Goal: Information Seeking & Learning: Learn about a topic

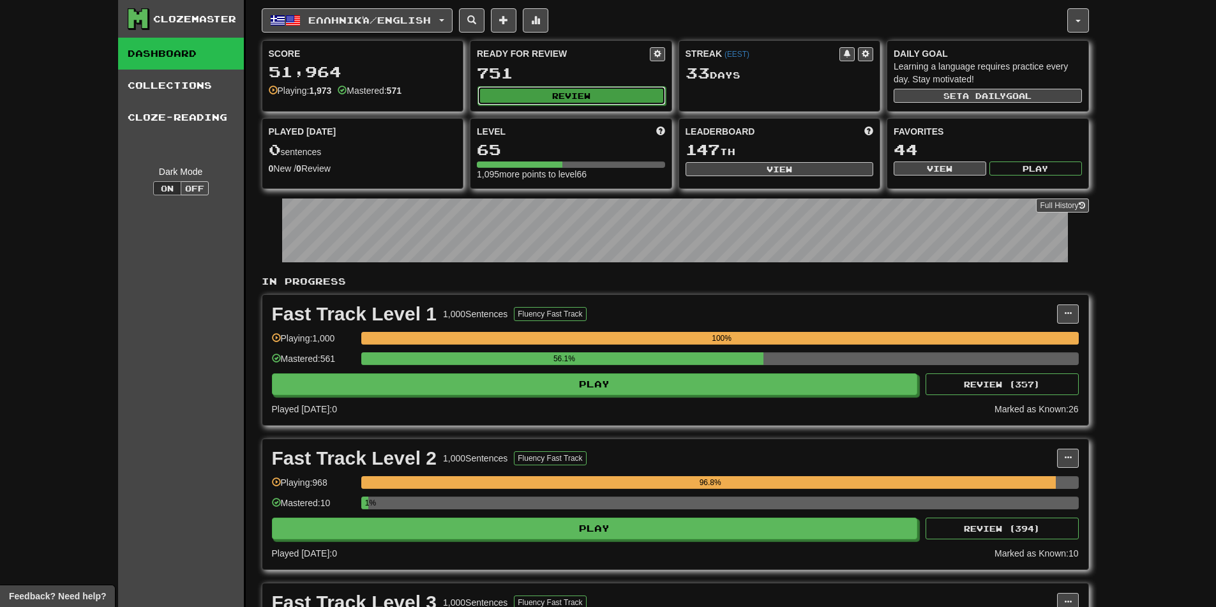
click at [633, 102] on button "Review" at bounding box center [572, 95] width 188 height 19
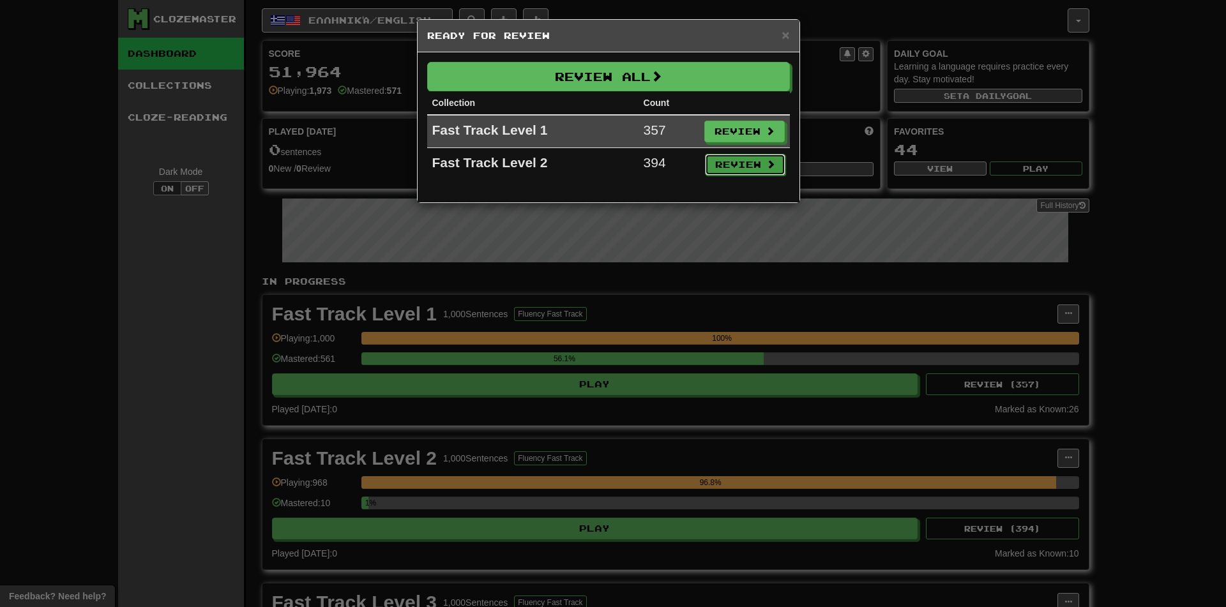
click at [723, 173] on button "Review" at bounding box center [745, 165] width 80 height 22
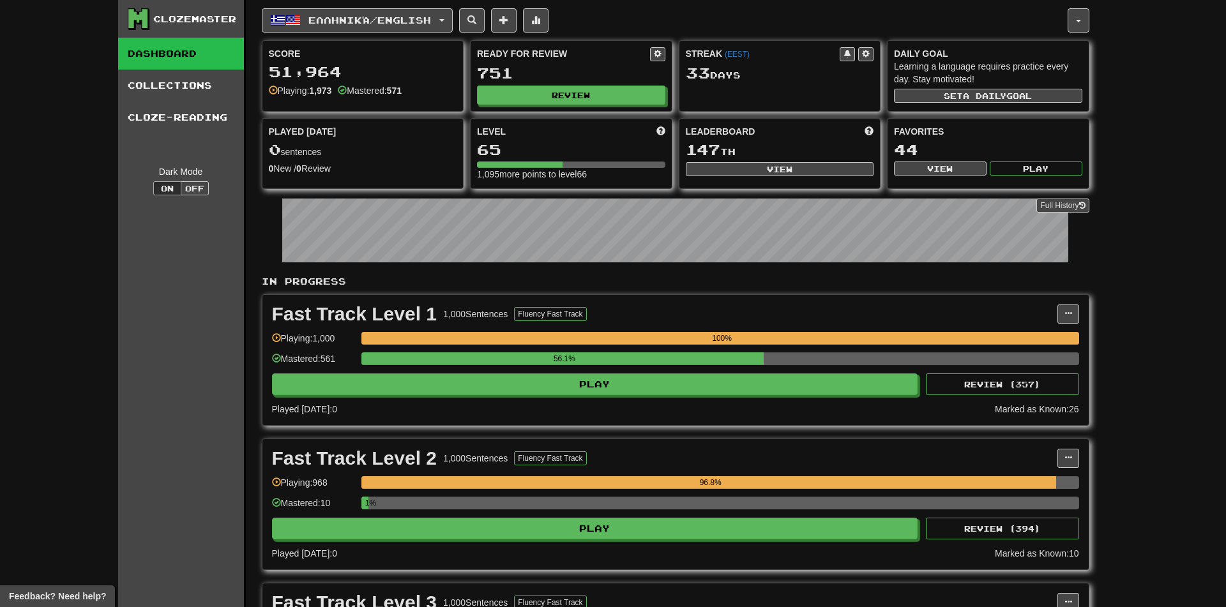
select select "**"
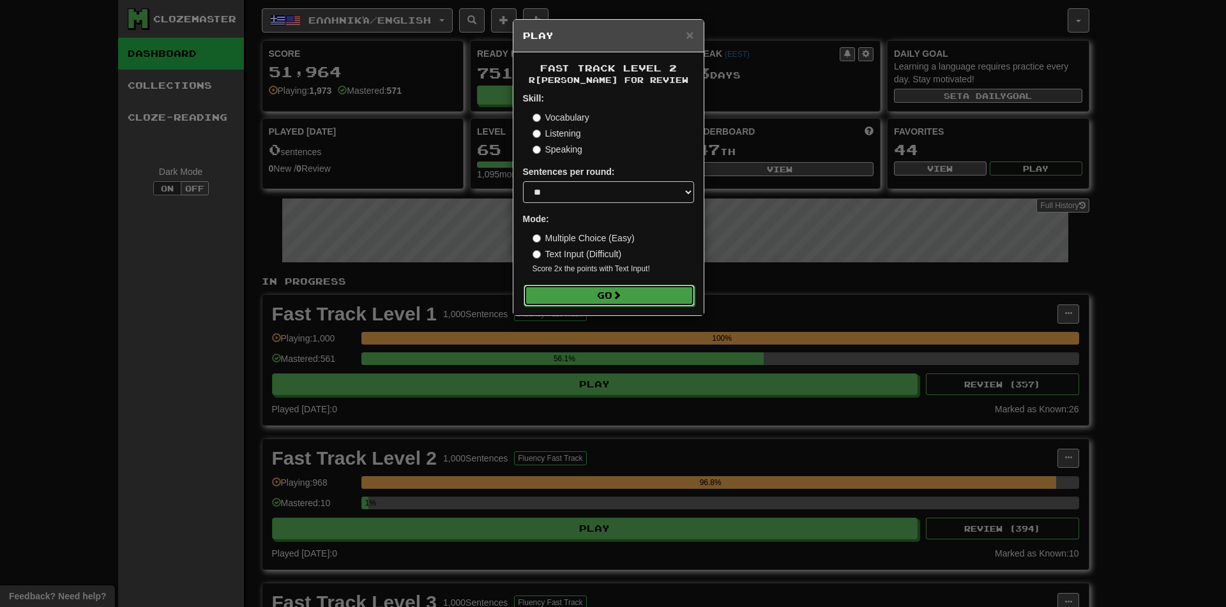
click at [642, 306] on button "Go" at bounding box center [609, 296] width 171 height 22
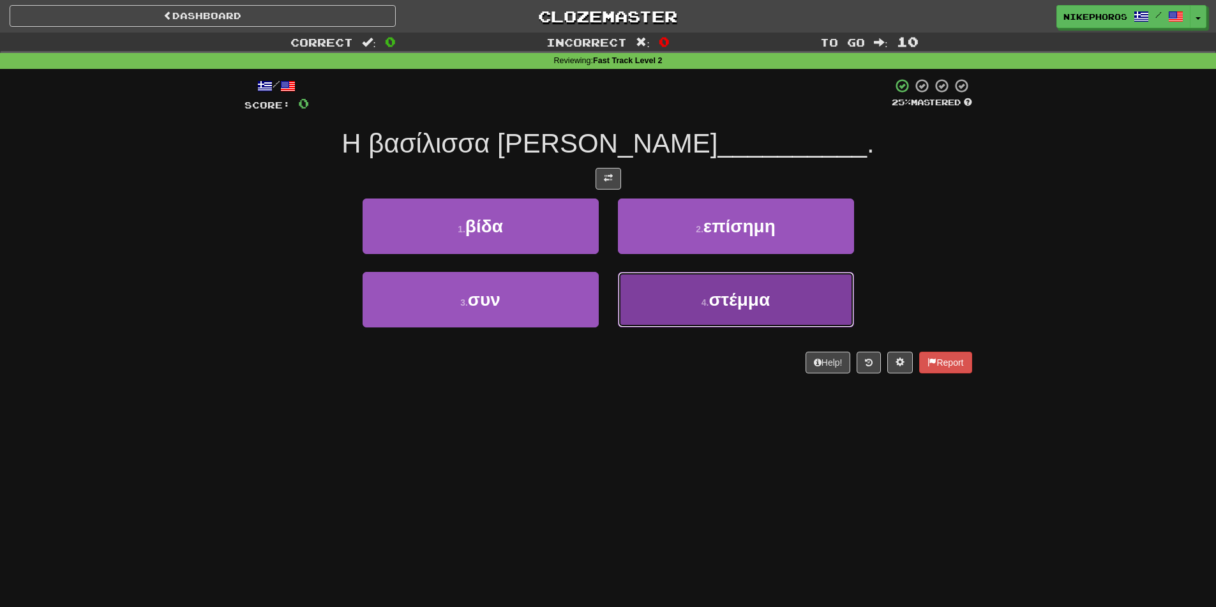
click at [788, 299] on button "4 . στέμμα" at bounding box center [736, 300] width 236 height 56
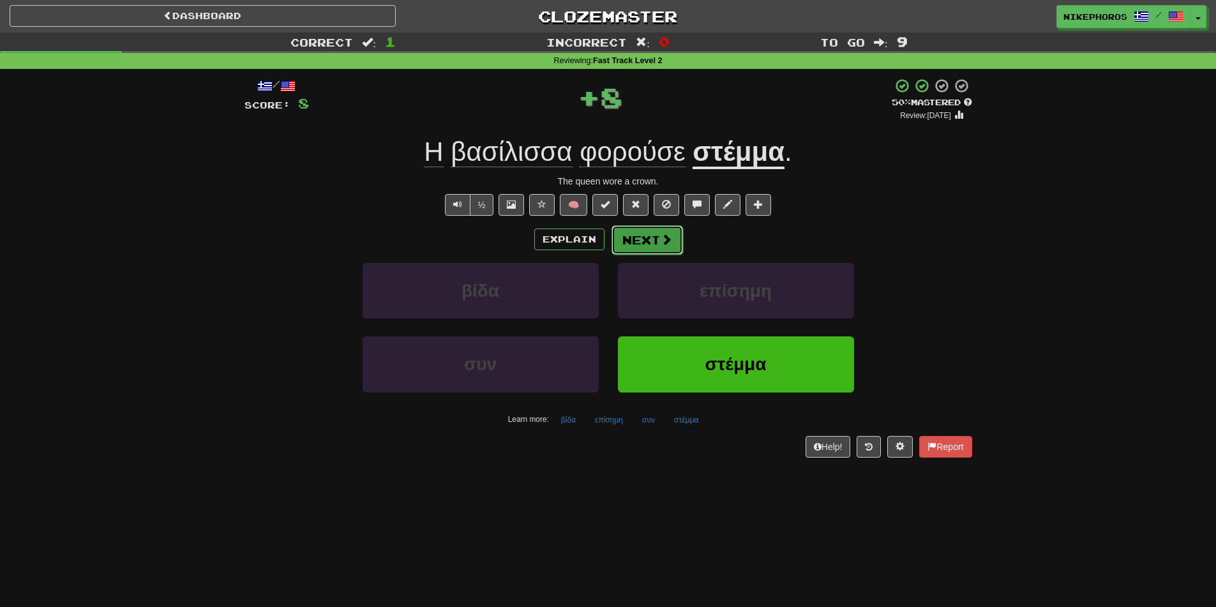
click at [644, 230] on button "Next" at bounding box center [648, 239] width 72 height 29
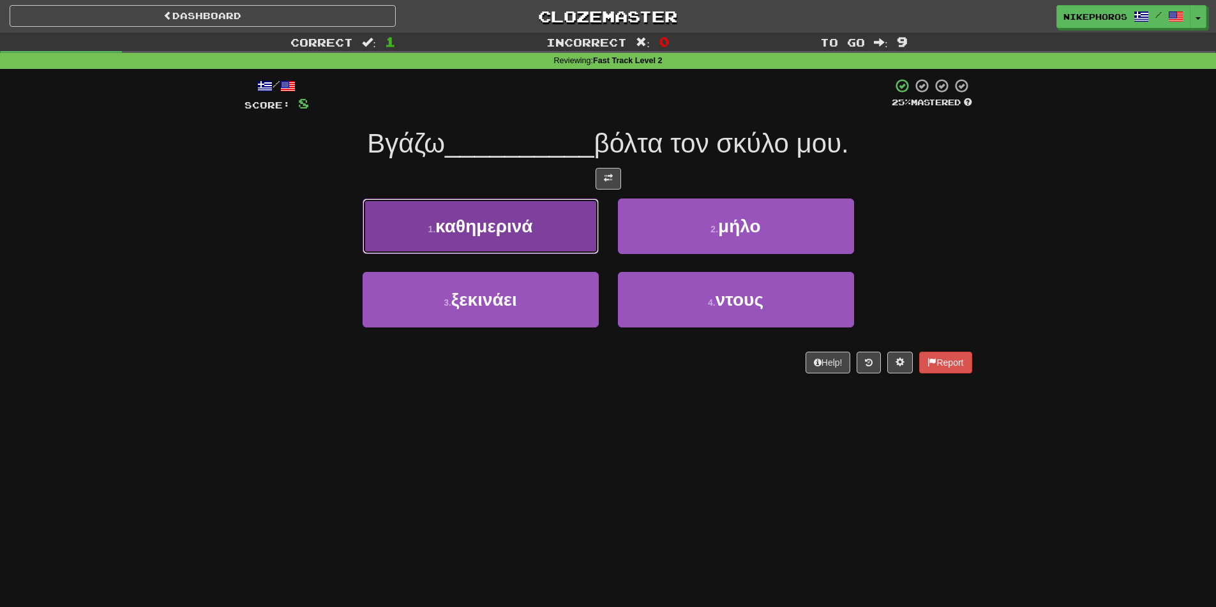
click at [519, 231] on span "καθημερινά" at bounding box center [483, 226] width 97 height 20
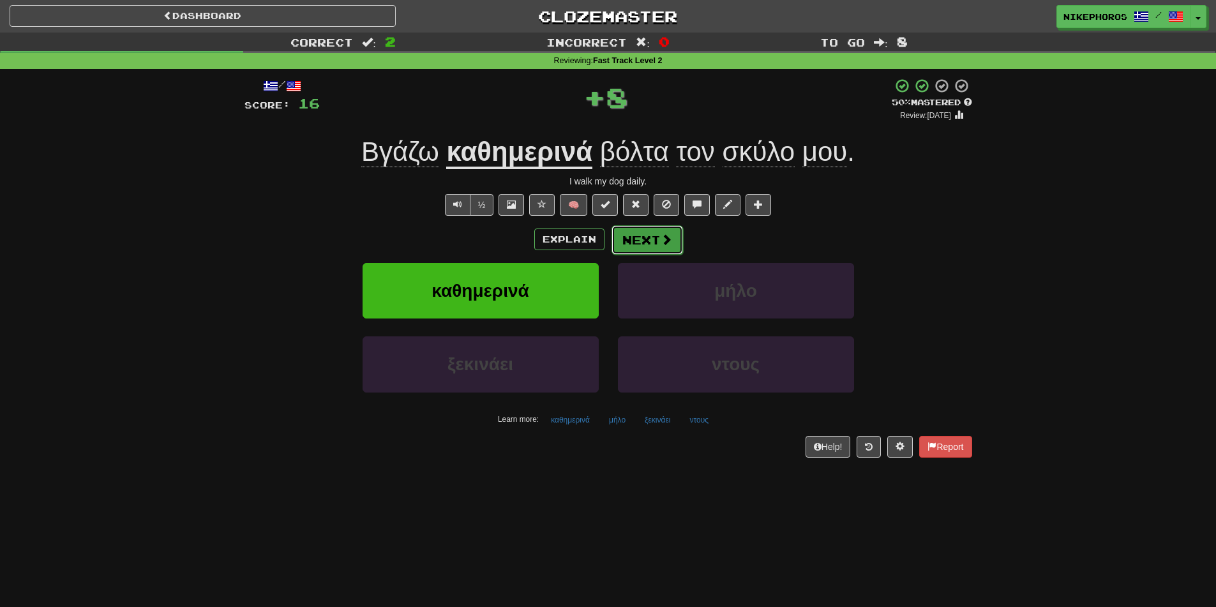
click at [632, 240] on button "Next" at bounding box center [648, 239] width 72 height 29
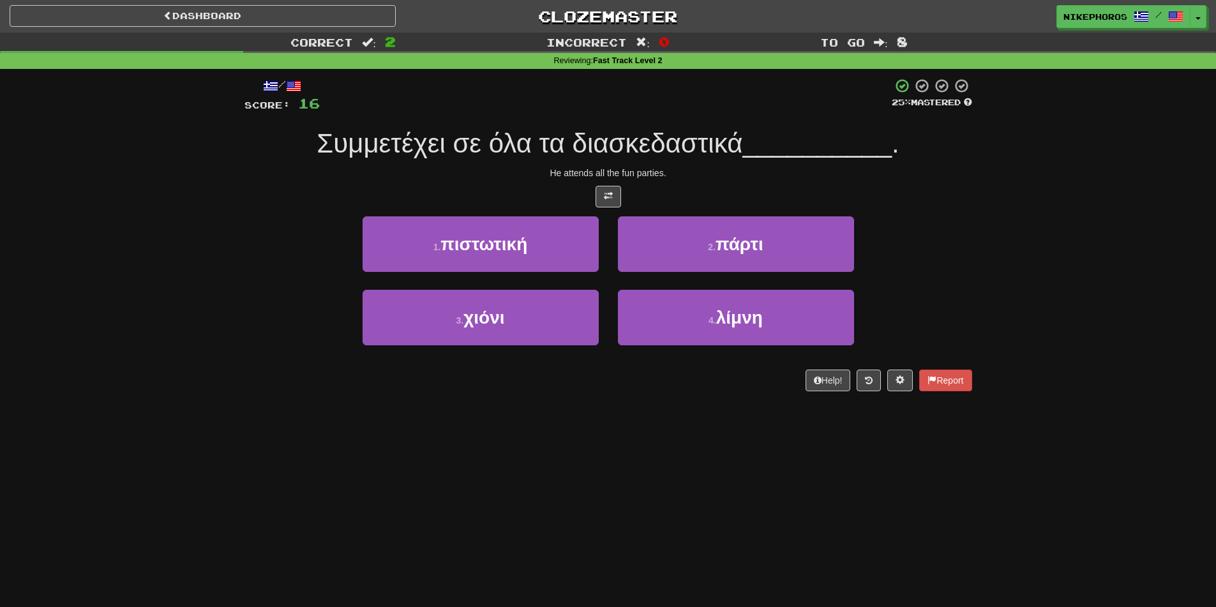
click at [671, 508] on div "Dashboard Clozemaster Nikephoros / Toggle Dropdown Dashboard Leaderboard Activi…" at bounding box center [608, 303] width 1216 height 607
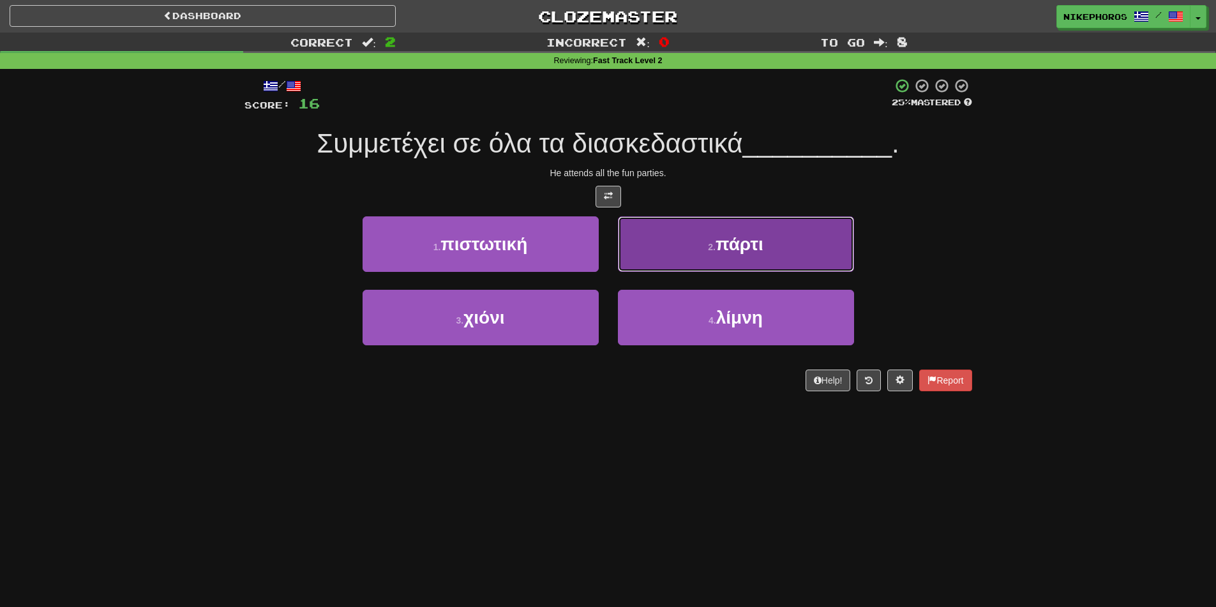
click at [798, 241] on button "2 . πάρτι" at bounding box center [736, 244] width 236 height 56
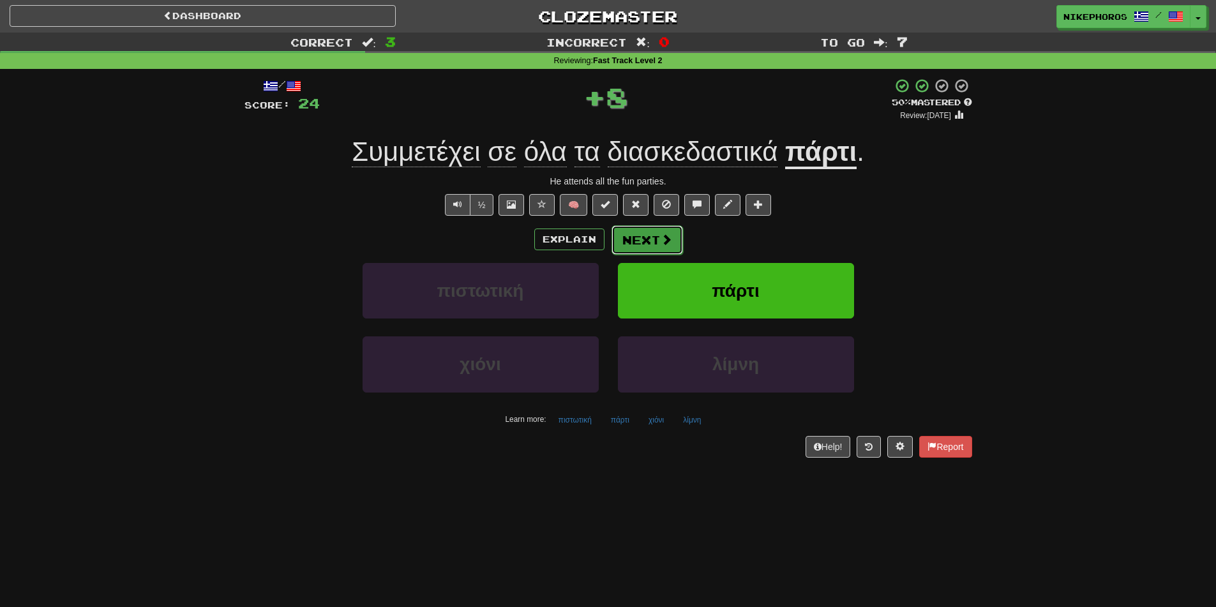
click at [628, 242] on button "Next" at bounding box center [648, 239] width 72 height 29
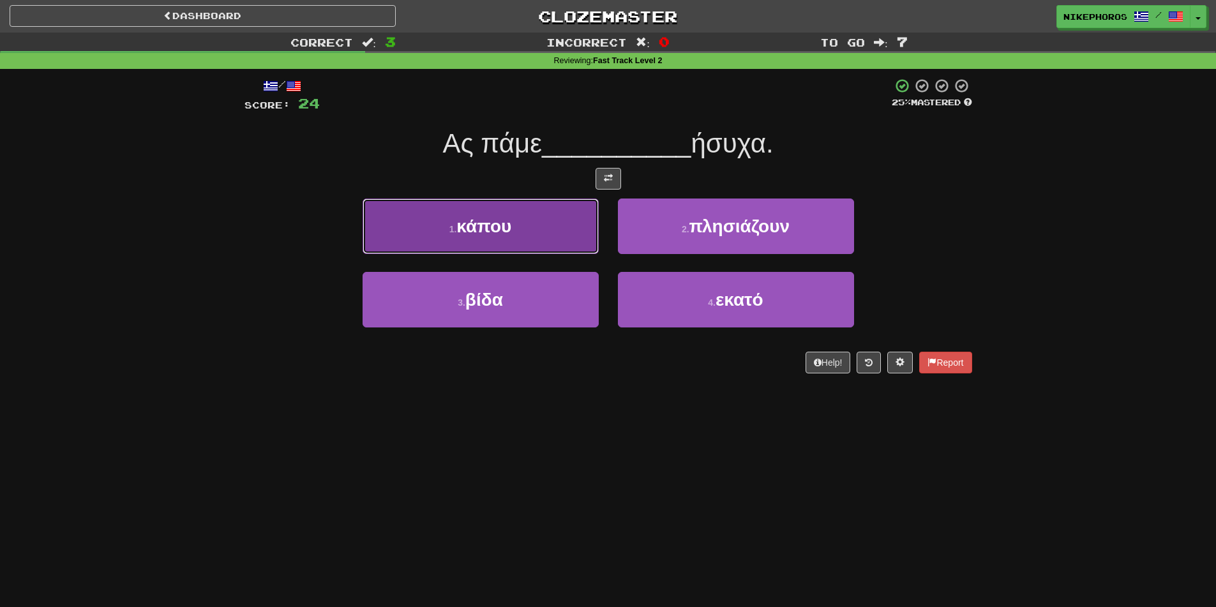
click at [520, 218] on button "1 . κάπου" at bounding box center [481, 227] width 236 height 56
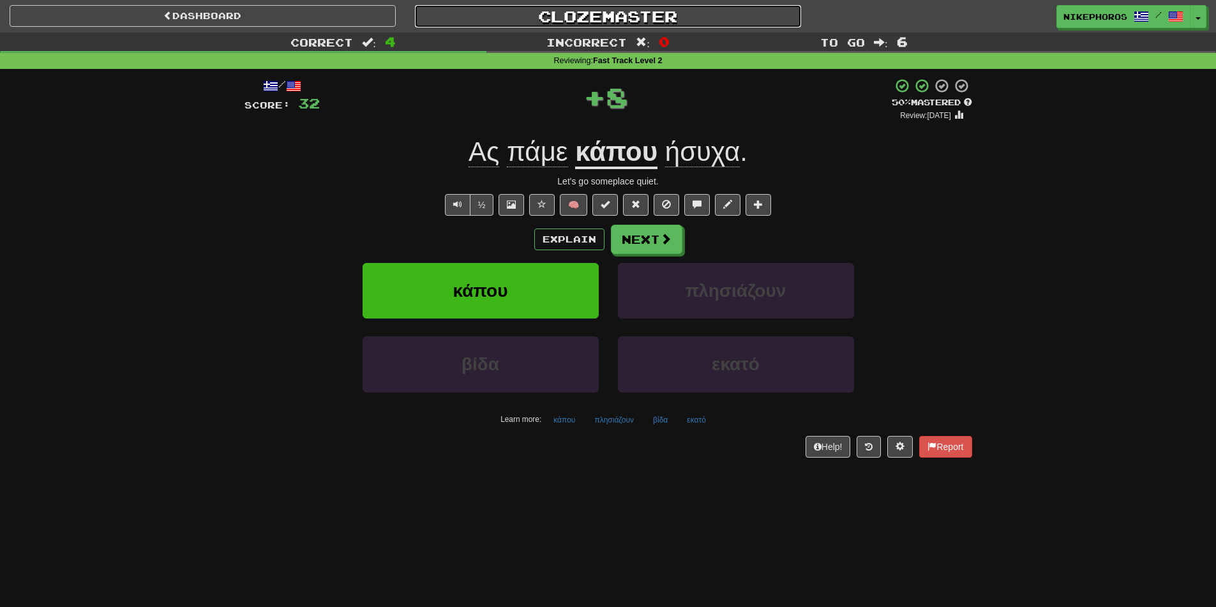
click at [620, 11] on link "Clozemaster" at bounding box center [608, 16] width 386 height 22
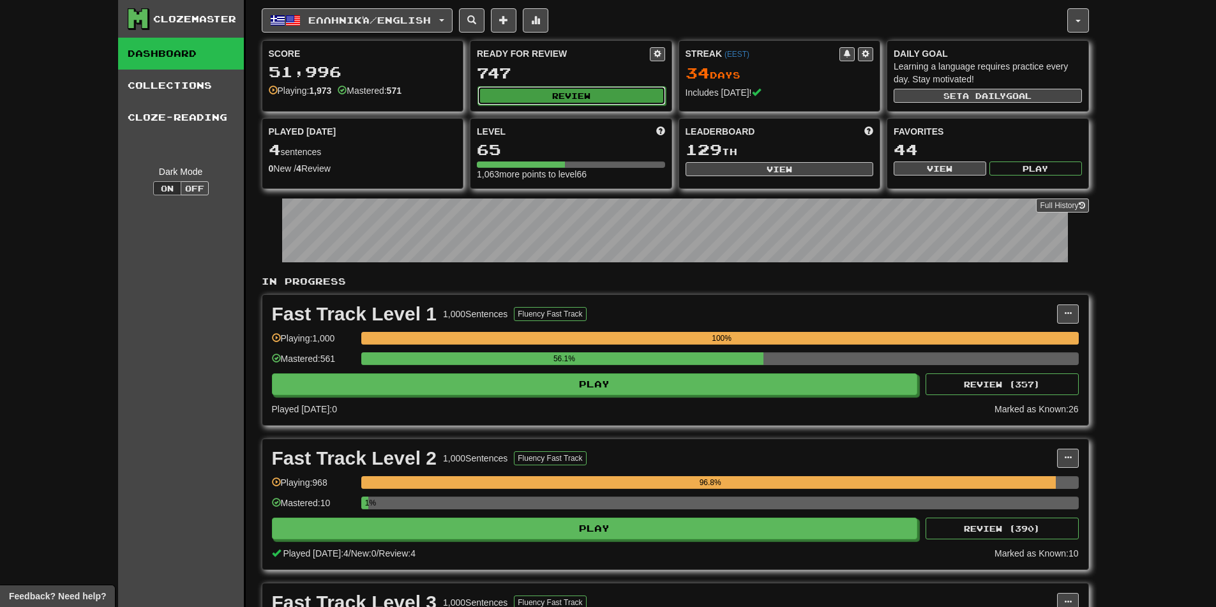
click at [575, 90] on button "Review" at bounding box center [572, 95] width 188 height 19
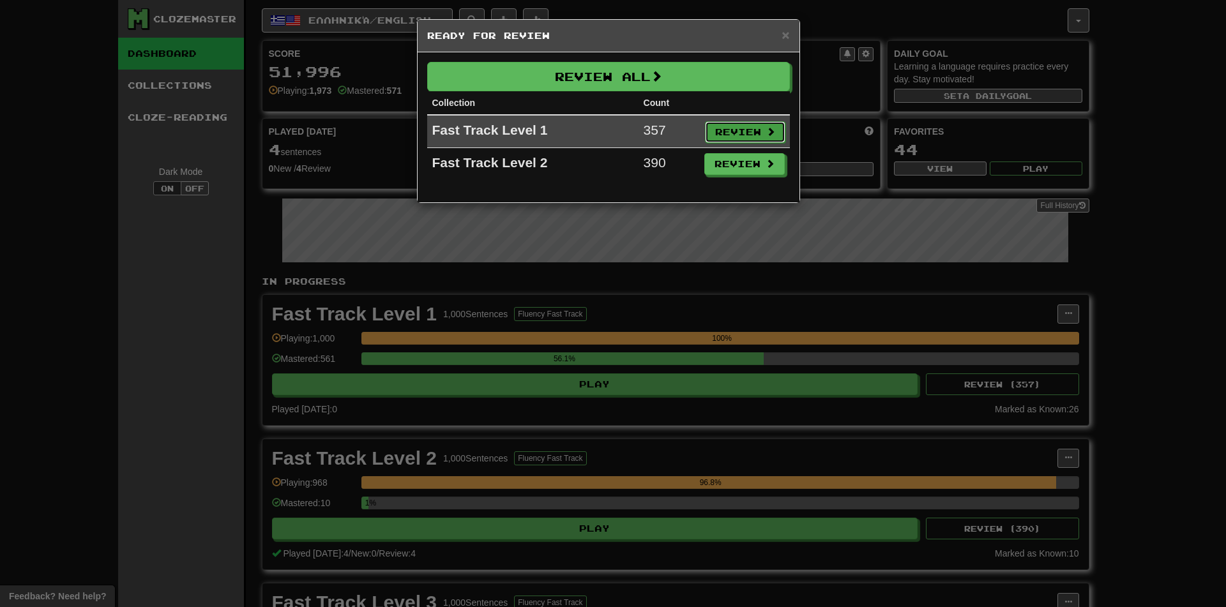
click at [745, 135] on button "Review" at bounding box center [745, 132] width 80 height 22
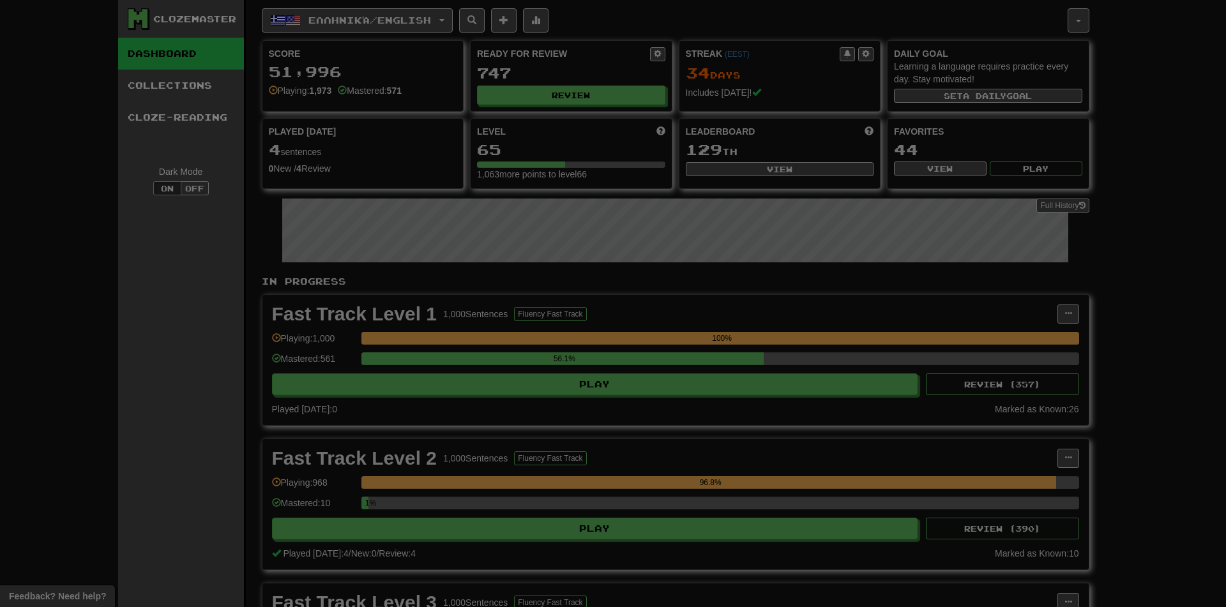
select select "**"
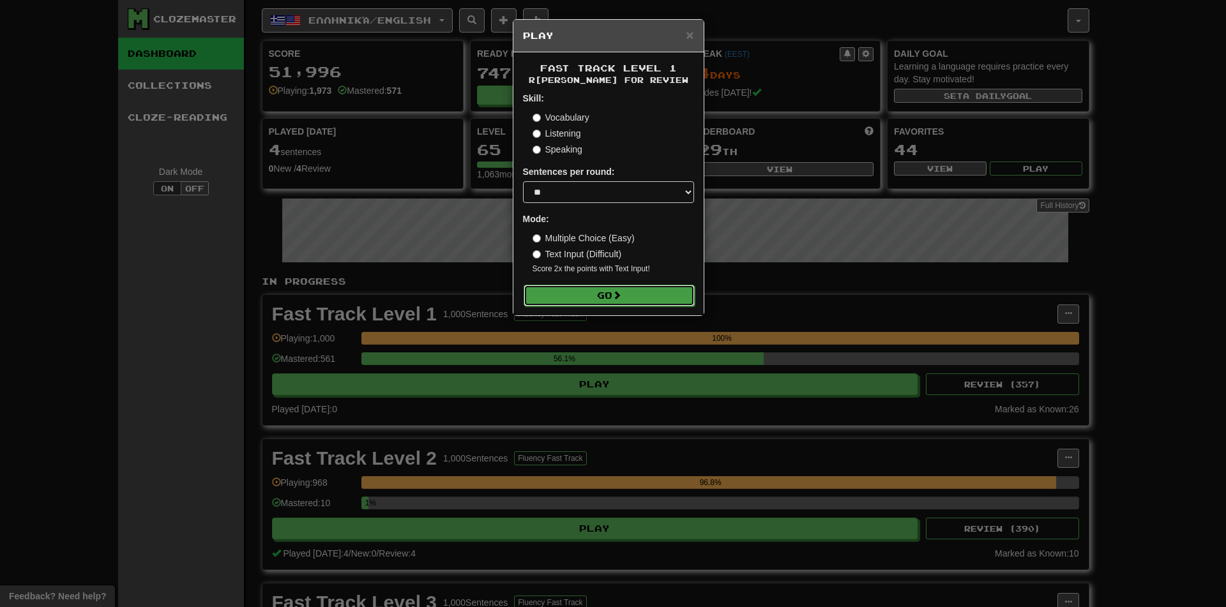
click at [652, 293] on button "Go" at bounding box center [609, 296] width 171 height 22
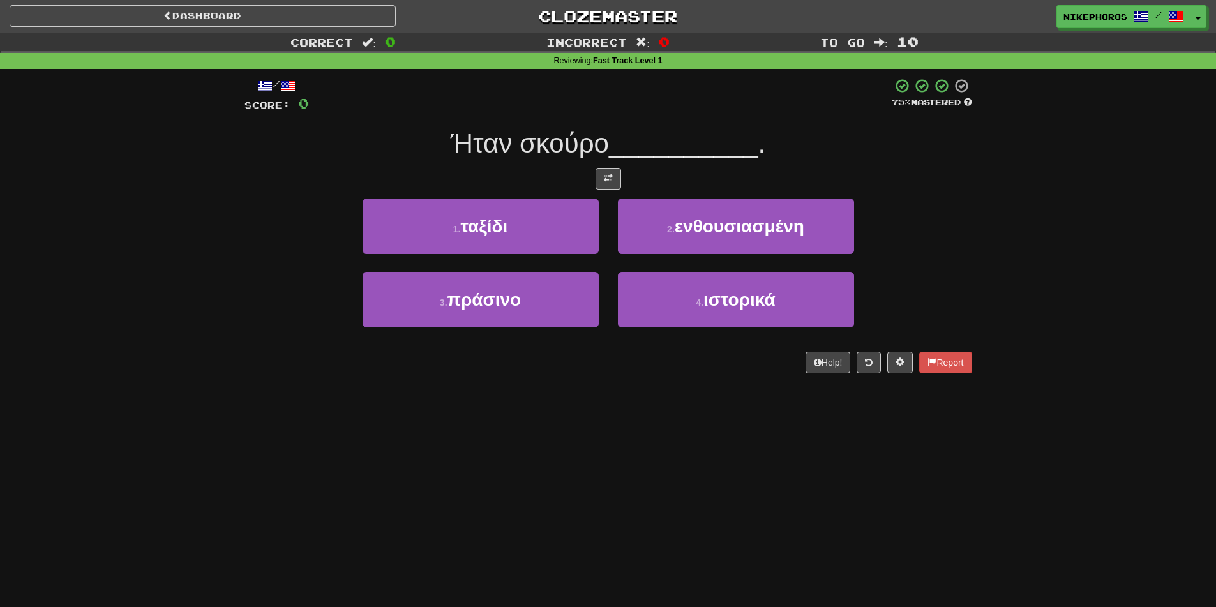
click at [667, 486] on div "Dashboard Clozemaster Nikephoros / Toggle Dropdown Dashboard Leaderboard Activi…" at bounding box center [608, 303] width 1216 height 607
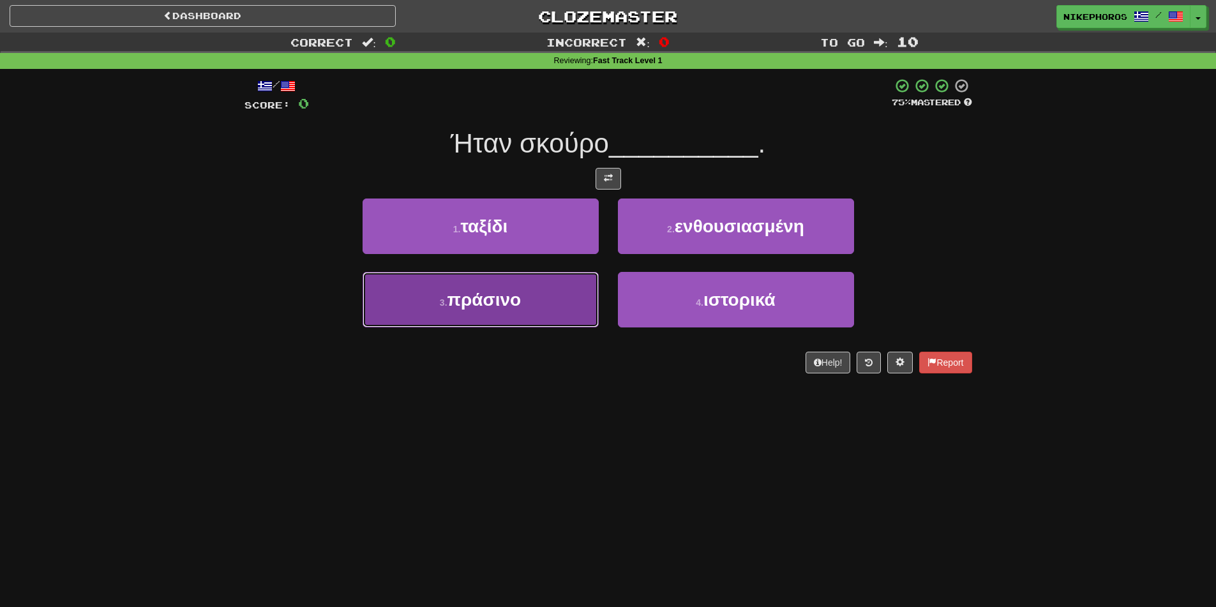
click at [543, 313] on button "3 . πράσινο" at bounding box center [481, 300] width 236 height 56
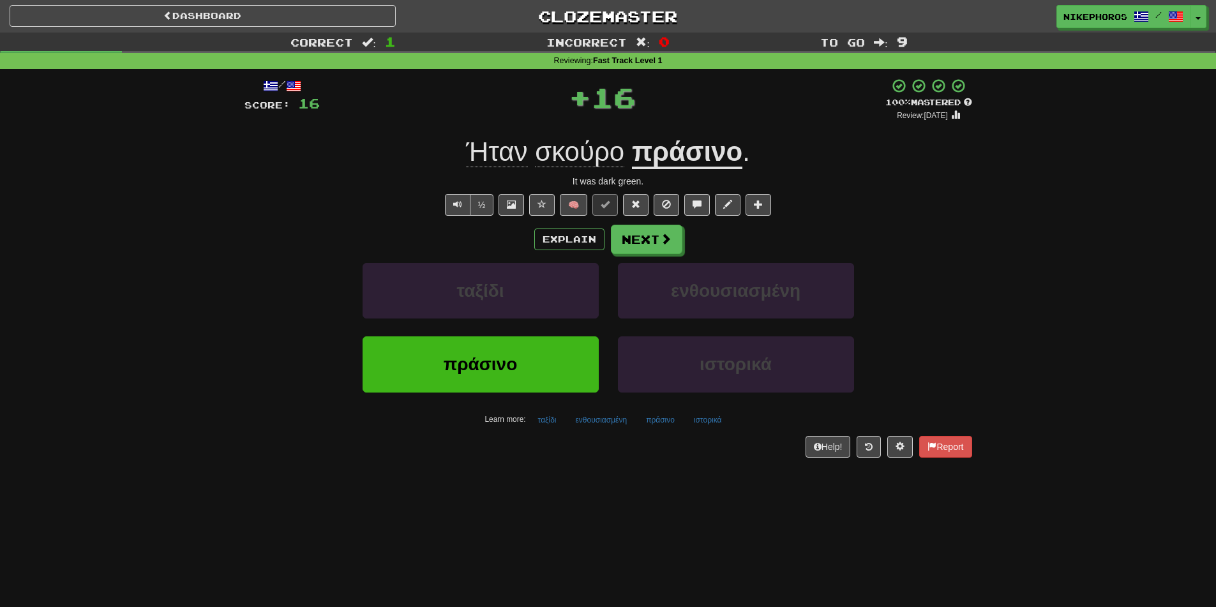
click at [725, 155] on u "πράσινο" at bounding box center [687, 153] width 110 height 33
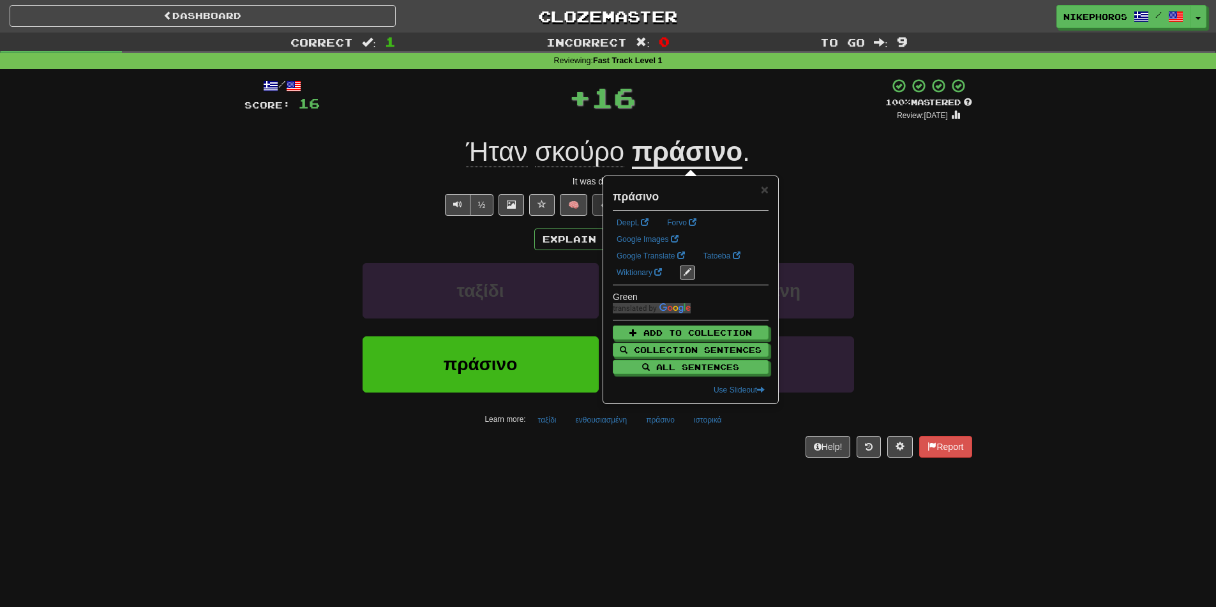
click at [808, 154] on div "Ήταν σκούρο πράσινο ." at bounding box center [609, 152] width 728 height 35
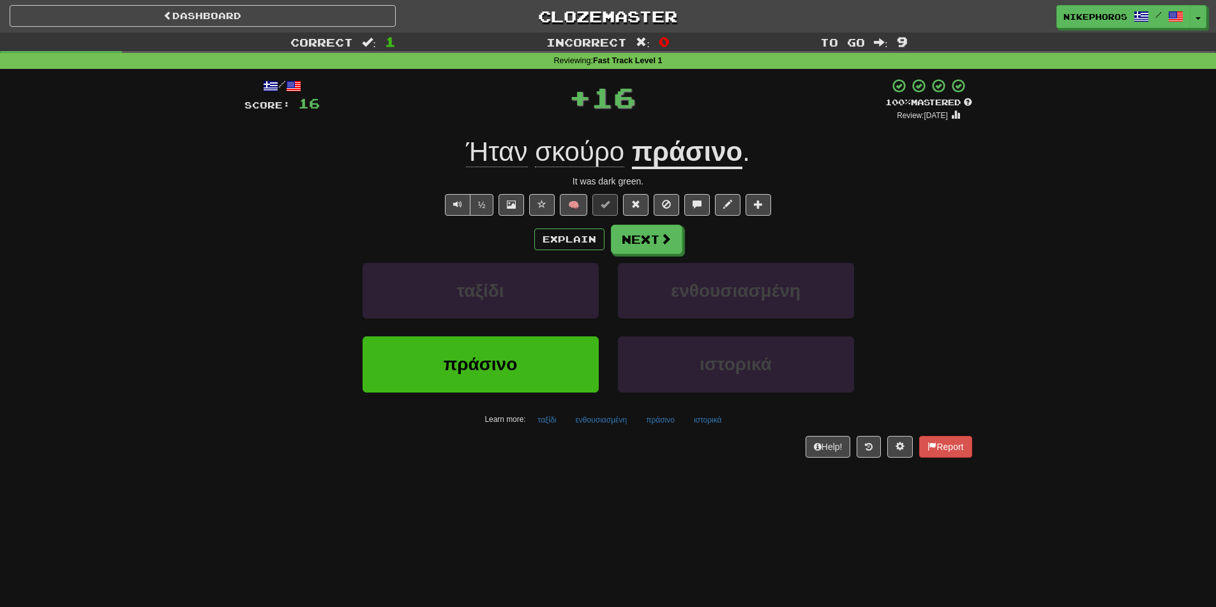
click at [818, 152] on div "Ήταν σκούρο πράσινο ." at bounding box center [609, 152] width 728 height 35
click at [651, 241] on button "Next" at bounding box center [648, 239] width 72 height 29
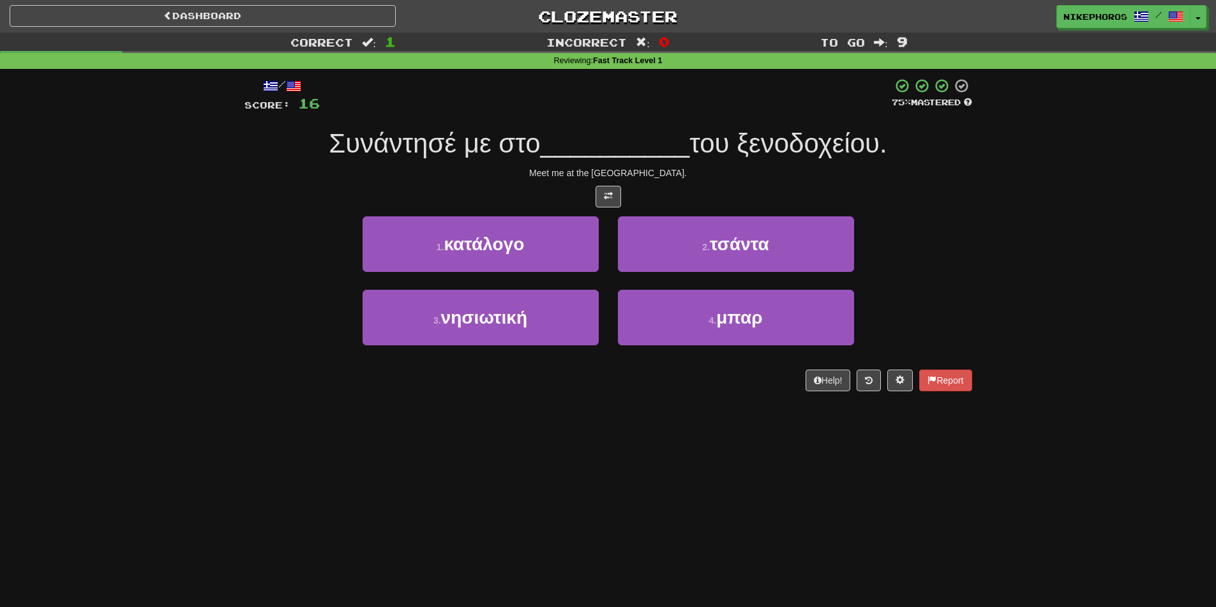
click at [750, 481] on div "Dashboard Clozemaster Nikephoros / Toggle Dropdown Dashboard Leaderboard Activi…" at bounding box center [608, 303] width 1216 height 607
click at [899, 136] on div "Συνάντησέ με στο __________ του ξενοδοχείου." at bounding box center [609, 143] width 728 height 35
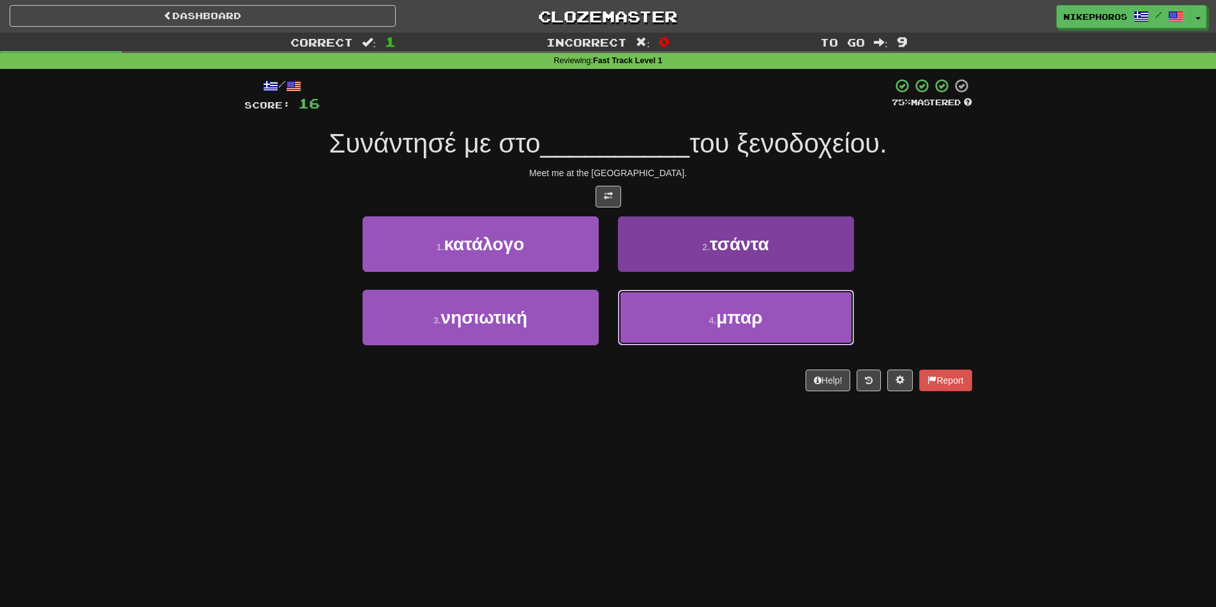
click at [796, 305] on button "4 . μπαρ" at bounding box center [736, 318] width 236 height 56
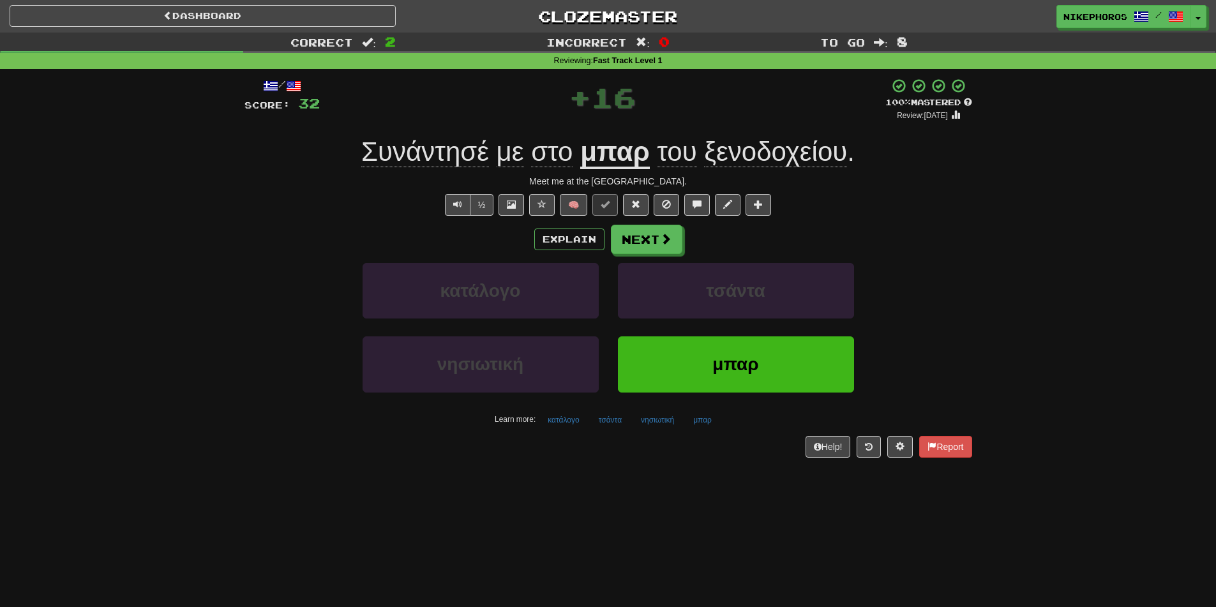
click at [400, 147] on span "Συνάντησέ" at bounding box center [425, 152] width 128 height 31
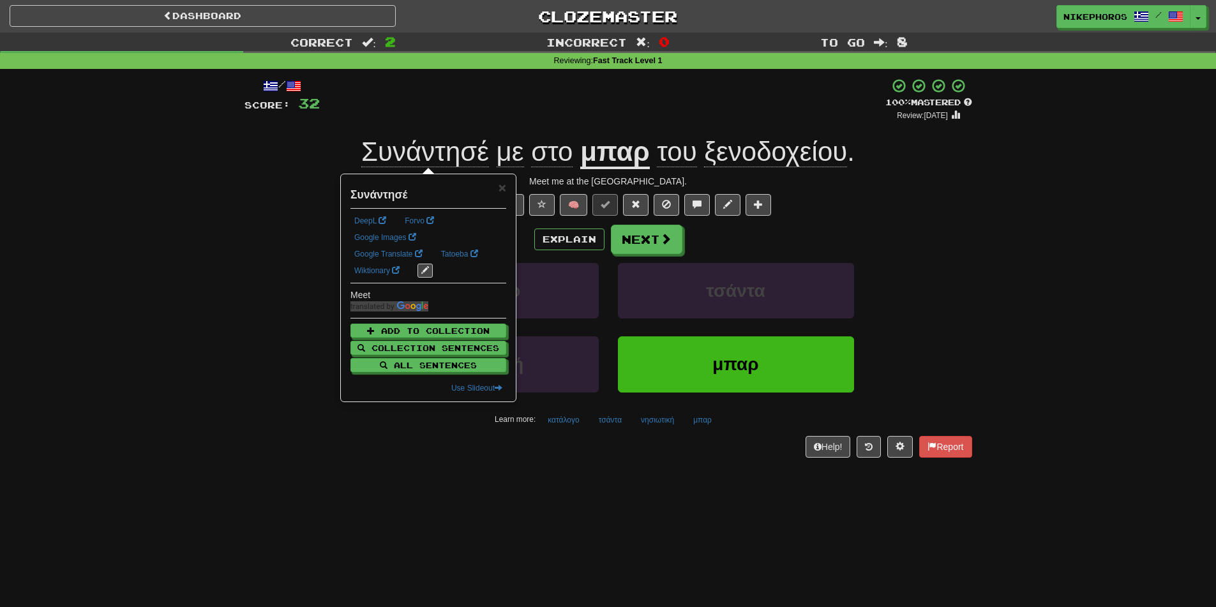
click at [484, 114] on div "+ 16" at bounding box center [603, 99] width 566 height 43
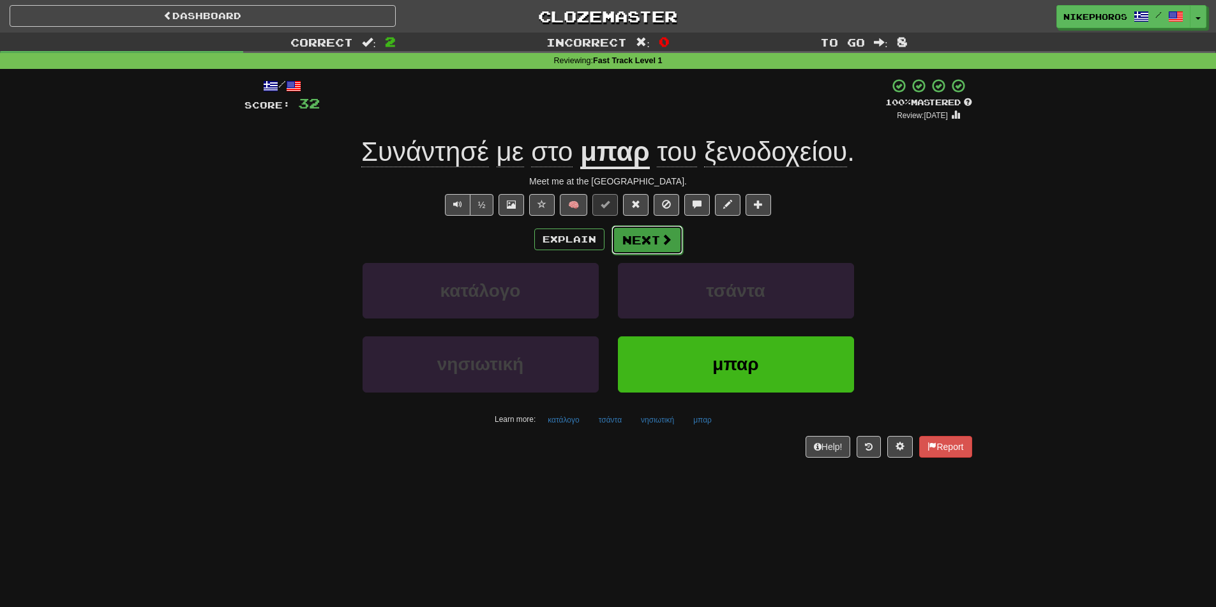
click at [627, 243] on button "Next" at bounding box center [648, 239] width 72 height 29
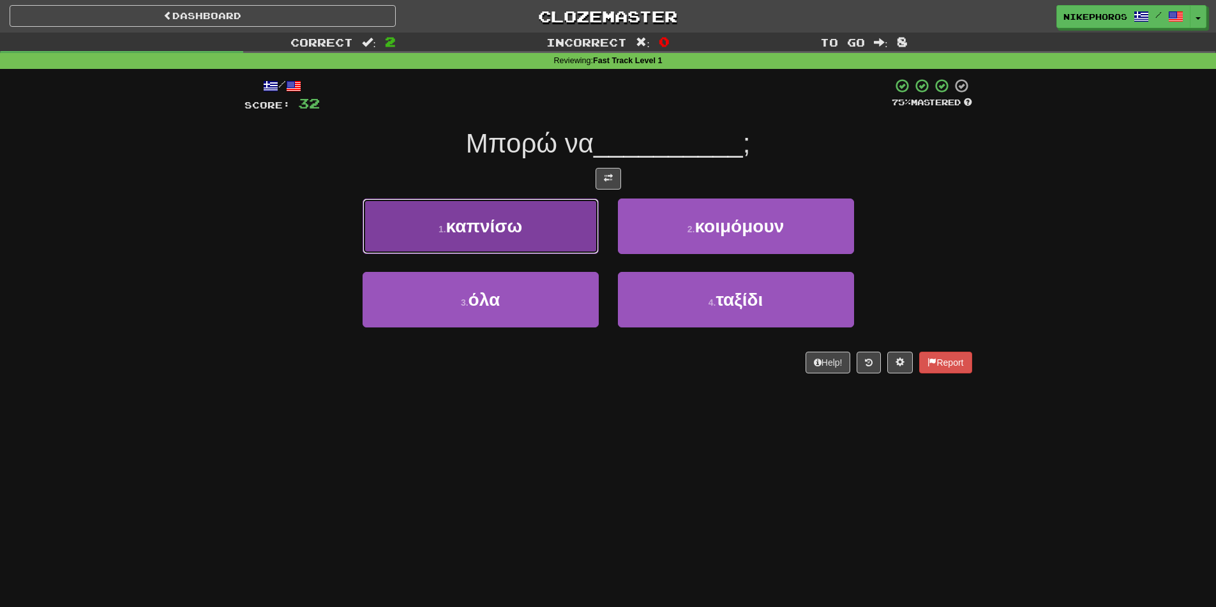
click at [581, 234] on button "1 . καπνίσω" at bounding box center [481, 227] width 236 height 56
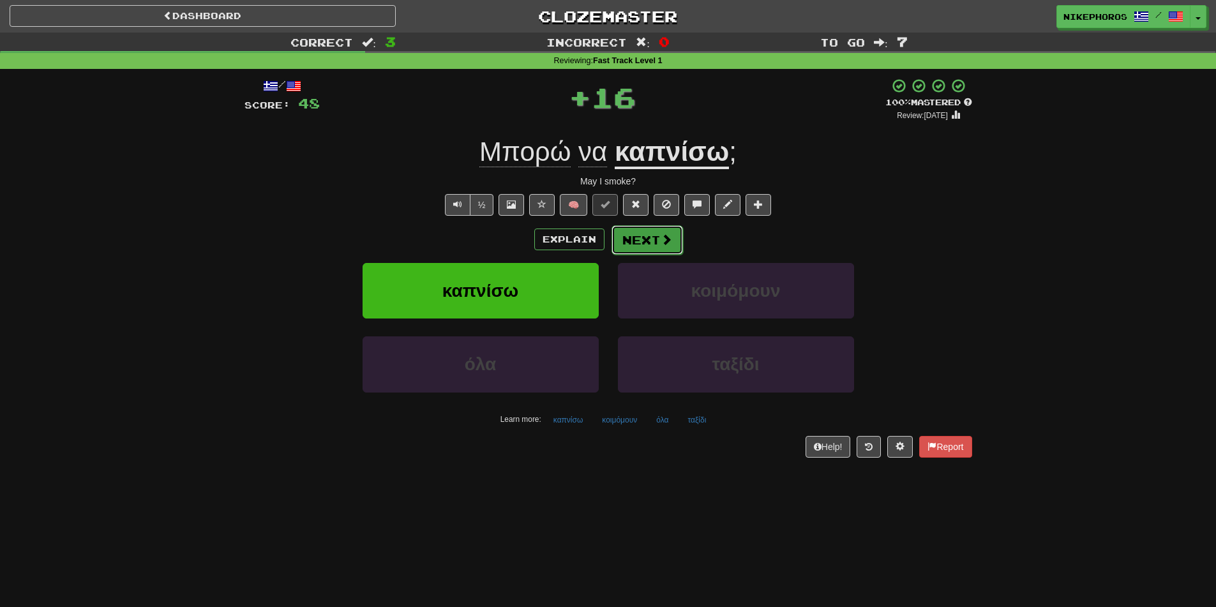
click at [651, 239] on button "Next" at bounding box center [648, 239] width 72 height 29
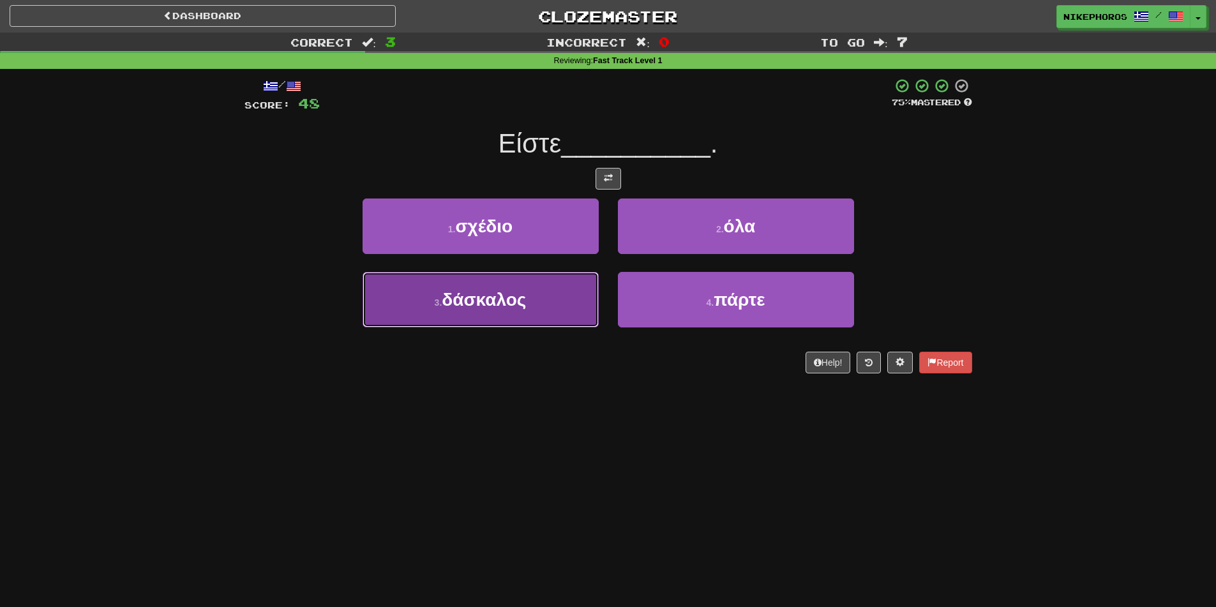
click at [525, 306] on span "δάσκαλος" at bounding box center [484, 300] width 84 height 20
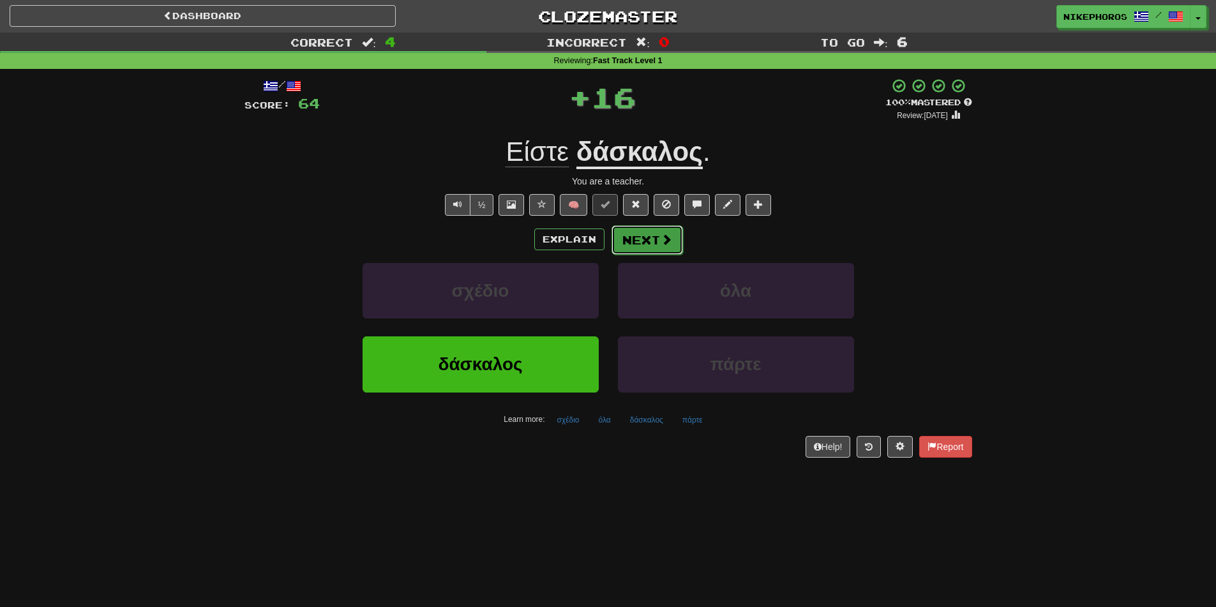
click at [661, 240] on span at bounding box center [666, 239] width 11 height 11
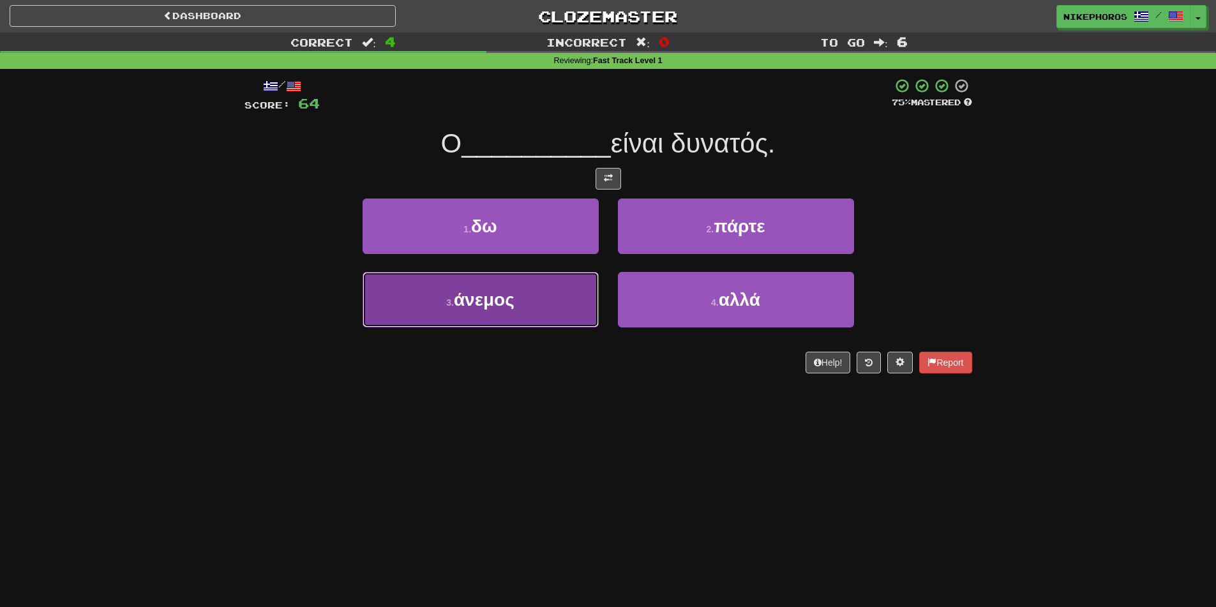
click at [550, 305] on button "3 . άνεμος" at bounding box center [481, 300] width 236 height 56
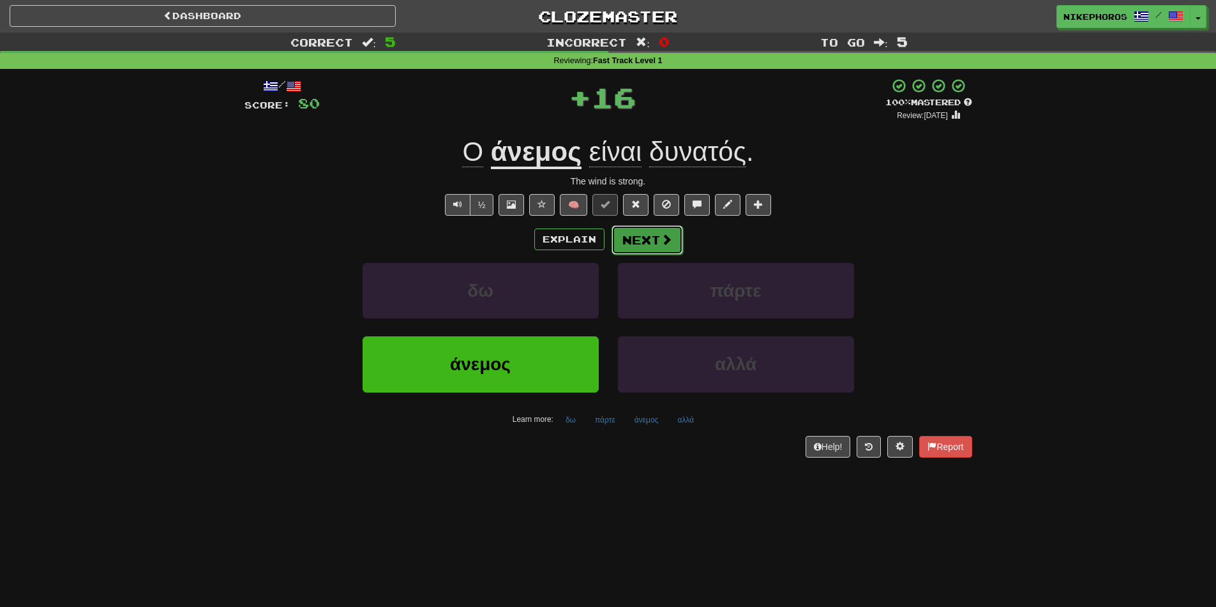
click at [638, 229] on button "Next" at bounding box center [648, 239] width 72 height 29
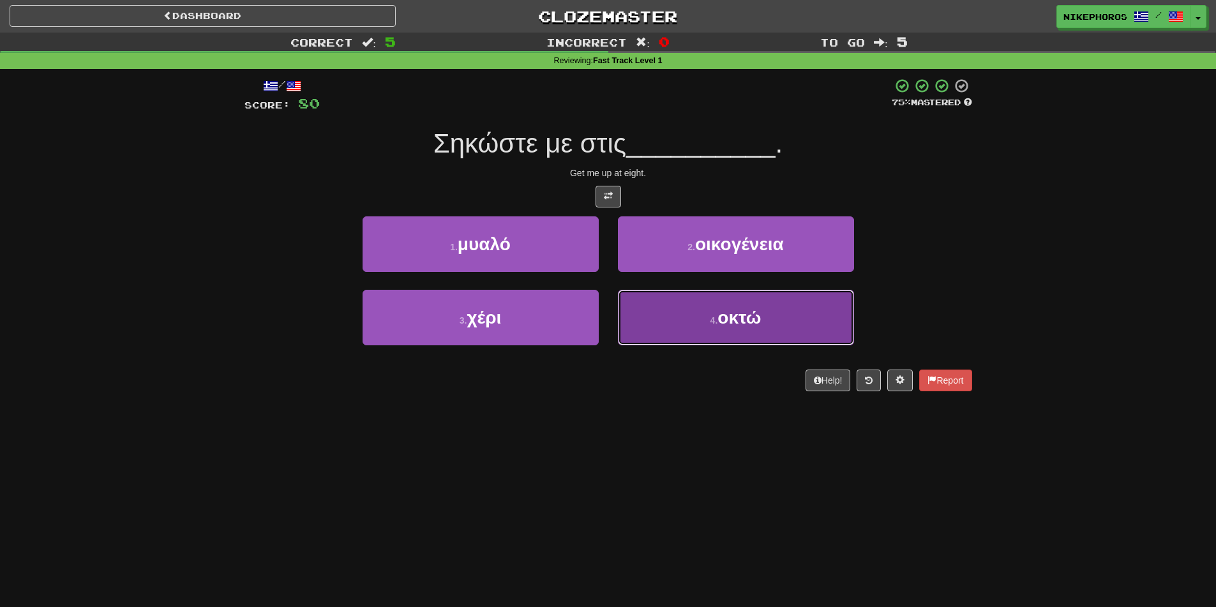
click at [669, 322] on button "4 . οκτώ" at bounding box center [736, 318] width 236 height 56
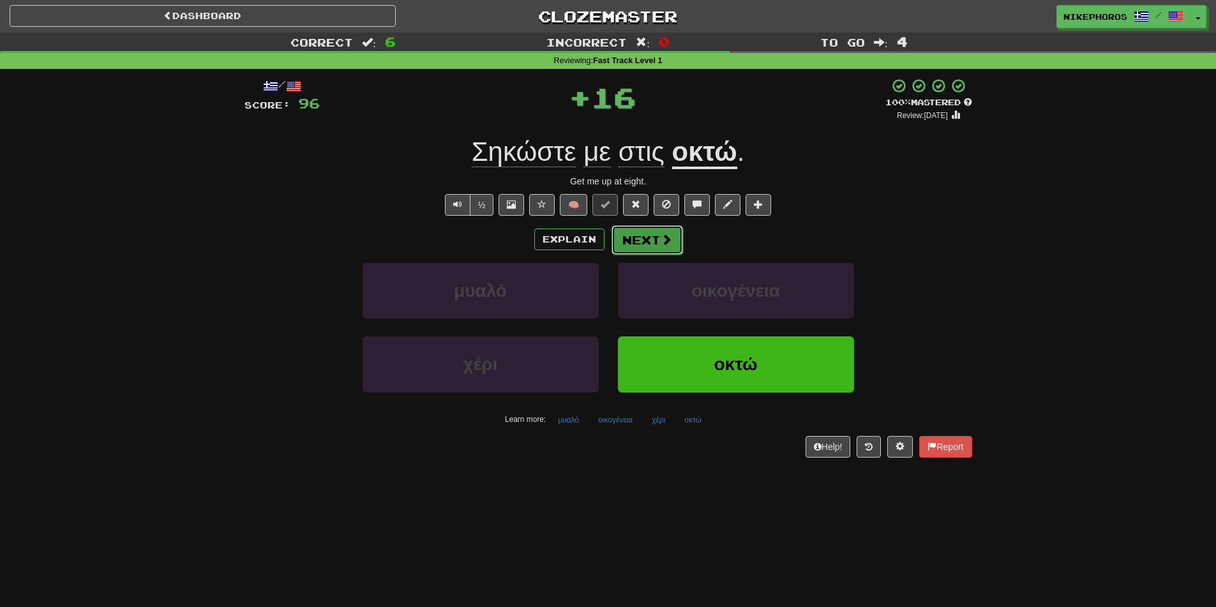
click at [665, 248] on button "Next" at bounding box center [648, 239] width 72 height 29
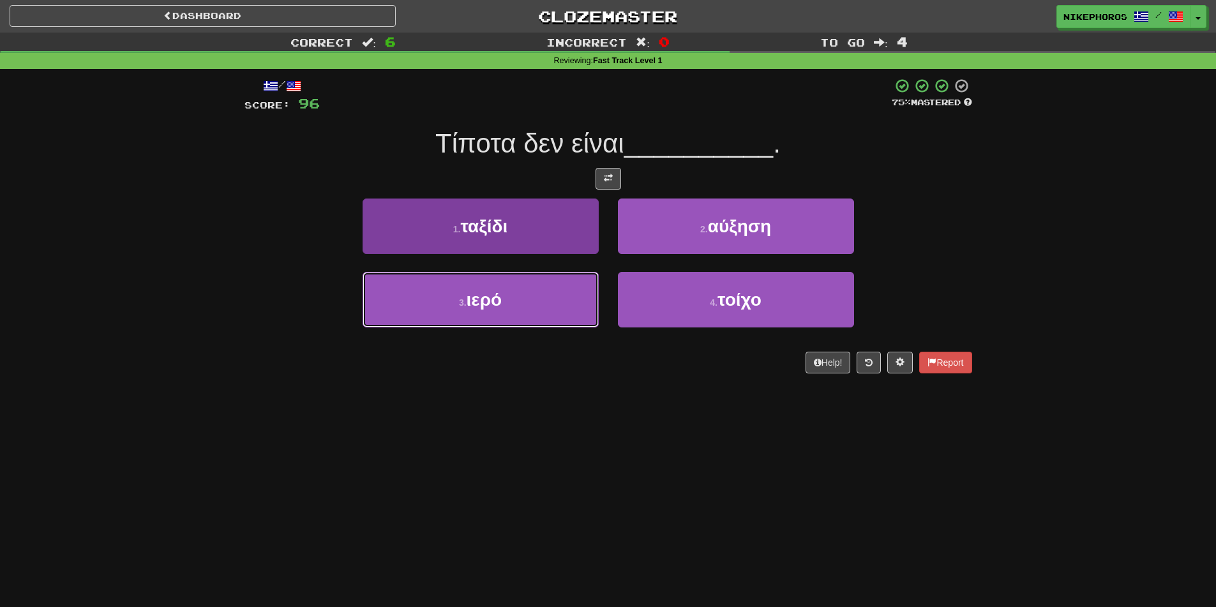
click at [504, 312] on button "3 . ιερό" at bounding box center [481, 300] width 236 height 56
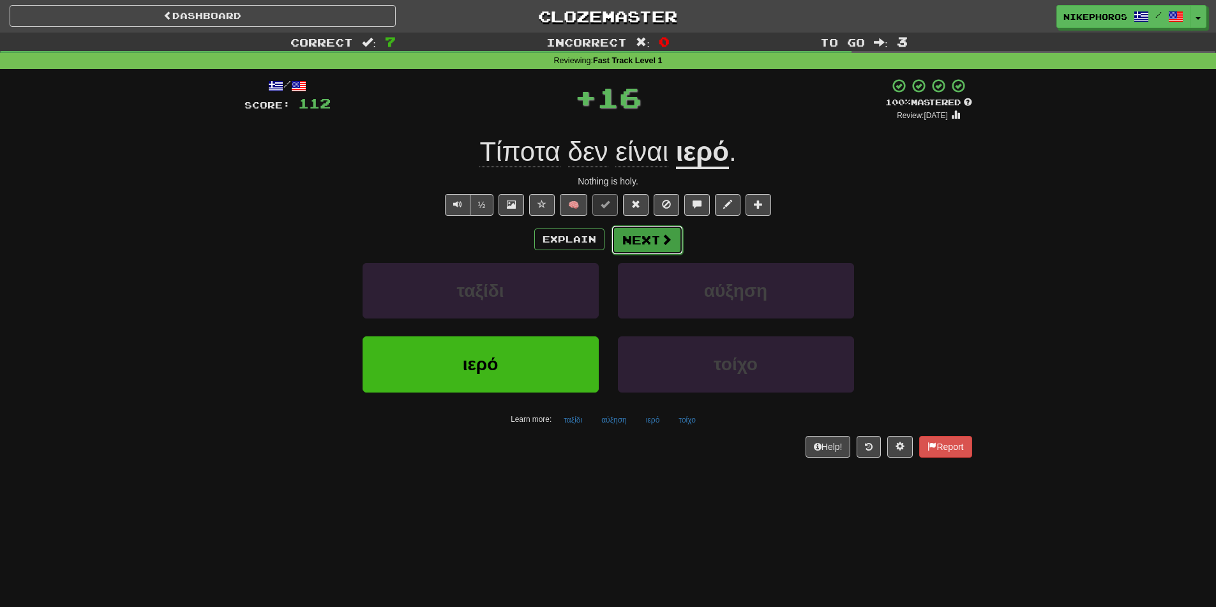
click at [652, 241] on button "Next" at bounding box center [648, 239] width 72 height 29
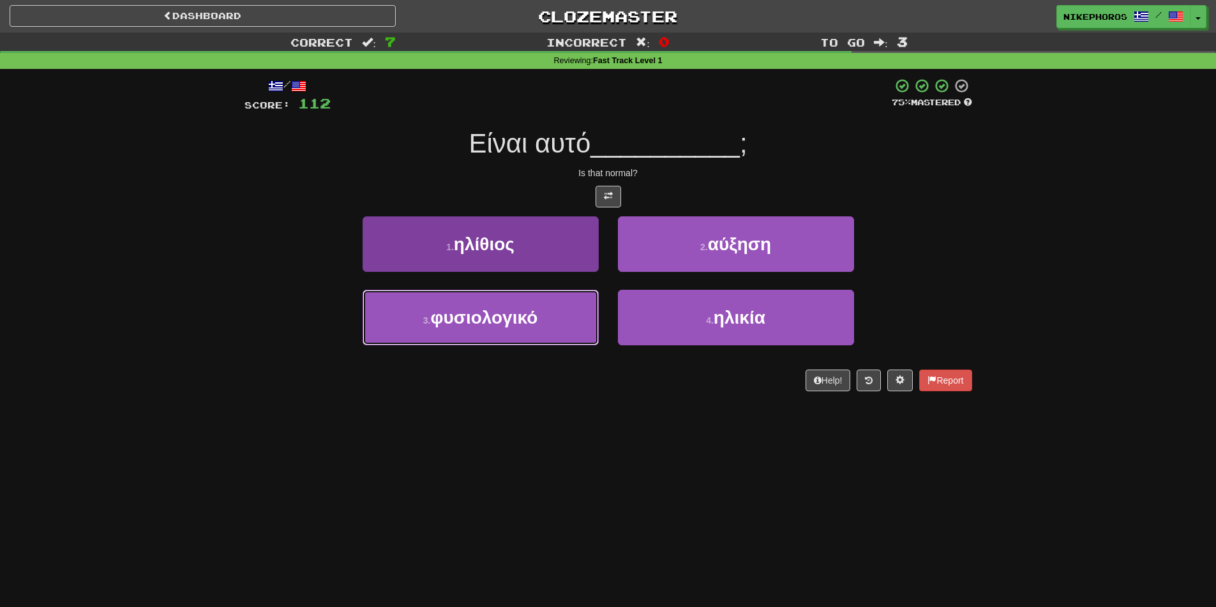
click at [556, 315] on button "3 . φυσιολογικό" at bounding box center [481, 318] width 236 height 56
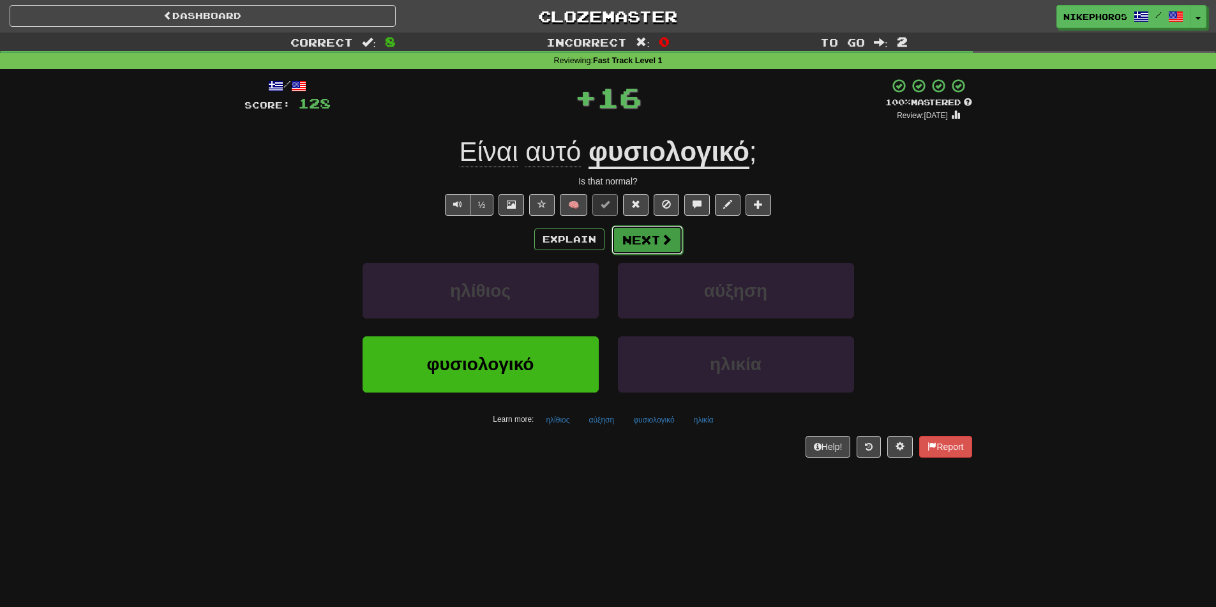
click at [661, 241] on span at bounding box center [666, 239] width 11 height 11
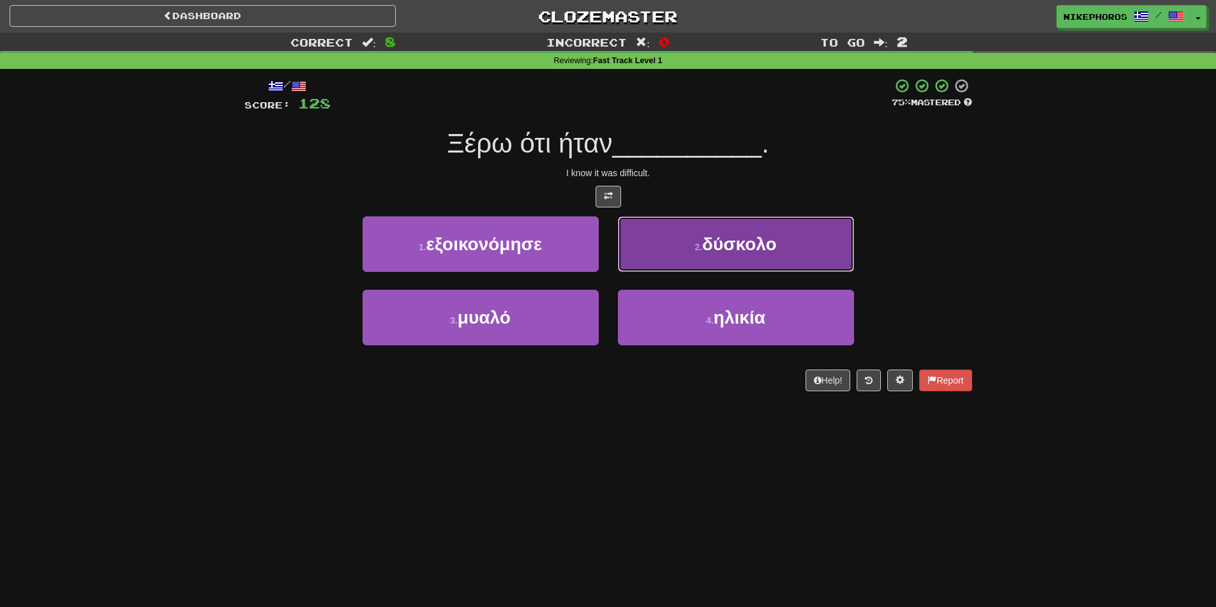
click at [726, 253] on span "δύσκολο" at bounding box center [739, 244] width 75 height 20
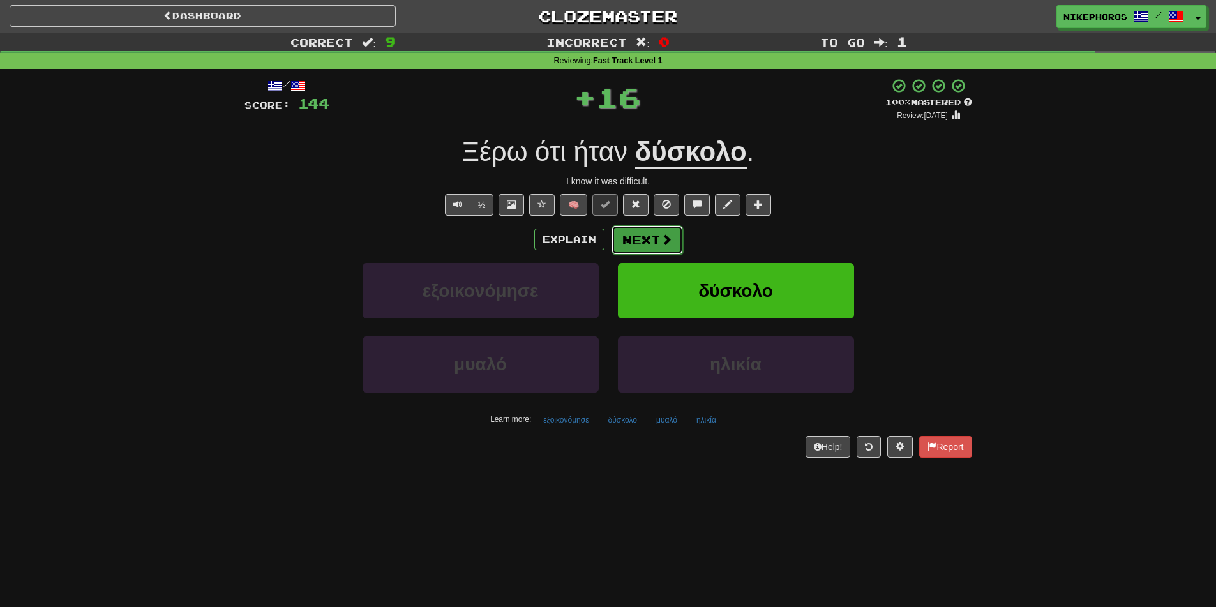
click at [658, 227] on button "Next" at bounding box center [648, 239] width 72 height 29
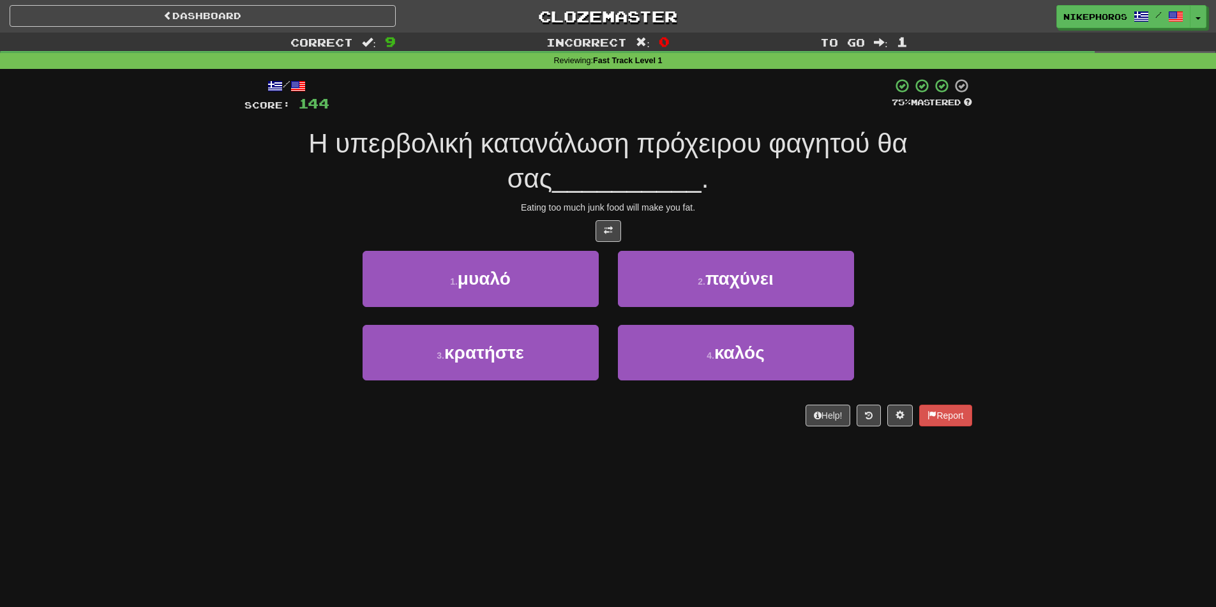
click at [445, 134] on span "Η υπερβολική κατανάλωση πρόχειρου φαγητού θα σας" at bounding box center [608, 160] width 600 height 65
click at [524, 144] on span "Η υπερβολική κατανάλωση πρόχειρου φαγητού θα σας" at bounding box center [608, 160] width 600 height 65
click at [684, 149] on span "Η υπερβολική κατανάλωση πρόχειρου φαγητού θα σας" at bounding box center [608, 160] width 600 height 65
click at [683, 149] on span "Η υπερβολική κατανάλωση πρόχειρου φαγητού θα σας" at bounding box center [608, 160] width 600 height 65
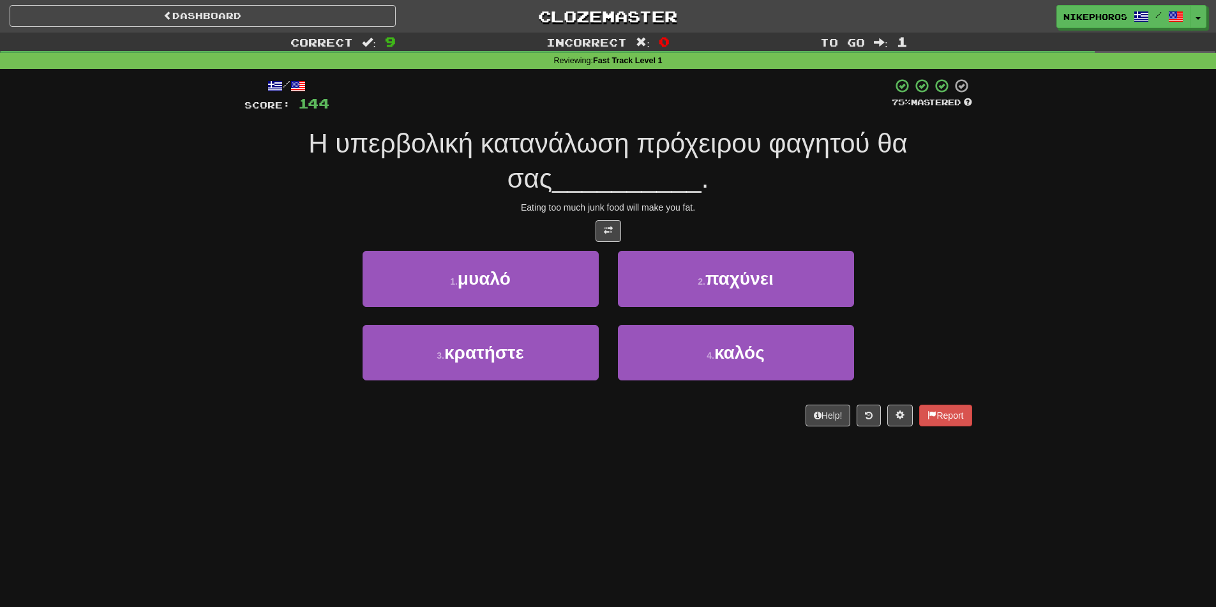
click at [801, 153] on span "Η υπερβολική κατανάλωση πρόχειρου φαγητού θα σας" at bounding box center [608, 160] width 600 height 65
click at [803, 153] on span "Η υπερβολική κατανάλωση πρόχειρου φαγητού θα σας" at bounding box center [608, 160] width 600 height 65
click at [686, 153] on span "Η υπερβολική κατανάλωση πρόχειρου φαγητού θα σας" at bounding box center [608, 160] width 600 height 65
click at [826, 158] on span "Η υπερβολική κατανάλωση πρόχειρου φαγητού θα σας" at bounding box center [608, 160] width 600 height 65
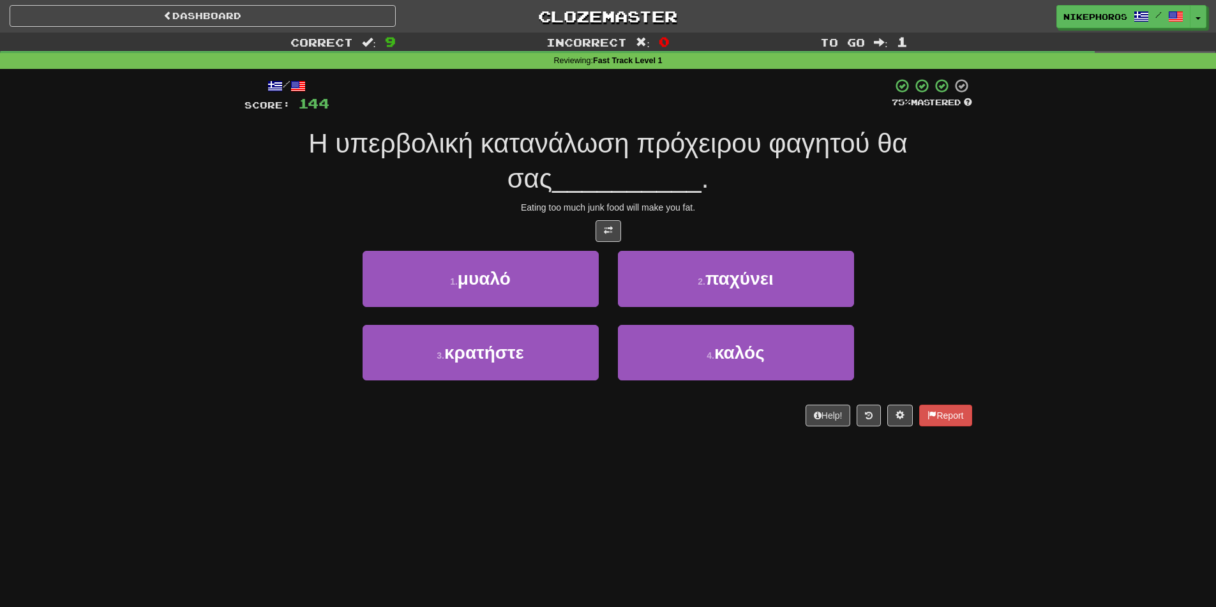
click at [630, 119] on div "/ Score: 144 75 % Mastered Η υπερβολική κατανάλωση πρόχειρου φαγητού θα σας ___…" at bounding box center [609, 252] width 728 height 348
click at [649, 137] on span "Η υπερβολική κατανάλωση πρόχειρου φαγητού θα σας" at bounding box center [608, 160] width 600 height 65
click at [512, 153] on span "Η υπερβολική κατανάλωση πρόχειρου φαγητού θα σας" at bounding box center [608, 160] width 600 height 65
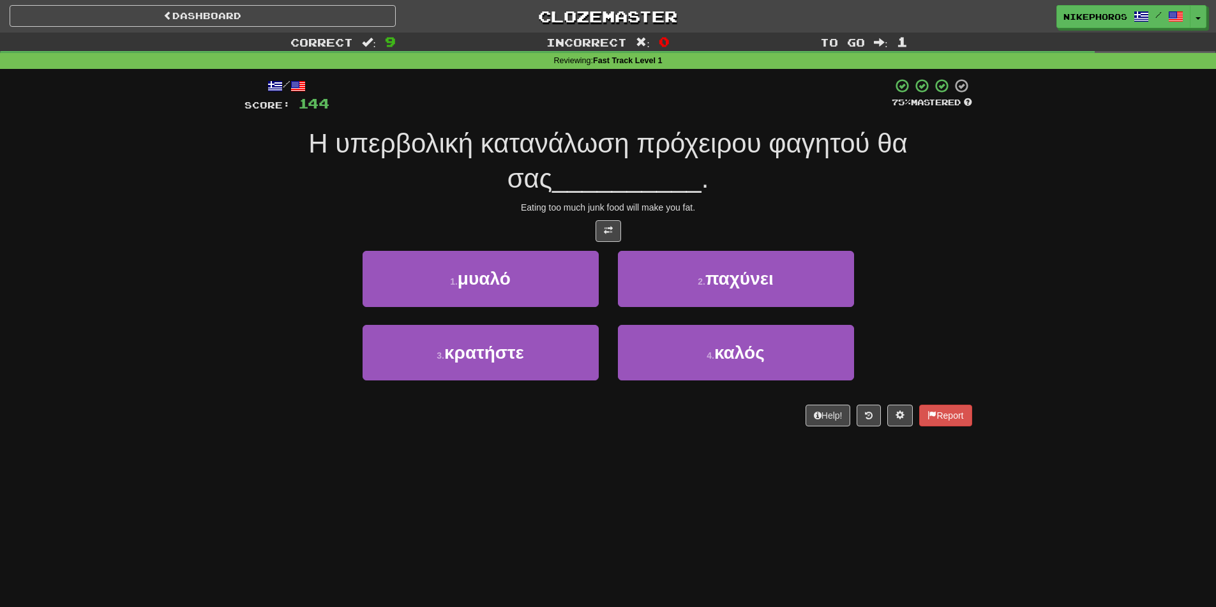
click at [725, 153] on span "Η υπερβολική κατανάλωση πρόχειρου φαγητού θα σας" at bounding box center [608, 160] width 600 height 65
click at [725, 152] on span "Η υπερβολική κατανάλωση πρόχειρου φαγητού θα σας" at bounding box center [608, 160] width 600 height 65
click at [819, 125] on div "/ Score: 144 75 % Mastered Η υπερβολική κατανάλωση πρόχειρου φαγητού θα σας ___…" at bounding box center [609, 252] width 728 height 348
click at [908, 148] on span "Η υπερβολική κατανάλωση πρόχειρου φαγητού θα σας" at bounding box center [608, 160] width 600 height 65
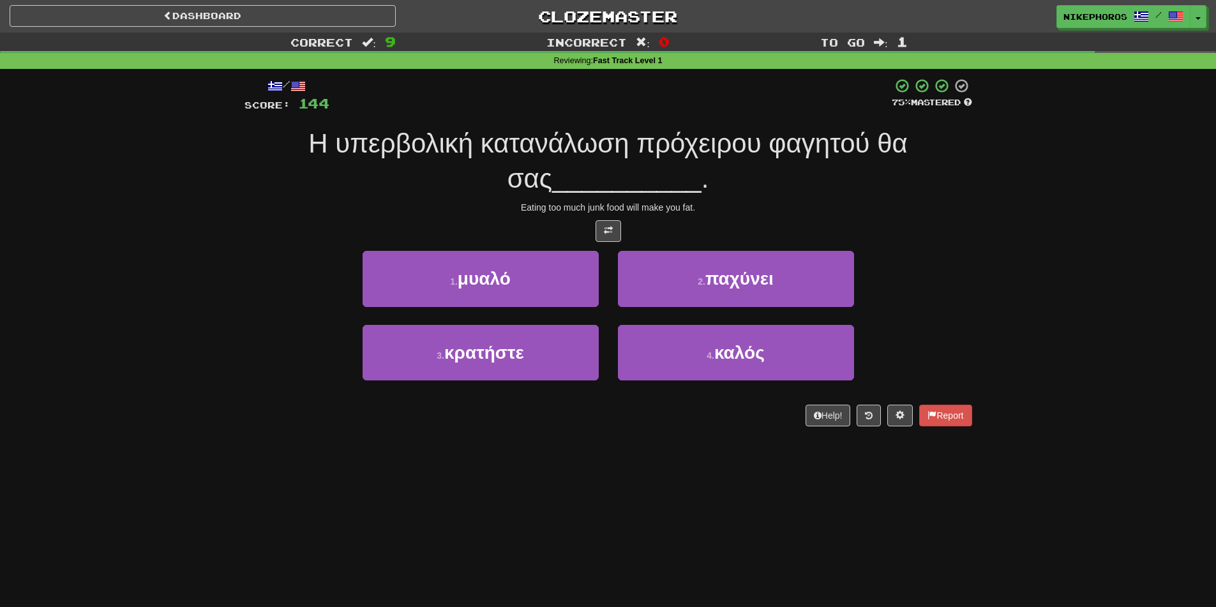
click at [908, 148] on span "Η υπερβολική κατανάλωση πρόχειρου φαγητού θα σας" at bounding box center [608, 160] width 600 height 65
click at [918, 160] on div "Η υπερβολική κατανάλωση πρόχειρου φαγητού θα σας __________ ." at bounding box center [609, 161] width 728 height 70
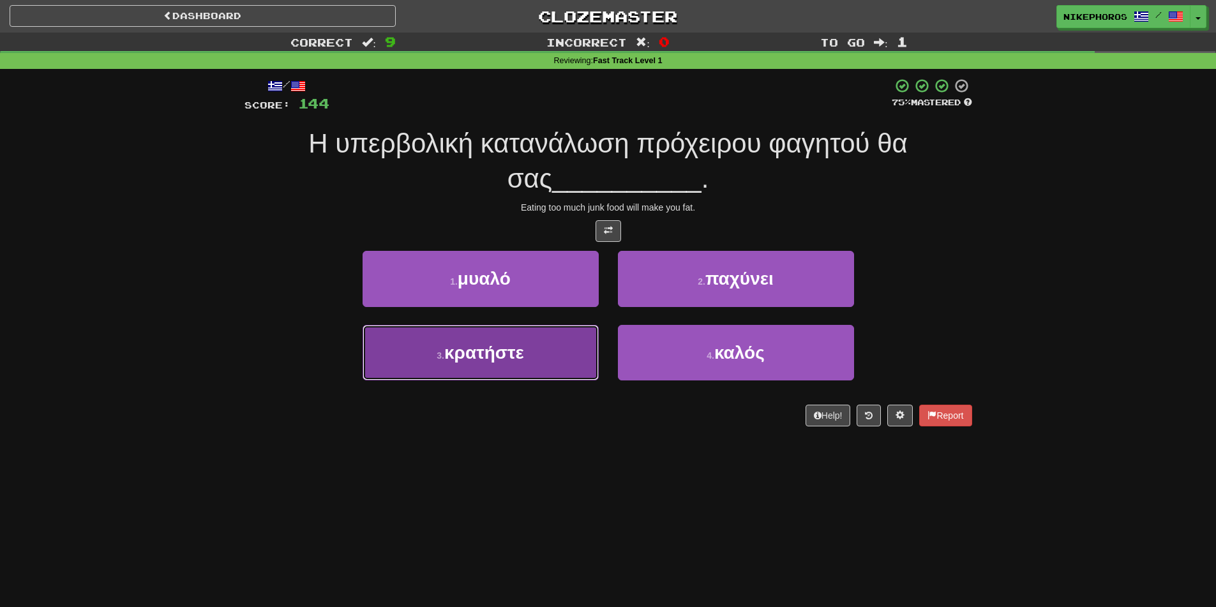
click at [512, 355] on span "κρατήστε" at bounding box center [484, 353] width 80 height 20
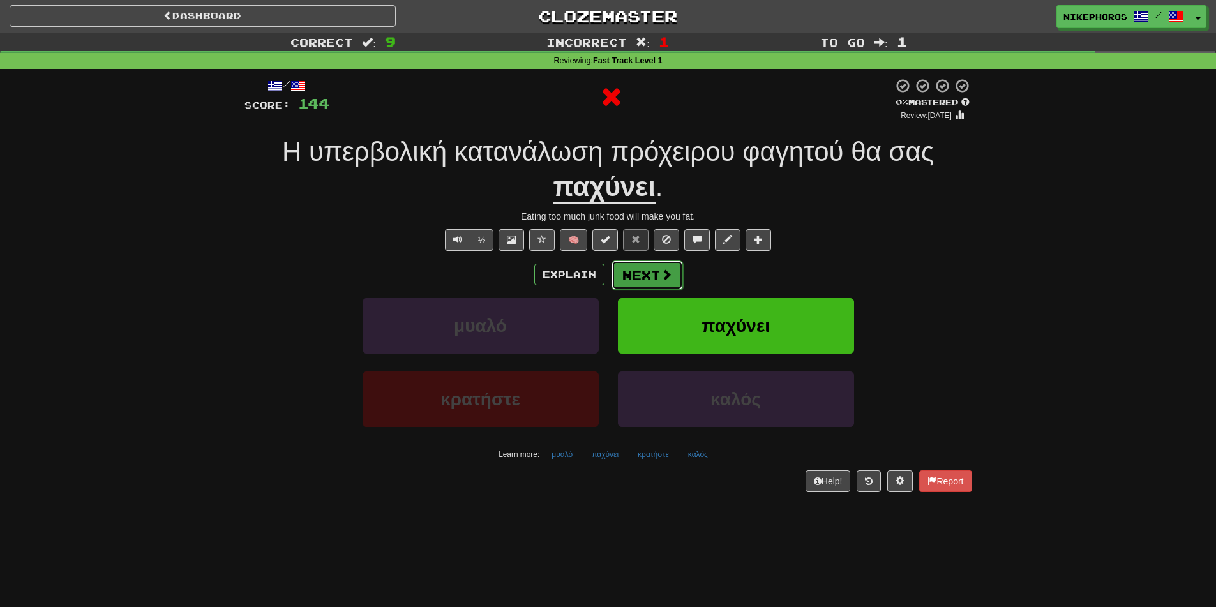
click at [647, 273] on button "Next" at bounding box center [648, 275] width 72 height 29
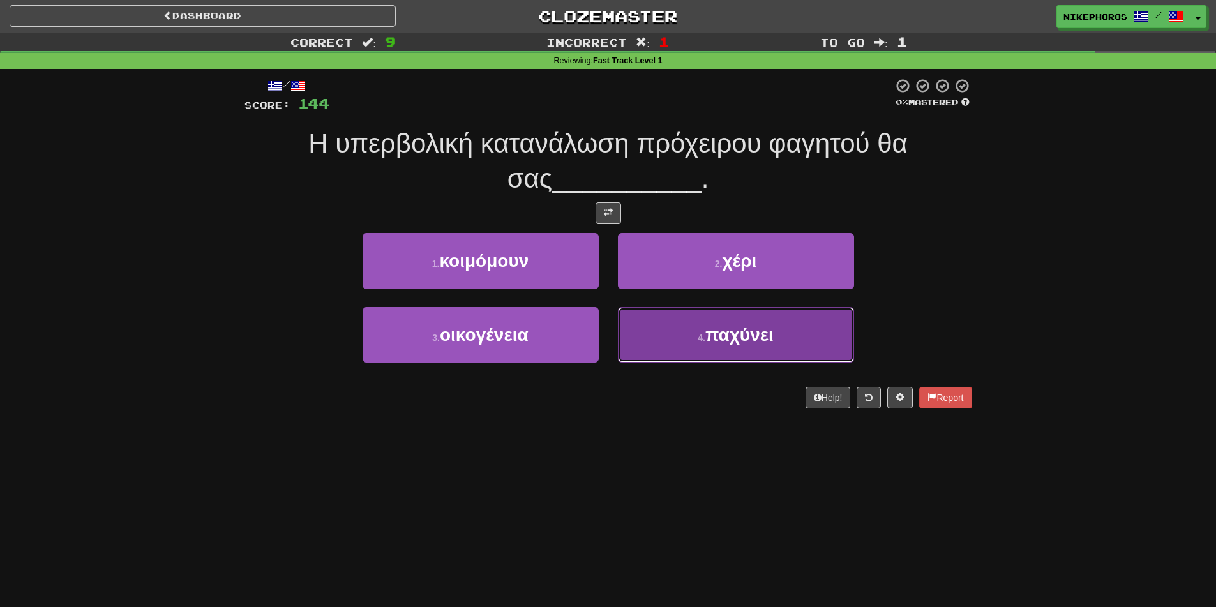
click at [753, 356] on button "4 . παχύνει" at bounding box center [736, 335] width 236 height 56
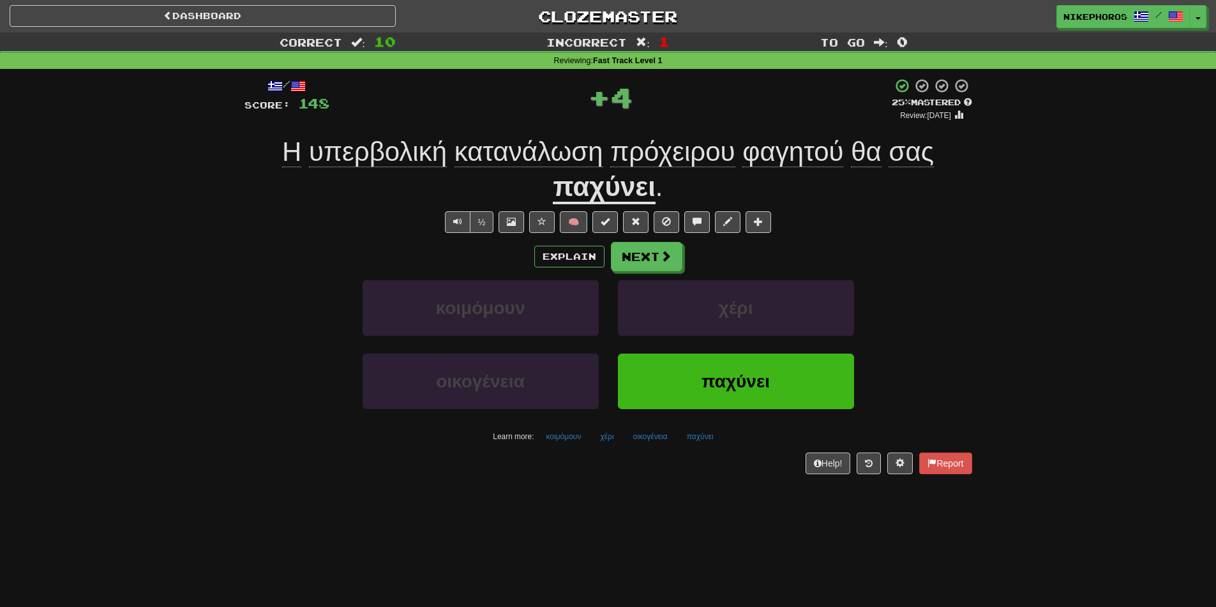
click at [562, 167] on span "κατανάλωση" at bounding box center [529, 152] width 149 height 31
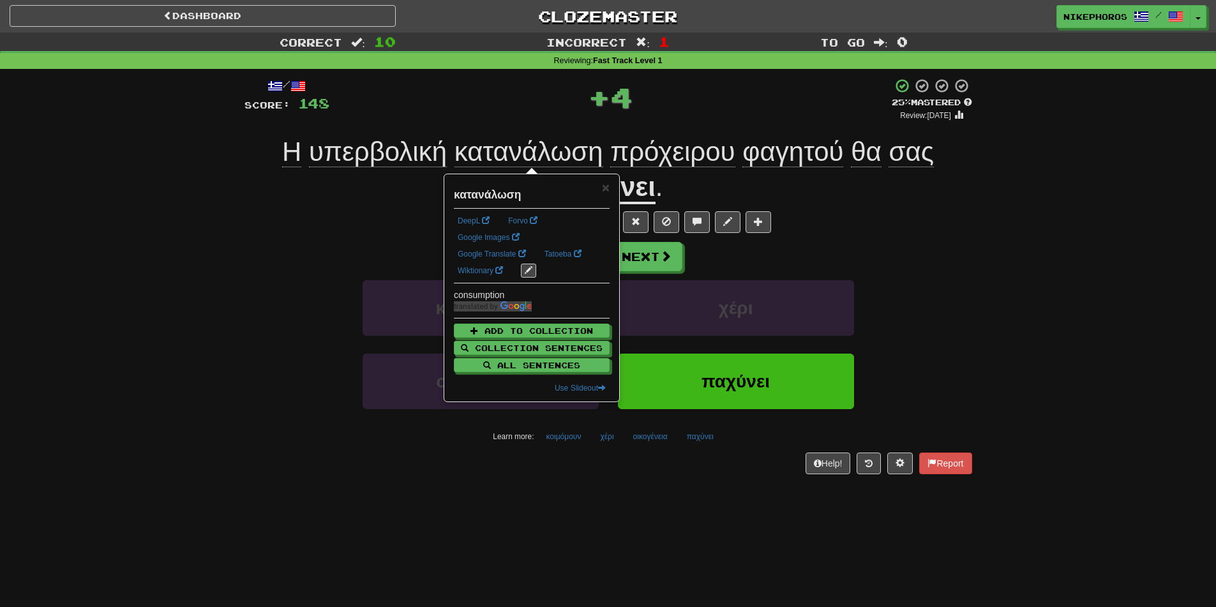
click at [900, 197] on div "Η υπερβολική κατανάλωση πρόχειρου φαγητού θα σας παχύνει ." at bounding box center [609, 170] width 728 height 70
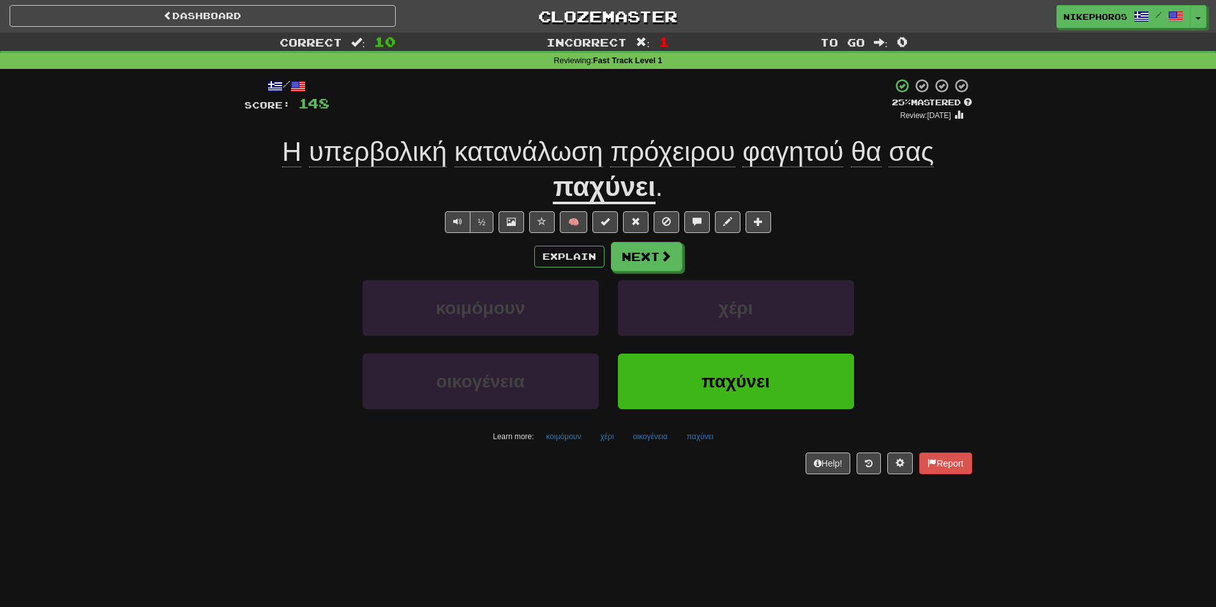
click at [400, 146] on span "υπερβολική" at bounding box center [378, 152] width 138 height 31
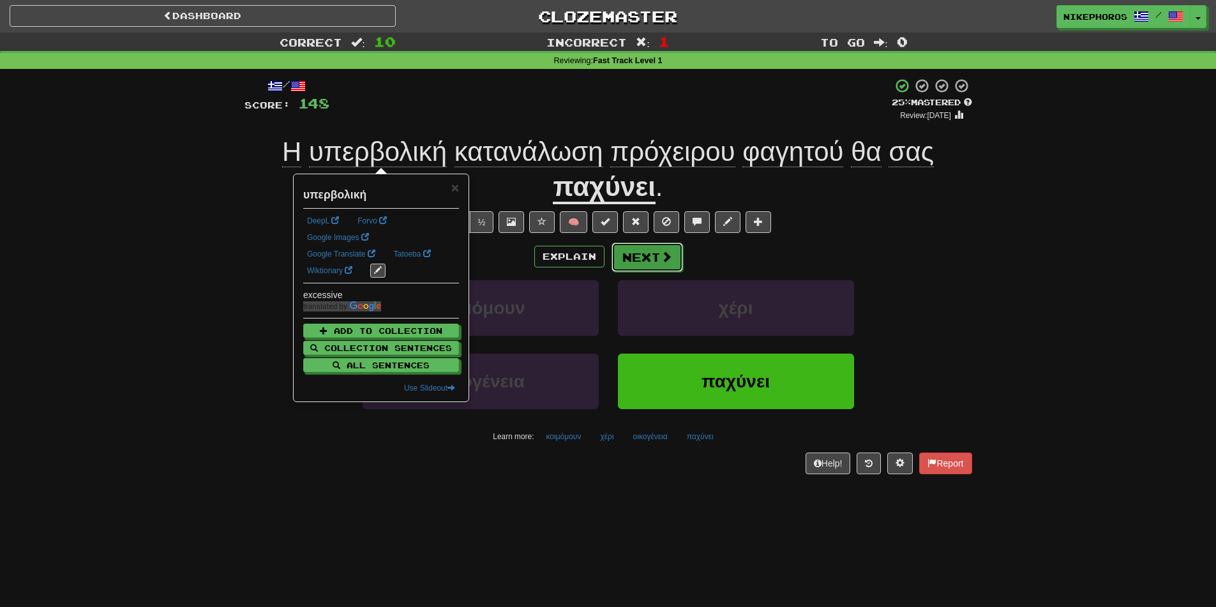
click at [661, 257] on span at bounding box center [666, 256] width 11 height 11
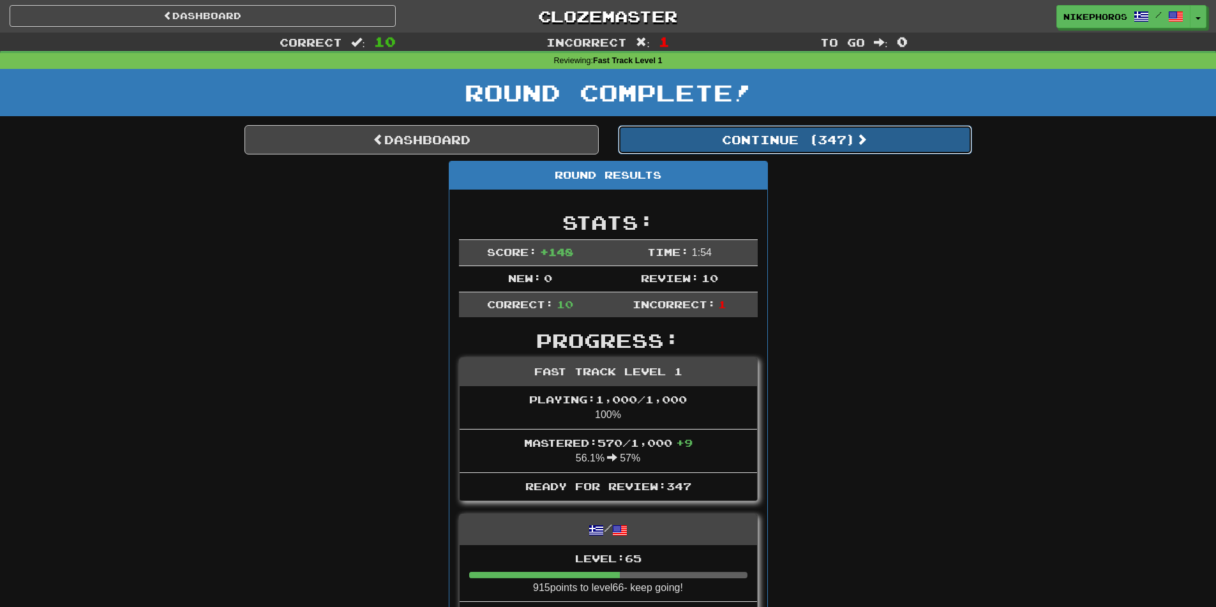
click at [857, 134] on button "Continue ( 347 )" at bounding box center [795, 139] width 354 height 29
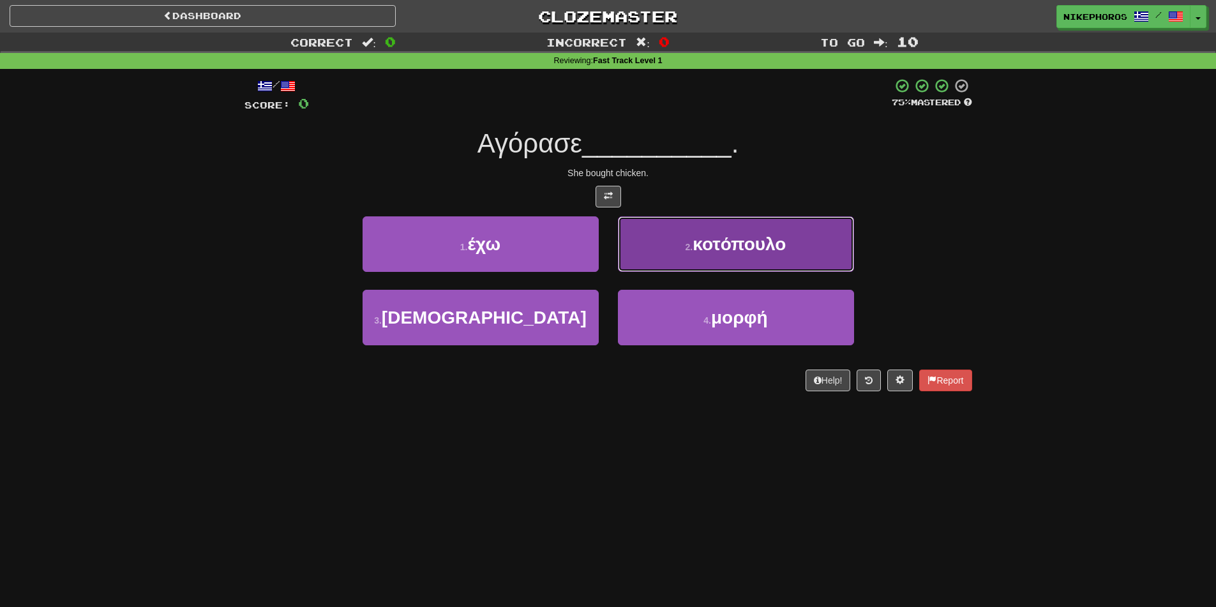
click at [792, 238] on button "2 . κοτόπουλο" at bounding box center [736, 244] width 236 height 56
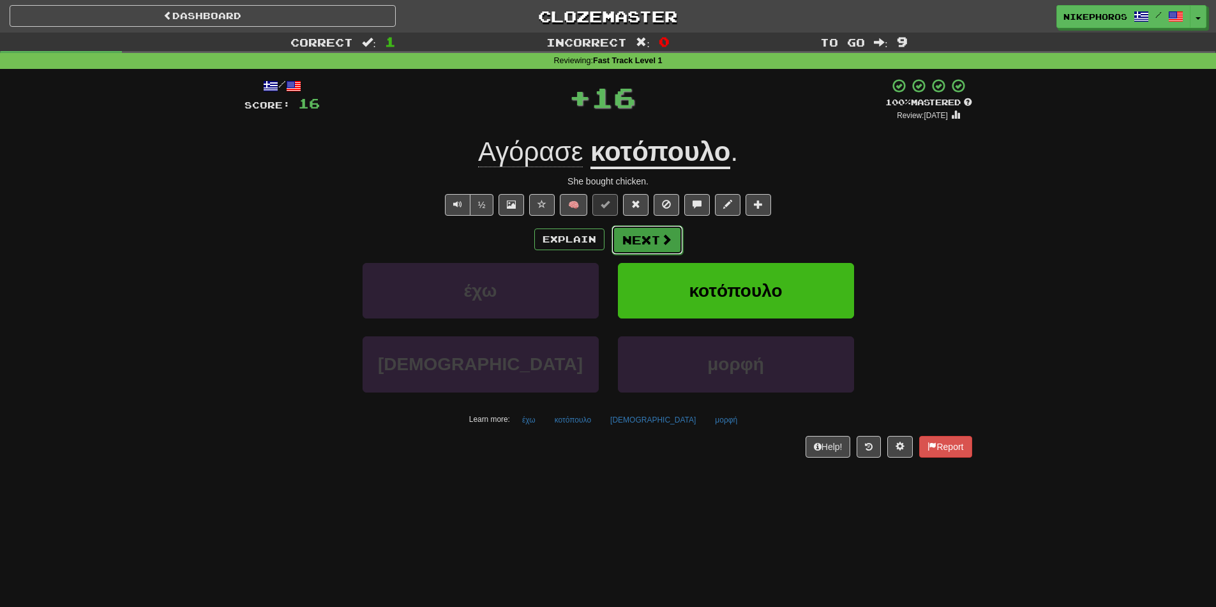
click at [627, 226] on button "Next" at bounding box center [648, 239] width 72 height 29
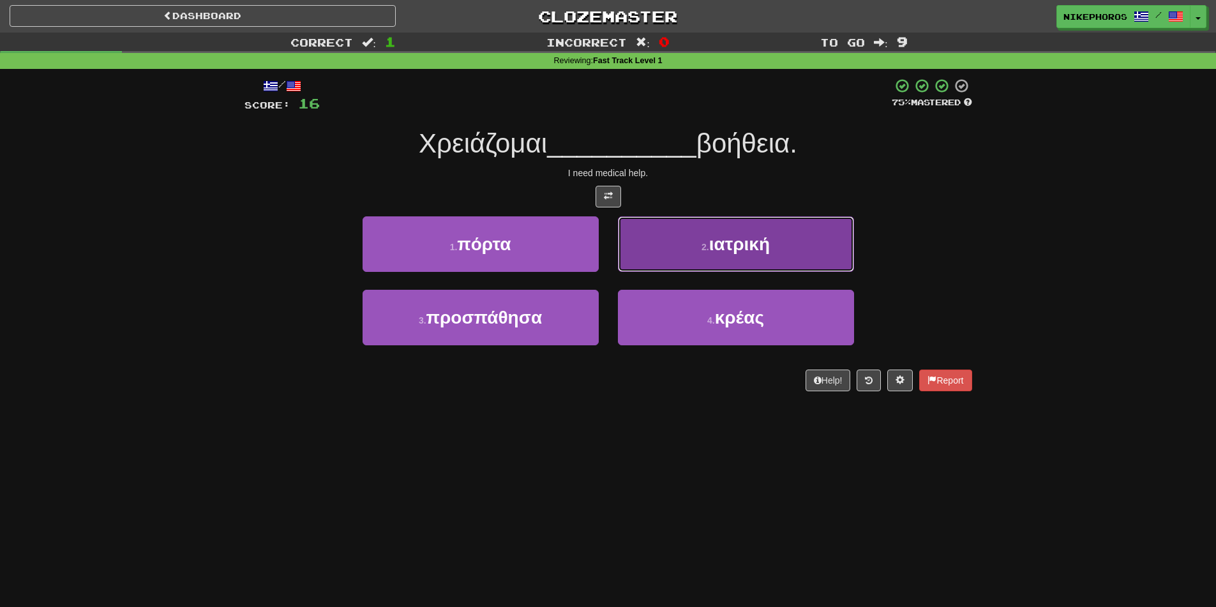
click at [730, 236] on span "ιατρική" at bounding box center [739, 244] width 61 height 20
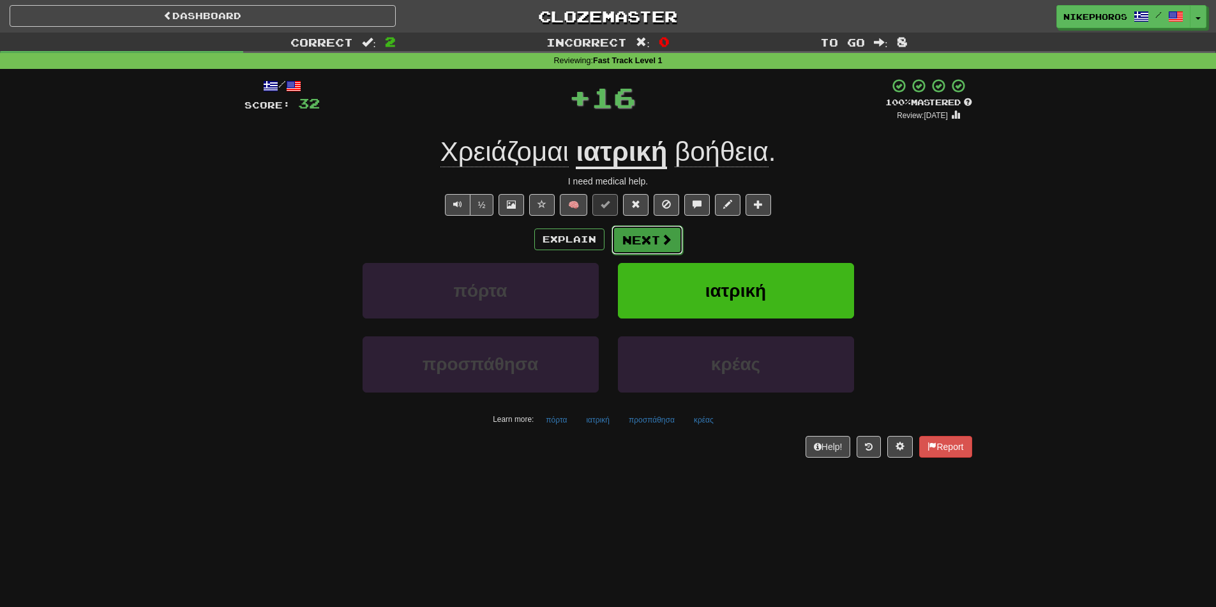
click at [632, 239] on button "Next" at bounding box center [648, 239] width 72 height 29
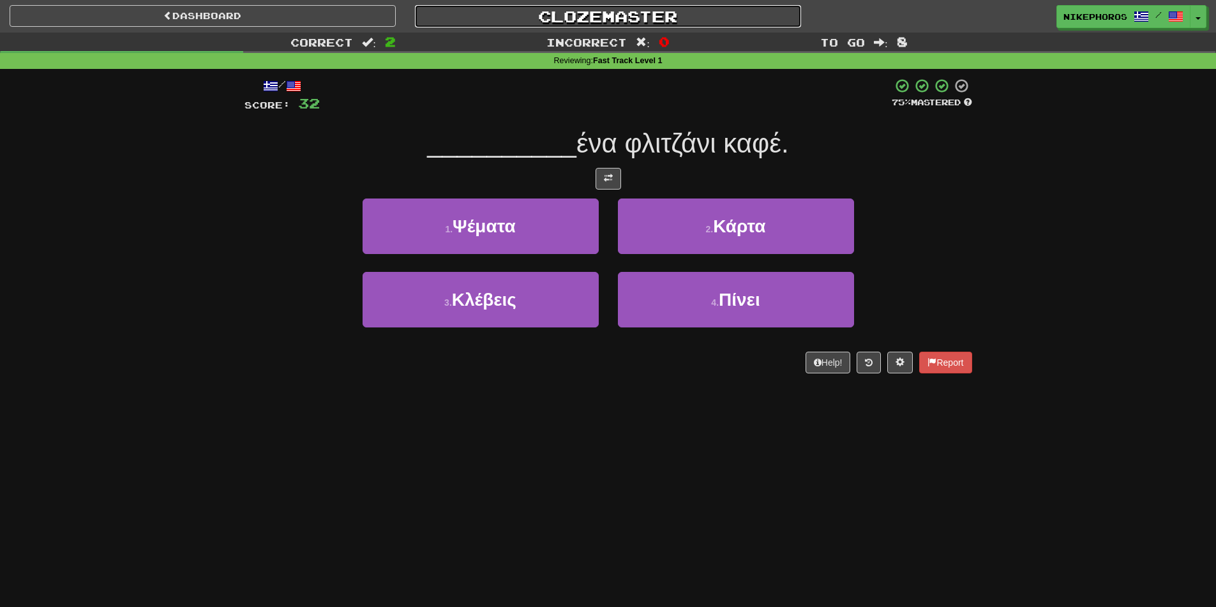
click at [639, 20] on link "Clozemaster" at bounding box center [608, 16] width 386 height 22
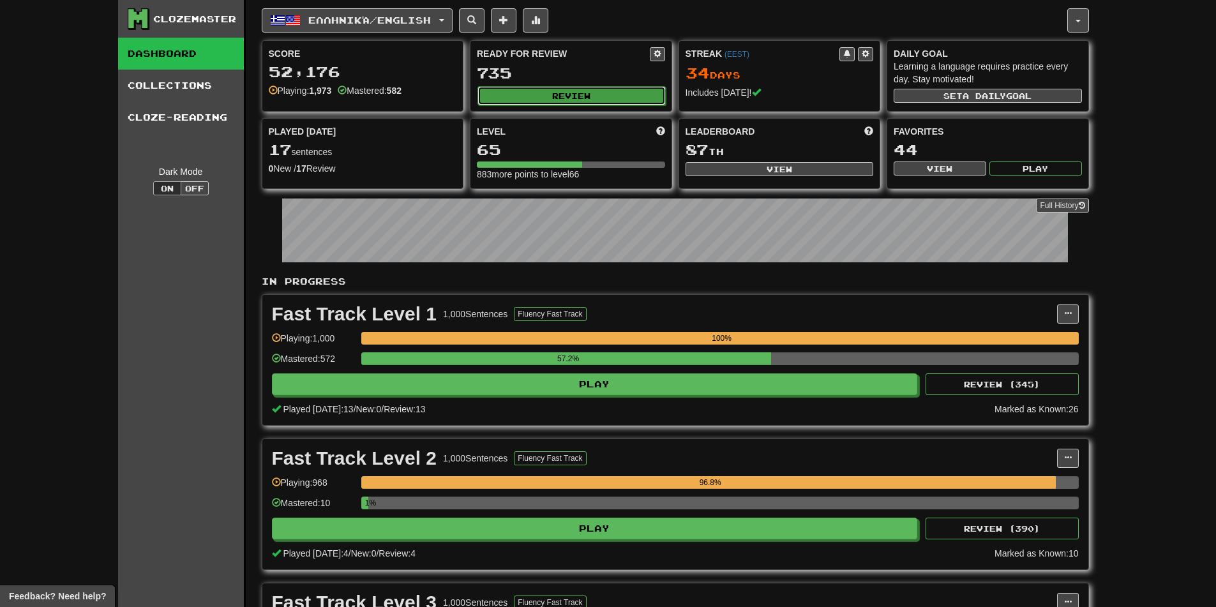
click at [500, 100] on button "Review" at bounding box center [572, 95] width 188 height 19
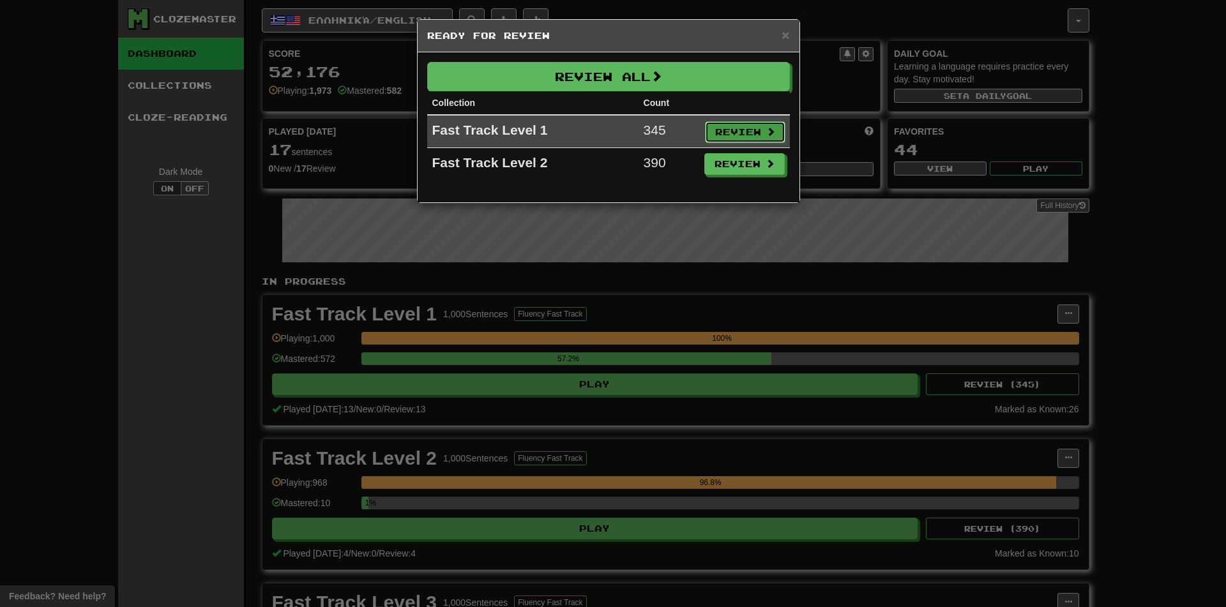
click at [745, 130] on button "Review" at bounding box center [745, 132] width 80 height 22
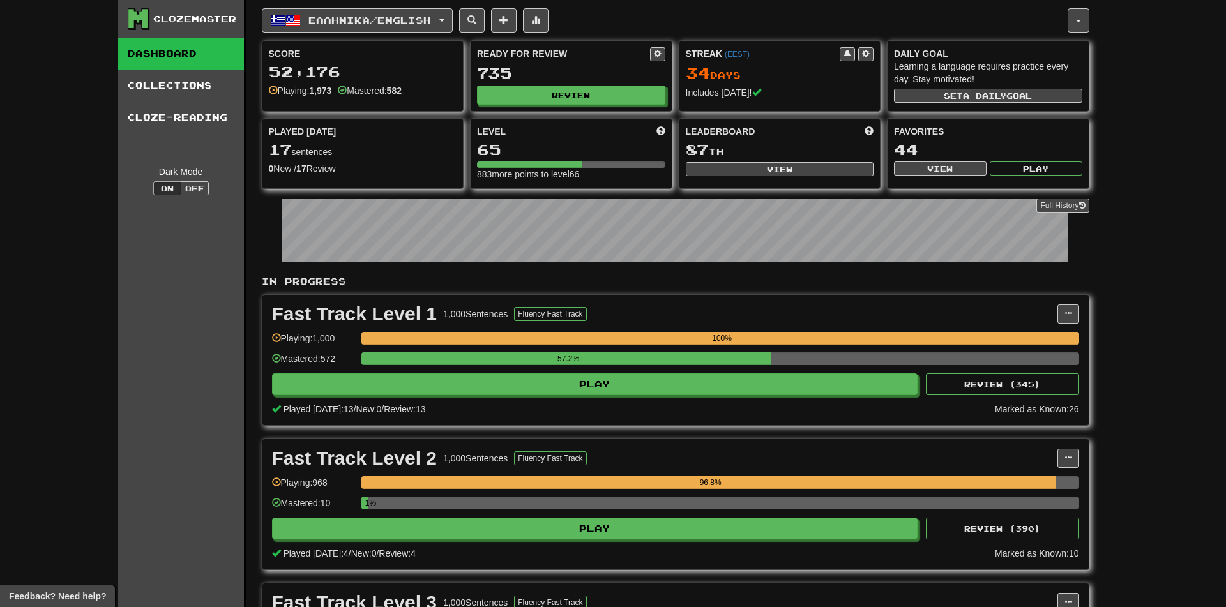
select select "**"
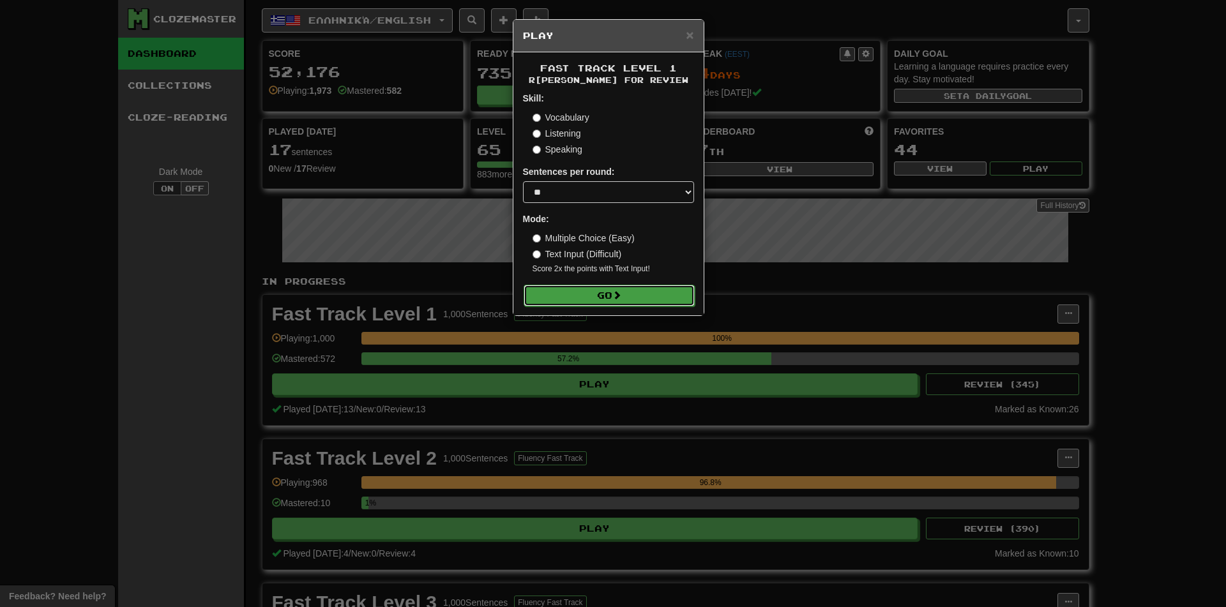
click at [635, 295] on button "Go" at bounding box center [609, 296] width 171 height 22
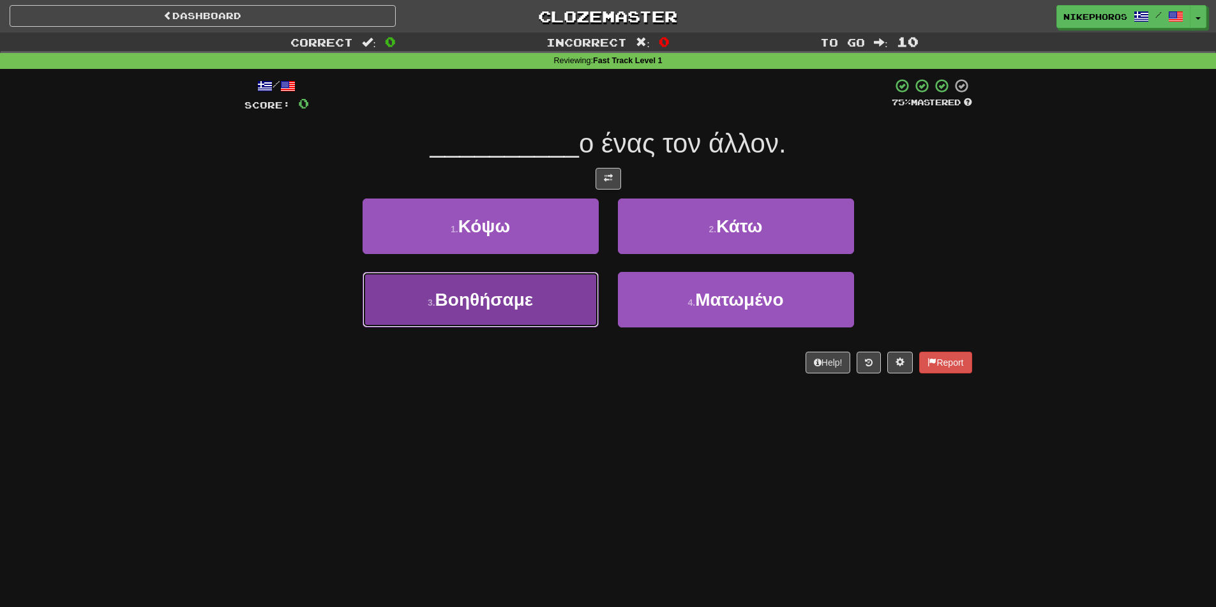
click at [531, 320] on button "3 . Βοηθήσαμε" at bounding box center [481, 300] width 236 height 56
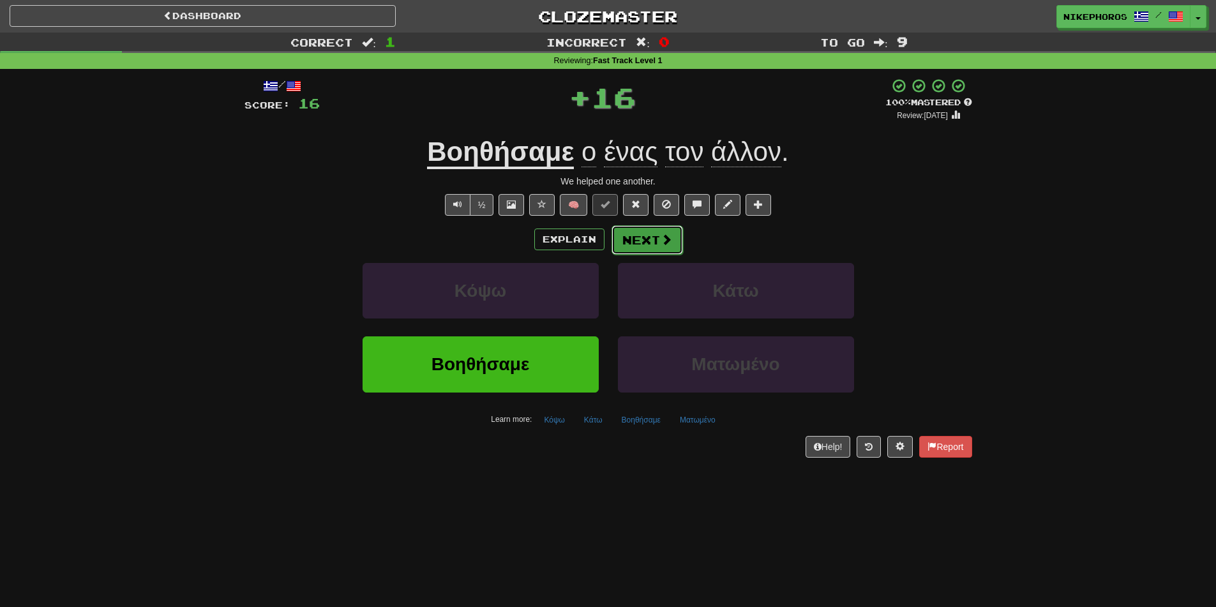
click at [650, 235] on button "Next" at bounding box center [648, 239] width 72 height 29
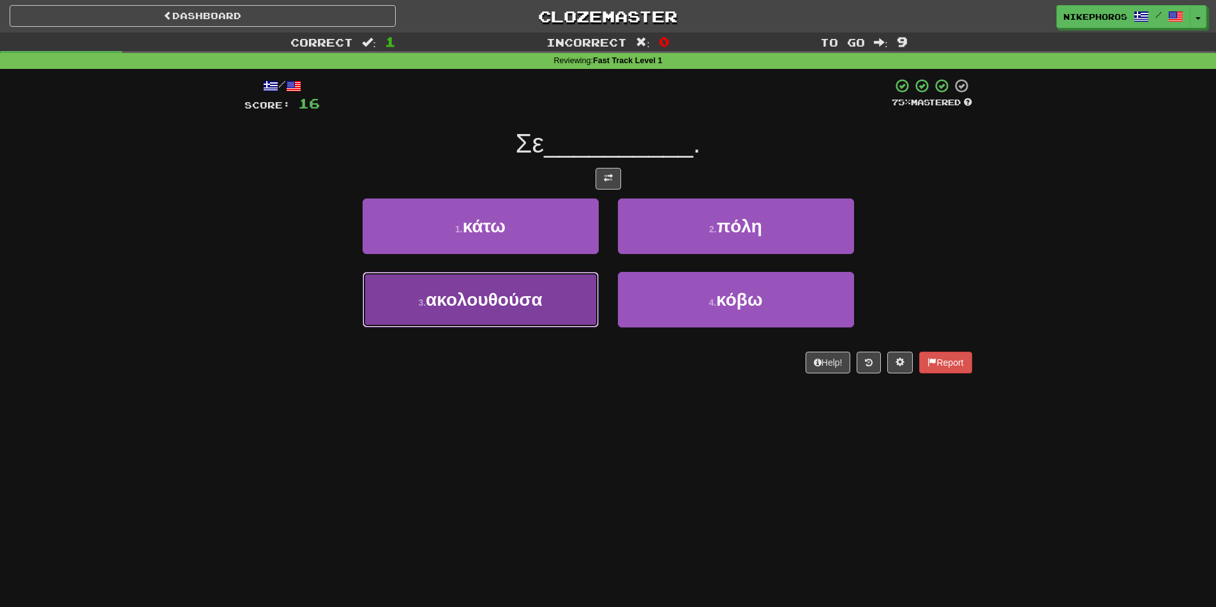
click at [540, 315] on button "3 . ακολουθούσα" at bounding box center [481, 300] width 236 height 56
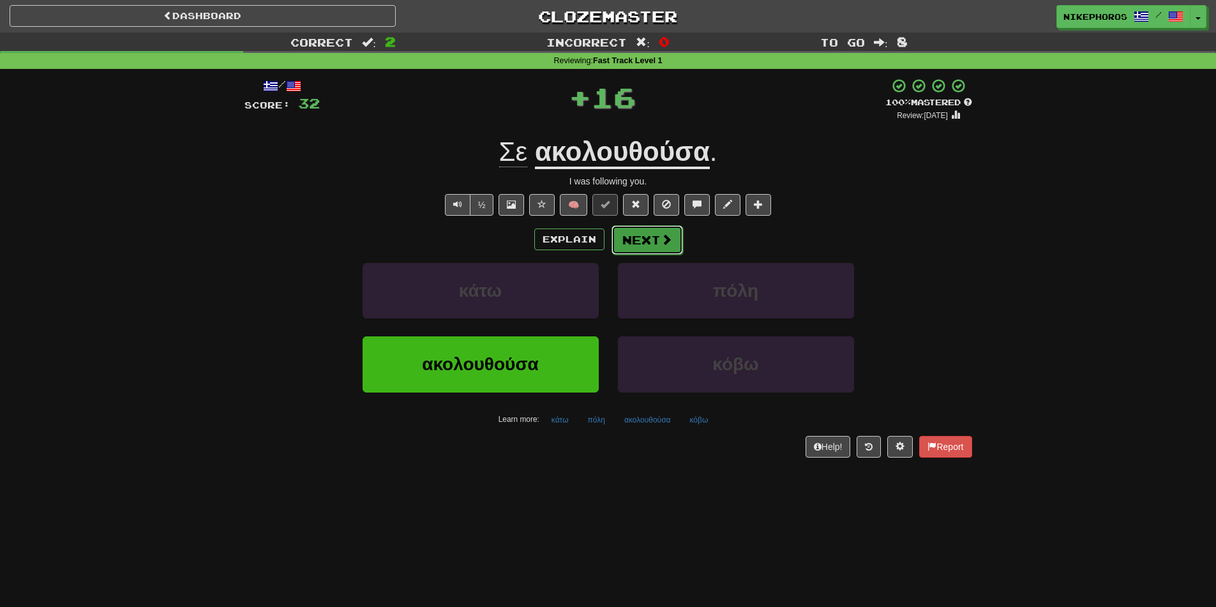
click at [645, 234] on button "Next" at bounding box center [648, 239] width 72 height 29
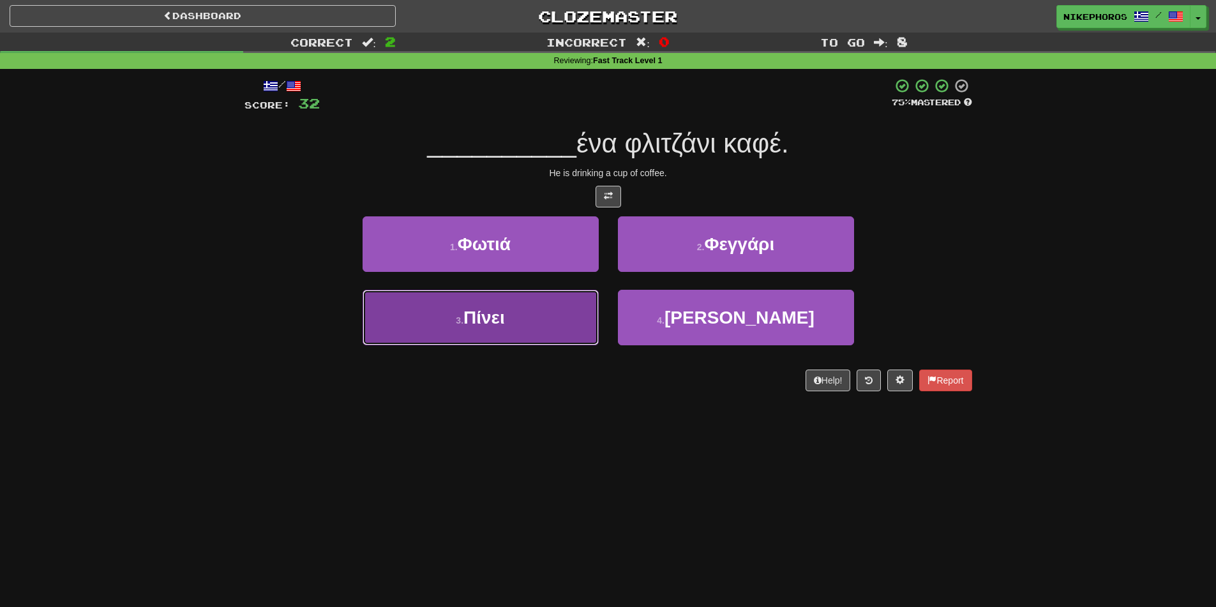
click at [531, 328] on button "3 . Πίνει" at bounding box center [481, 318] width 236 height 56
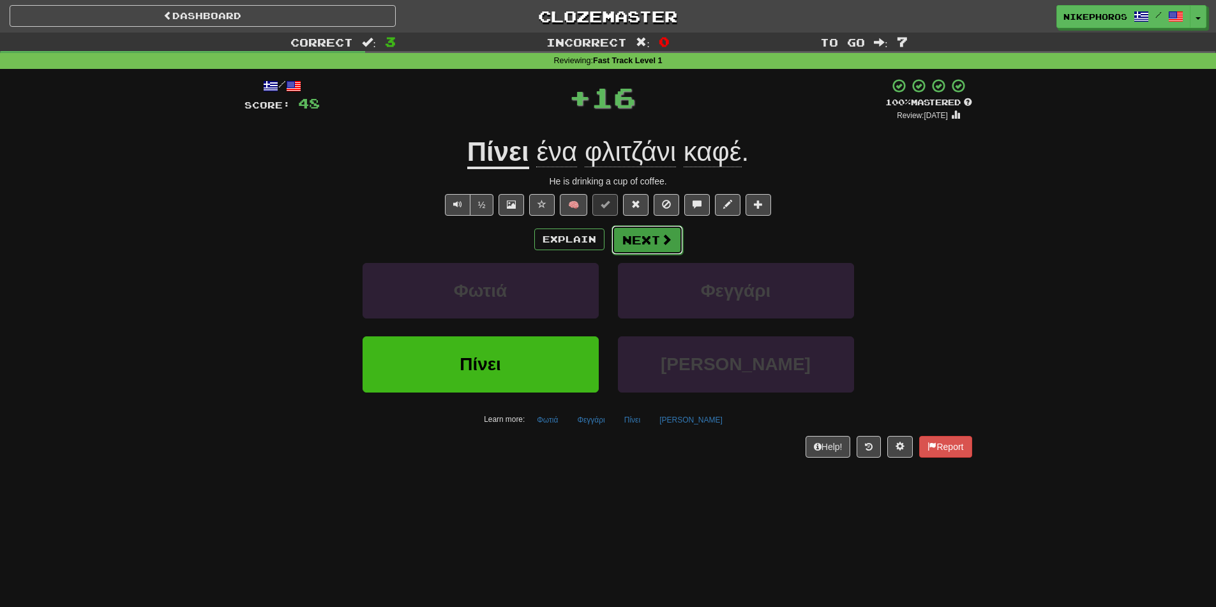
click at [661, 241] on span at bounding box center [666, 239] width 11 height 11
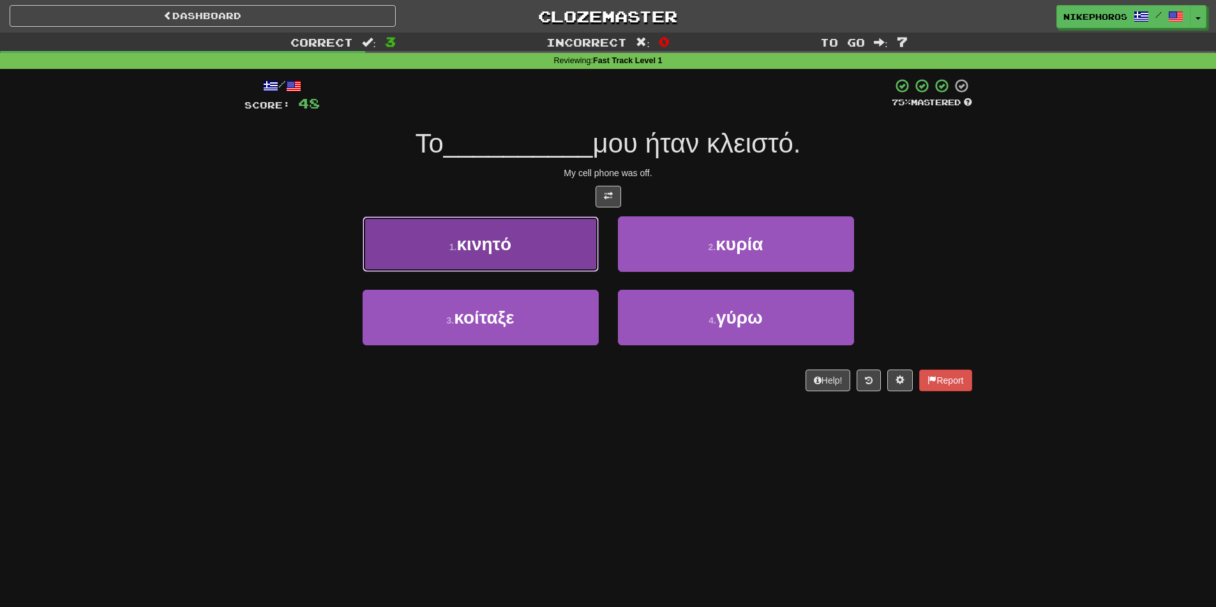
click at [531, 265] on button "1 . κινητό" at bounding box center [481, 244] width 236 height 56
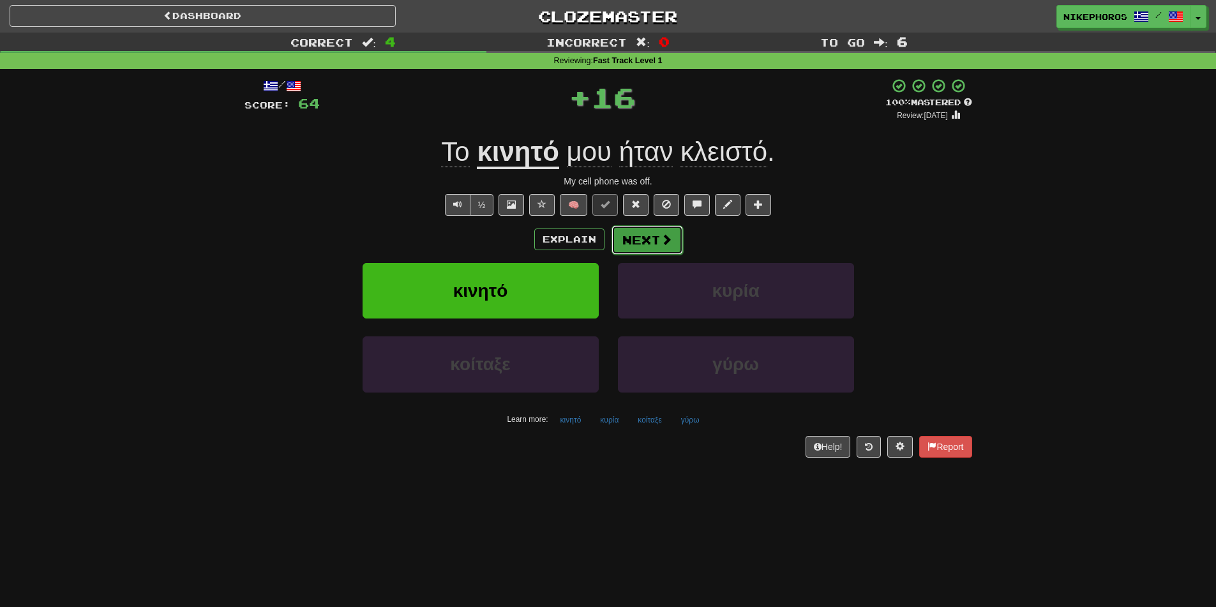
click at [649, 246] on button "Next" at bounding box center [648, 239] width 72 height 29
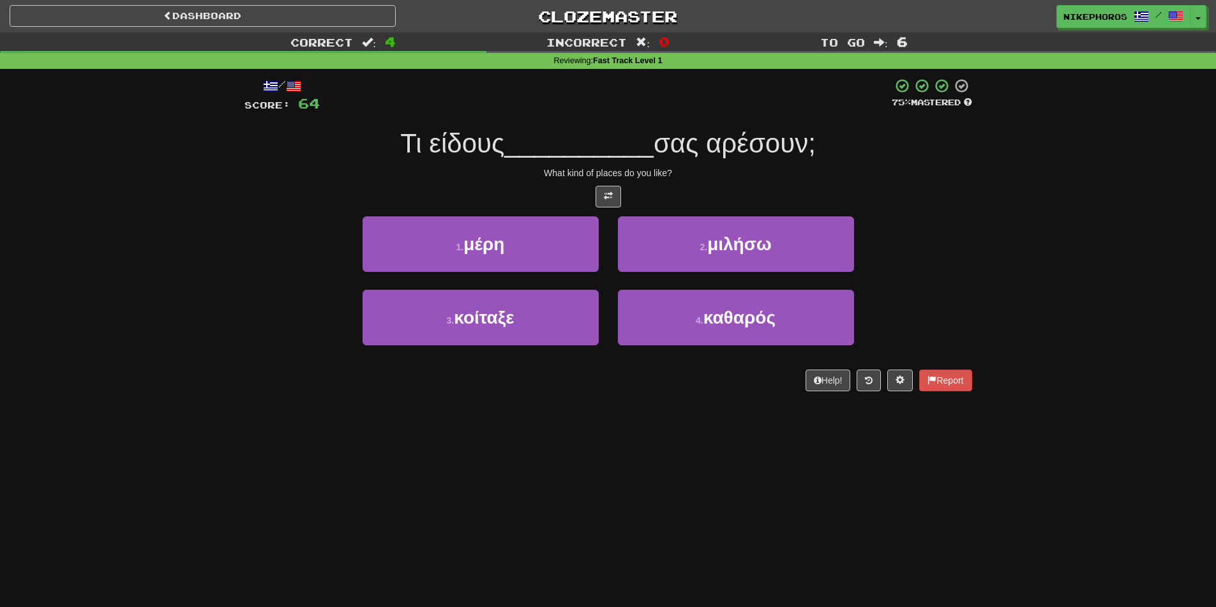
click at [508, 165] on div "/ Score: 64 75 % Mastered Τι είδους __________ σας αρέσουν; What kind of places…" at bounding box center [609, 235] width 728 height 314
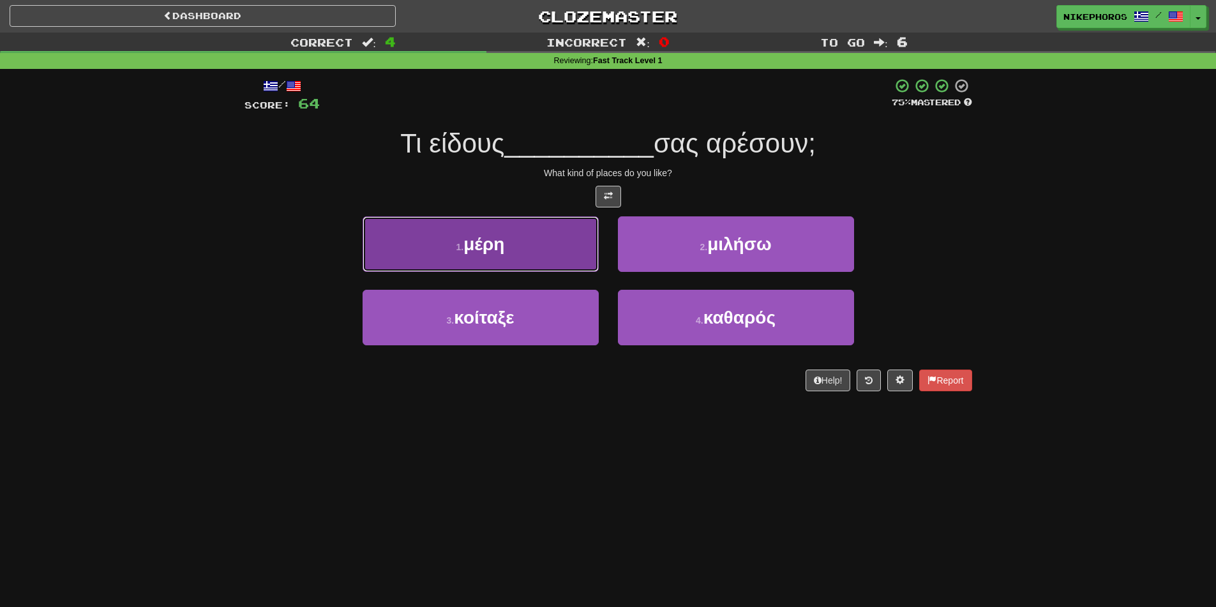
click at [548, 244] on button "1 . μέρη" at bounding box center [481, 244] width 236 height 56
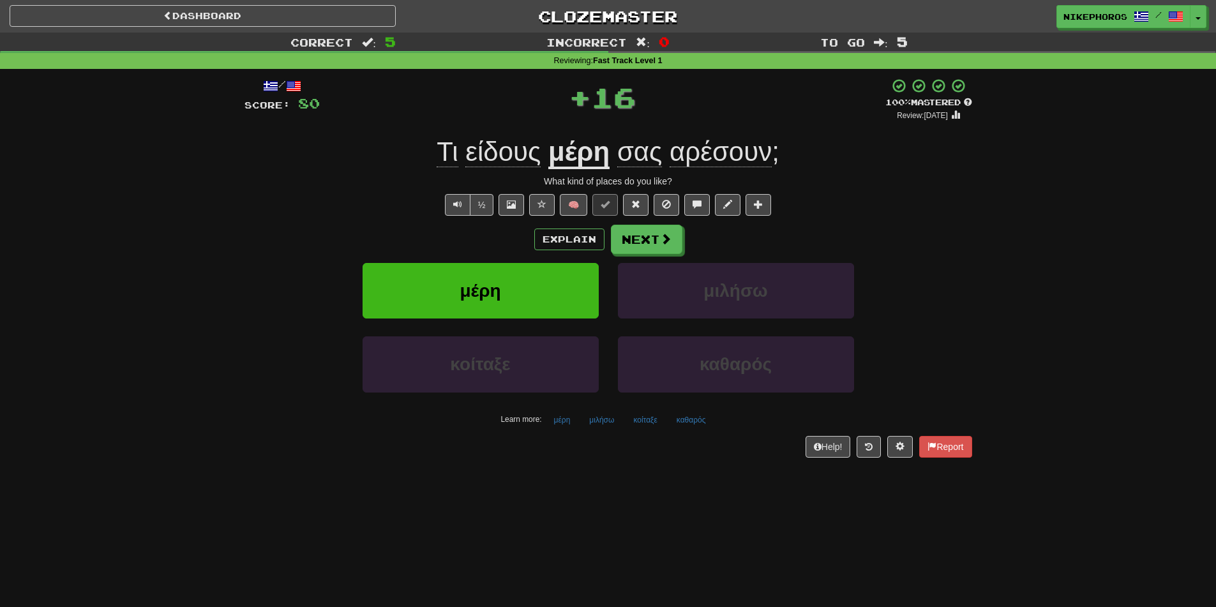
click at [582, 159] on u "μέρη" at bounding box center [578, 153] width 61 height 33
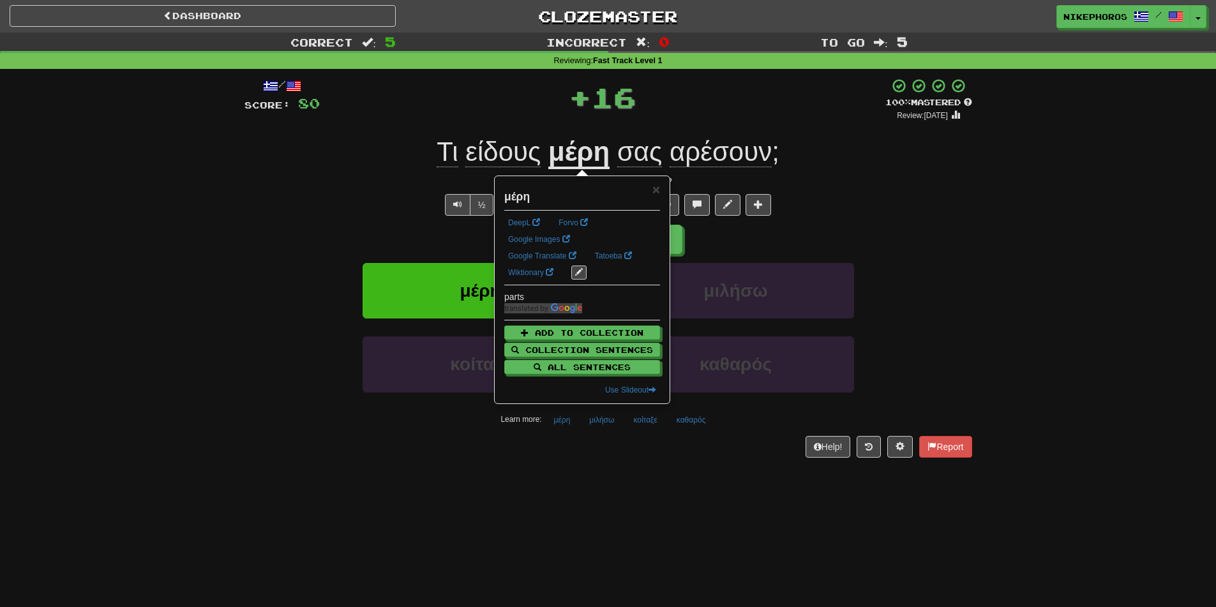
click at [712, 89] on div "+ 16" at bounding box center [603, 97] width 566 height 38
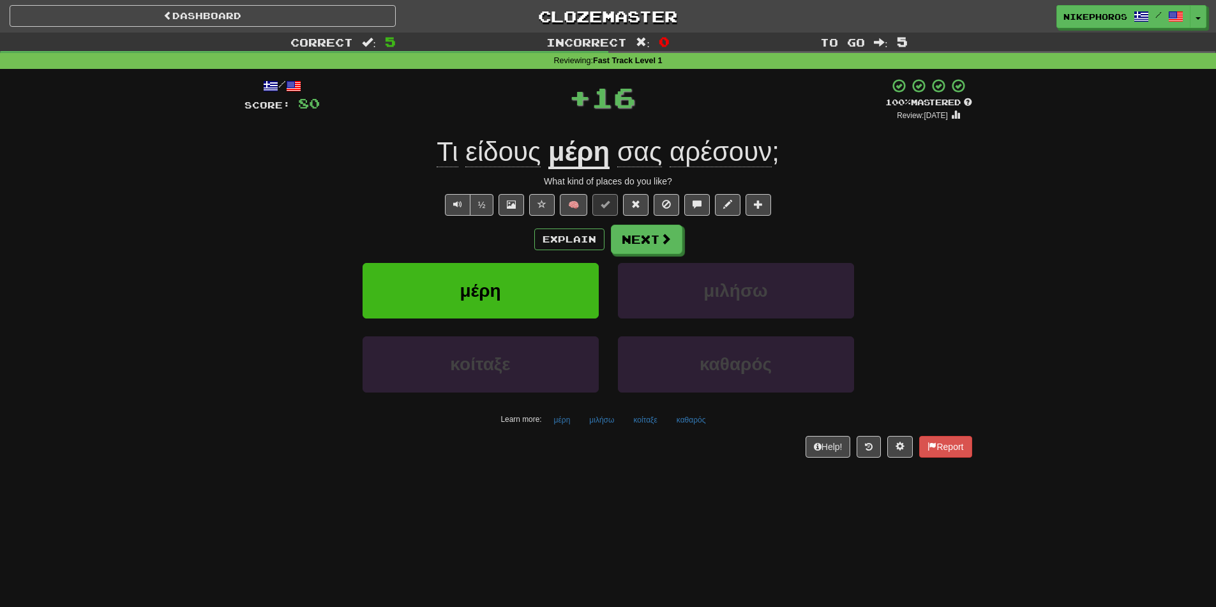
click at [513, 147] on span "είδους" at bounding box center [502, 152] width 75 height 31
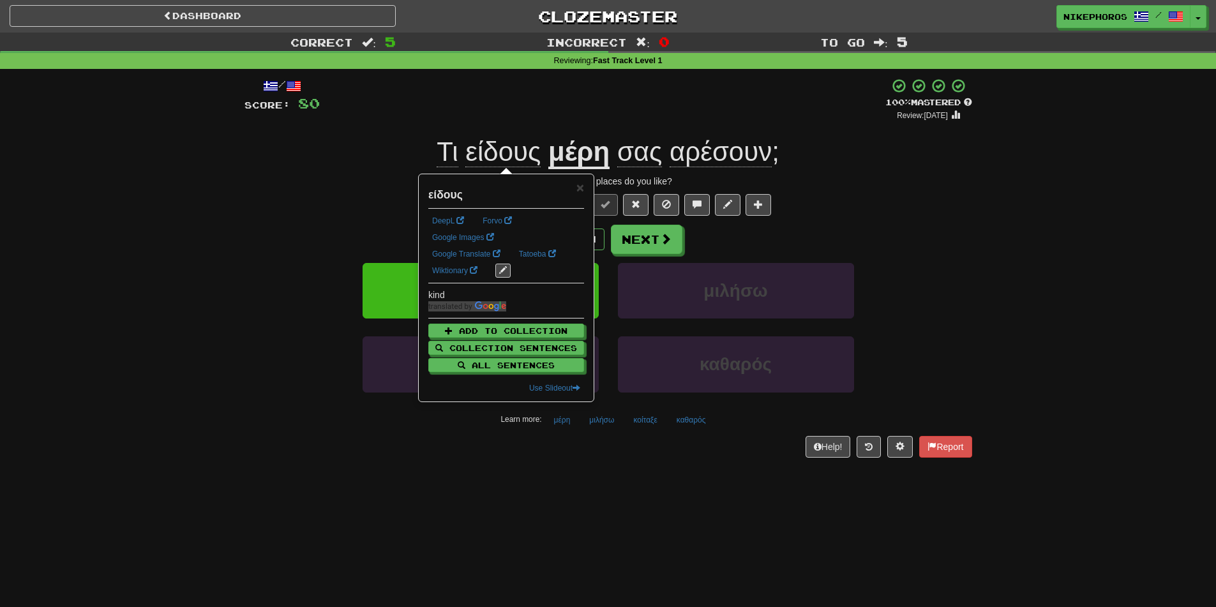
drag, startPoint x: 598, startPoint y: 132, endPoint x: 593, endPoint y: 154, distance: 22.3
click at [596, 145] on div "/ Score: 80 + 16 100 % Mastered Review: 2026-04-13 Τι είδους μέρη σας αρέσουν ;…" at bounding box center [609, 267] width 728 height 379
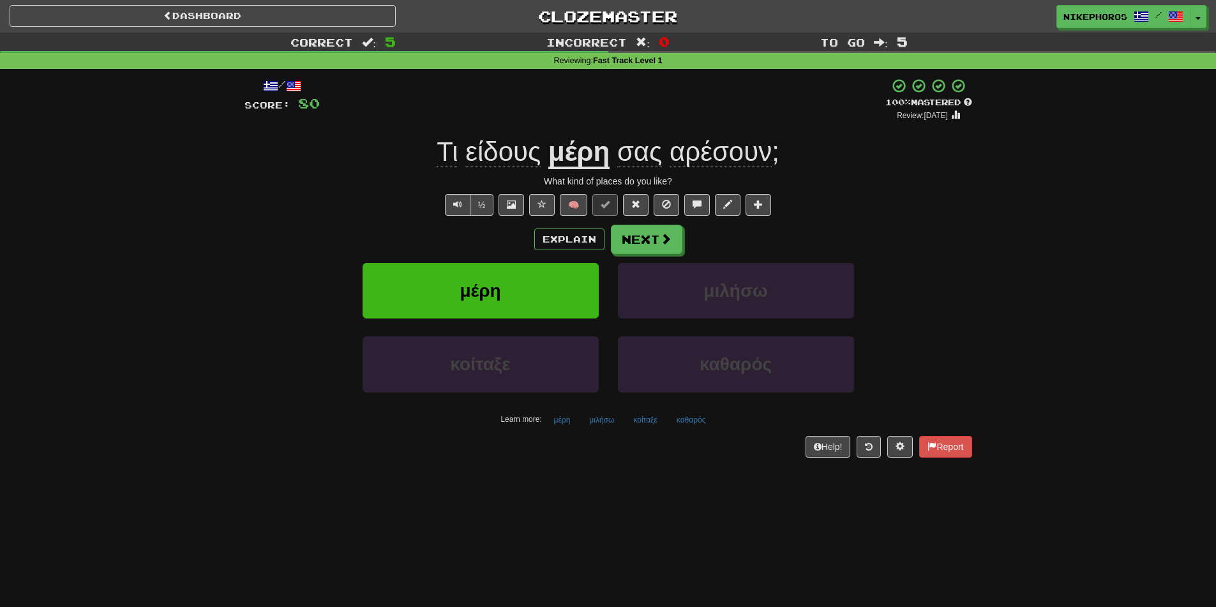
click at [593, 154] on u "μέρη" at bounding box center [578, 153] width 61 height 33
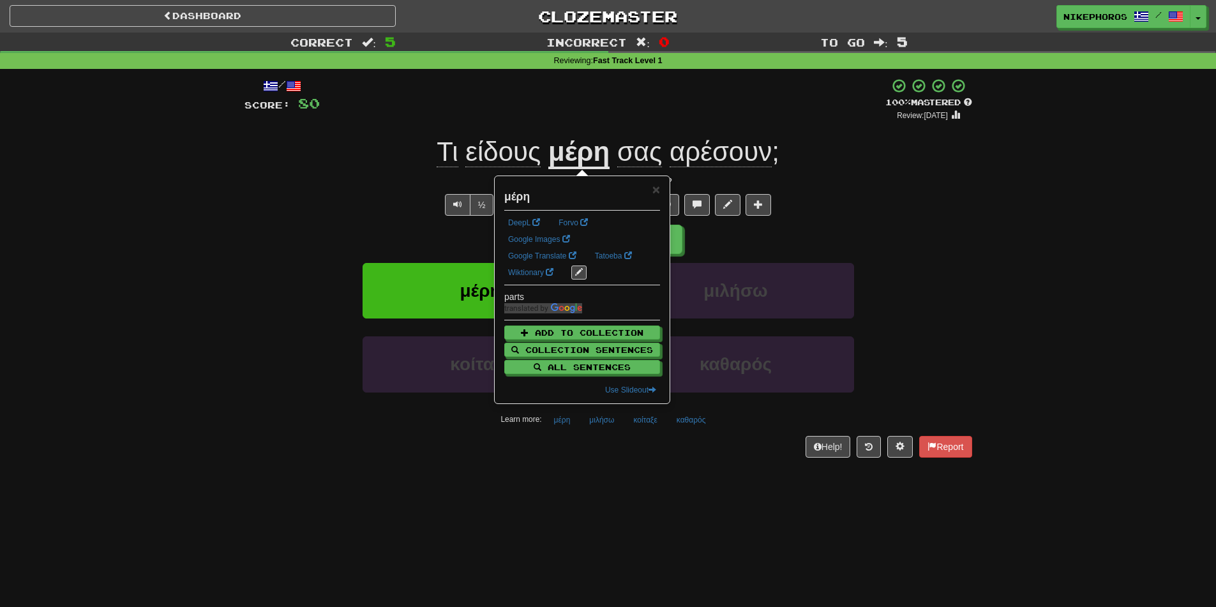
click at [654, 106] on div "+ 16" at bounding box center [603, 99] width 566 height 43
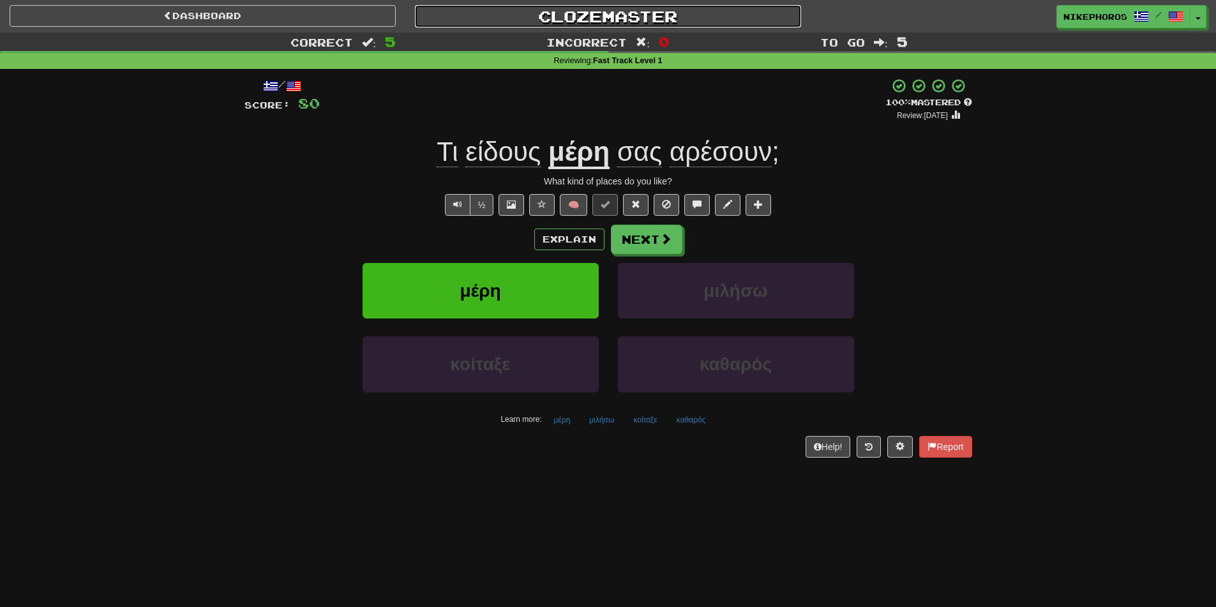
click at [601, 10] on link "Clozemaster" at bounding box center [608, 16] width 386 height 22
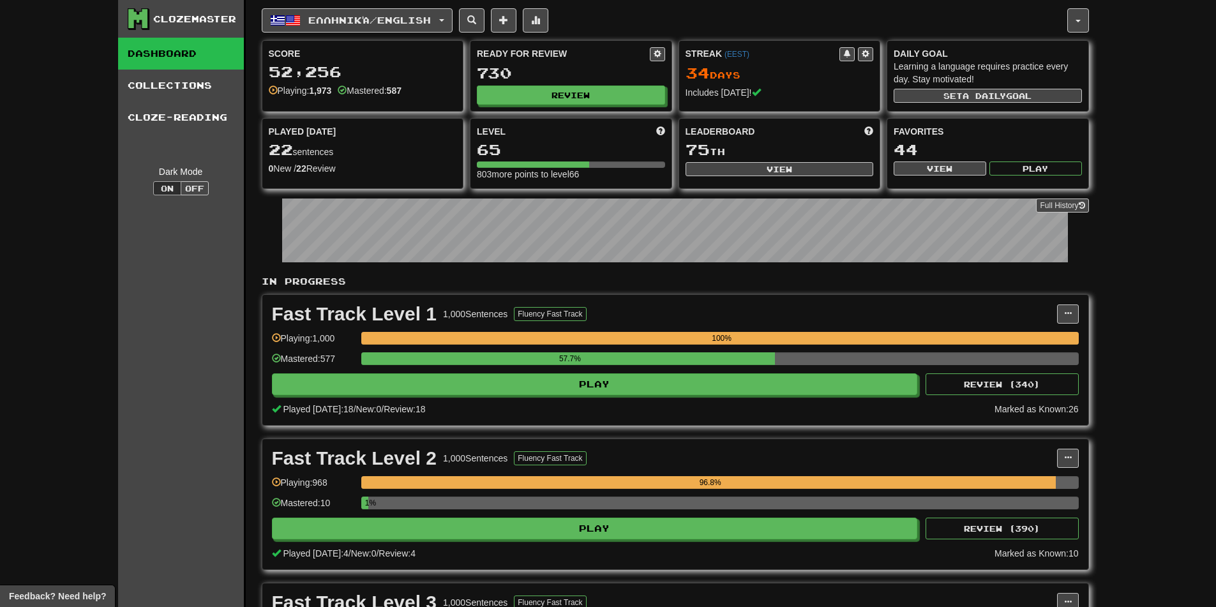
drag, startPoint x: 573, startPoint y: 74, endPoint x: 575, endPoint y: 80, distance: 6.7
click at [573, 75] on div "730" at bounding box center [571, 73] width 188 height 16
click at [573, 89] on button "Review" at bounding box center [572, 95] width 188 height 19
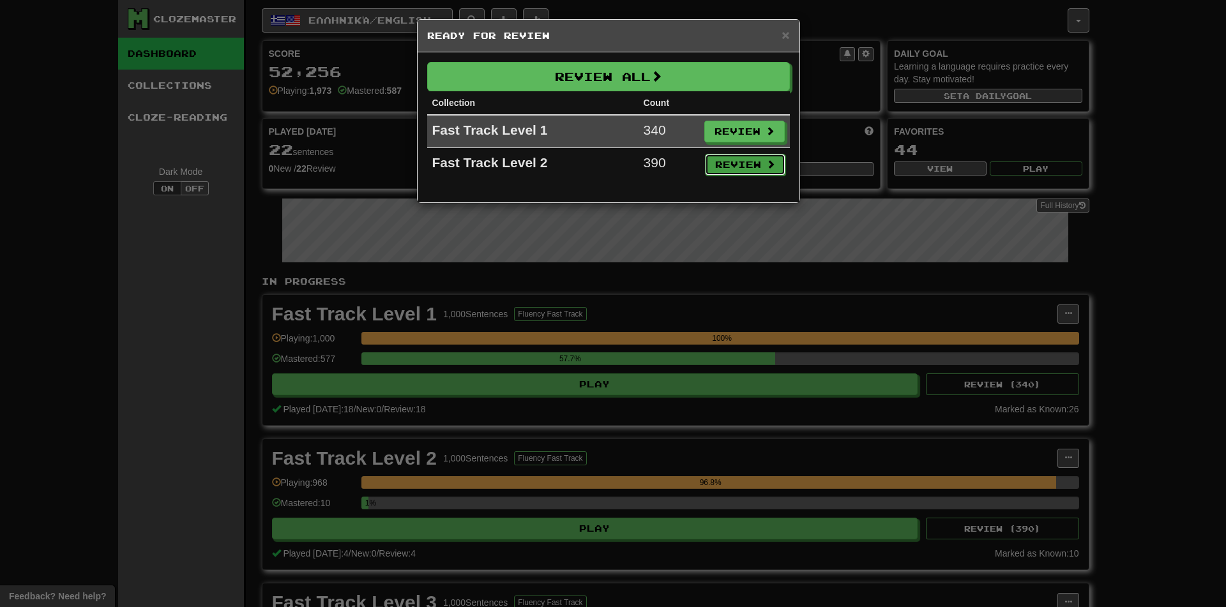
click at [736, 157] on button "Review" at bounding box center [745, 165] width 80 height 22
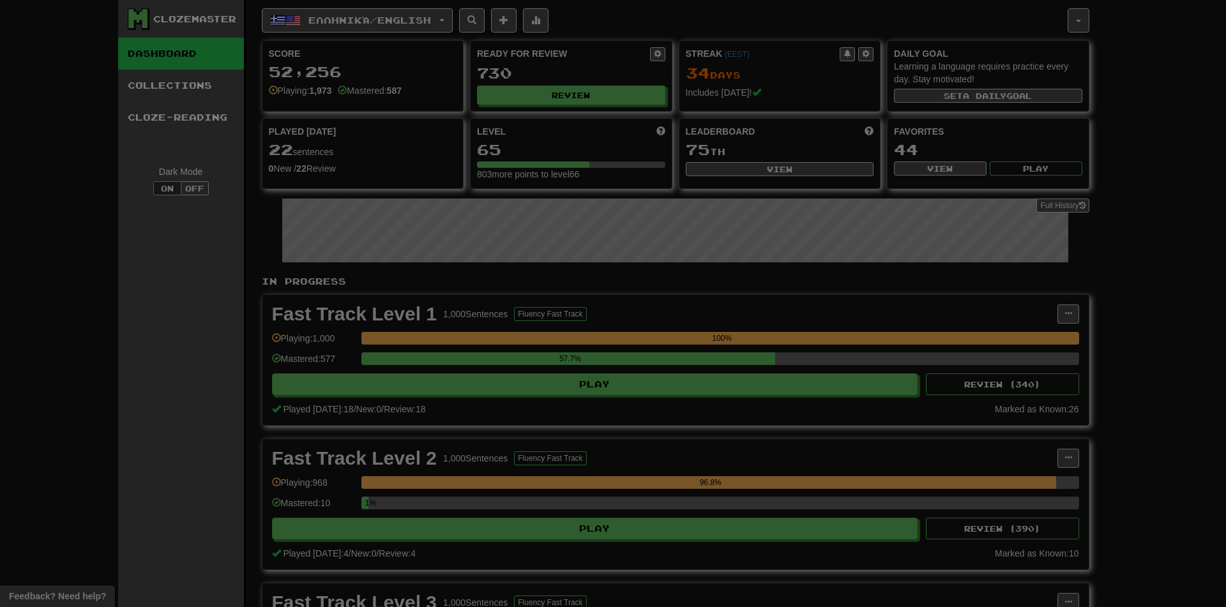
select select "**"
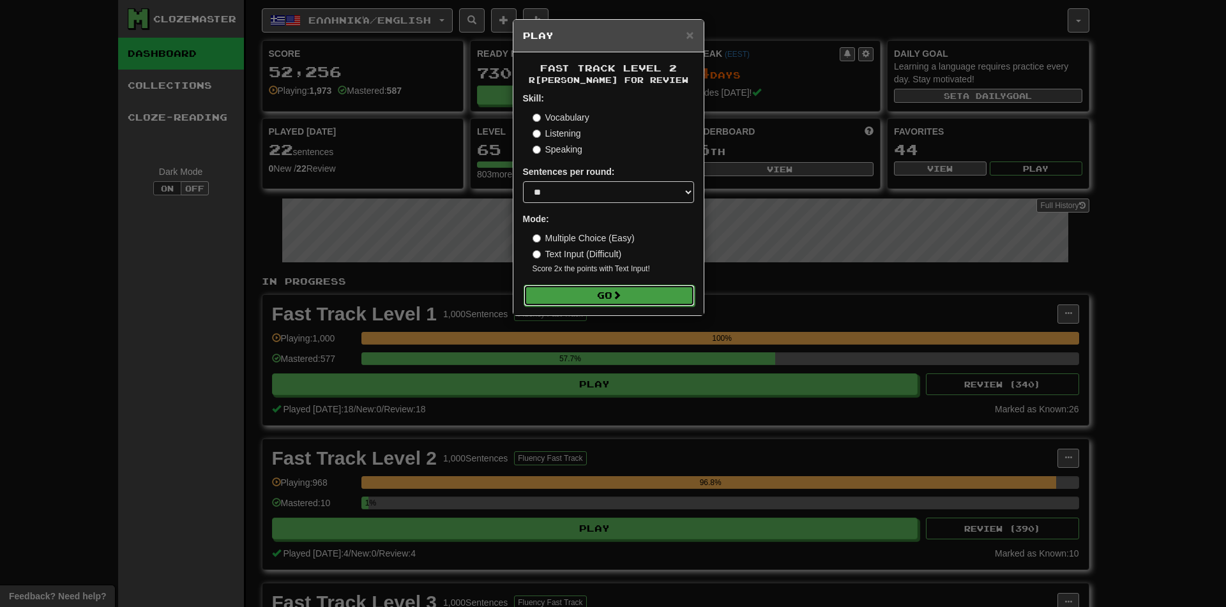
click at [602, 294] on button "Go" at bounding box center [609, 296] width 171 height 22
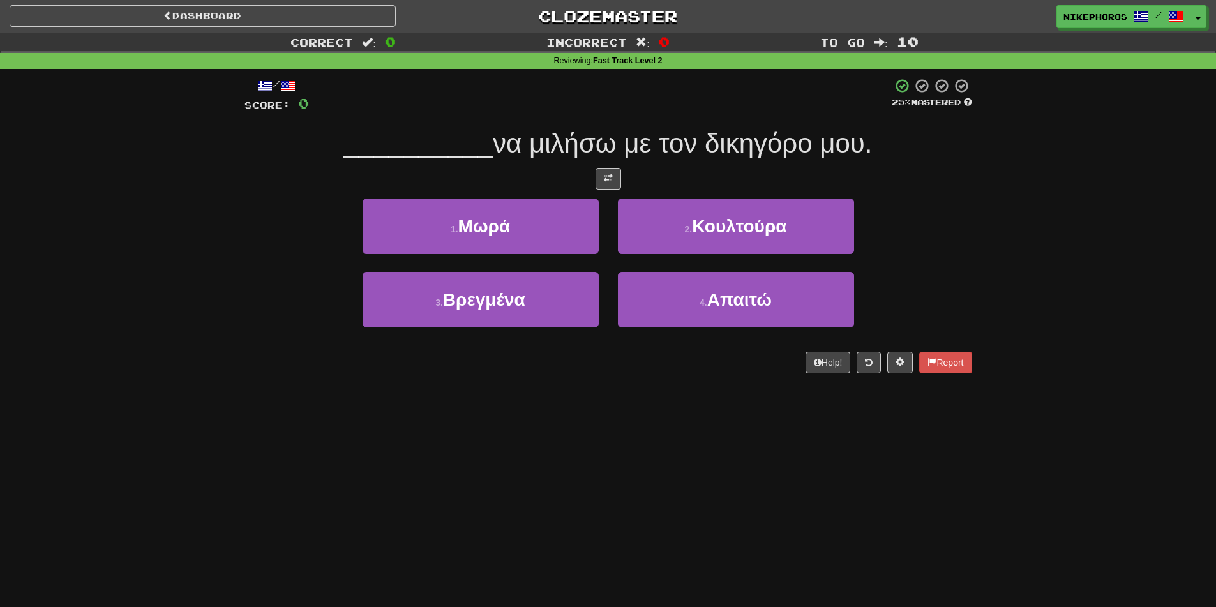
click at [858, 425] on div "Dashboard Clozemaster Nikephoros / Toggle Dropdown Dashboard Leaderboard Activi…" at bounding box center [608, 303] width 1216 height 607
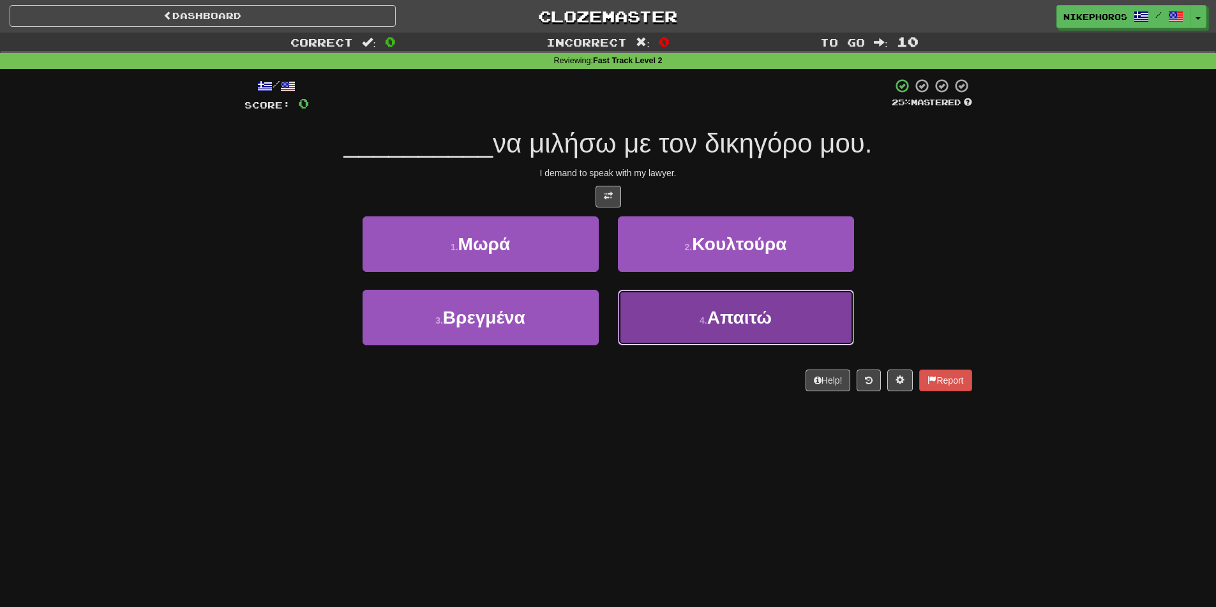
click at [763, 333] on button "4 . Απαιτώ" at bounding box center [736, 318] width 236 height 56
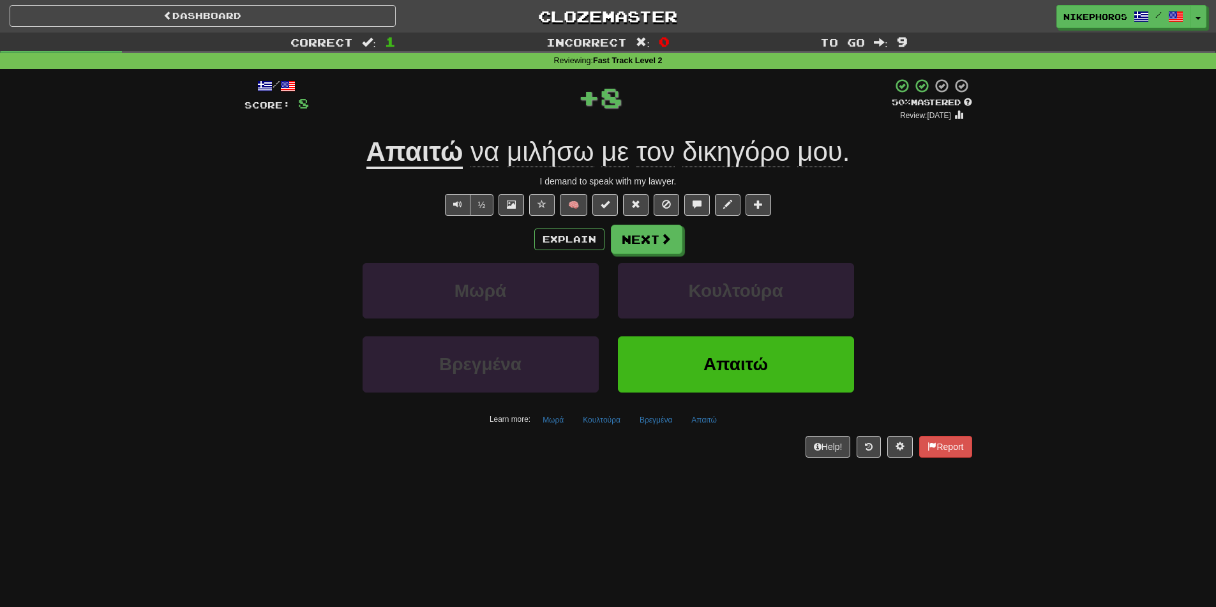
click at [440, 153] on u "Απαιτώ" at bounding box center [415, 153] width 97 height 33
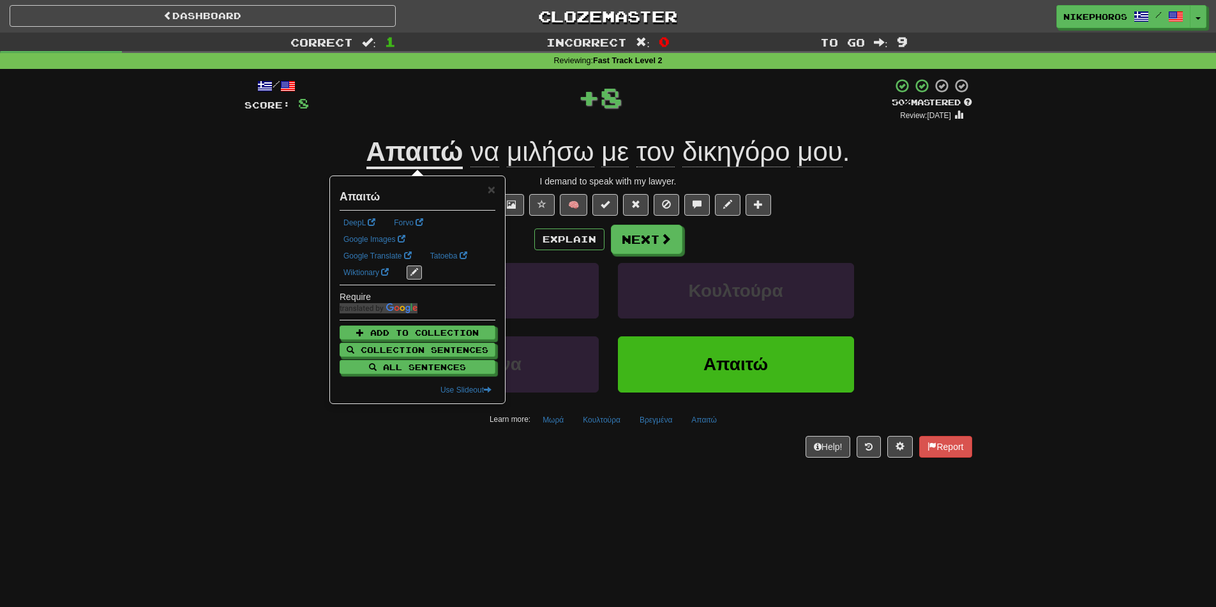
drag, startPoint x: 224, startPoint y: 172, endPoint x: 233, endPoint y: 172, distance: 9.0
click at [224, 172] on div "Correct : 1 Incorrect : 0 To go : 9 Reviewing : Fast Track Level 2 / Score: 8 +…" at bounding box center [608, 254] width 1216 height 443
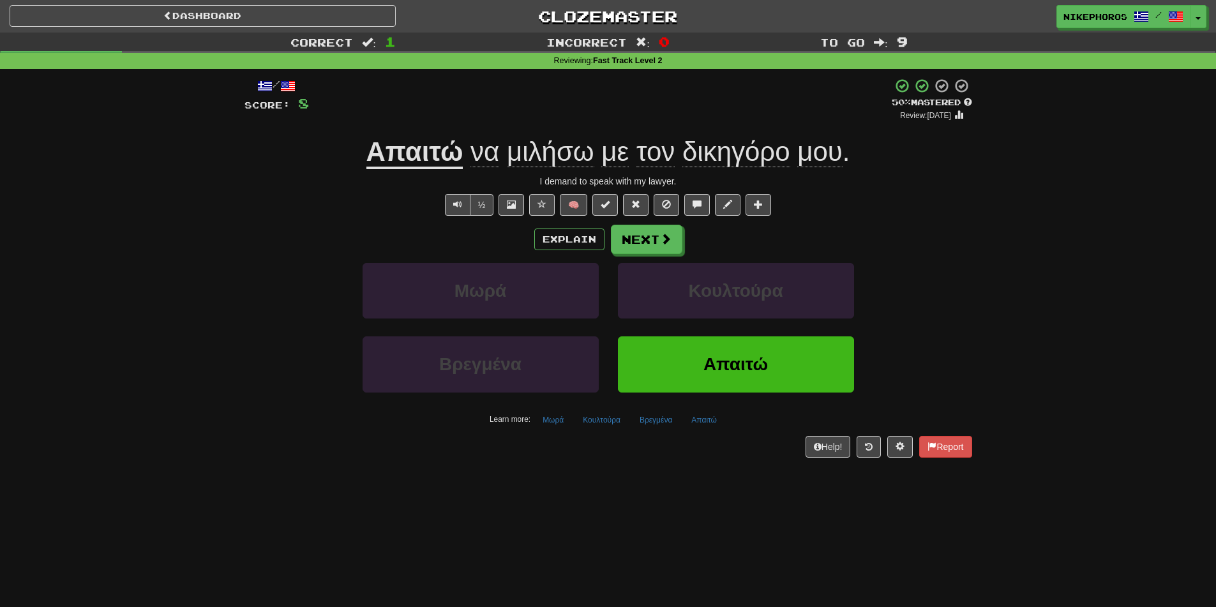
click at [1031, 376] on div "Correct : 1 Incorrect : 0 To go : 9 Reviewing : Fast Track Level 2 / Score: 8 +…" at bounding box center [608, 254] width 1216 height 443
drag, startPoint x: 378, startPoint y: 134, endPoint x: 392, endPoint y: 147, distance: 19.0
click at [378, 135] on div "/ Score: 8 + 8 50 % Mastered Review: 2025-10-25 Απαιτώ να μιλήσω με τον δικηγόρ…" at bounding box center [609, 267] width 728 height 379
click at [392, 147] on u "Απαιτώ" at bounding box center [415, 153] width 97 height 33
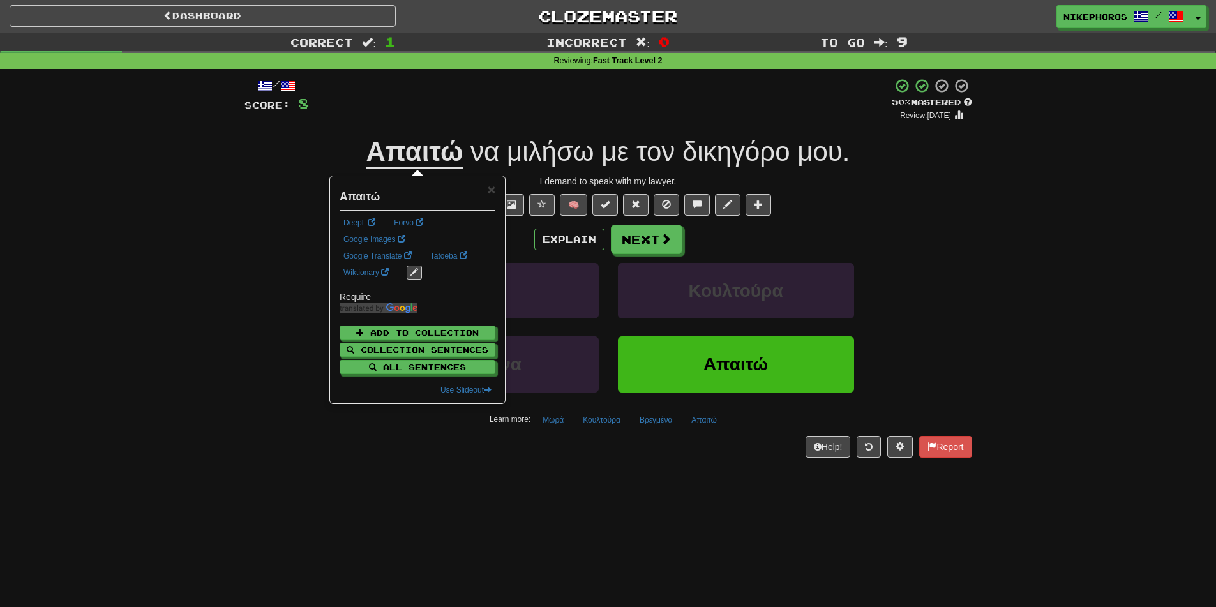
click at [407, 135] on div "Απαιτώ να μιλήσω με τον δικηγόρο μου ." at bounding box center [609, 152] width 728 height 35
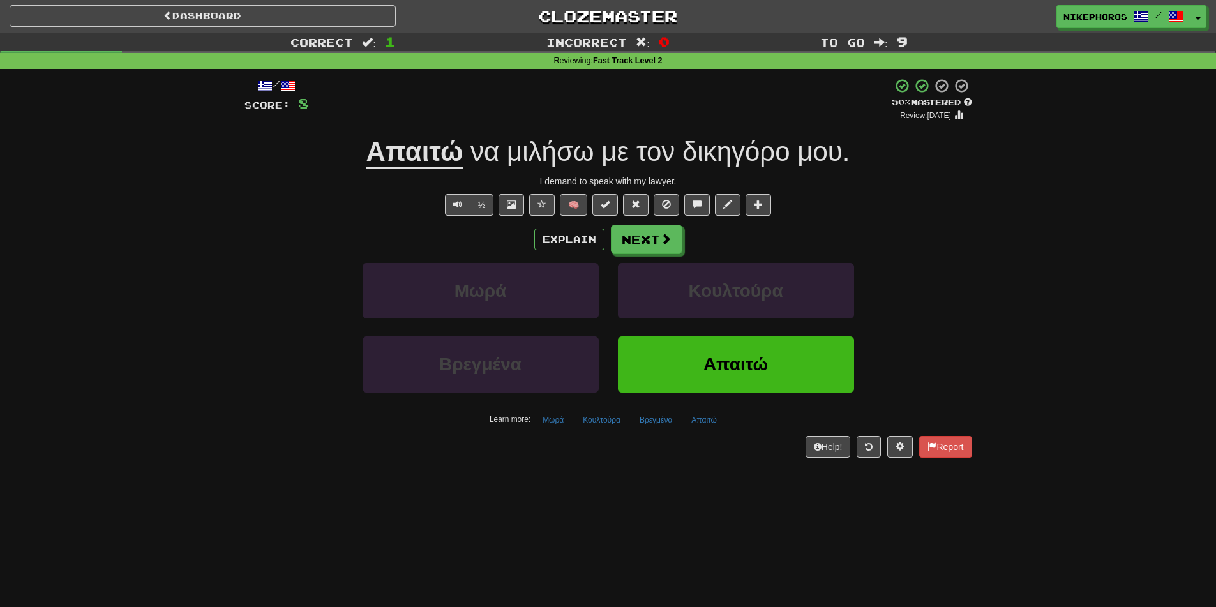
click at [545, 149] on span "μιλήσω" at bounding box center [550, 152] width 87 height 31
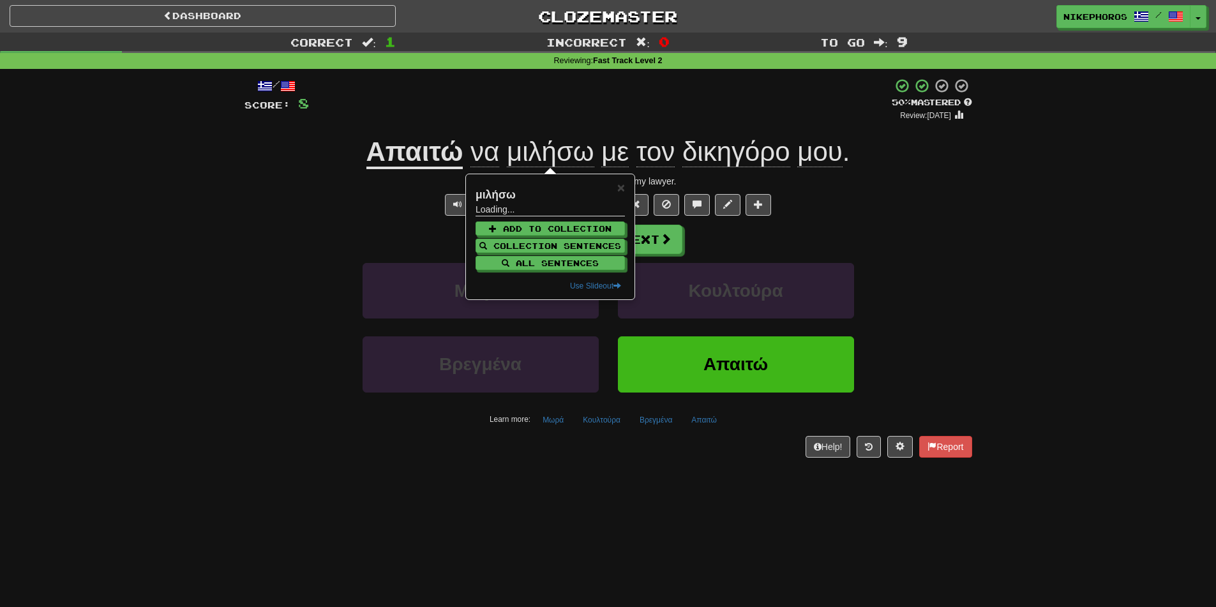
click at [648, 105] on div "+ 8" at bounding box center [600, 99] width 583 height 43
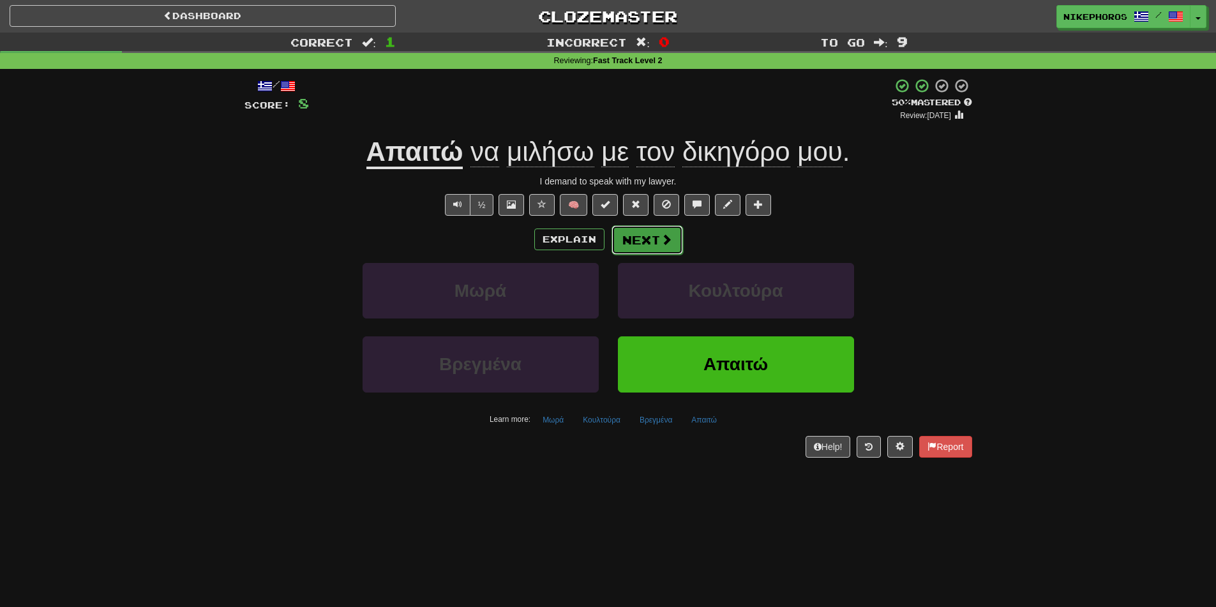
click at [660, 229] on button "Next" at bounding box center [648, 239] width 72 height 29
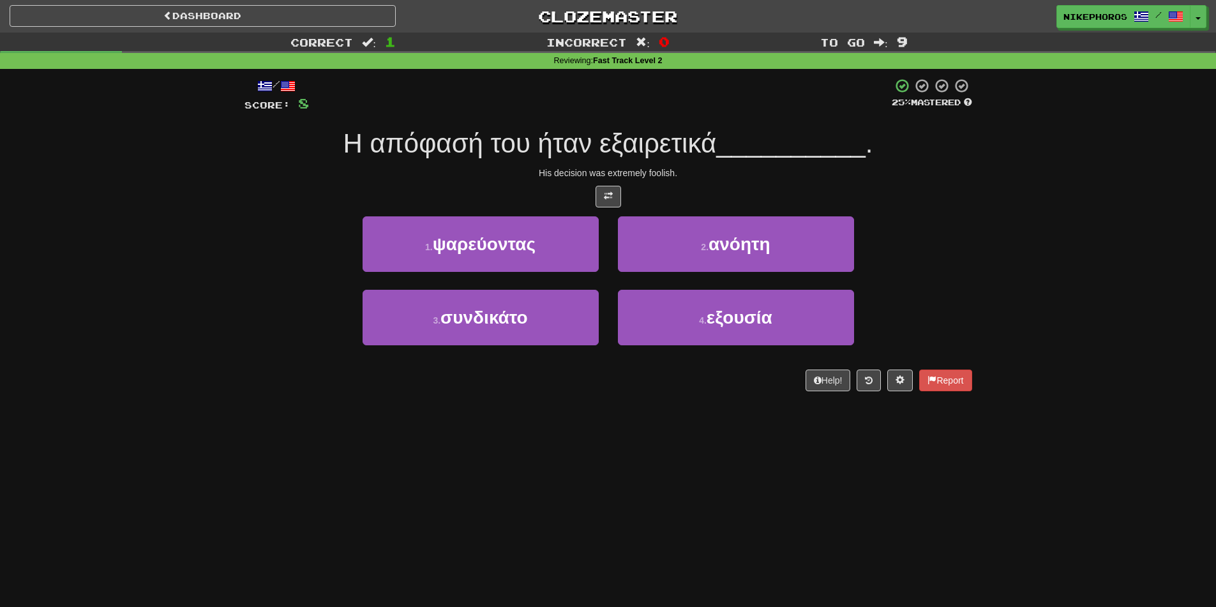
click at [732, 161] on div "Η απόφασή του ήταν εξαιρετικά __________ ." at bounding box center [609, 143] width 728 height 35
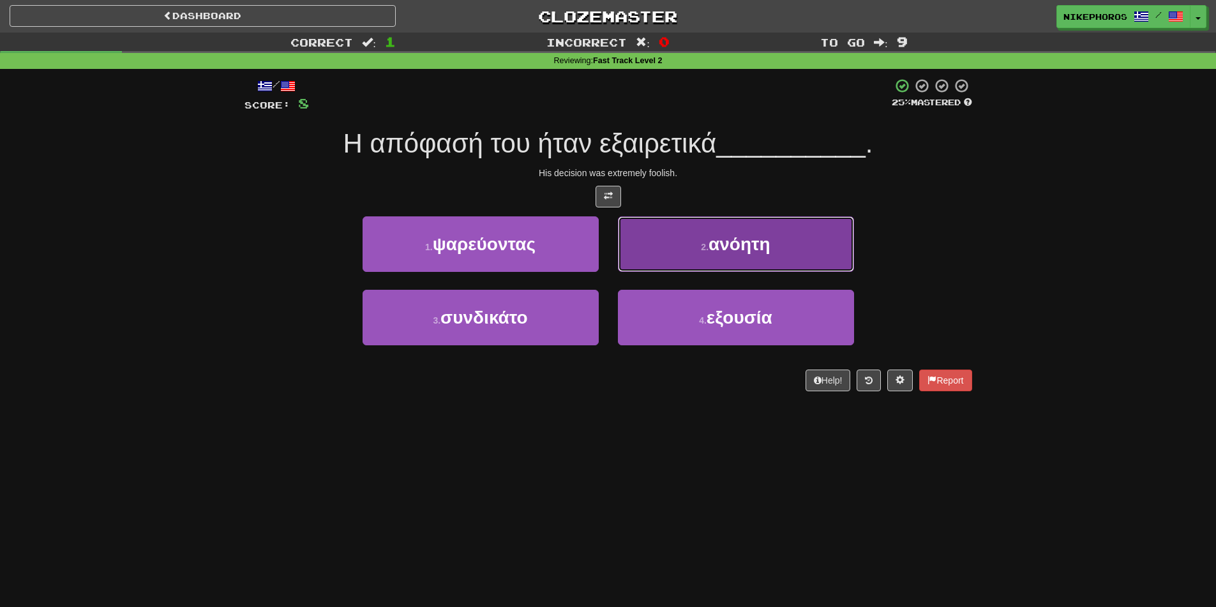
click at [717, 233] on button "2 . ανόητη" at bounding box center [736, 244] width 236 height 56
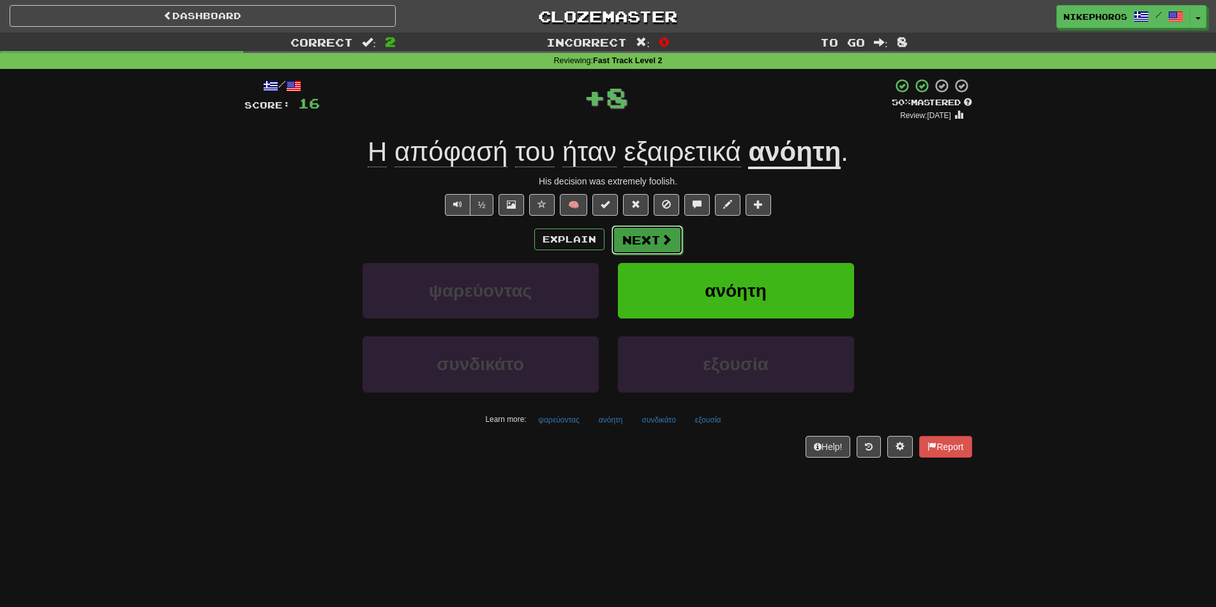
click at [656, 242] on button "Next" at bounding box center [648, 239] width 72 height 29
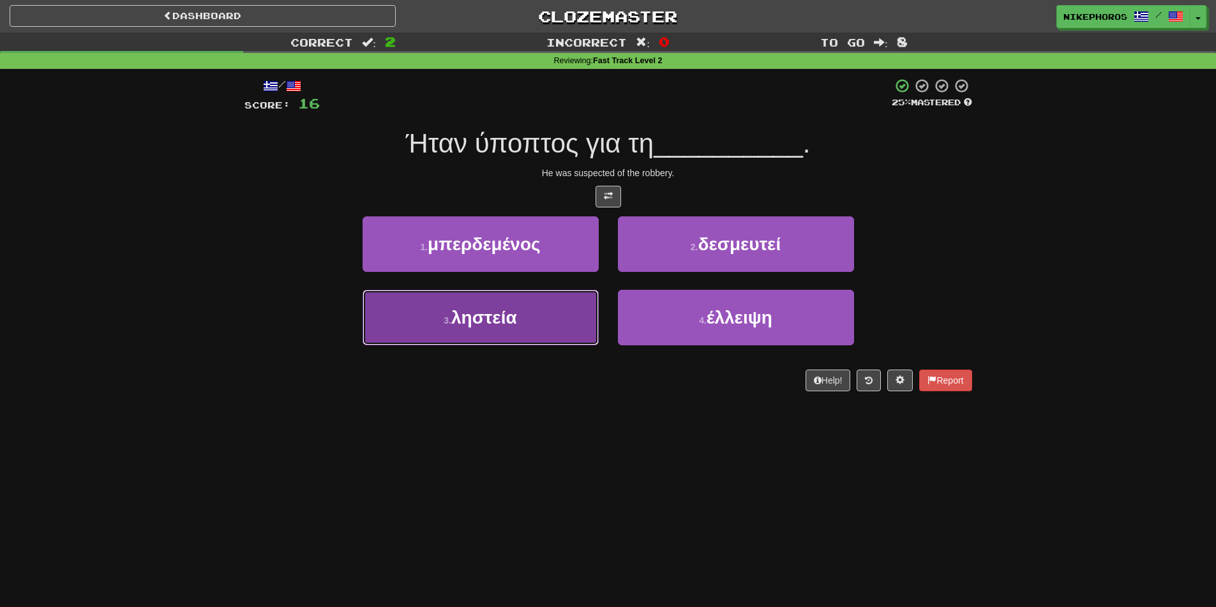
click at [524, 314] on button "3 . ληστεία" at bounding box center [481, 318] width 236 height 56
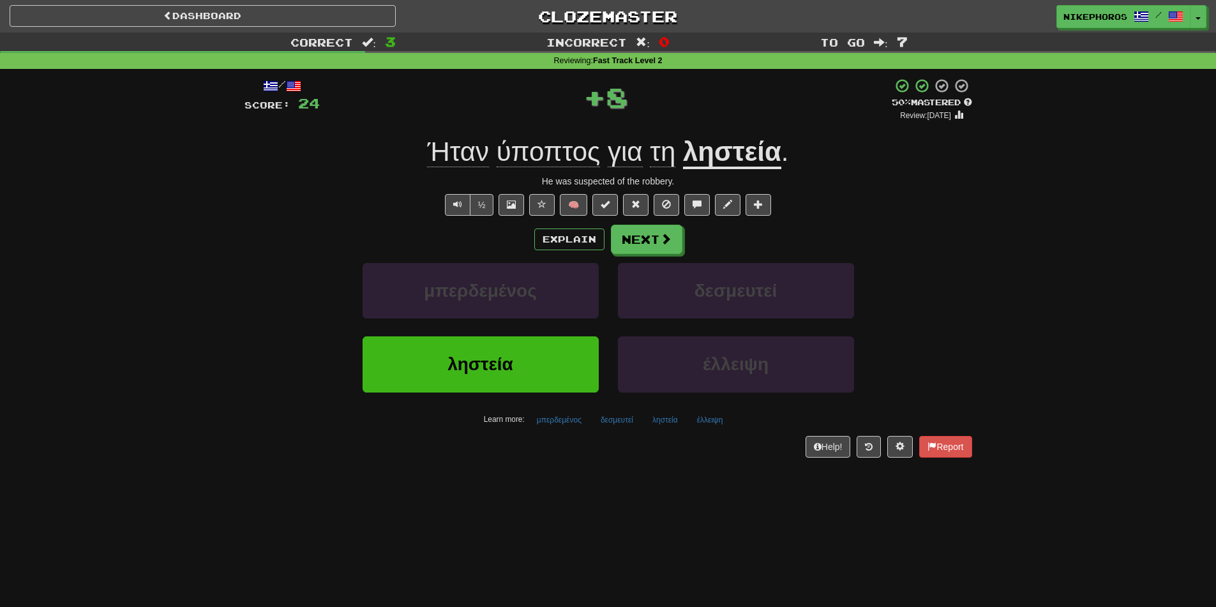
click at [499, 151] on span "ύποπτος" at bounding box center [549, 152] width 104 height 31
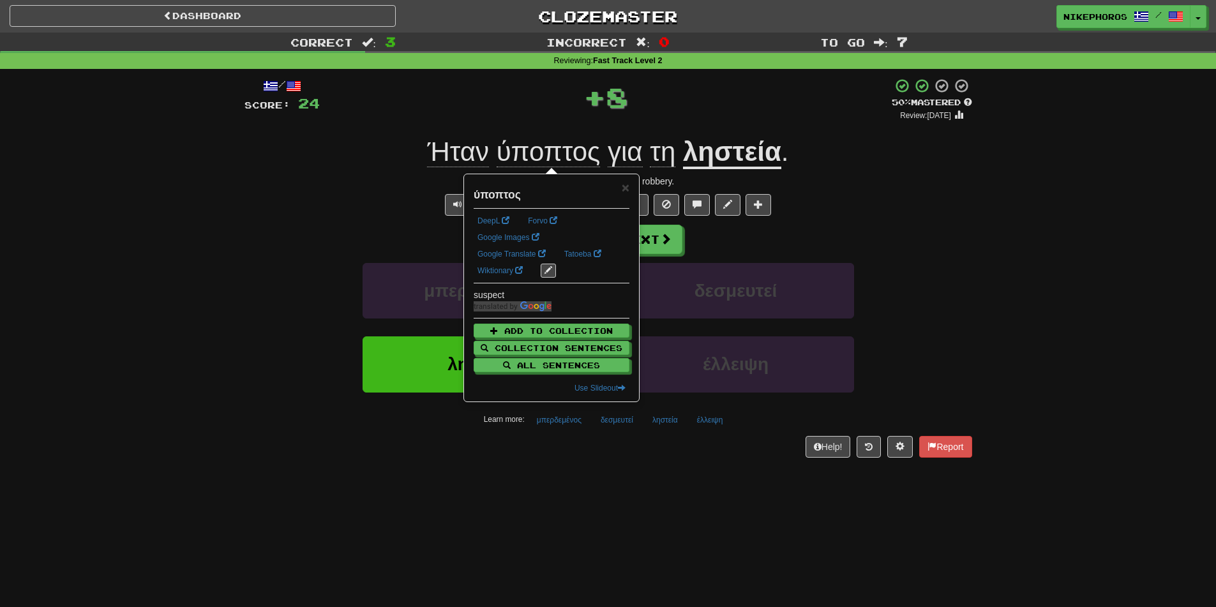
click at [776, 76] on div "/ Score: 24 + 8 50 % Mastered Review: 2025-10-25 Ήταν ύποπτος για τη ληστεία . …" at bounding box center [609, 272] width 728 height 406
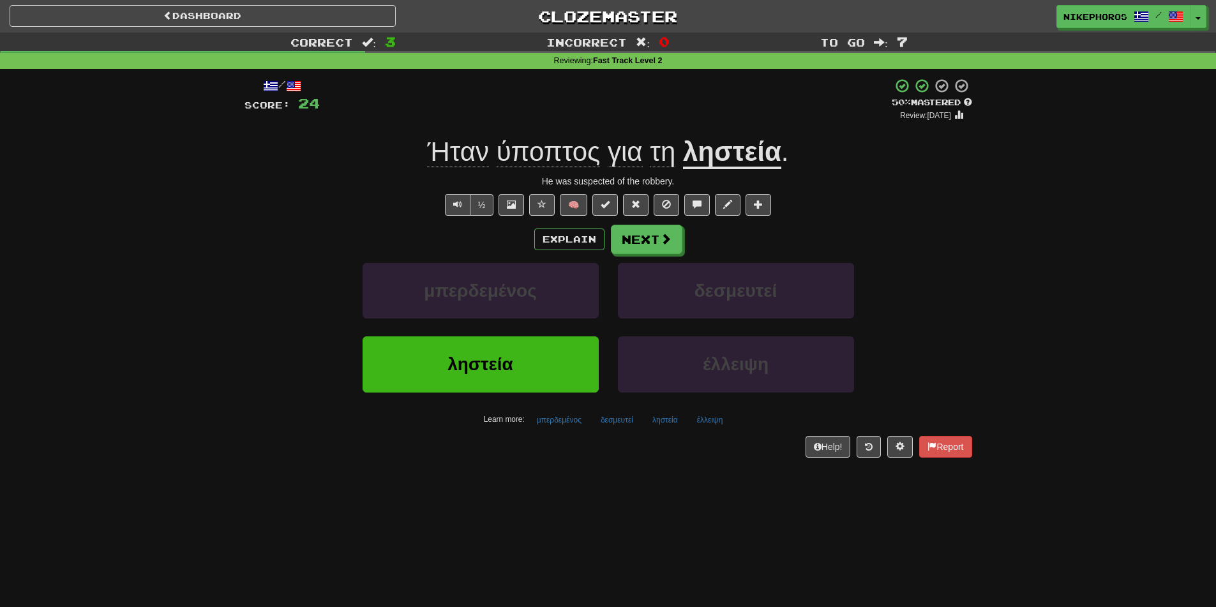
click at [656, 257] on div "Explain Next μπερδεμένος δεσμευτεί ληστεία έλλειψη Learn more: μπερδεμένος δεσμ…" at bounding box center [609, 327] width 728 height 205
click at [657, 255] on div "Explain Next μπερδεμένος δεσμευτεί ληστεία έλλειψη Learn more: μπερδεμένος δεσμ…" at bounding box center [609, 327] width 728 height 205
click at [664, 245] on span at bounding box center [666, 239] width 11 height 11
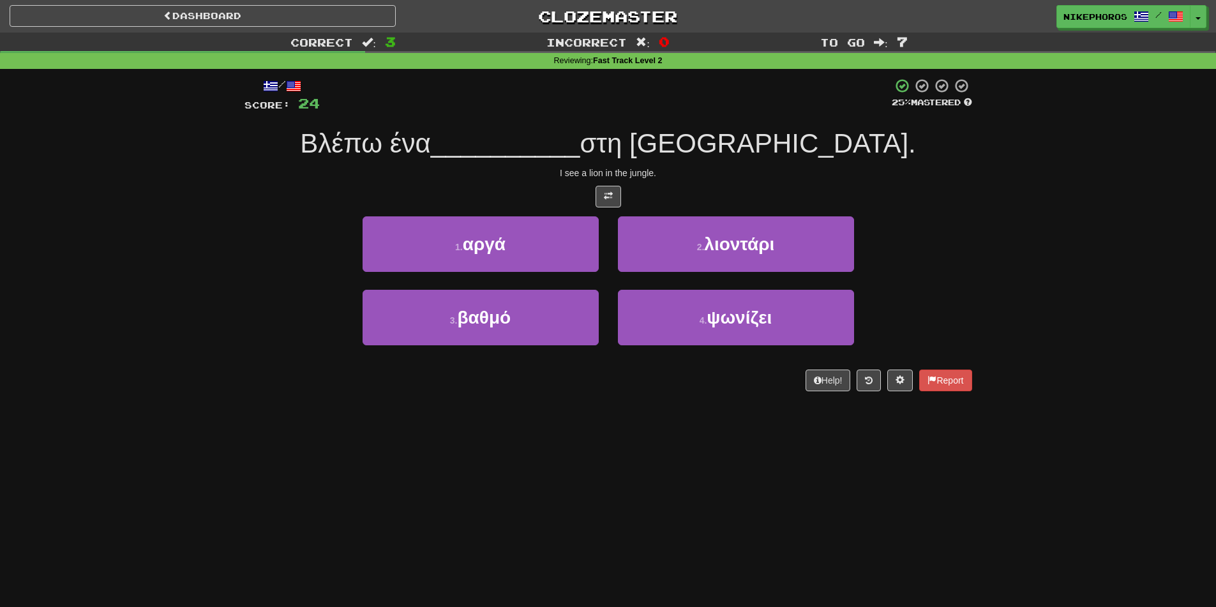
click at [715, 137] on span "στη ζούγκλα." at bounding box center [748, 143] width 336 height 30
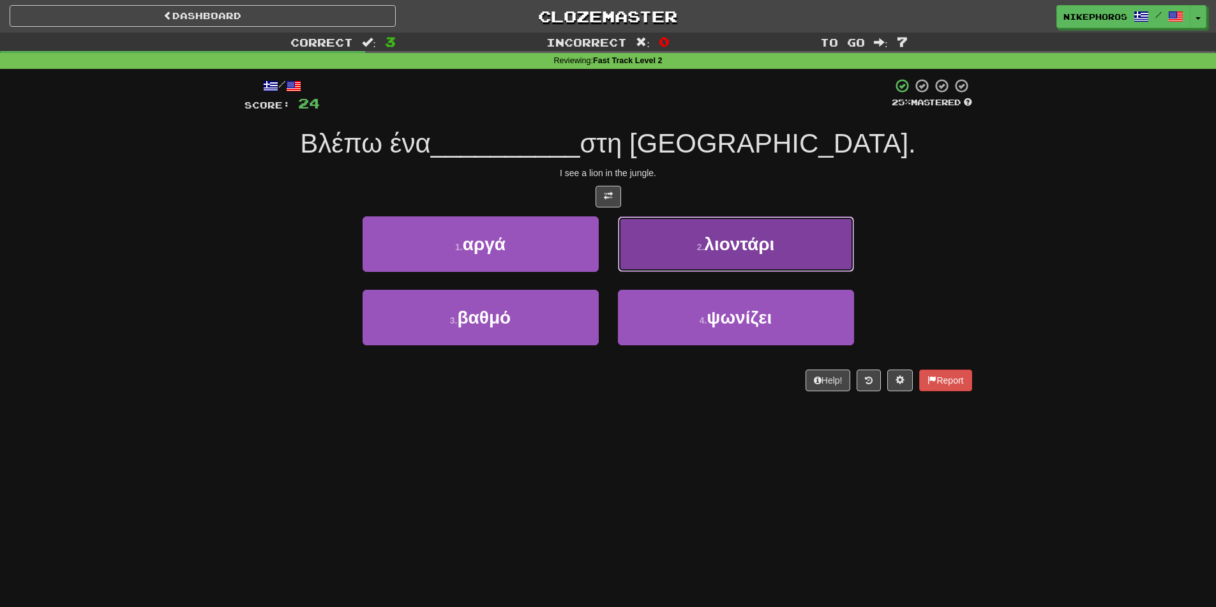
click at [793, 229] on button "2 . λιοντάρι" at bounding box center [736, 244] width 236 height 56
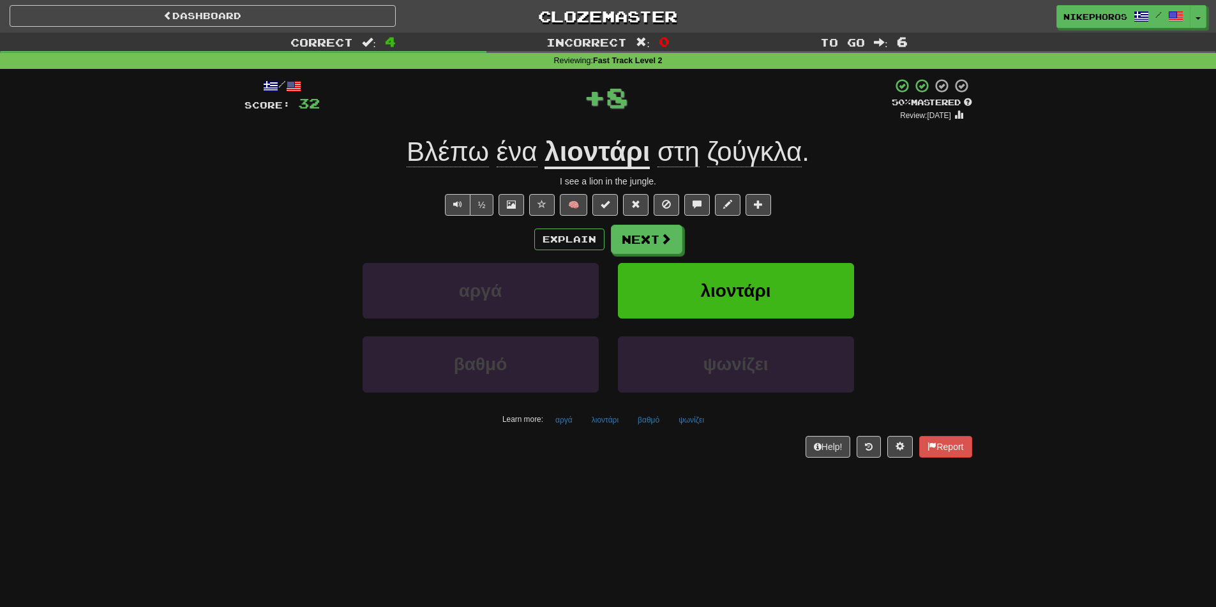
click at [768, 153] on span "ζούγκλα" at bounding box center [754, 152] width 95 height 31
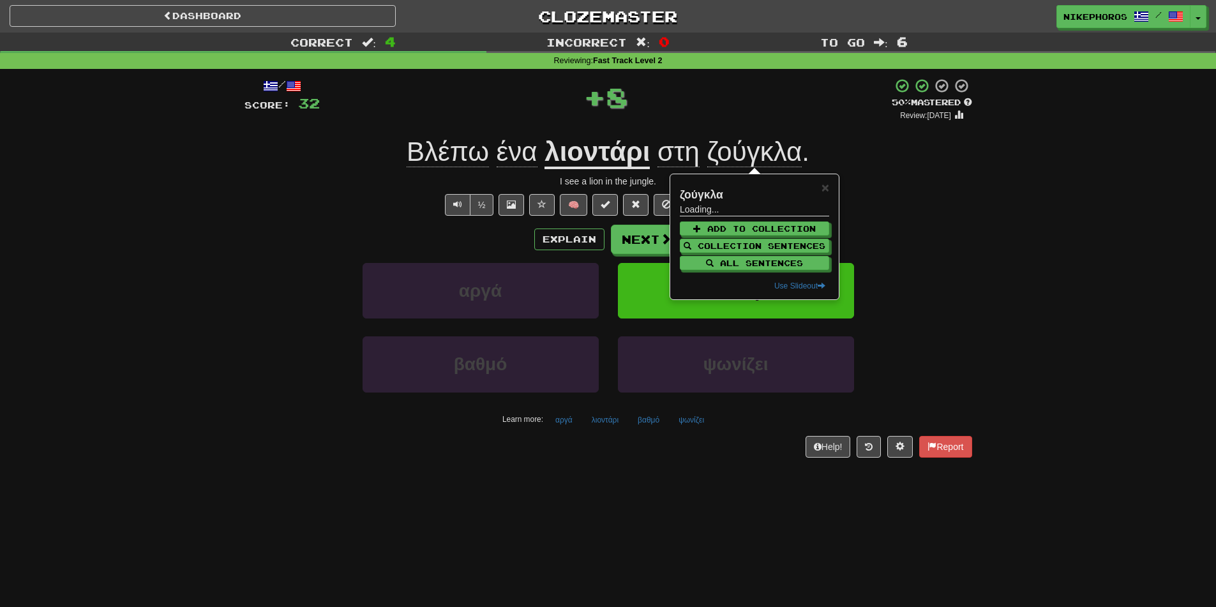
click at [1000, 194] on div "Correct : 4 Incorrect : 0 To go : 6 Reviewing : Fast Track Level 2 / Score: 32 …" at bounding box center [608, 254] width 1216 height 443
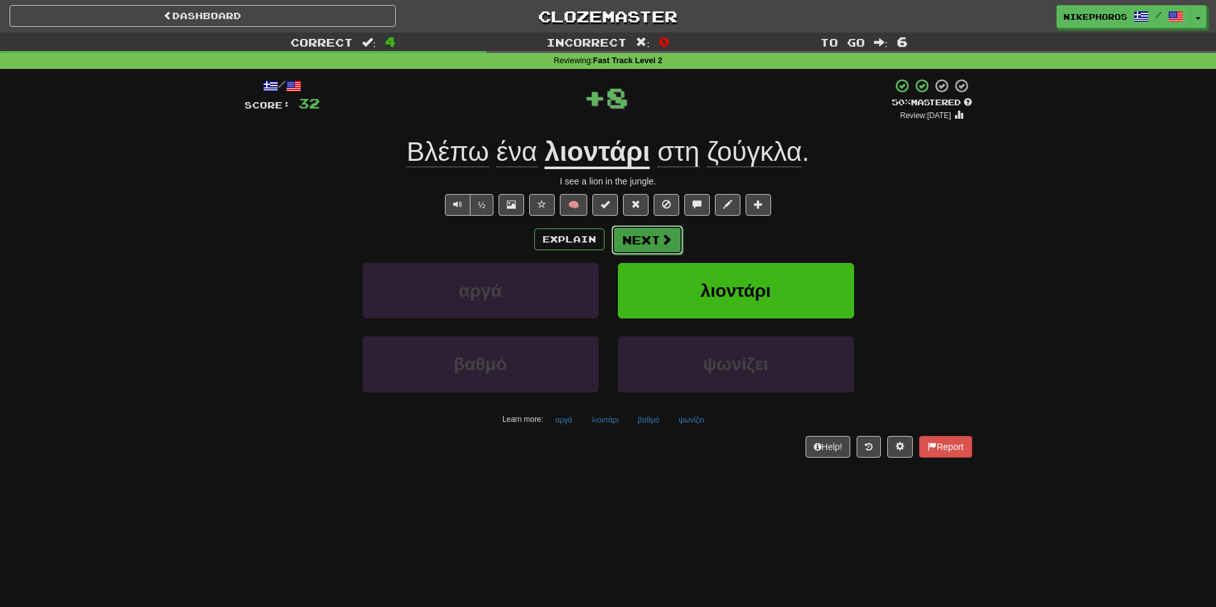
click at [652, 237] on button "Next" at bounding box center [648, 239] width 72 height 29
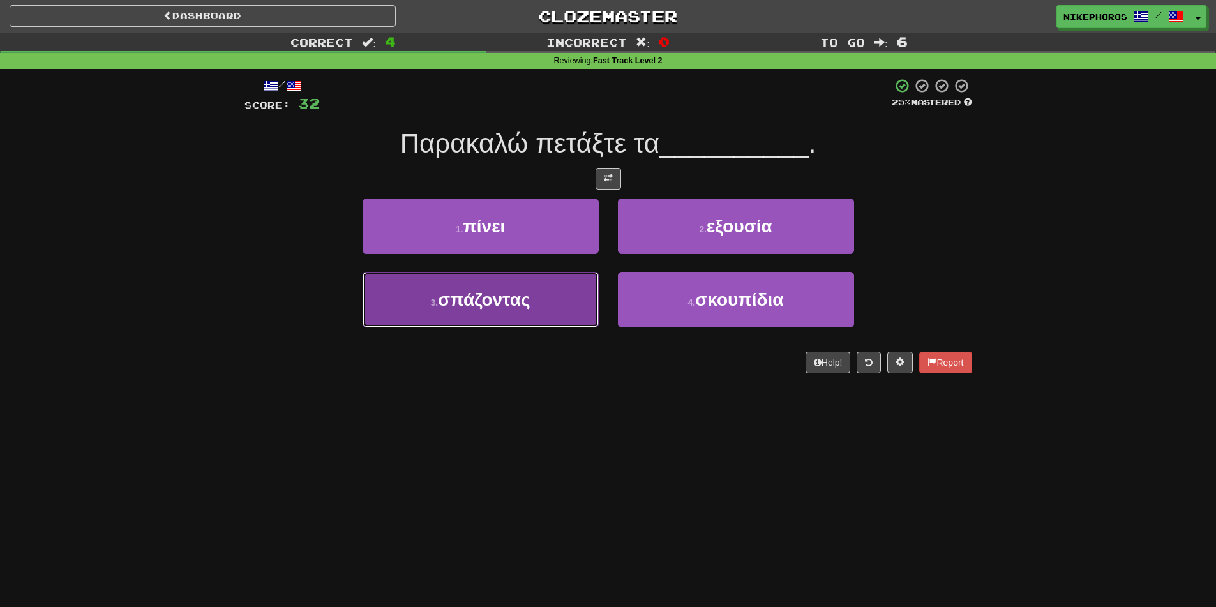
click at [482, 311] on button "3 . σπάζοντας" at bounding box center [481, 300] width 236 height 56
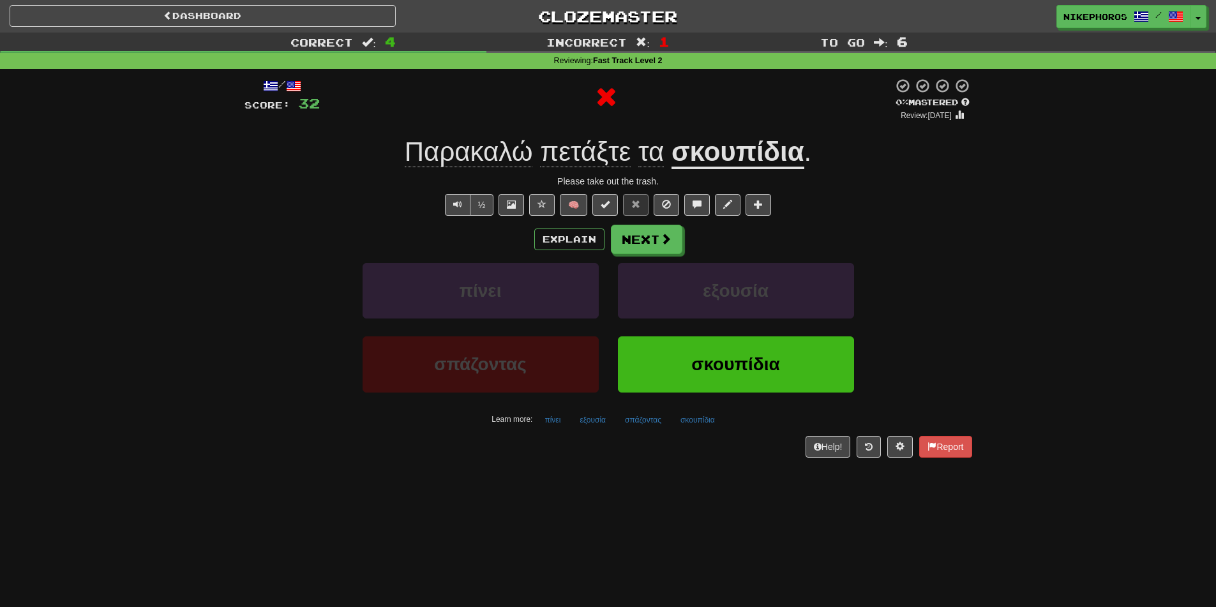
click at [764, 173] on div "/ Score: 32 0 % Mastered Review: 2025-10-15 Παρακαλώ πετάξτε τα σκουπίδια . Ple…" at bounding box center [609, 267] width 728 height 379
click at [772, 151] on u "σκουπίδια" at bounding box center [738, 153] width 133 height 33
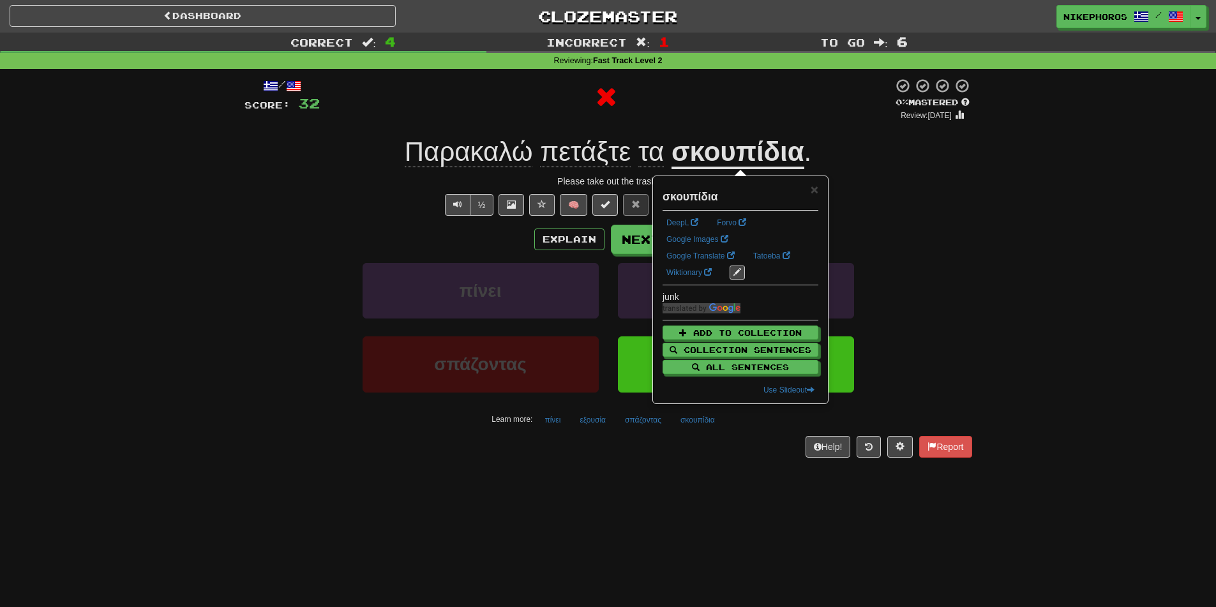
click at [909, 177] on div "Please take out the trash." at bounding box center [609, 181] width 728 height 13
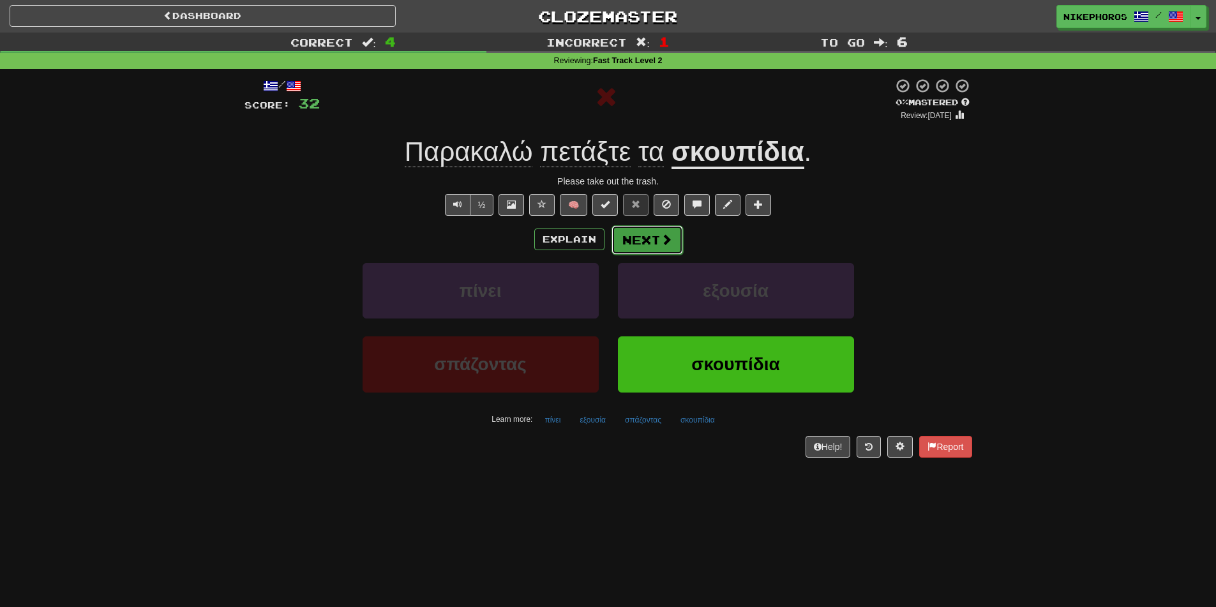
click at [639, 231] on button "Next" at bounding box center [648, 239] width 72 height 29
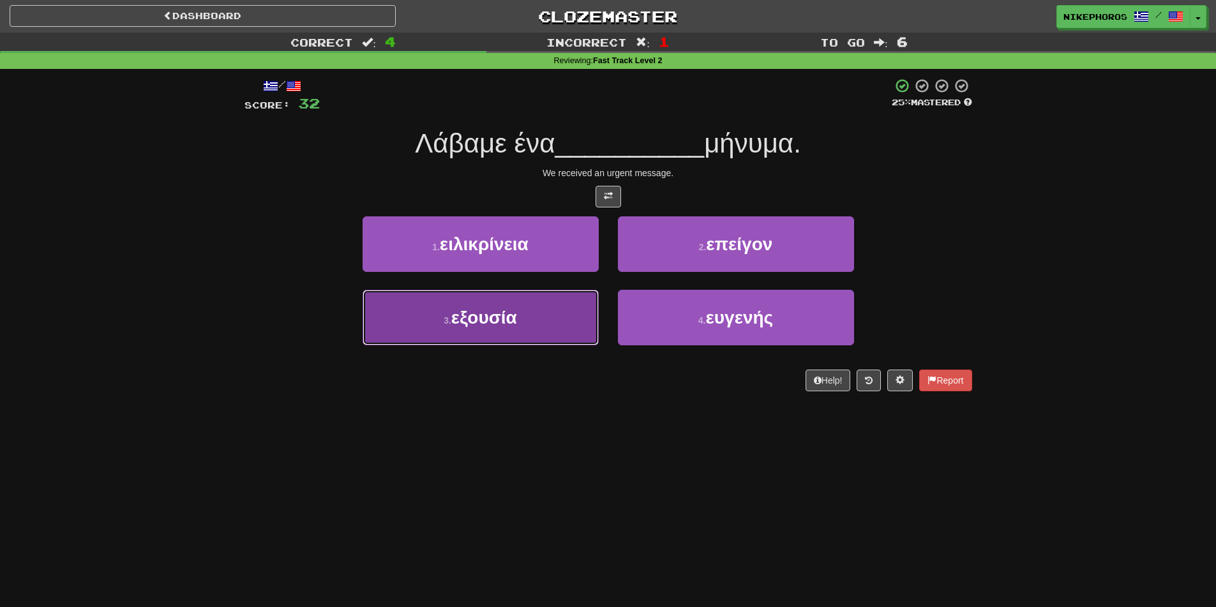
click at [522, 317] on button "3 . εξουσία" at bounding box center [481, 318] width 236 height 56
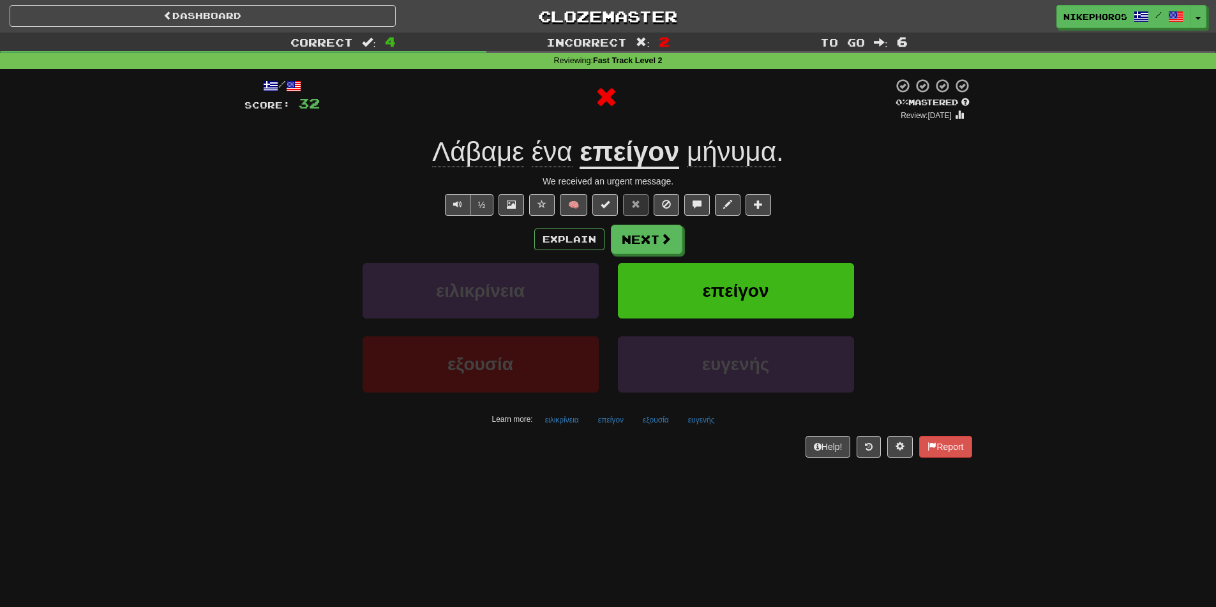
click at [620, 152] on u "επείγον" at bounding box center [630, 153] width 100 height 33
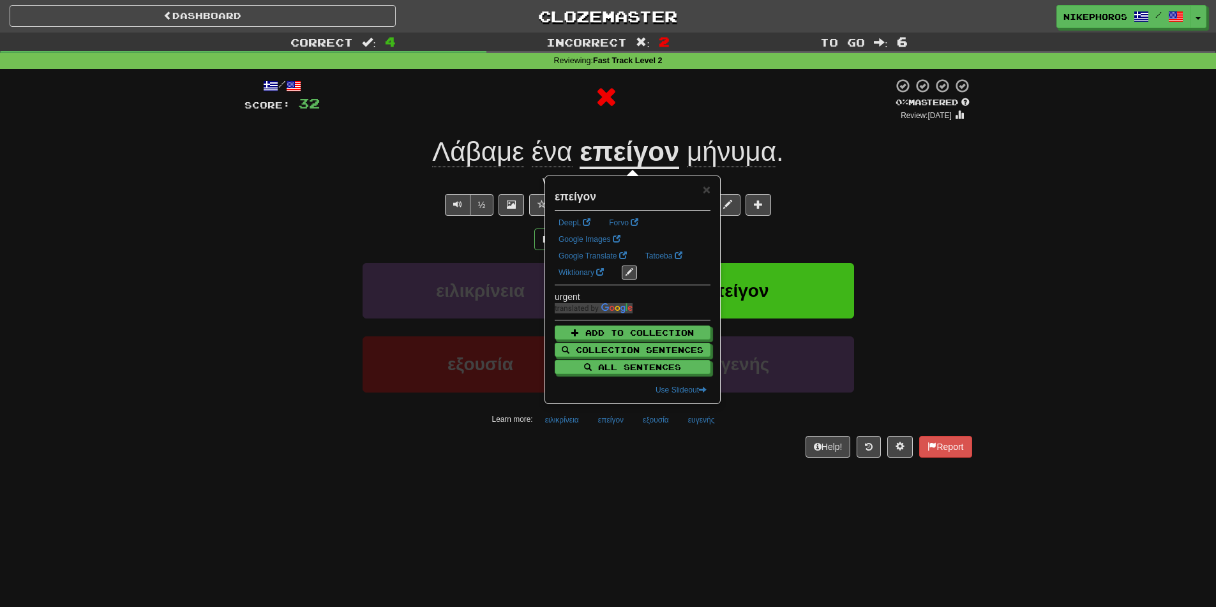
click at [861, 162] on div "Λάβαμε ένα επείγον μήνυμα ." at bounding box center [609, 152] width 728 height 35
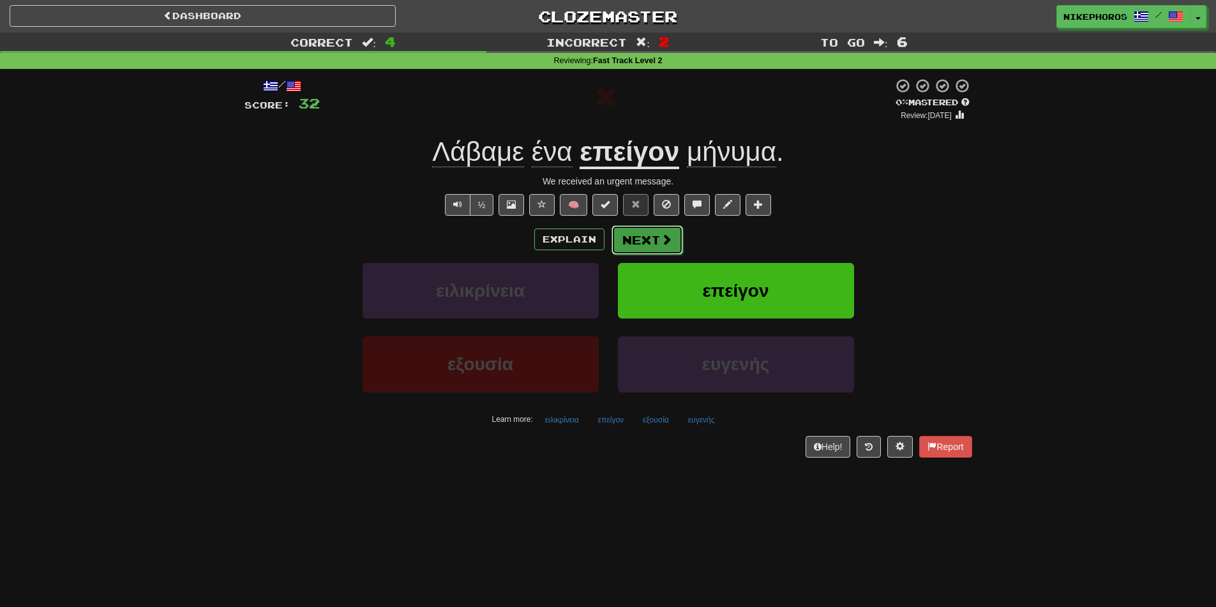
click at [653, 235] on button "Next" at bounding box center [648, 239] width 72 height 29
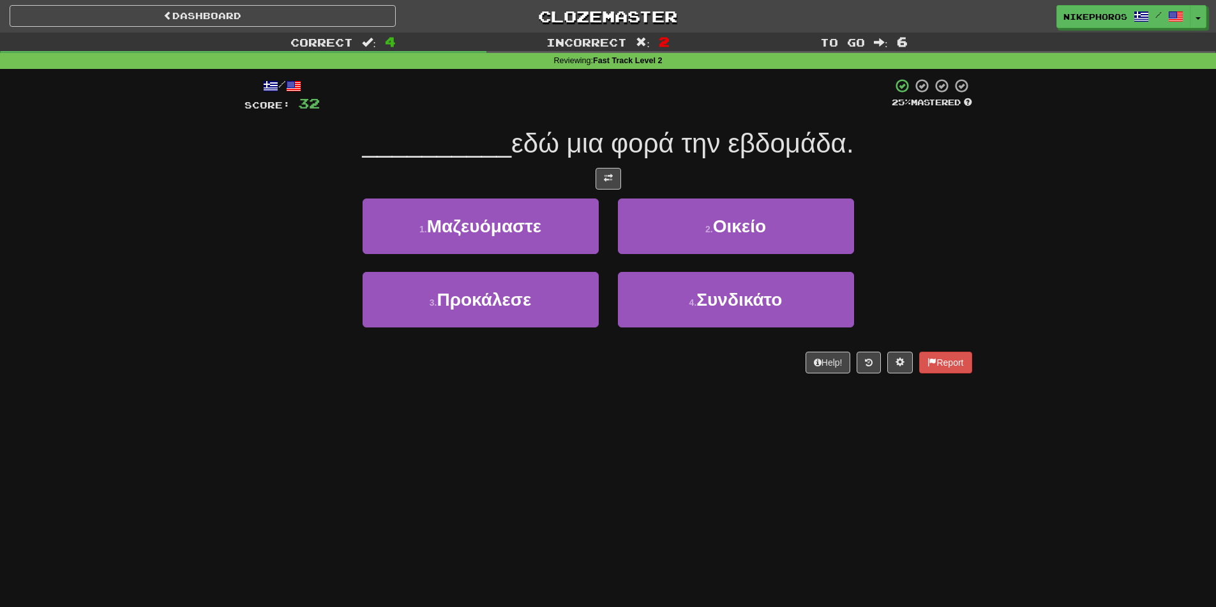
click at [1120, 179] on div "Correct : 4 Incorrect : 2 To go : 6 Reviewing : Fast Track Level 2 / Score: 32 …" at bounding box center [608, 212] width 1216 height 359
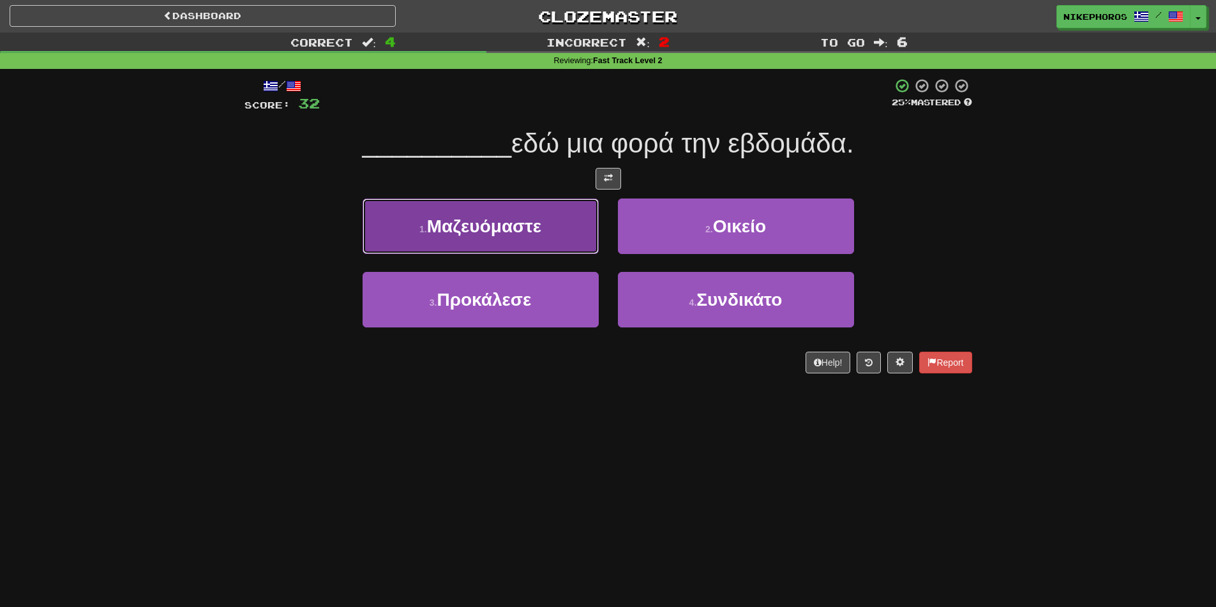
click at [494, 234] on span "Μαζευόμαστε" at bounding box center [484, 226] width 114 height 20
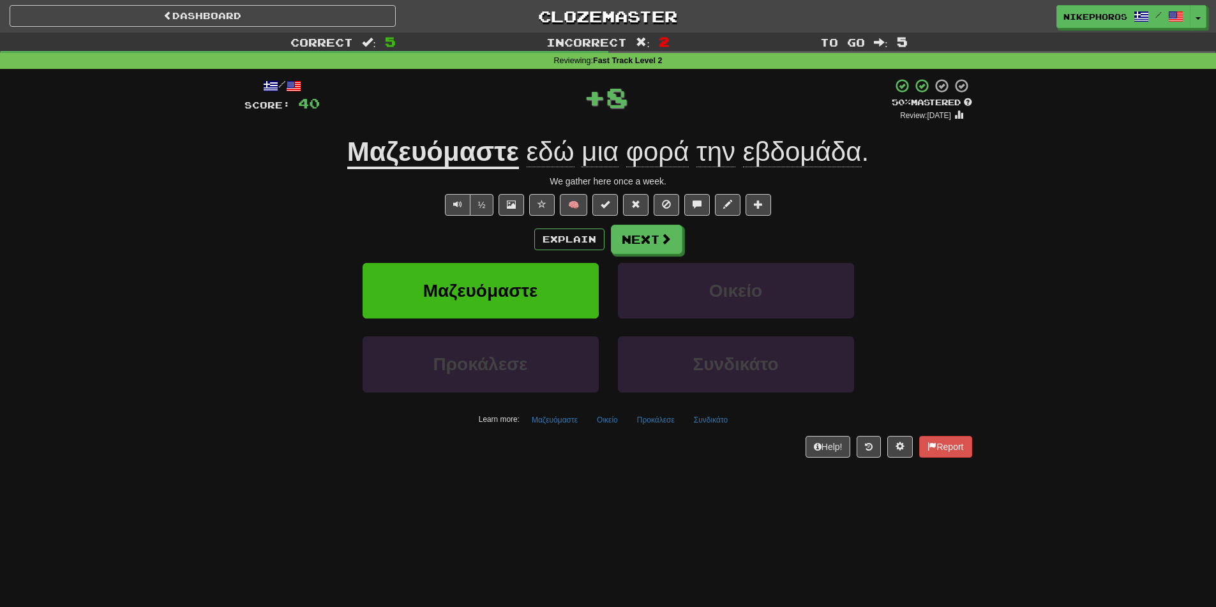
drag, startPoint x: 511, startPoint y: 185, endPoint x: 533, endPoint y: 183, distance: 21.8
click at [533, 183] on div "We gather here once a week." at bounding box center [609, 181] width 728 height 13
click at [493, 152] on u "Μαζευόμαστε" at bounding box center [433, 153] width 172 height 33
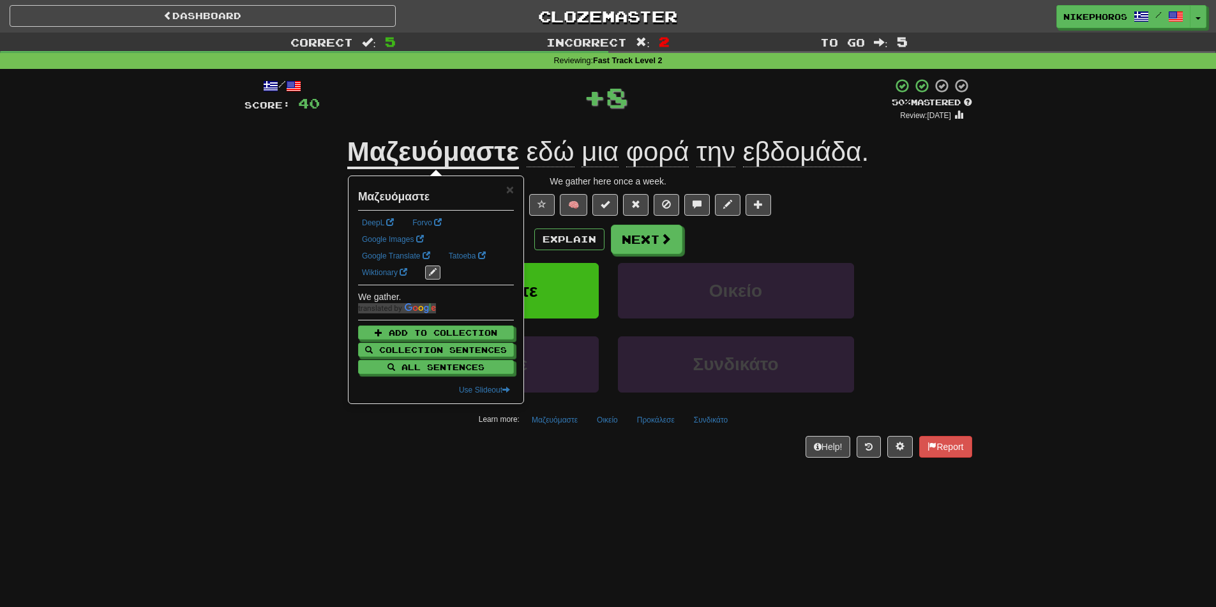
click at [490, 80] on div "/ Score: 40 + 8 50 % Mastered Review: 2025-10-25 Μαζευόμαστε εδώ μια φορά την ε…" at bounding box center [609, 272] width 728 height 406
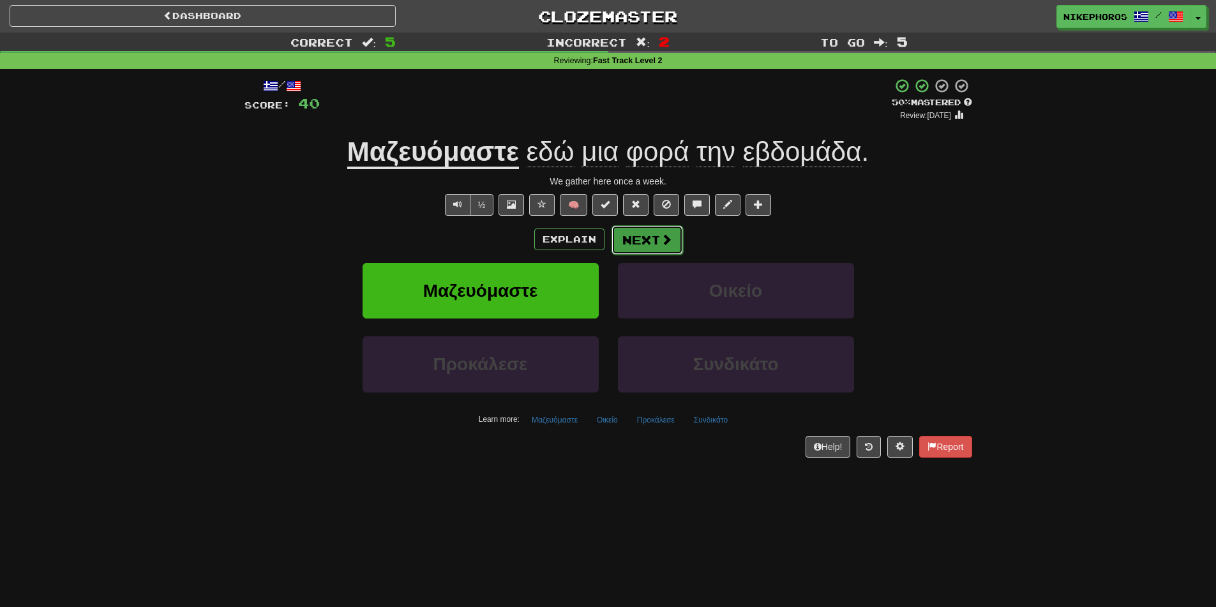
click at [616, 238] on button "Next" at bounding box center [648, 239] width 72 height 29
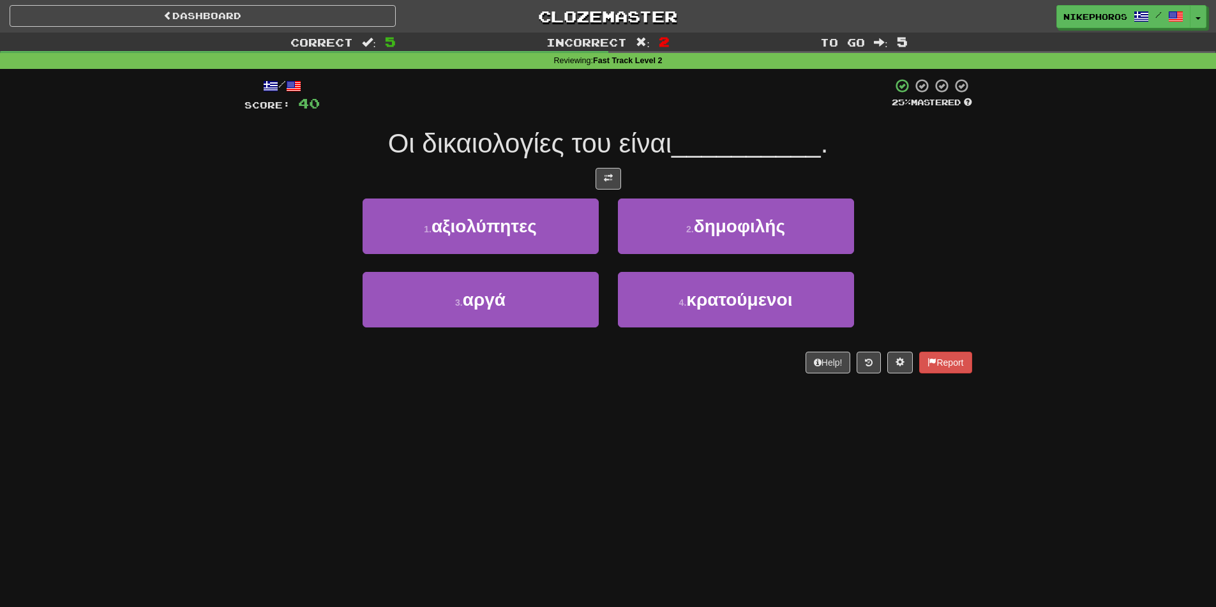
click at [503, 131] on span "Οι δικαιολογίες του είναι" at bounding box center [530, 143] width 284 height 30
click at [534, 133] on span "Οι δικαιολογίες του είναι" at bounding box center [530, 143] width 284 height 30
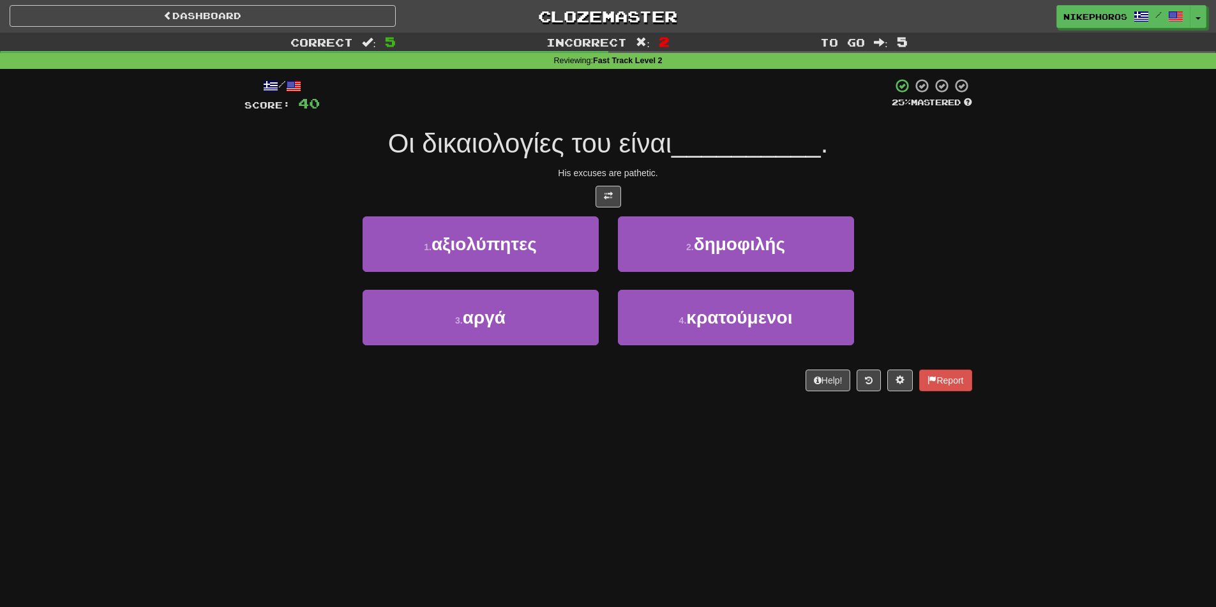
click at [478, 156] on span "Οι δικαιολογίες του είναι" at bounding box center [530, 143] width 284 height 30
click at [478, 155] on span "Οι δικαιολογίες του είναι" at bounding box center [530, 143] width 284 height 30
click at [656, 136] on span "Οι δικαιολογίες του είναι" at bounding box center [530, 143] width 284 height 30
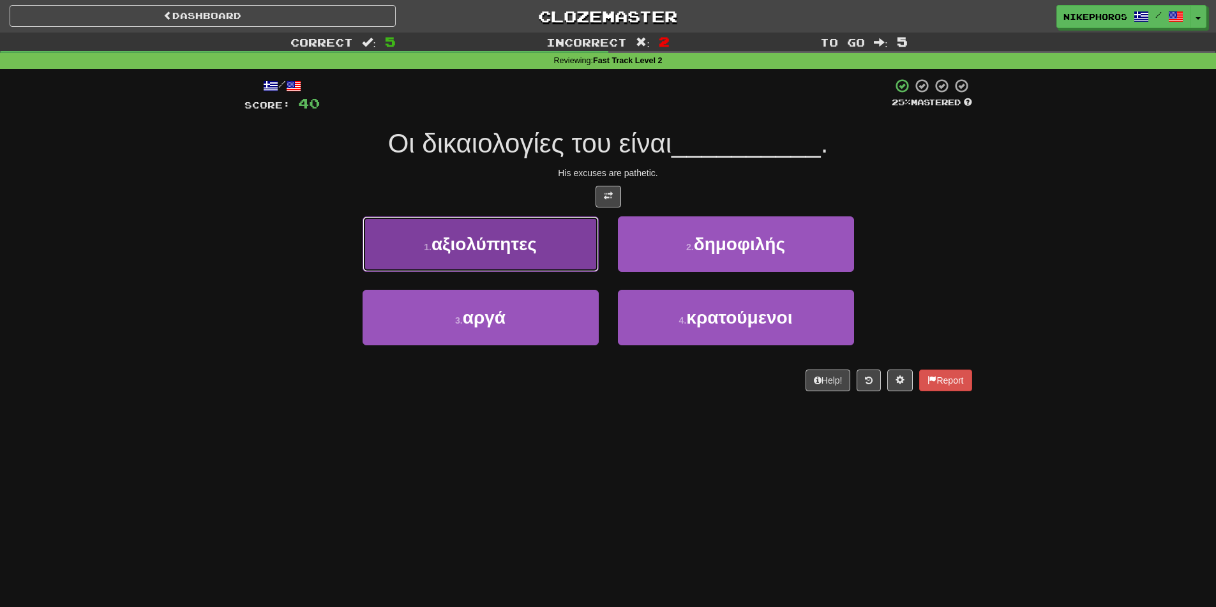
click at [569, 247] on button "1 . αξιολύπητες" at bounding box center [481, 244] width 236 height 56
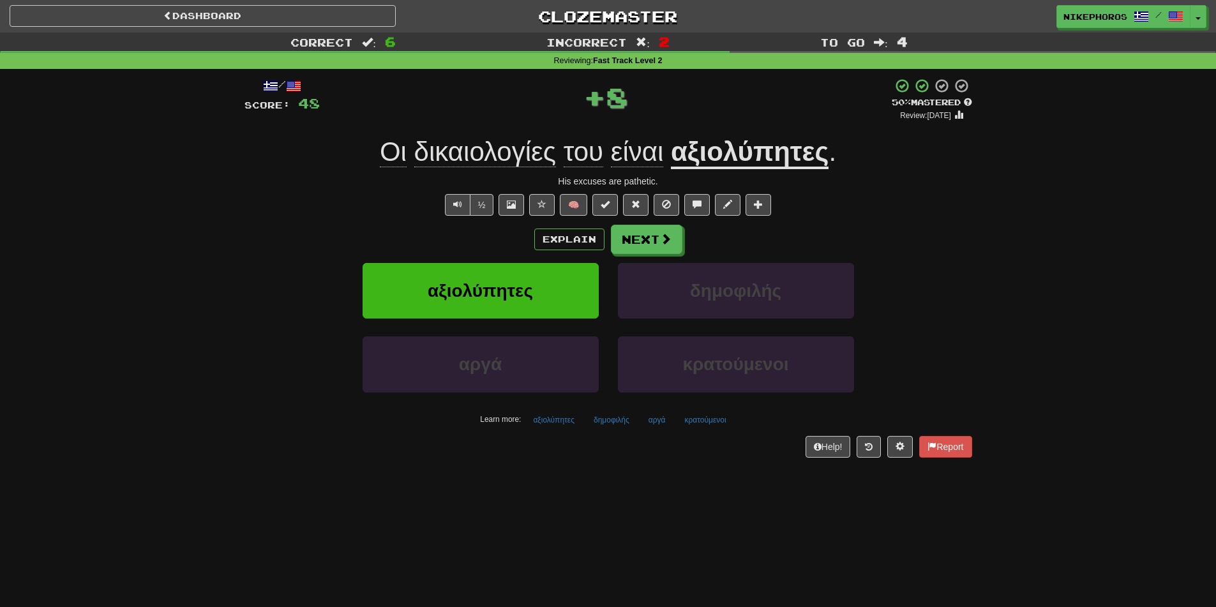
click at [769, 165] on u "αξιολύπητες" at bounding box center [750, 153] width 158 height 33
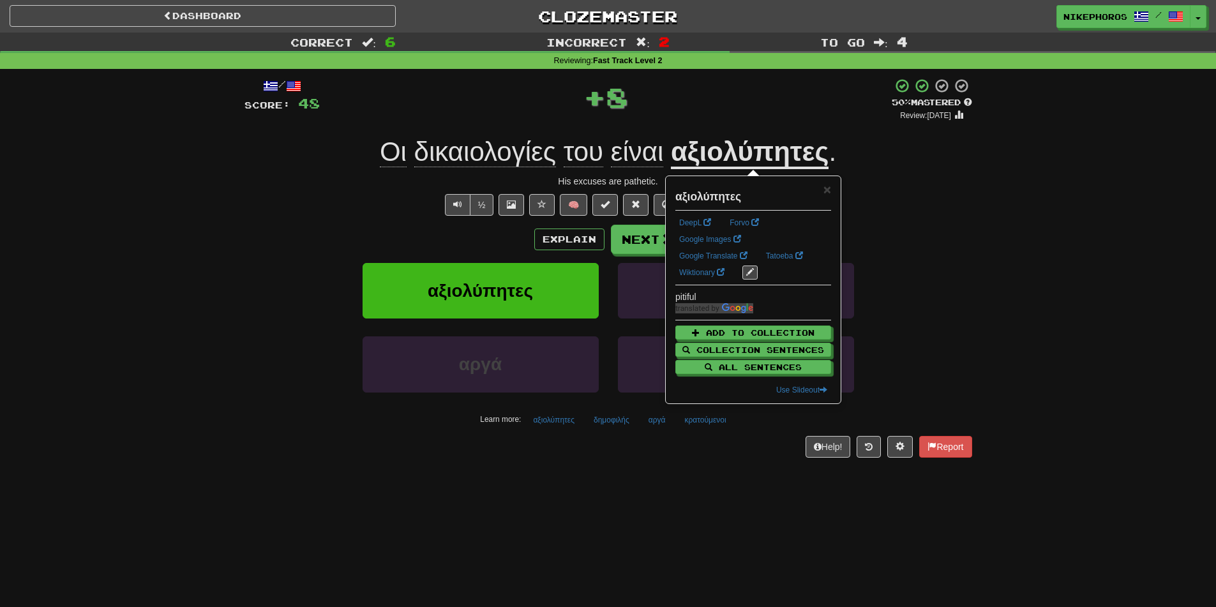
click at [931, 167] on div "Οι δικαιολογίες του είναι αξιολύπητες ." at bounding box center [609, 152] width 728 height 35
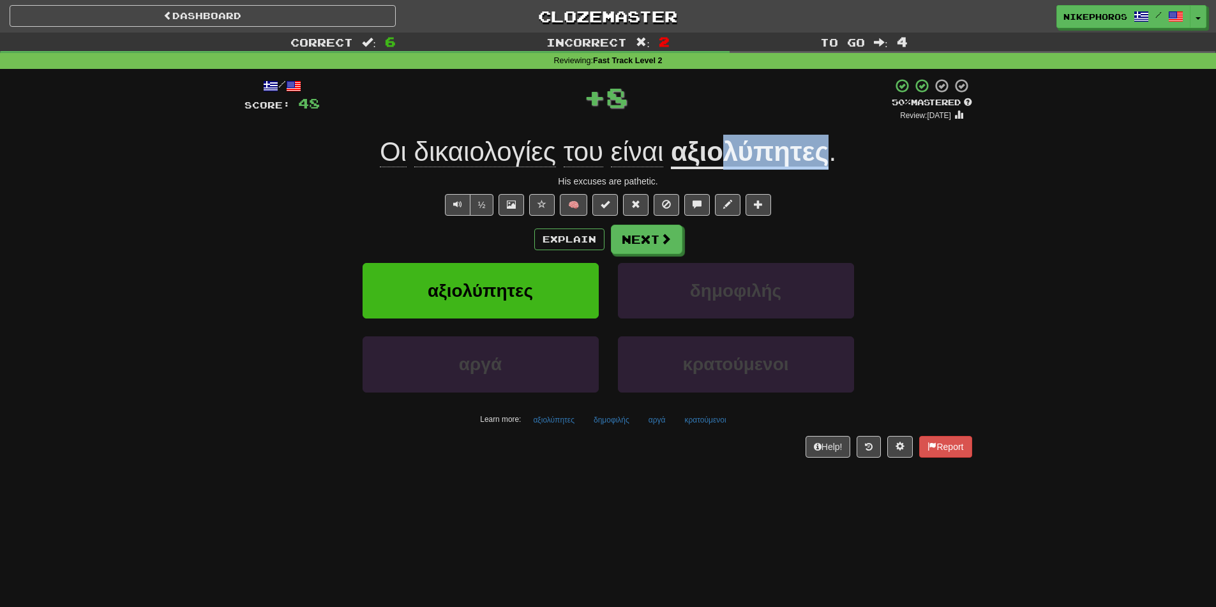
drag, startPoint x: 720, startPoint y: 146, endPoint x: 824, endPoint y: 151, distance: 103.6
click at [824, 151] on u "αξιολύπητες" at bounding box center [750, 153] width 158 height 33
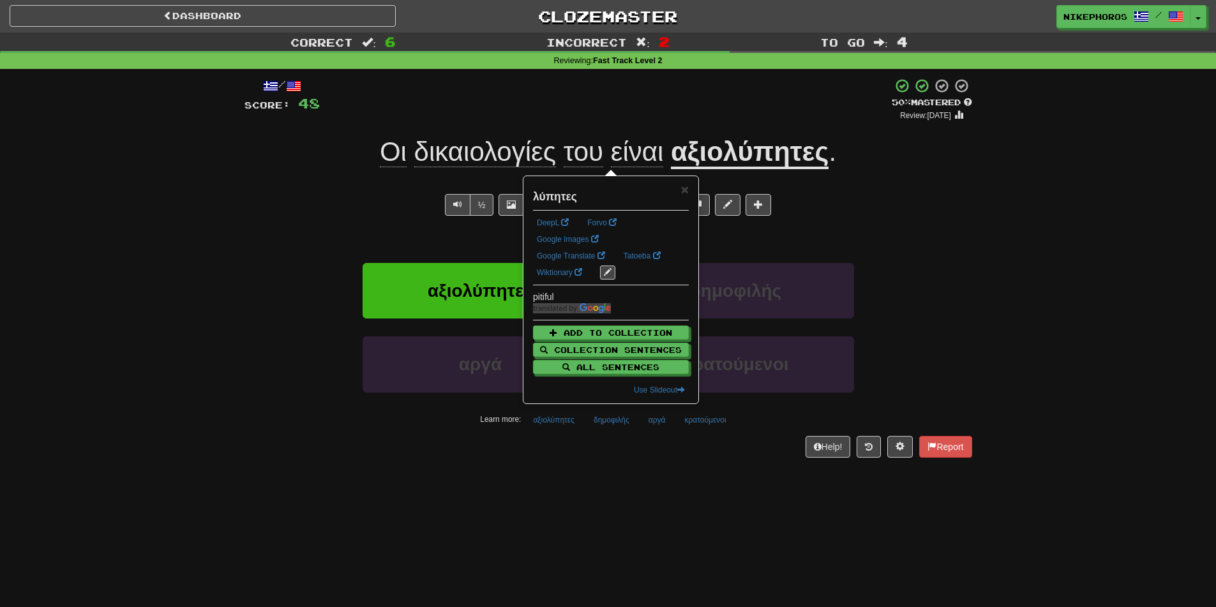
drag, startPoint x: 1009, startPoint y: 223, endPoint x: 946, endPoint y: 190, distance: 70.8
click at [946, 190] on div "Correct : 6 Incorrect : 2 To go : 4 Reviewing : Fast Track Level 2 / Score: 48 …" at bounding box center [608, 254] width 1216 height 443
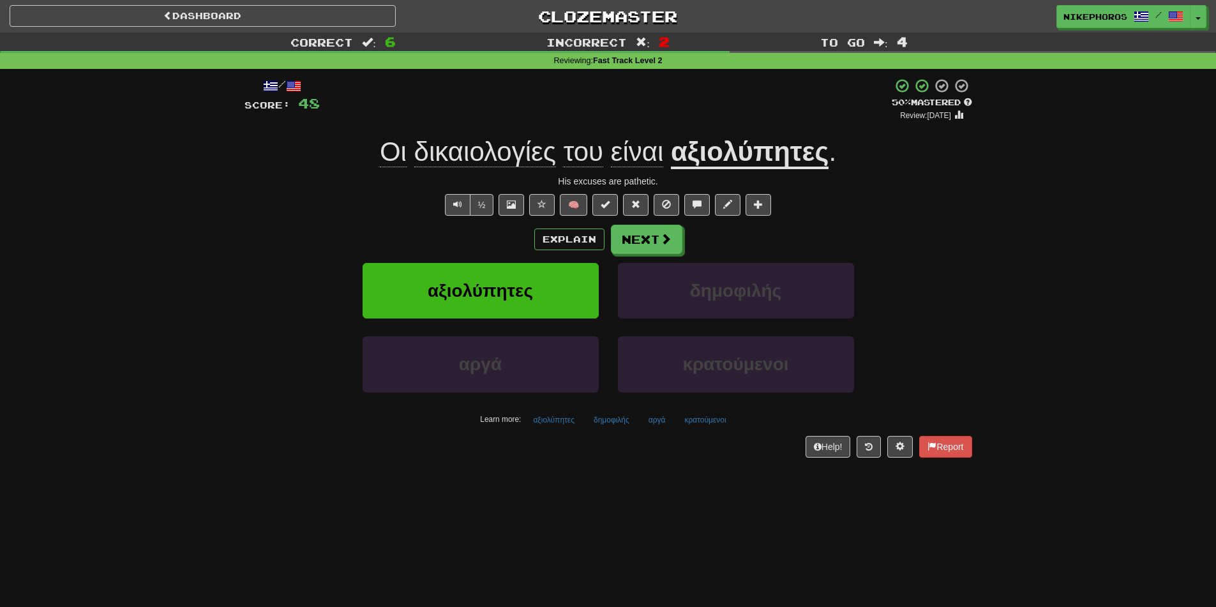
click at [451, 144] on span "δικαιολογίες" at bounding box center [485, 152] width 142 height 31
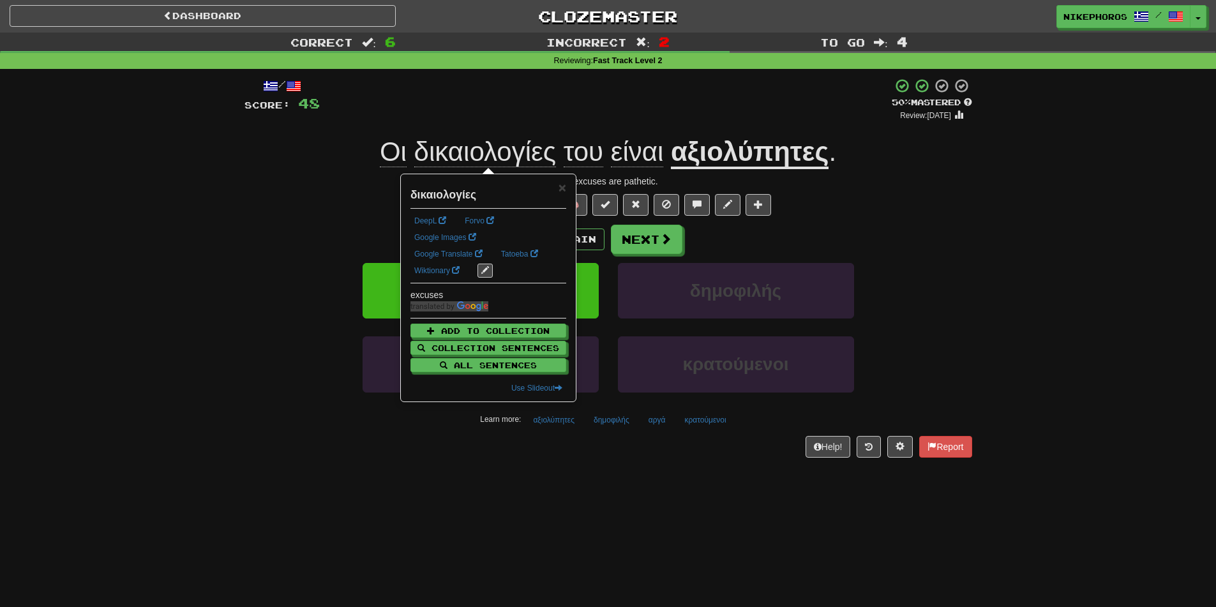
click at [544, 96] on div "+ 8" at bounding box center [606, 99] width 572 height 43
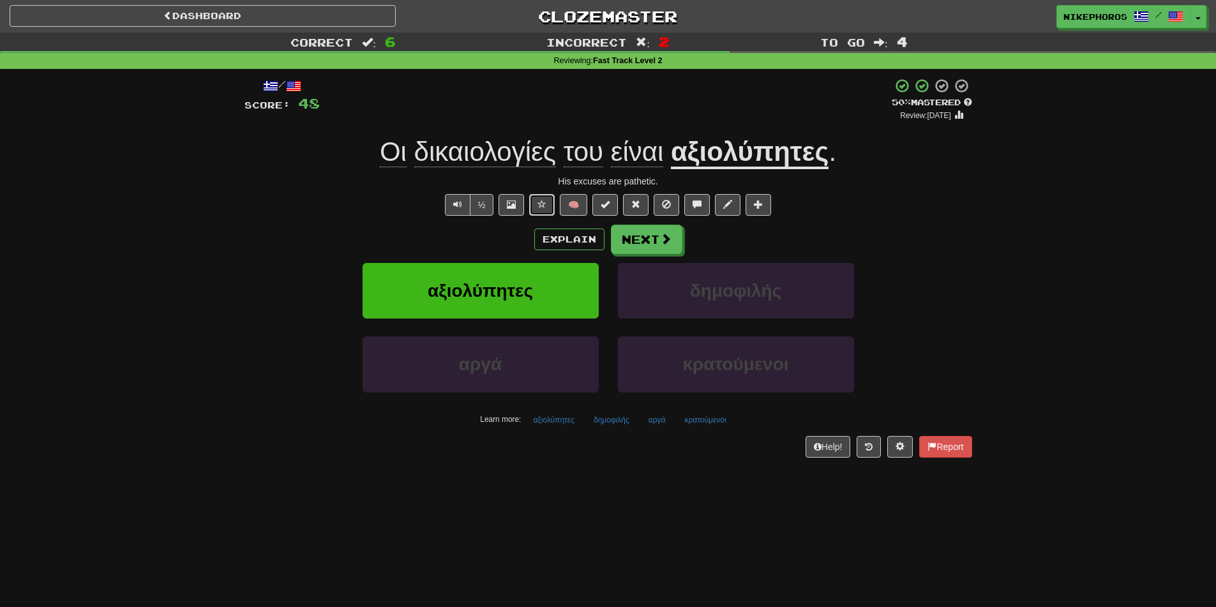
drag, startPoint x: 536, startPoint y: 206, endPoint x: 566, endPoint y: 172, distance: 44.3
click at [536, 205] on button at bounding box center [542, 205] width 26 height 22
click at [639, 94] on div "+ 8" at bounding box center [606, 99] width 572 height 43
click at [740, 543] on div "Dashboard Clozemaster Nikephoros / Toggle Dropdown Dashboard Leaderboard Activi…" at bounding box center [608, 303] width 1216 height 607
click at [638, 242] on button "Next" at bounding box center [648, 239] width 72 height 29
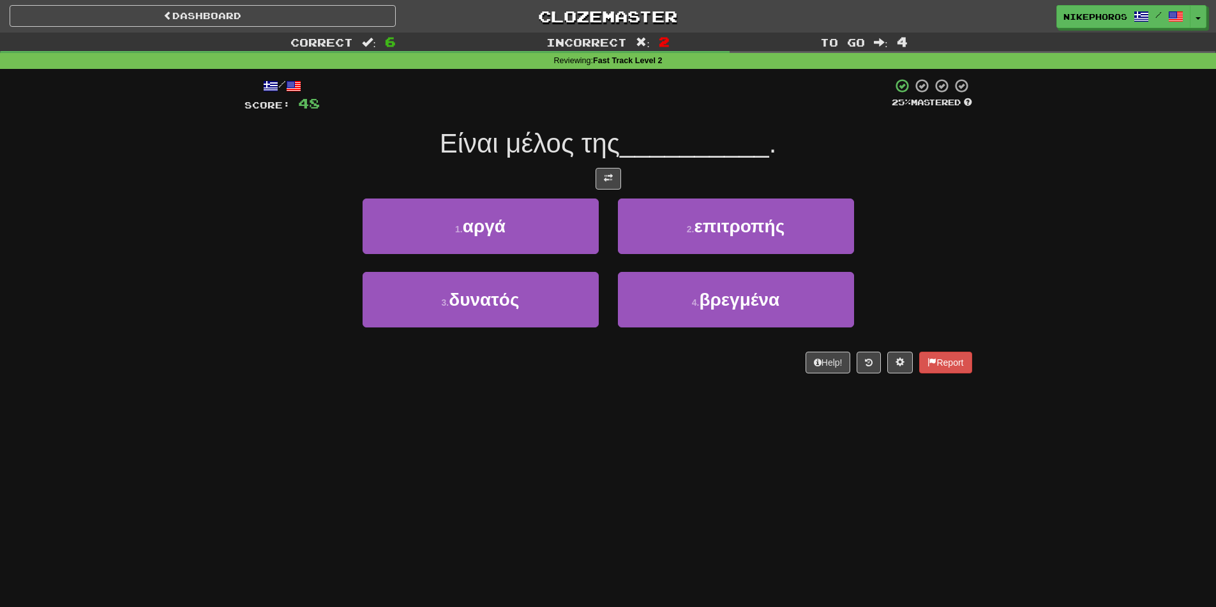
click at [632, 461] on div "Dashboard Clozemaster Nikephoros / Toggle Dropdown Dashboard Leaderboard Activi…" at bounding box center [608, 303] width 1216 height 607
click at [744, 534] on div "Dashboard Clozemaster Nikephoros / Toggle Dropdown Dashboard Leaderboard Activi…" at bounding box center [608, 303] width 1216 height 607
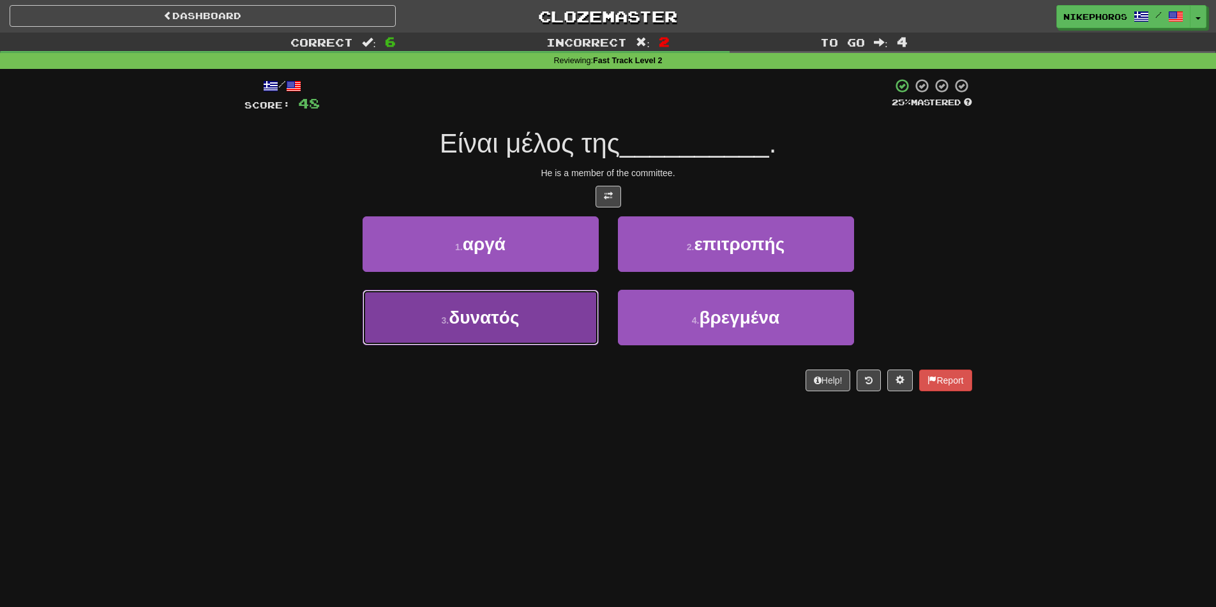
click at [457, 323] on span "δυνατός" at bounding box center [484, 318] width 70 height 20
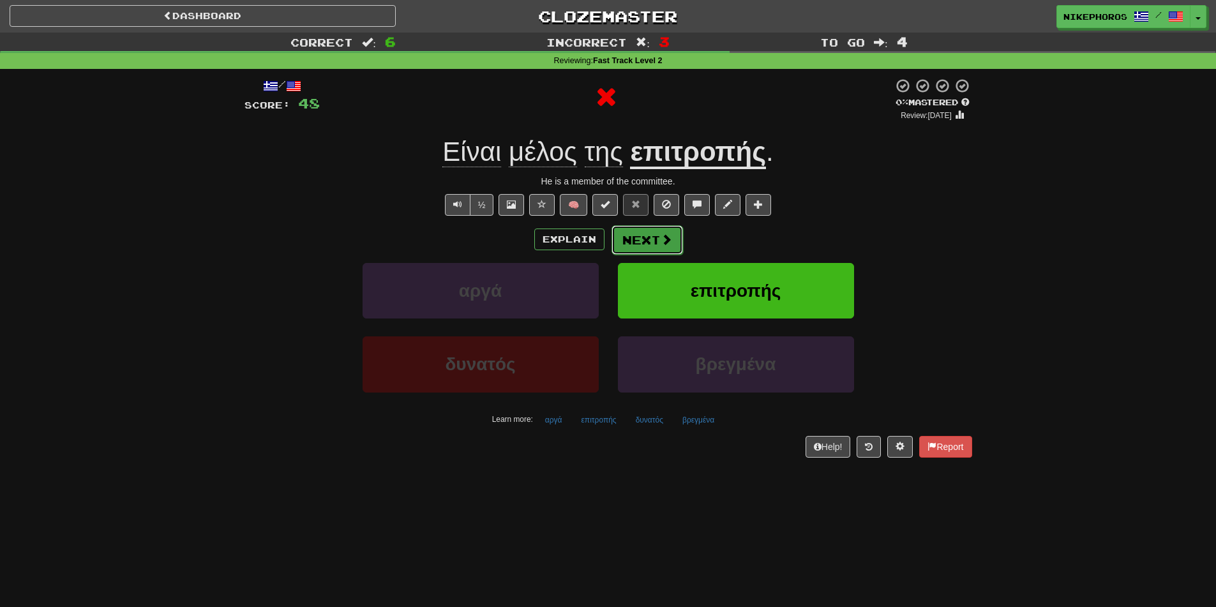
click at [656, 236] on button "Next" at bounding box center [648, 239] width 72 height 29
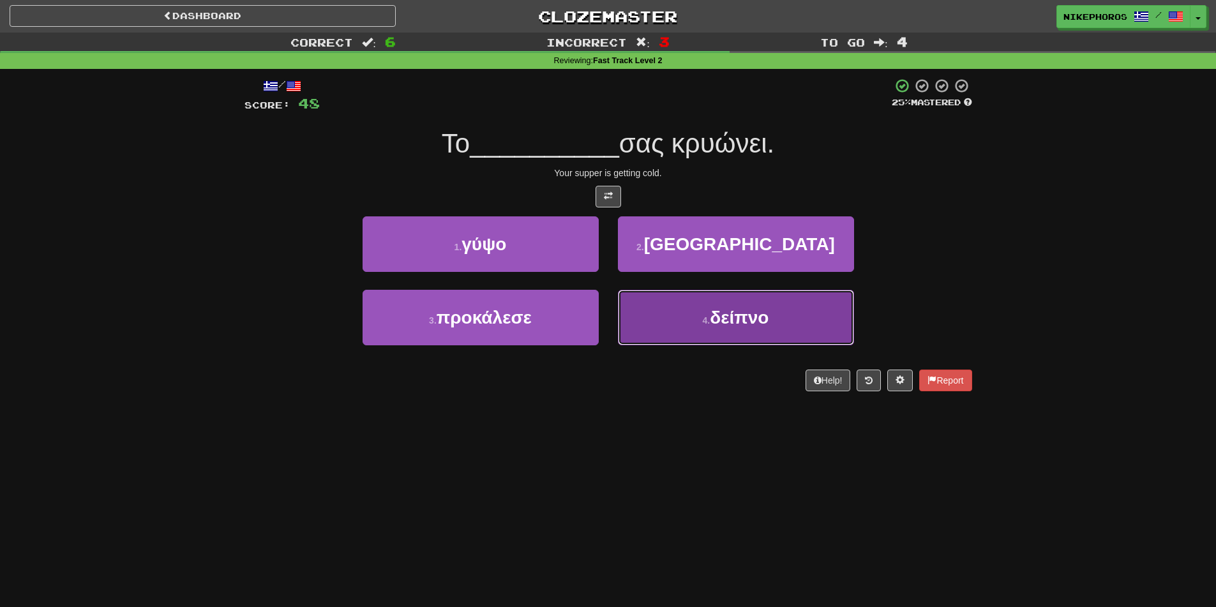
click at [762, 326] on span "δείπνο" at bounding box center [739, 318] width 59 height 20
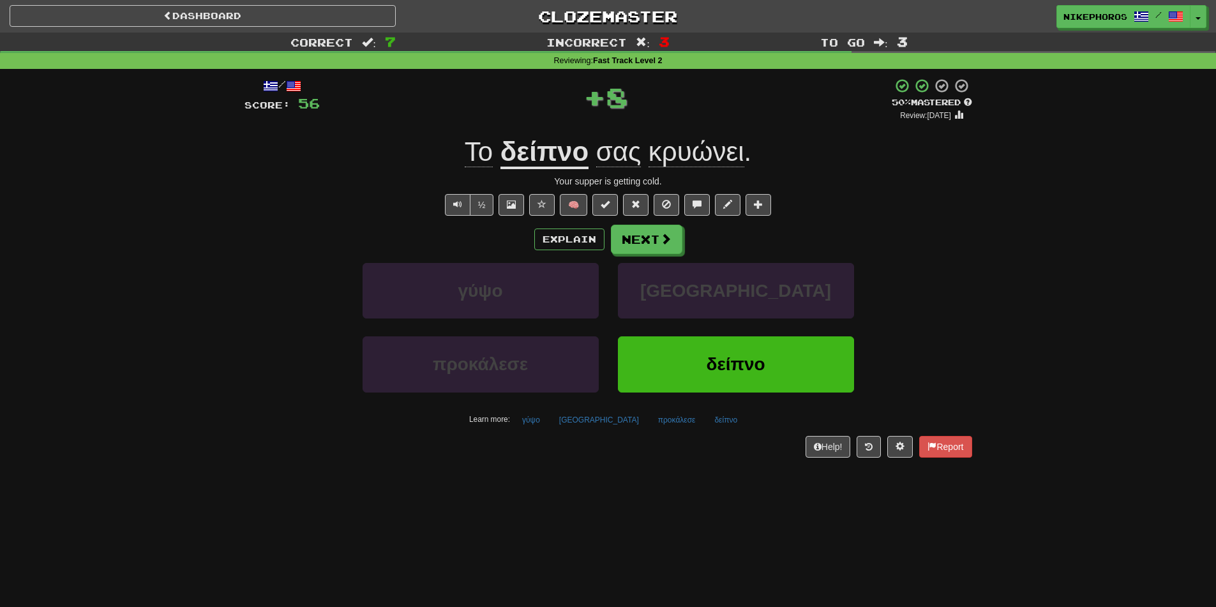
click at [732, 148] on span "κρυώνει" at bounding box center [697, 152] width 96 height 31
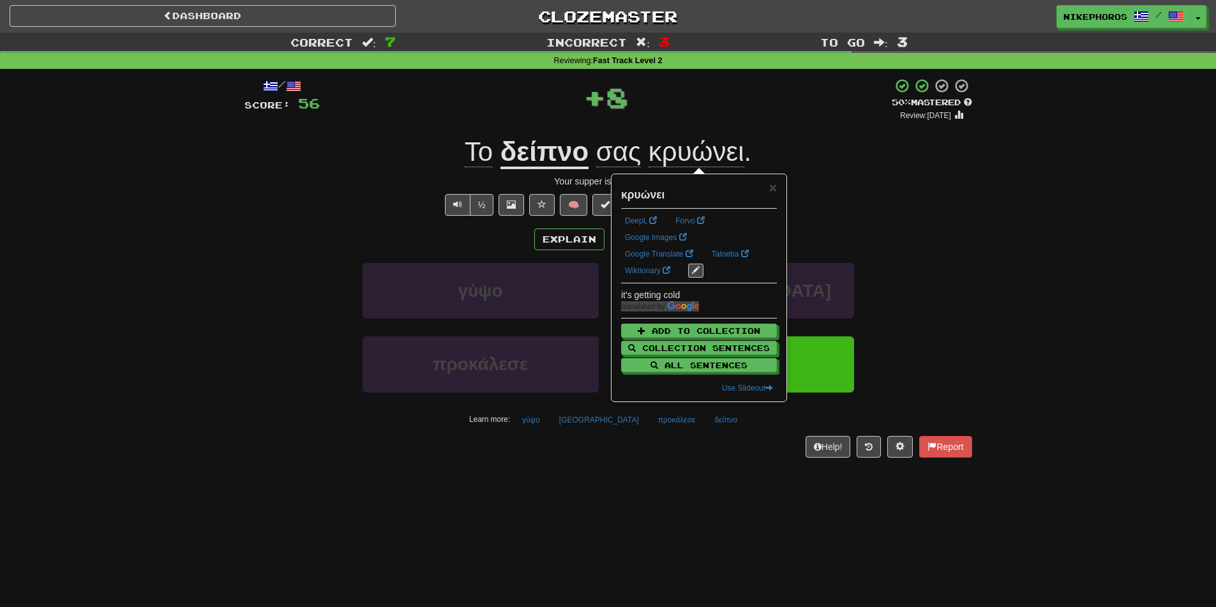
click at [907, 168] on div "Το δείπνο σας κρυώνει ." at bounding box center [609, 152] width 728 height 35
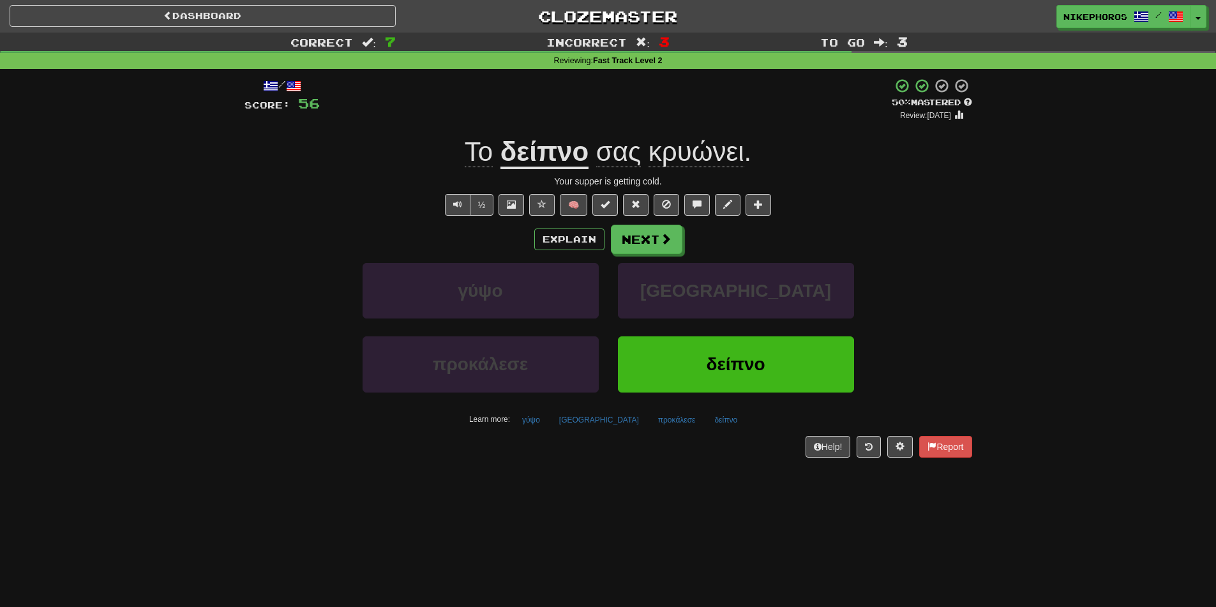
click at [715, 165] on span "κρυώνει" at bounding box center [697, 152] width 96 height 31
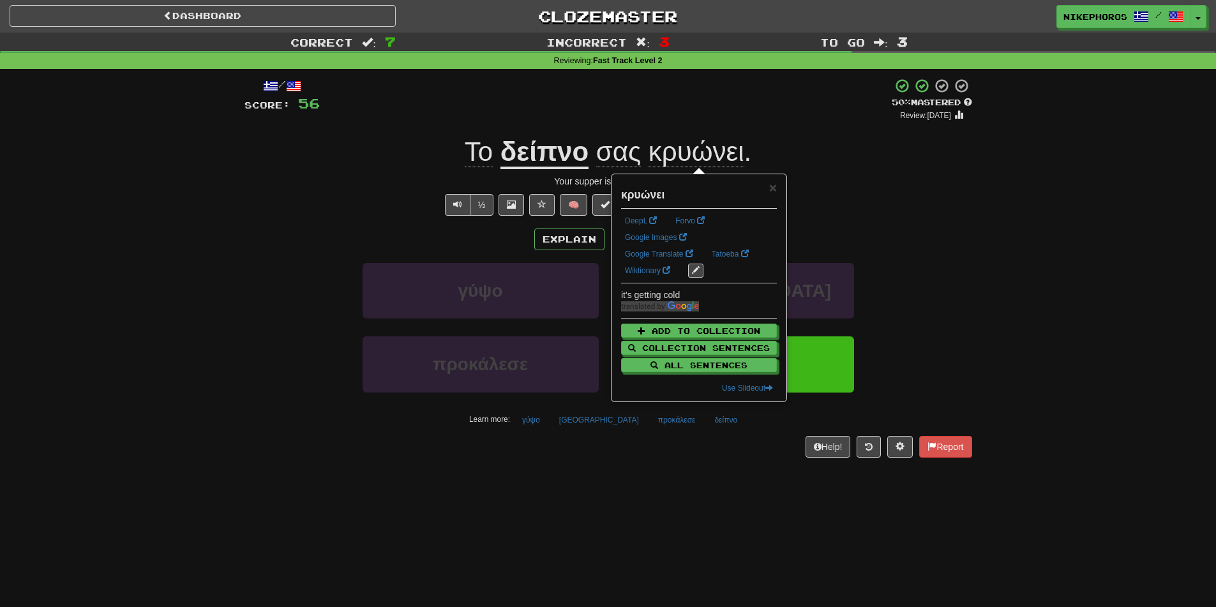
click at [928, 167] on div "Το δείπνο σας κρυώνει ." at bounding box center [609, 152] width 728 height 35
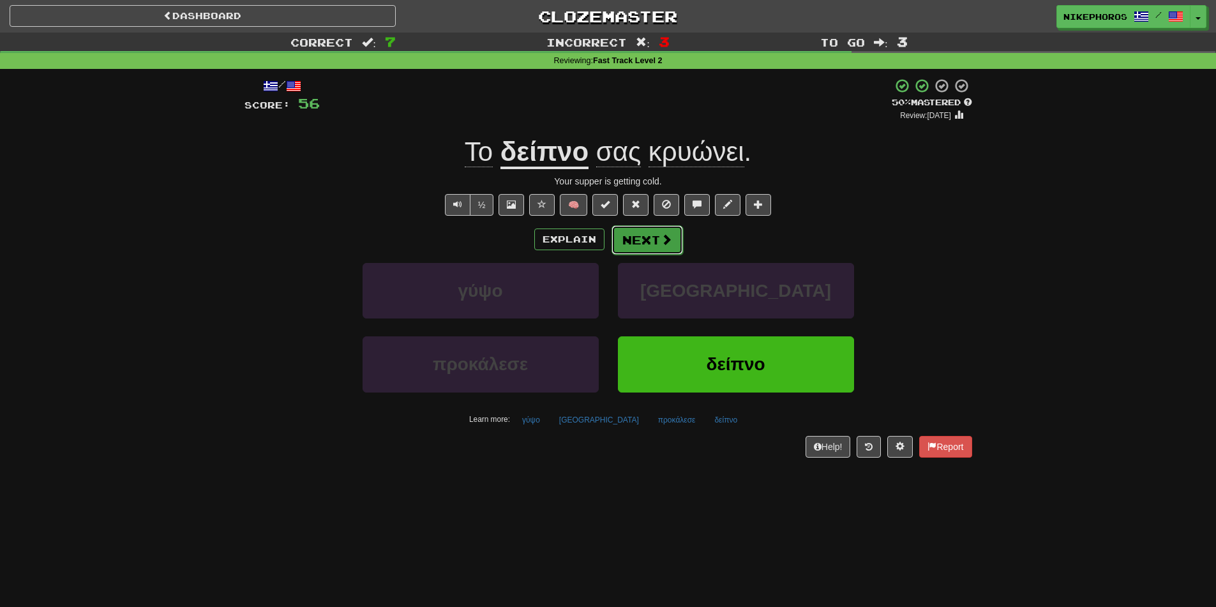
click at [654, 239] on button "Next" at bounding box center [648, 239] width 72 height 29
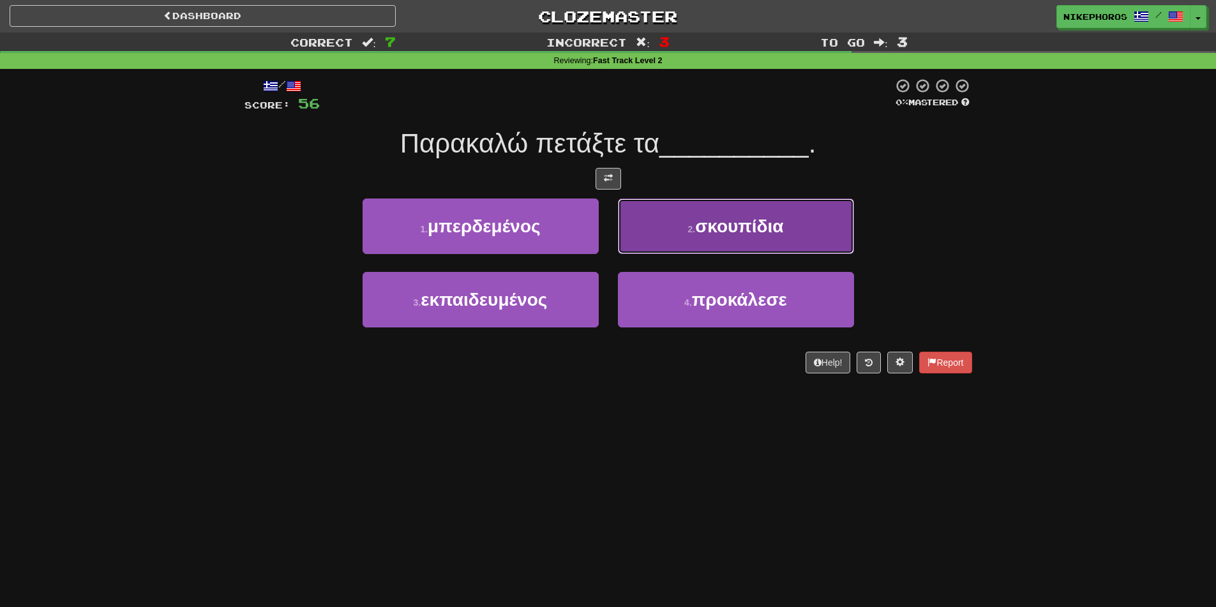
click at [824, 229] on button "2 . σκουπίδια" at bounding box center [736, 227] width 236 height 56
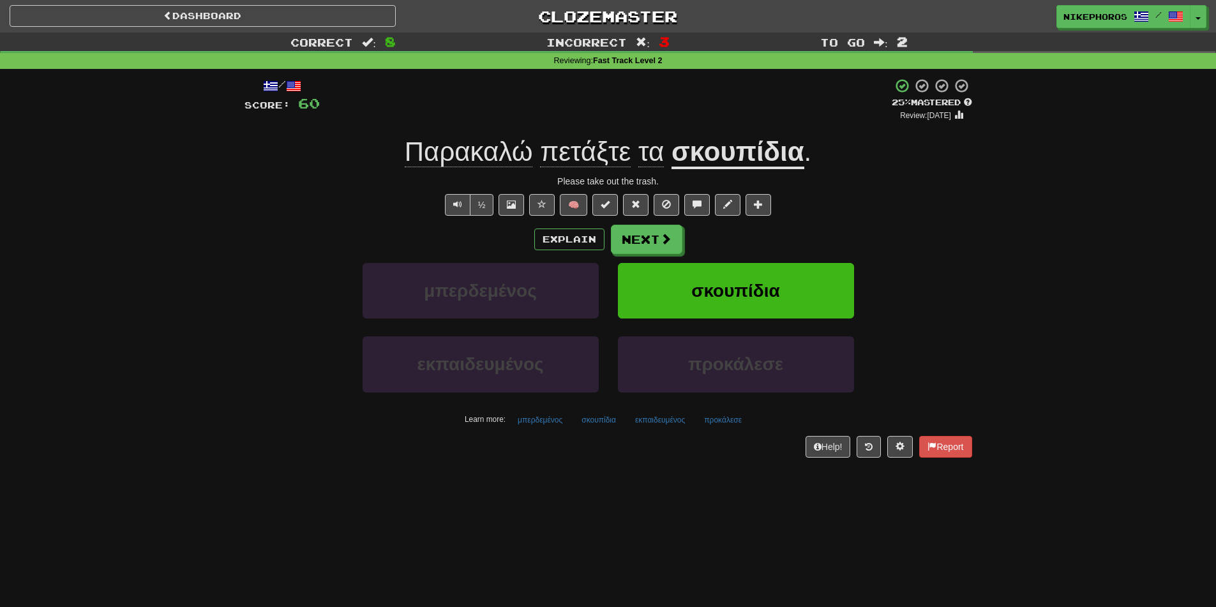
click at [767, 132] on div "/ Score: 60 + 4 25 % Mastered Review: 2025-10-16 Παρακαλώ πετάξτε τα σκουπίδια …" at bounding box center [609, 267] width 728 height 379
click at [777, 151] on u "σκουπίδια" at bounding box center [738, 153] width 133 height 33
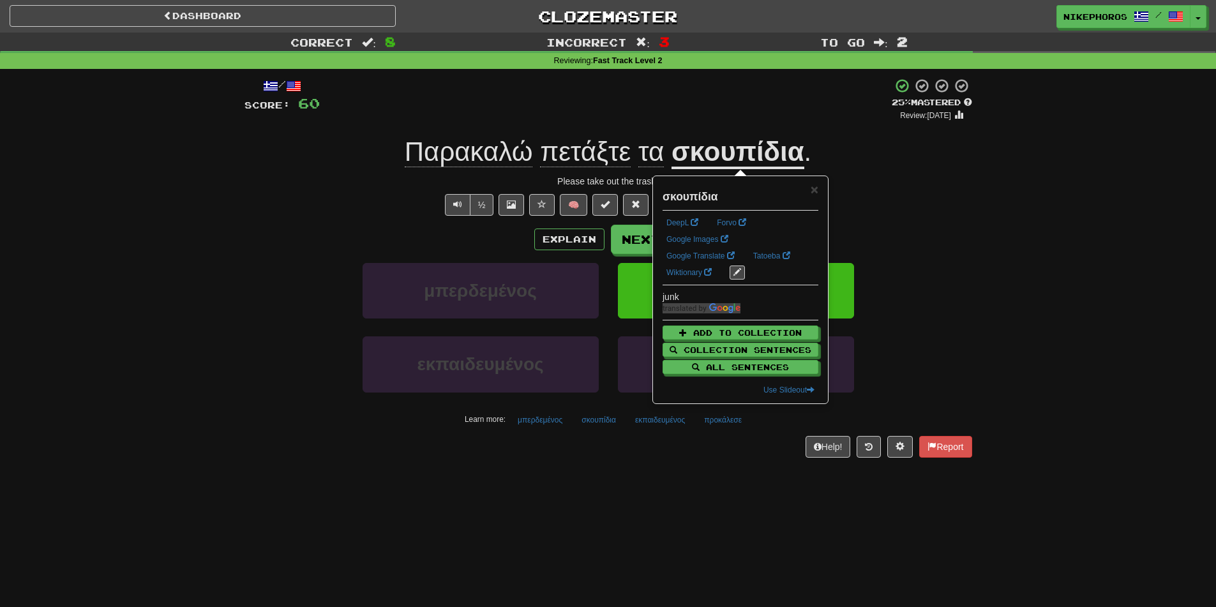
click at [874, 152] on div "Παρακαλώ πετάξτε τα σκουπίδια ." at bounding box center [609, 152] width 728 height 35
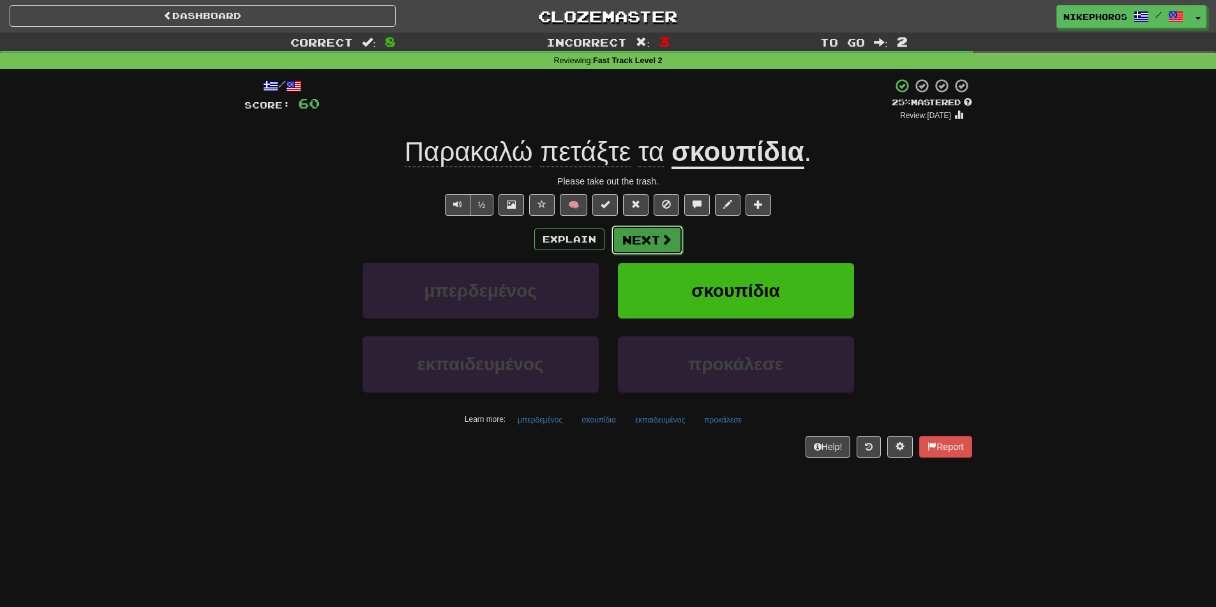
click at [636, 241] on button "Next" at bounding box center [648, 239] width 72 height 29
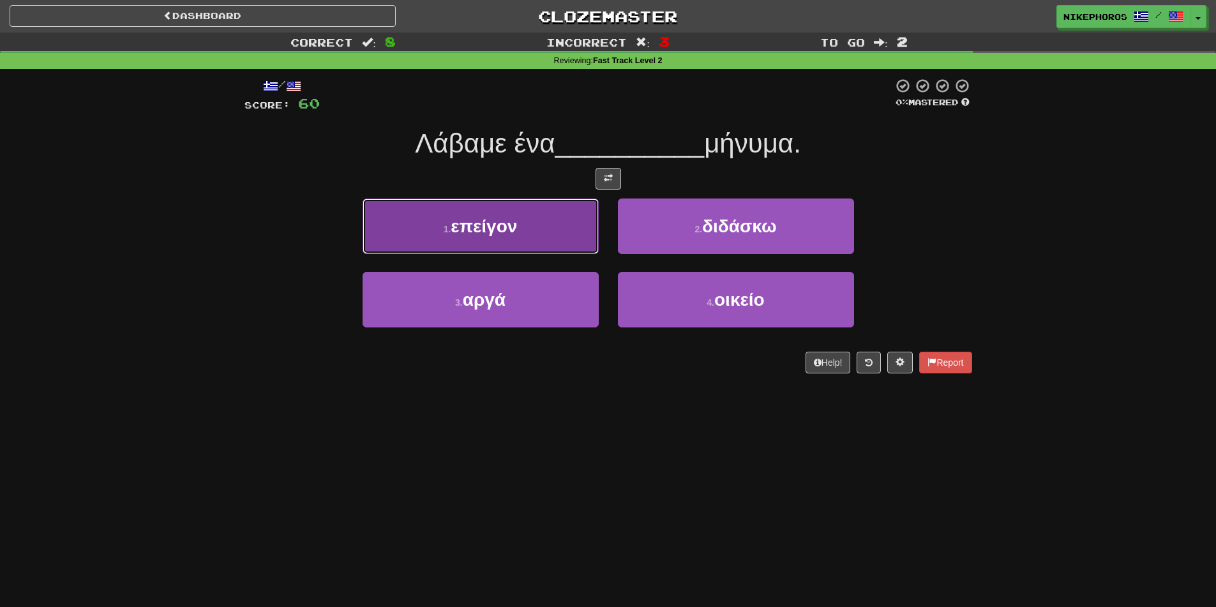
click at [534, 231] on button "1 . επείγον" at bounding box center [481, 227] width 236 height 56
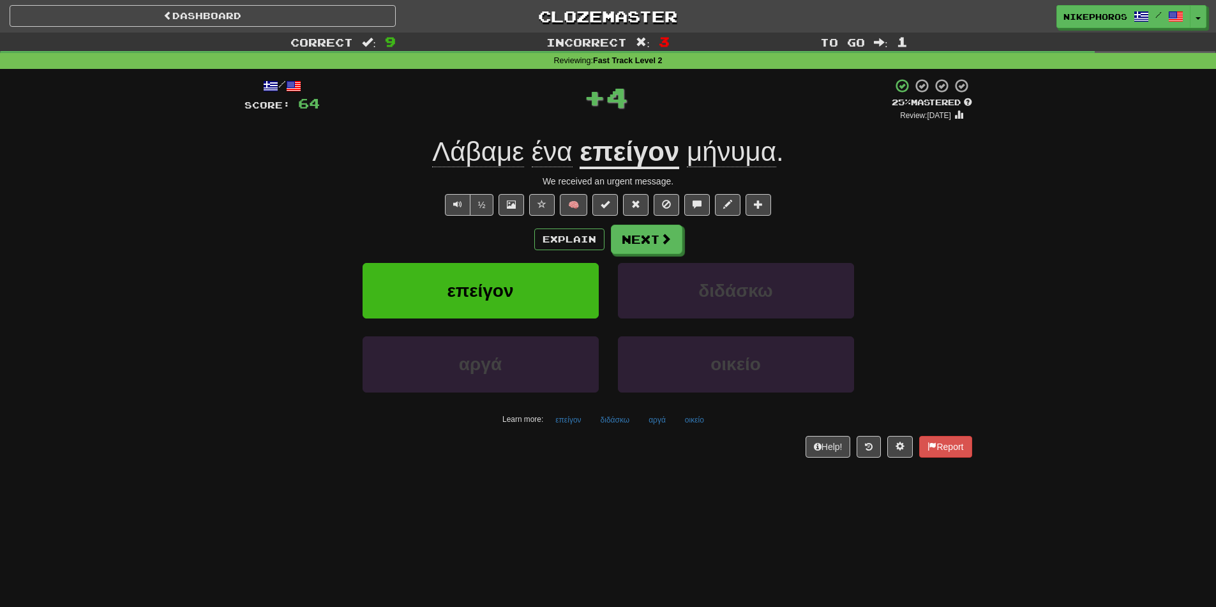
click at [647, 162] on u "επείγον" at bounding box center [630, 153] width 100 height 33
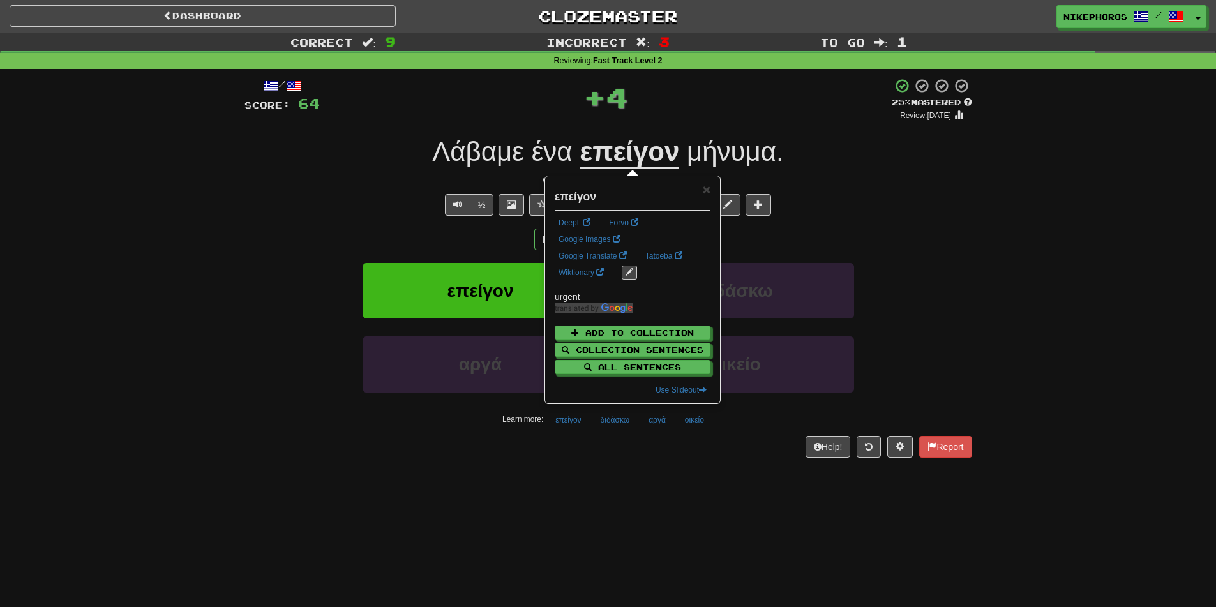
click at [887, 160] on div "Λάβαμε ένα επείγον μήνυμα ." at bounding box center [609, 152] width 728 height 35
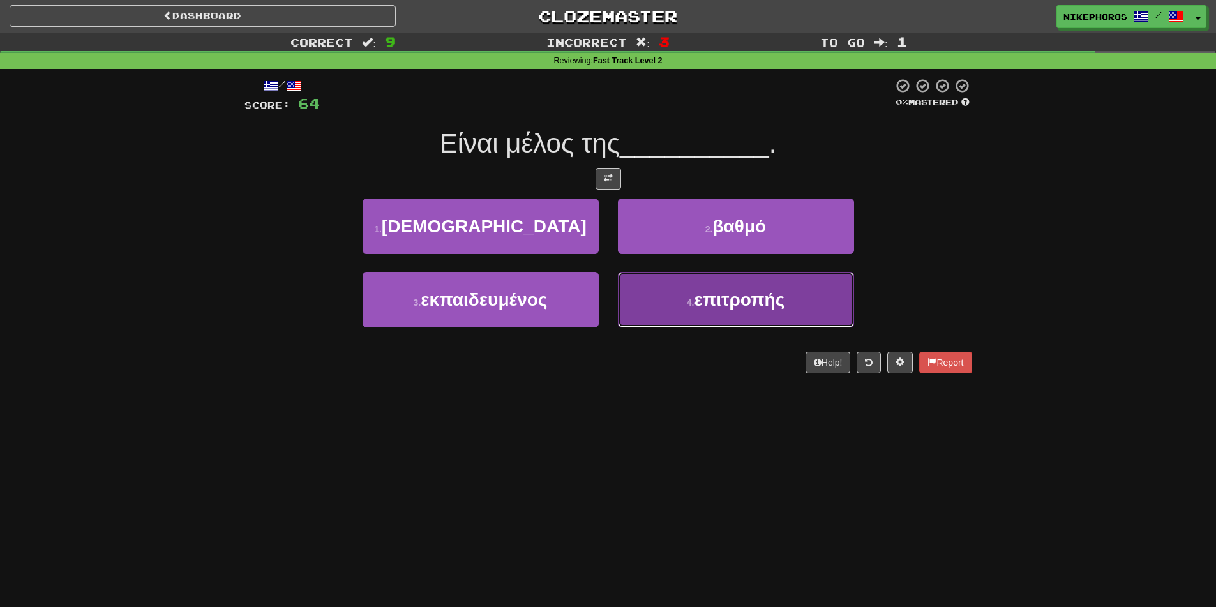
click at [737, 303] on span "επιτροπής" at bounding box center [739, 300] width 91 height 20
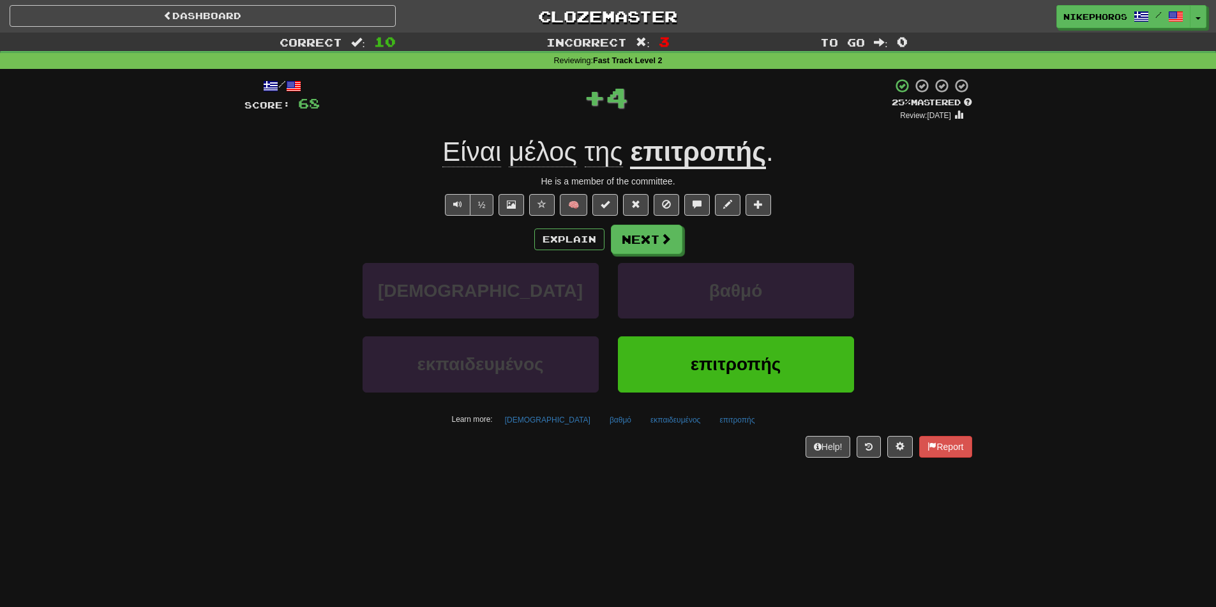
click at [641, 216] on div "/ Score: 68 + 4 25 % Mastered Review: 2025-10-16 Είναι μέλος της επιτροπής . He…" at bounding box center [609, 267] width 728 height 379
click at [642, 239] on button "Next" at bounding box center [648, 239] width 72 height 29
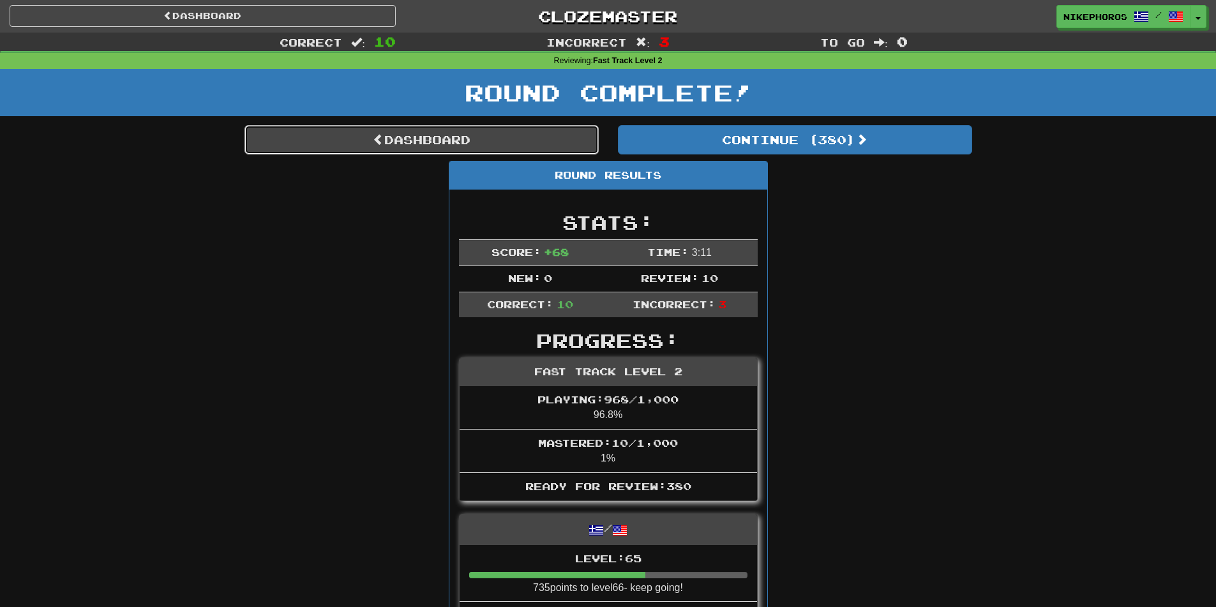
click at [566, 140] on link "Dashboard" at bounding box center [422, 139] width 354 height 29
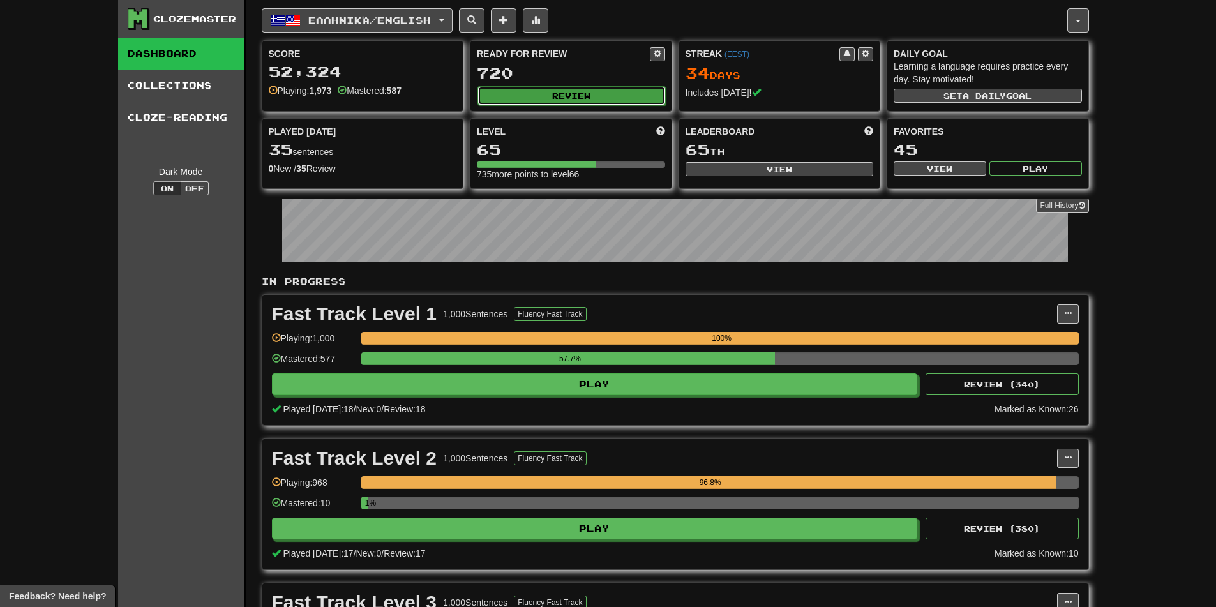
click at [612, 89] on button "Review" at bounding box center [572, 95] width 188 height 19
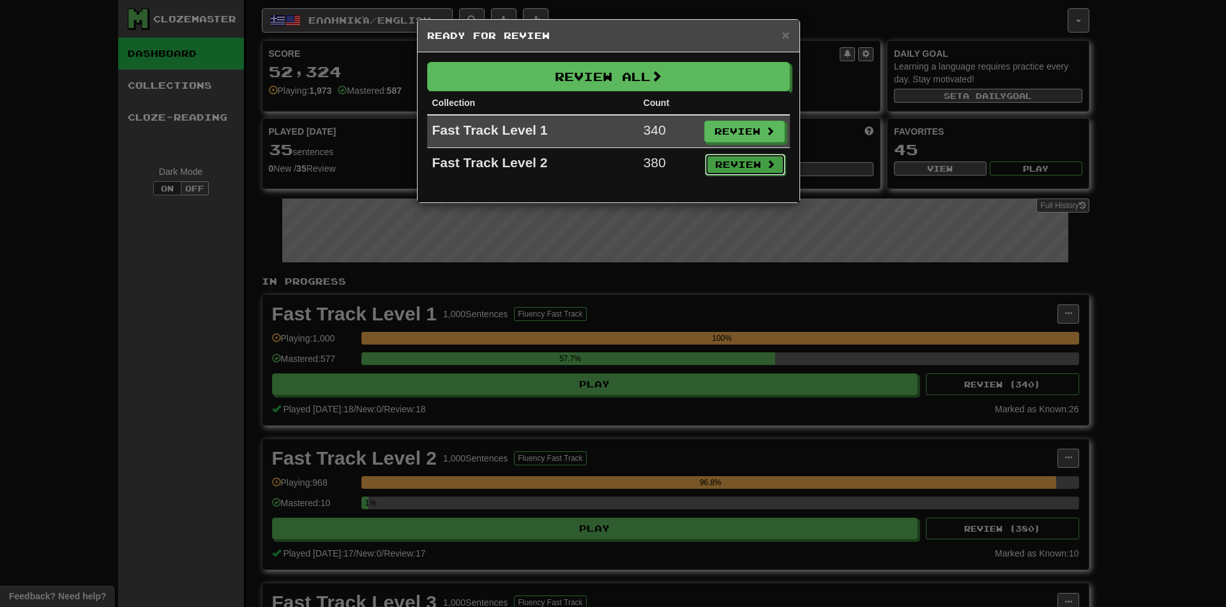
click at [738, 160] on button "Review" at bounding box center [745, 165] width 80 height 22
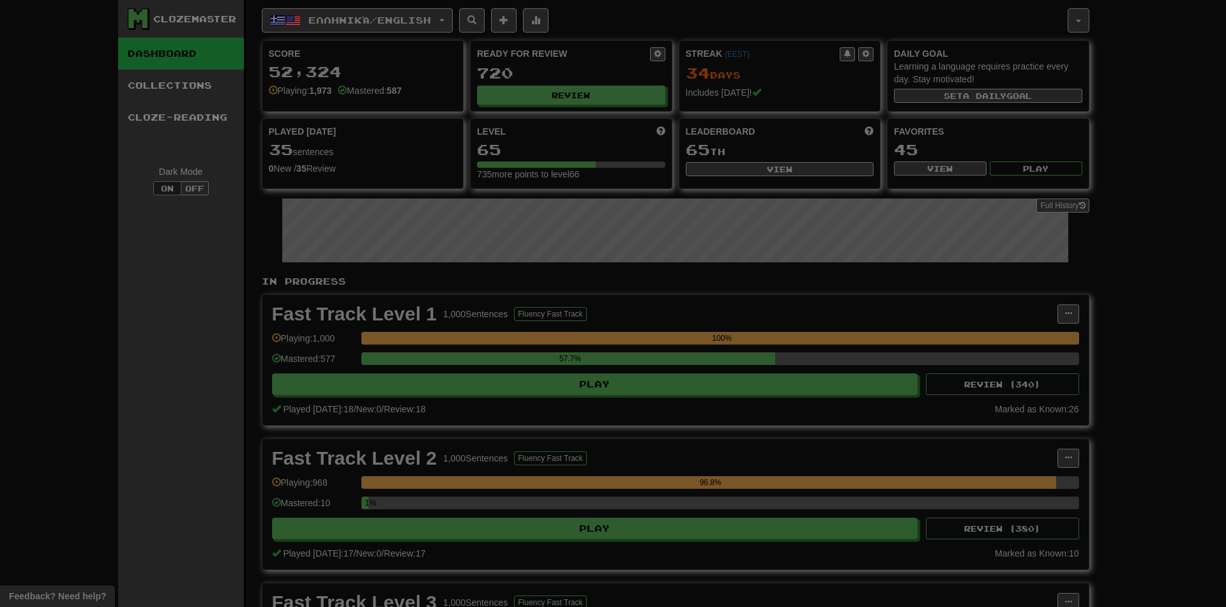
select select "**"
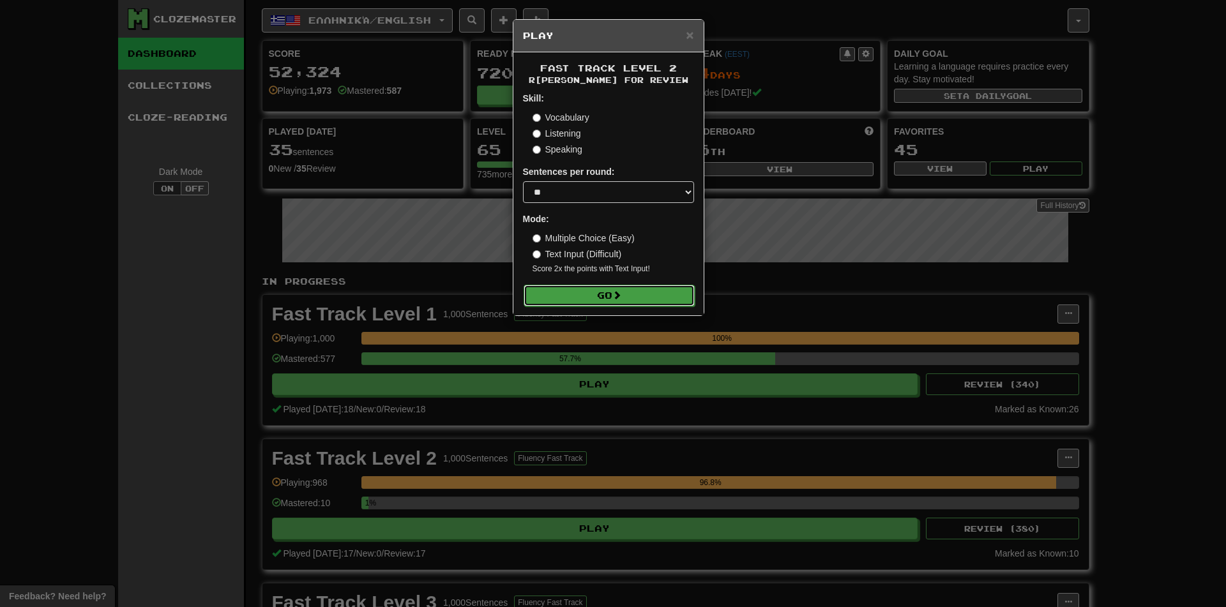
click at [649, 292] on button "Go" at bounding box center [609, 296] width 171 height 22
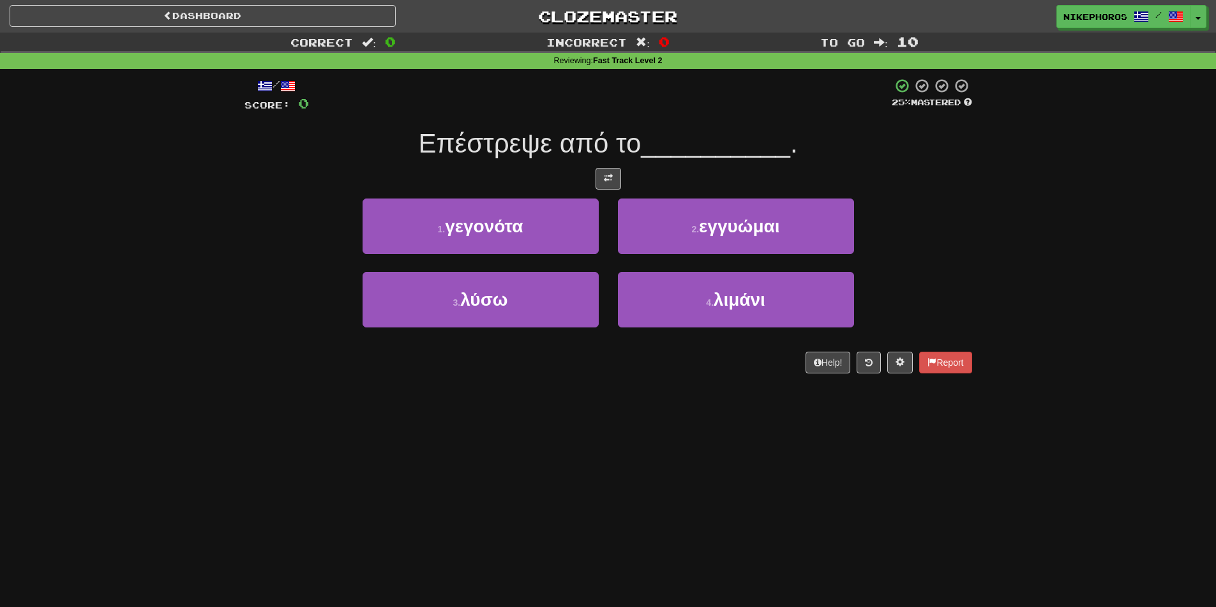
click at [1104, 245] on div "Correct : 0 Incorrect : 0 To go : 10 Reviewing : Fast Track Level 2 / Score: 0 …" at bounding box center [608, 212] width 1216 height 359
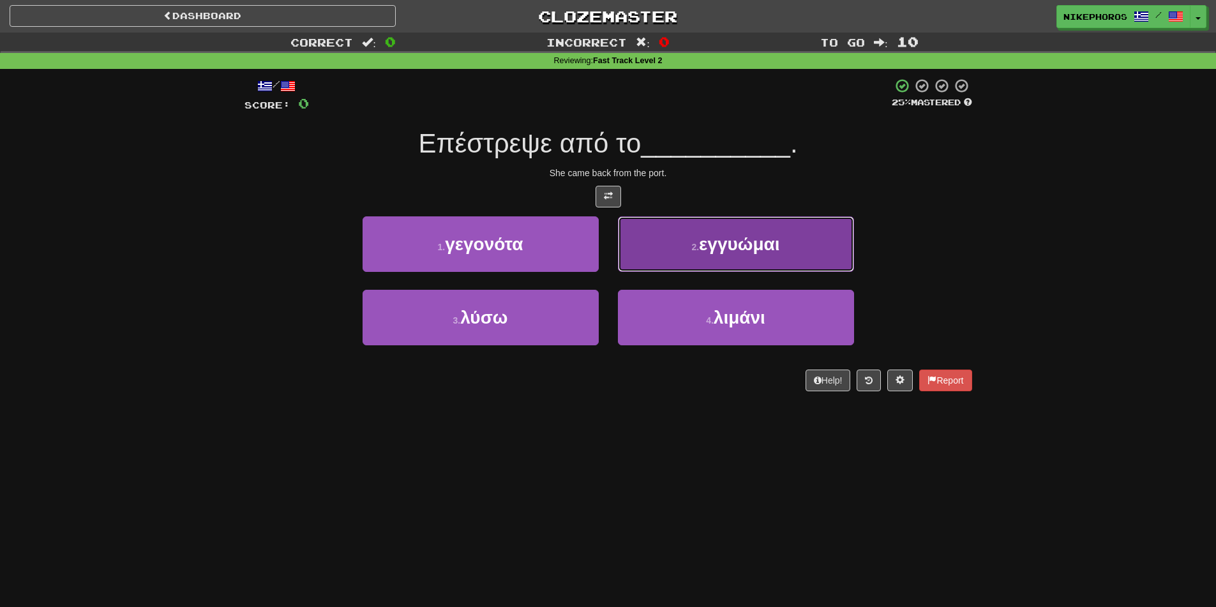
click at [677, 255] on button "2 . εγγυώμαι" at bounding box center [736, 244] width 236 height 56
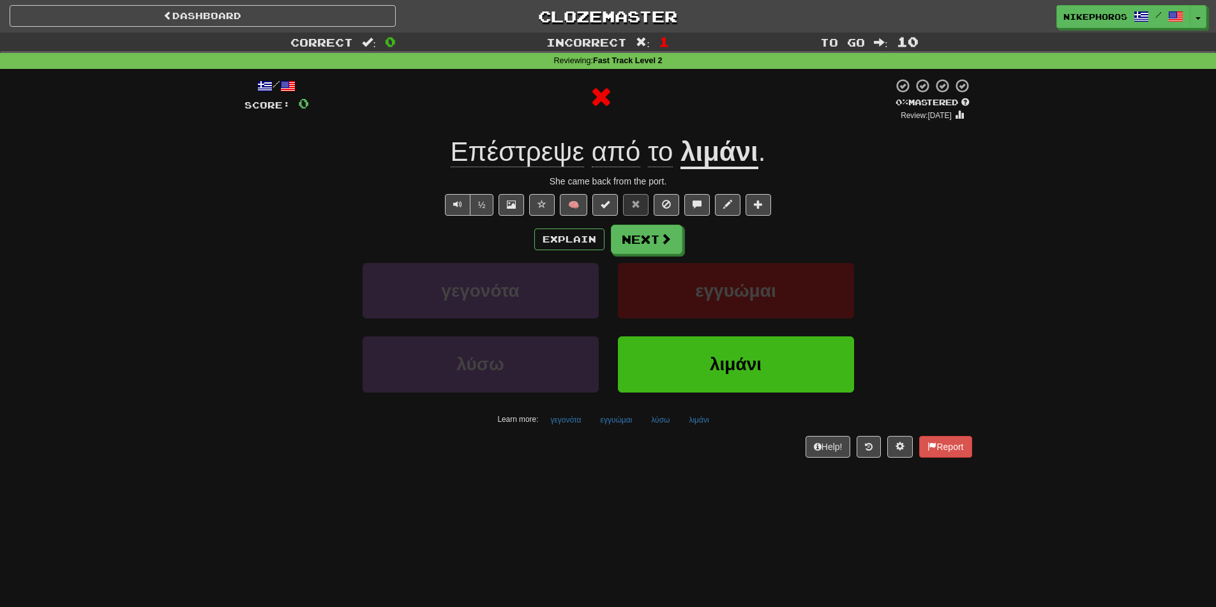
click at [710, 155] on u "λιμάνι" at bounding box center [720, 153] width 78 height 33
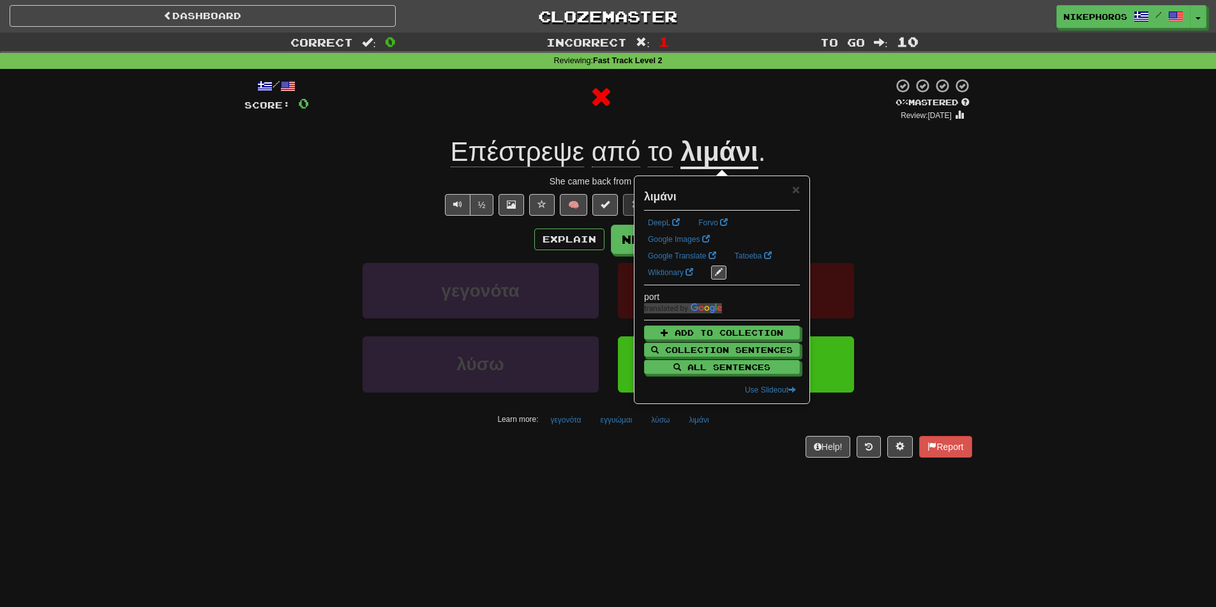
click at [969, 208] on div "Correct : 0 Incorrect : 1 To go : 10 Reviewing : Fast Track Level 2 / Score: 0 …" at bounding box center [608, 254] width 1216 height 443
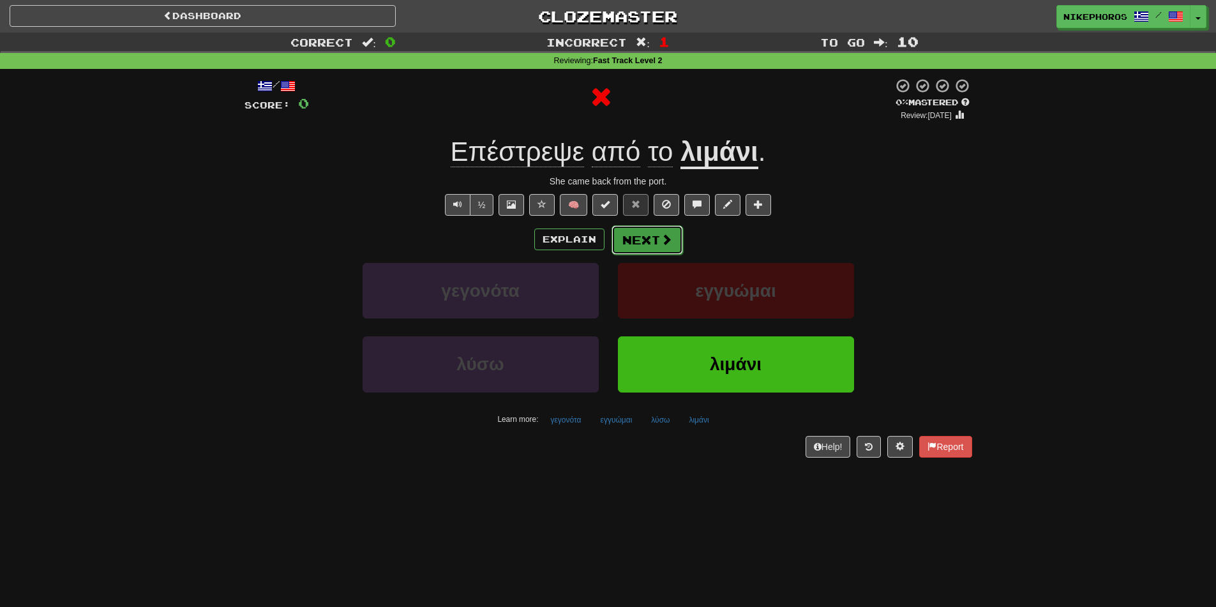
click at [643, 241] on button "Next" at bounding box center [648, 239] width 72 height 29
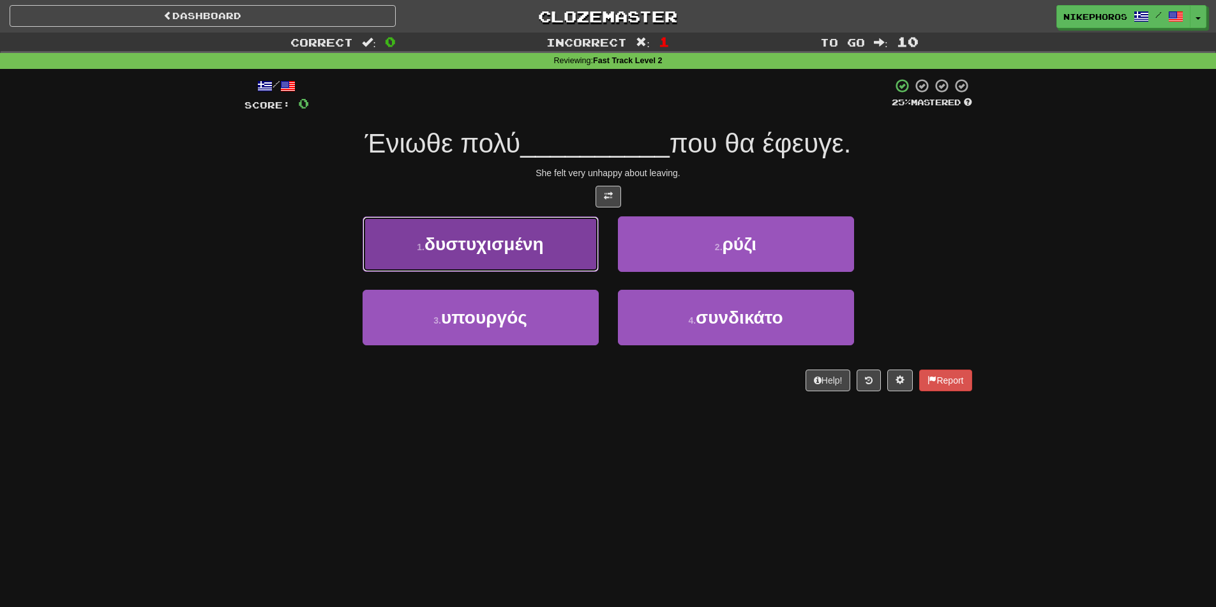
click at [517, 251] on span "δυστυχισμένη" at bounding box center [484, 244] width 119 height 20
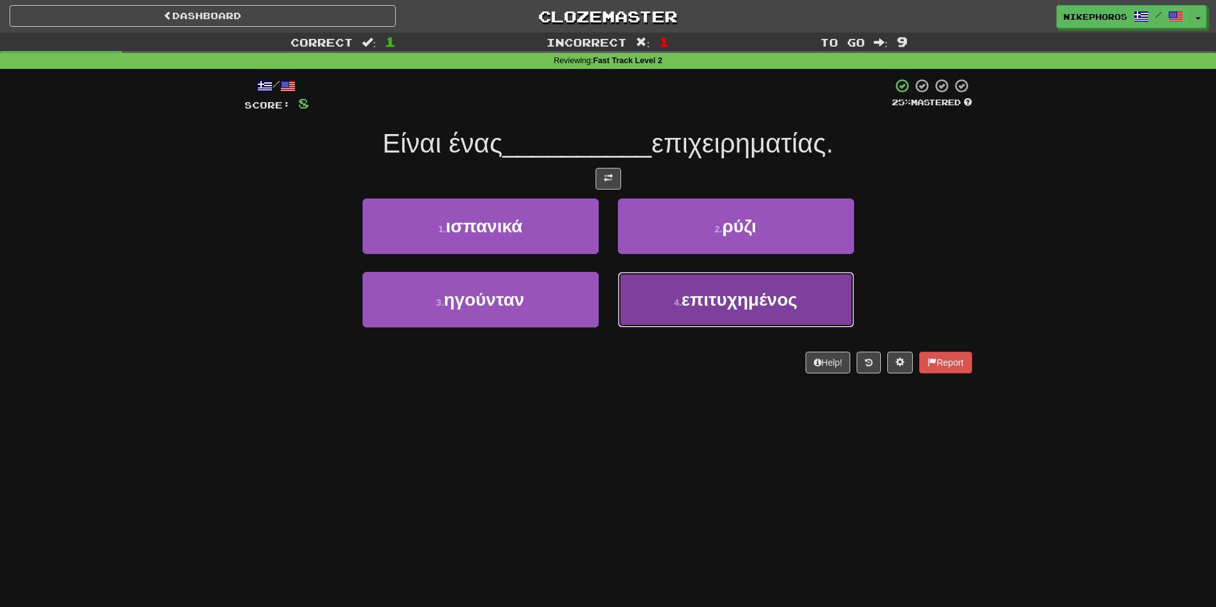
click at [746, 303] on span "επιτυχημένος" at bounding box center [740, 300] width 116 height 20
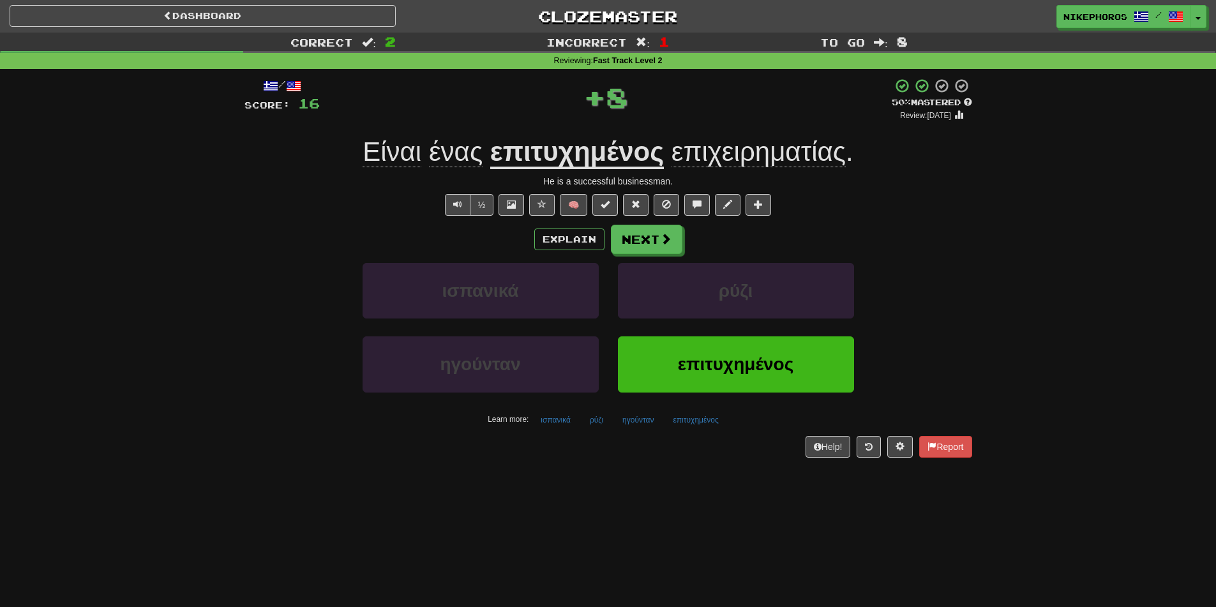
click at [780, 157] on span "επιχειρηματίας" at bounding box center [759, 152] width 174 height 31
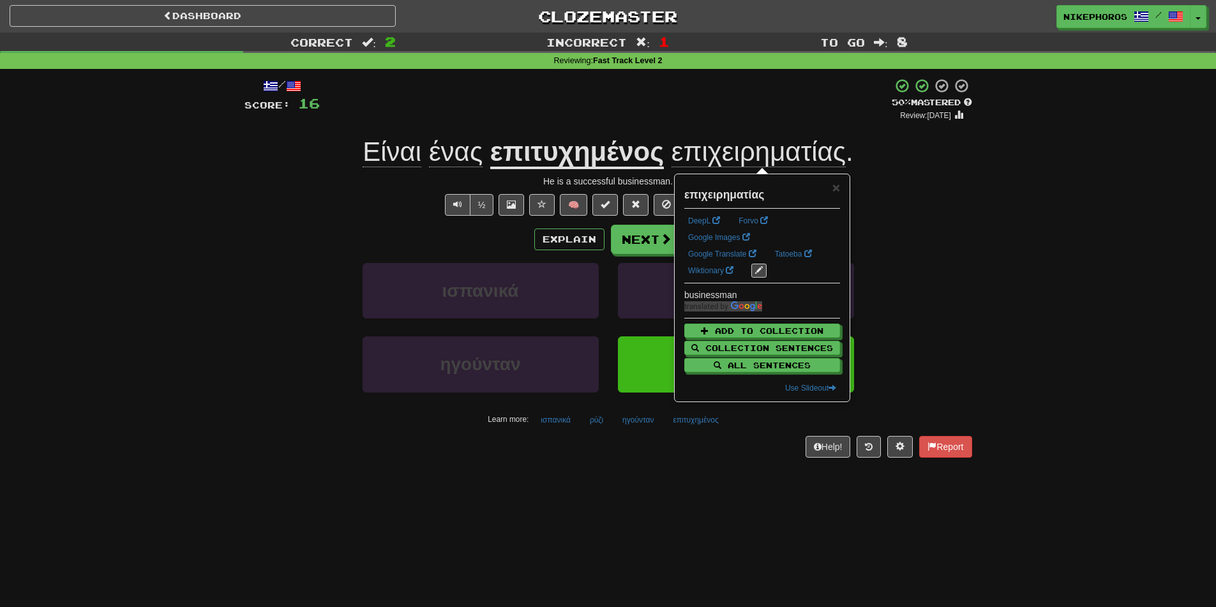
click at [915, 194] on div "½ 🧠" at bounding box center [609, 205] width 728 height 22
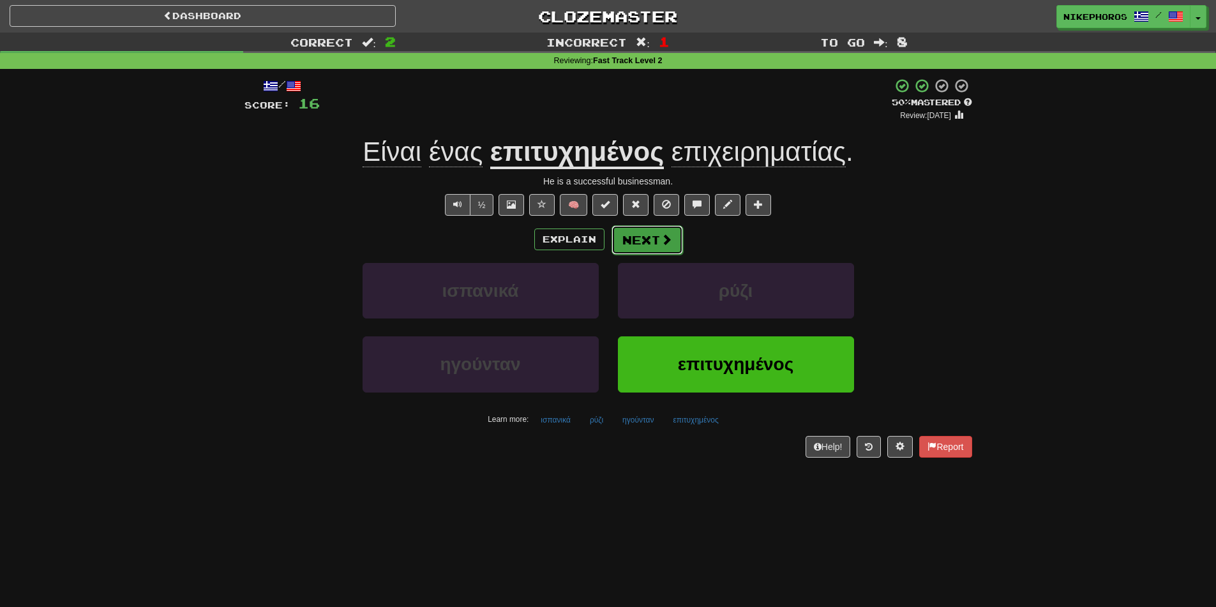
click at [654, 238] on button "Next" at bounding box center [648, 239] width 72 height 29
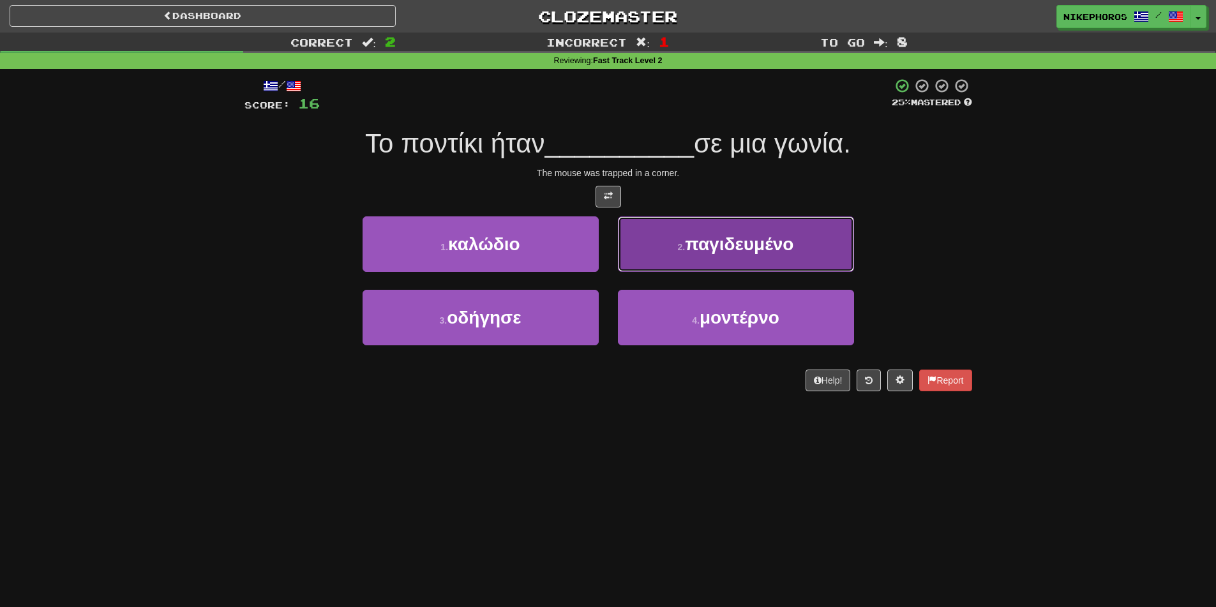
click at [775, 257] on button "2 . παγιδευμένο" at bounding box center [736, 244] width 236 height 56
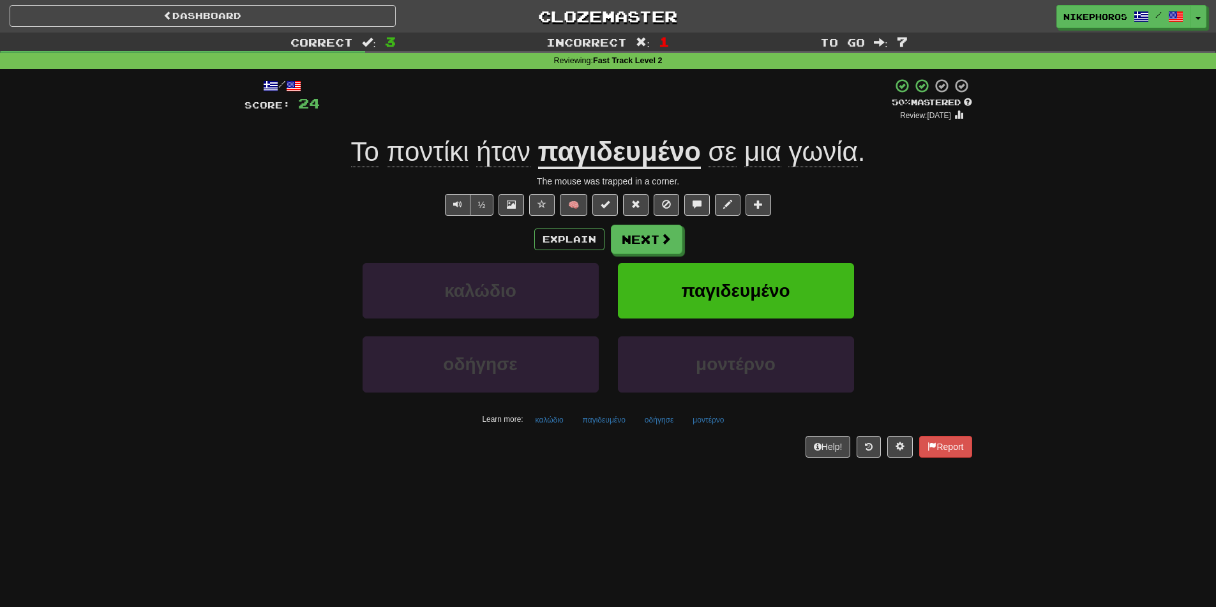
click at [610, 168] on u "παγιδευμένο" at bounding box center [619, 153] width 163 height 33
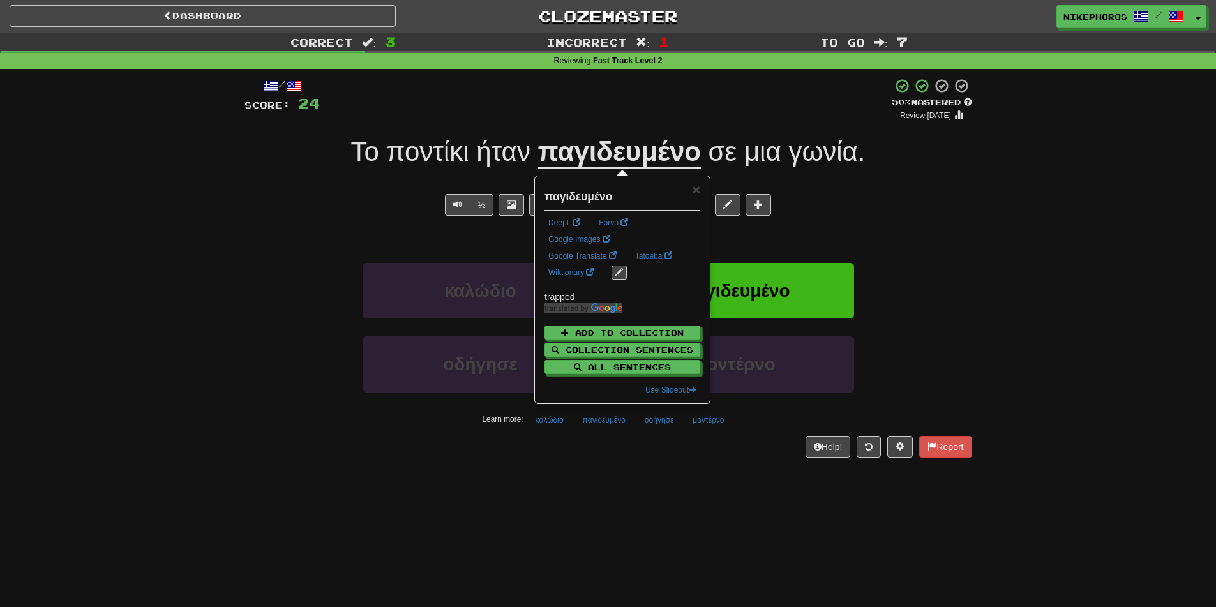
click at [962, 215] on div "½ 🧠" at bounding box center [609, 205] width 728 height 22
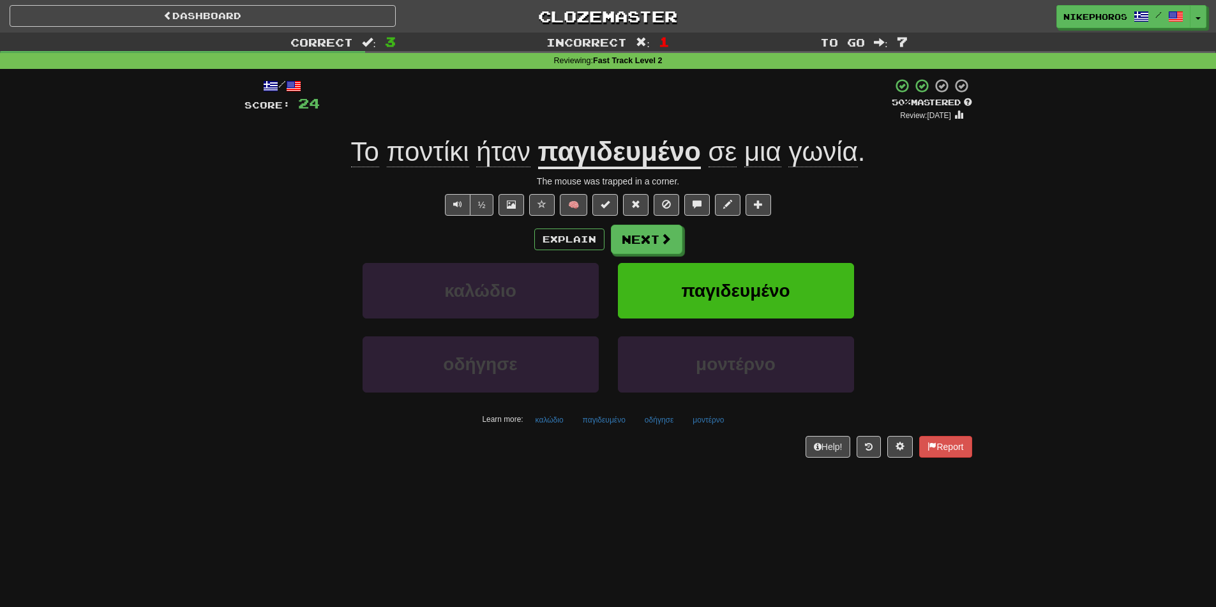
click at [439, 152] on span "ποντίκι" at bounding box center [428, 152] width 82 height 31
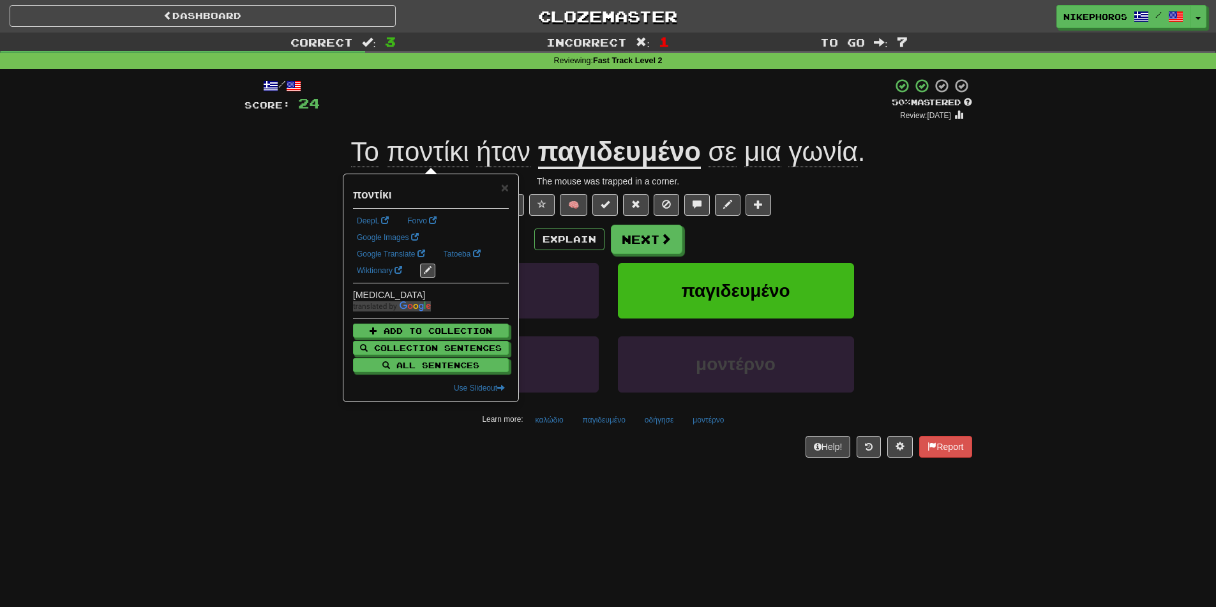
click at [525, 108] on div "+ 8" at bounding box center [606, 99] width 572 height 43
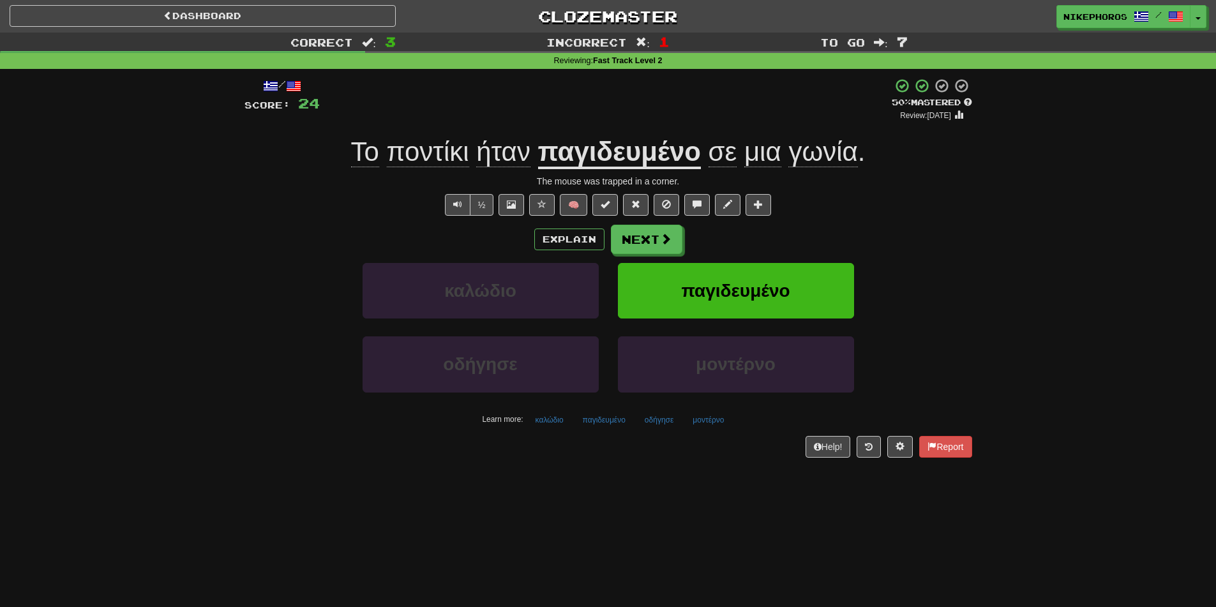
click at [440, 165] on span "ποντίκι" at bounding box center [428, 152] width 82 height 31
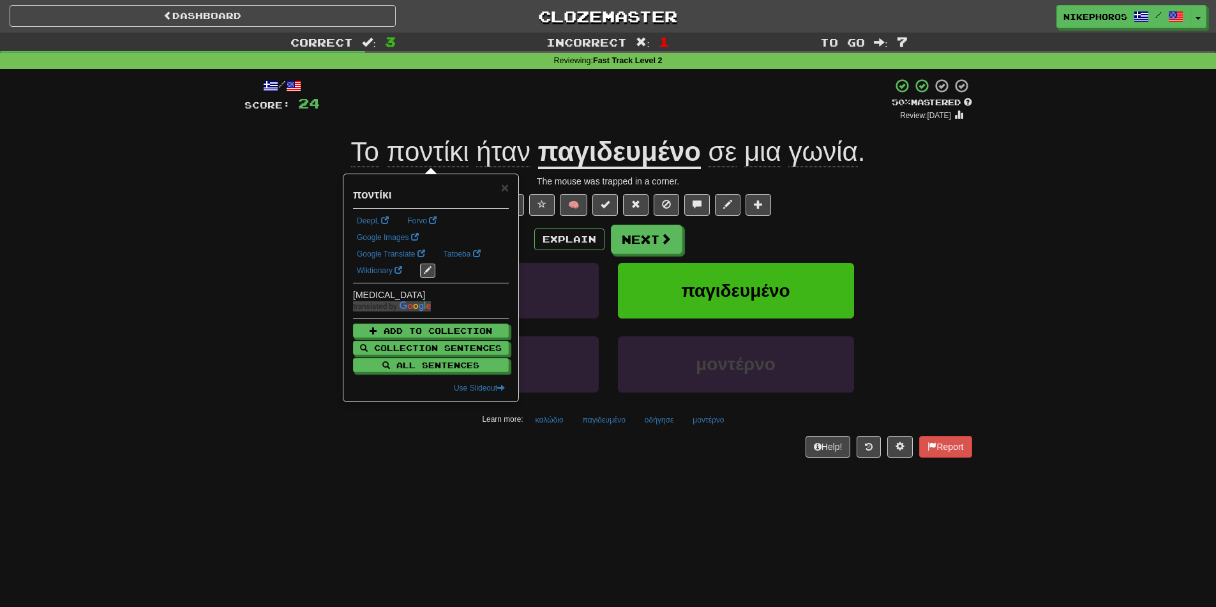
click at [453, 153] on span "ποντίκι" at bounding box center [428, 152] width 82 height 31
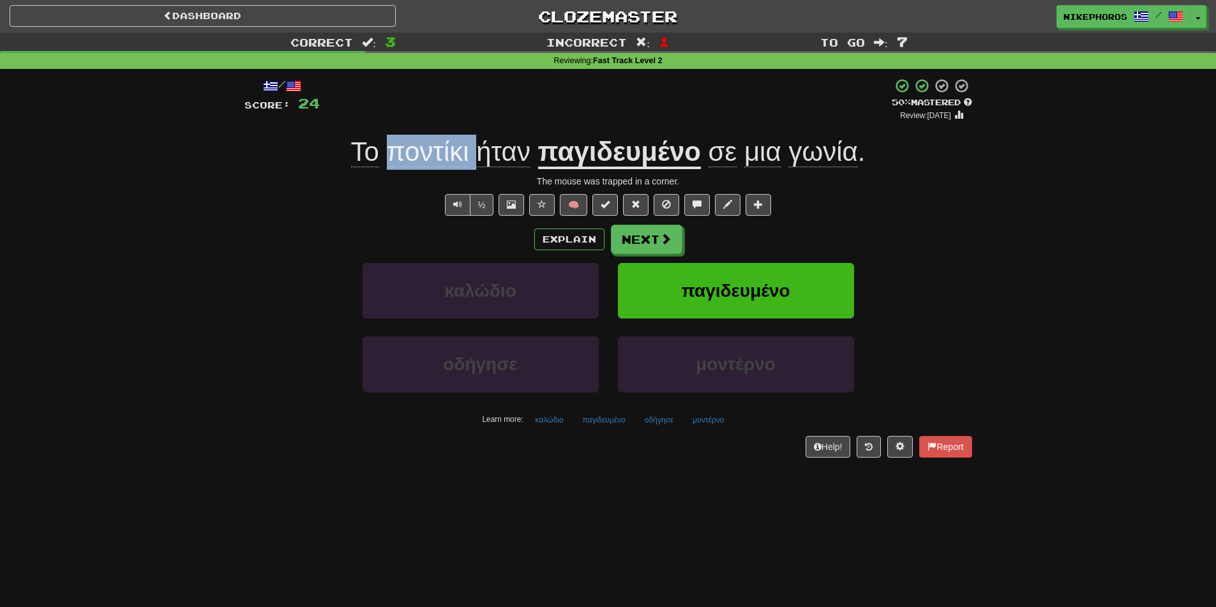
click at [453, 153] on span "ποντίκι" at bounding box center [428, 152] width 82 height 31
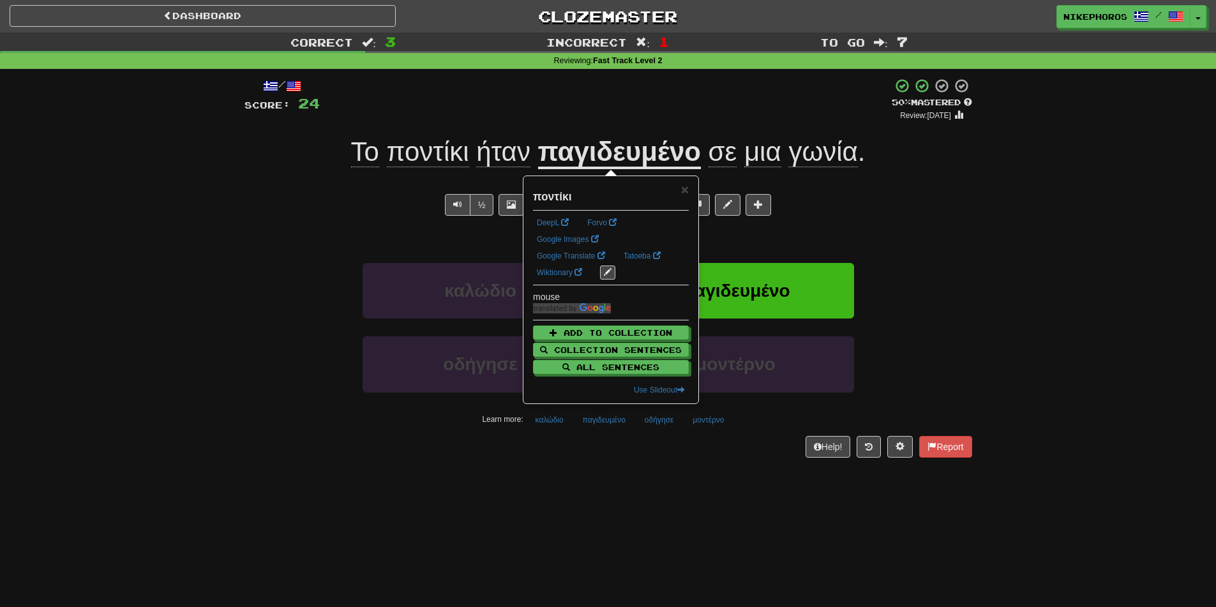
click at [509, 124] on div "/ Score: 24 + 8 50 % Mastered Review: [DATE] Το ποντίκι ήταν παγιδευμένο σε μια…" at bounding box center [609, 267] width 728 height 379
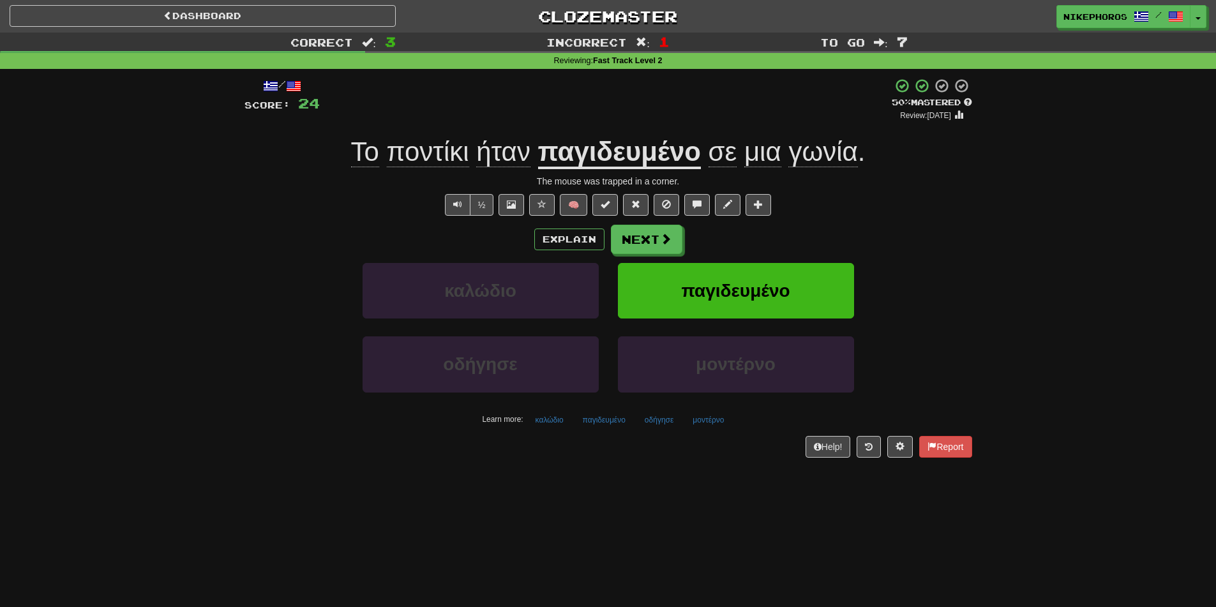
click at [458, 155] on span "ποντίκι" at bounding box center [428, 152] width 82 height 31
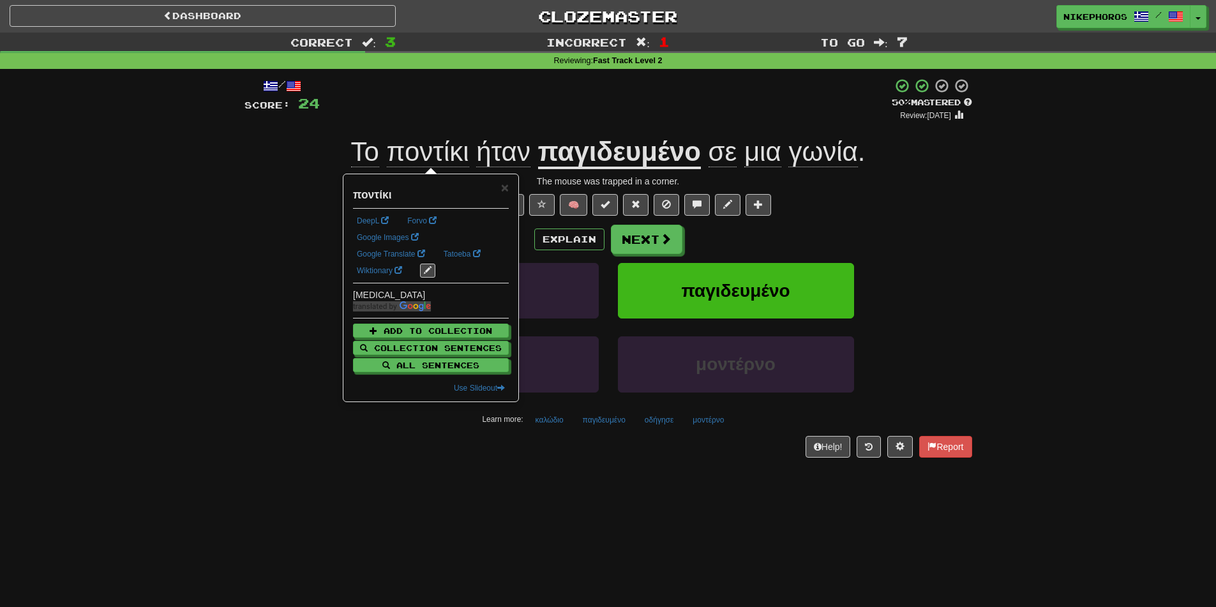
click at [510, 118] on div "+ 8" at bounding box center [606, 99] width 572 height 43
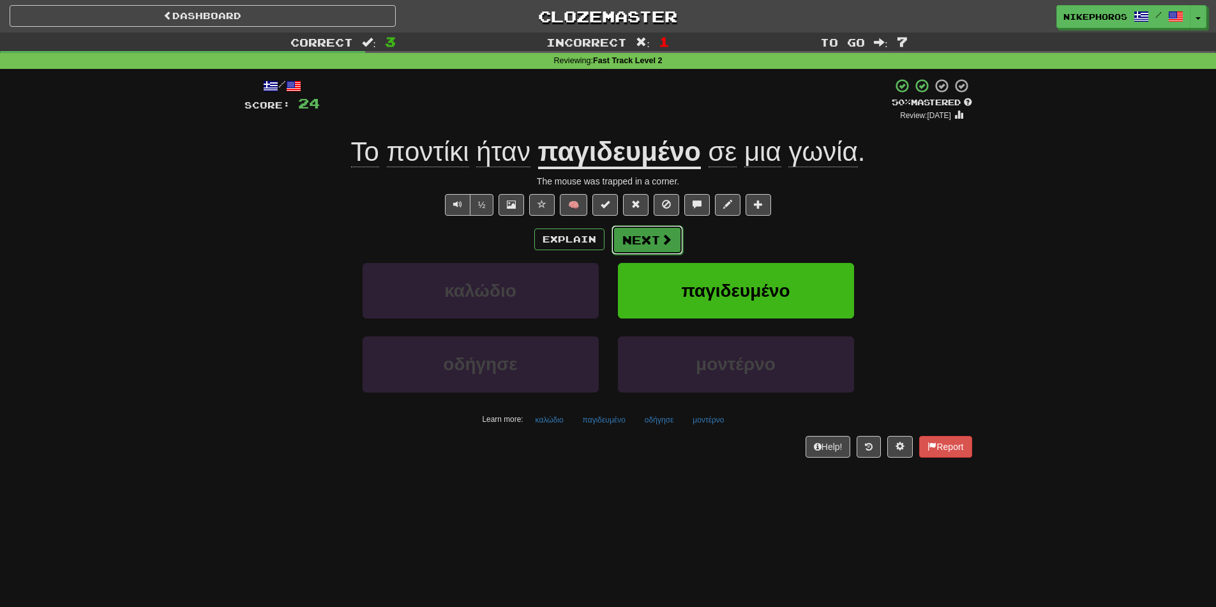
click at [655, 245] on button "Next" at bounding box center [648, 239] width 72 height 29
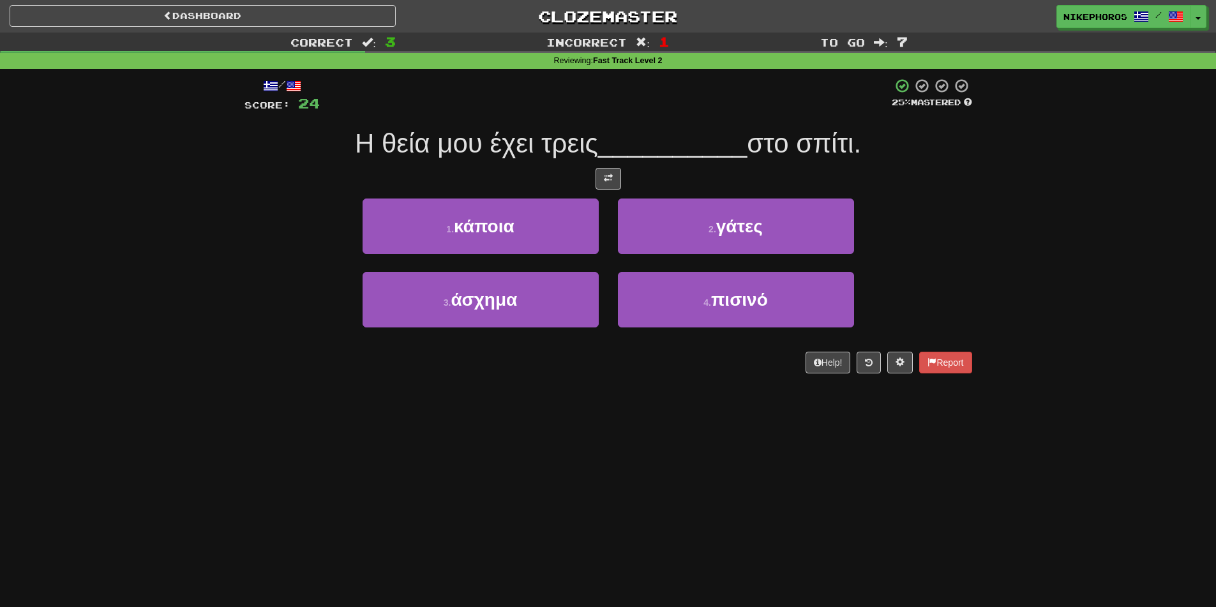
click at [651, 157] on span "__________" at bounding box center [672, 143] width 149 height 30
click at [922, 179] on div at bounding box center [609, 179] width 728 height 22
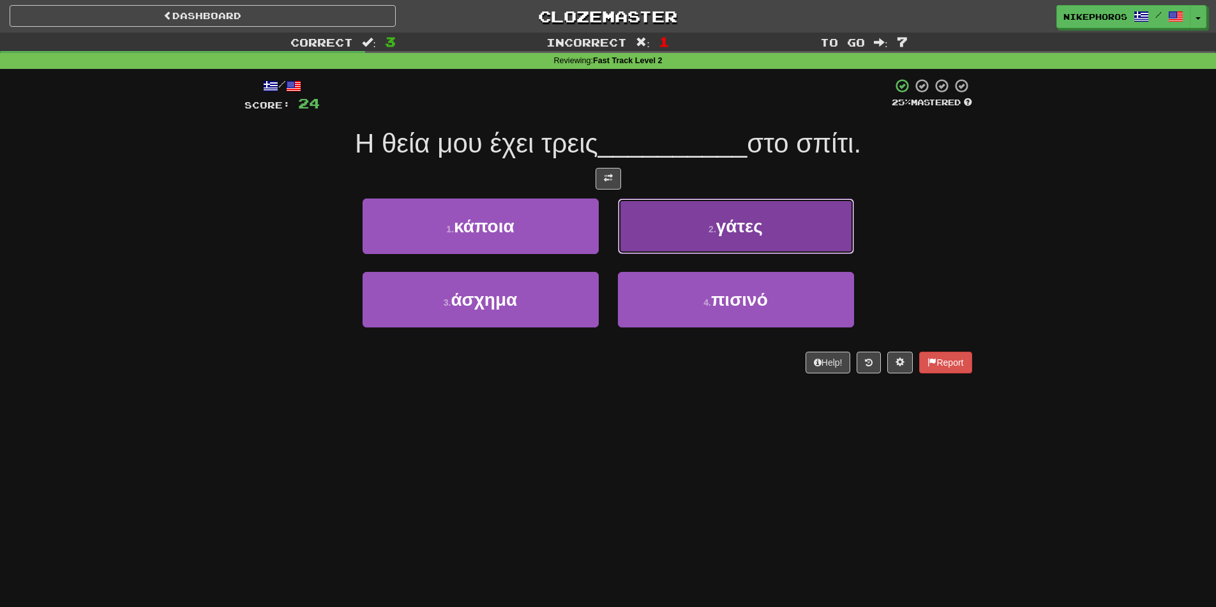
click at [795, 218] on button "2 . γάτες" at bounding box center [736, 227] width 236 height 56
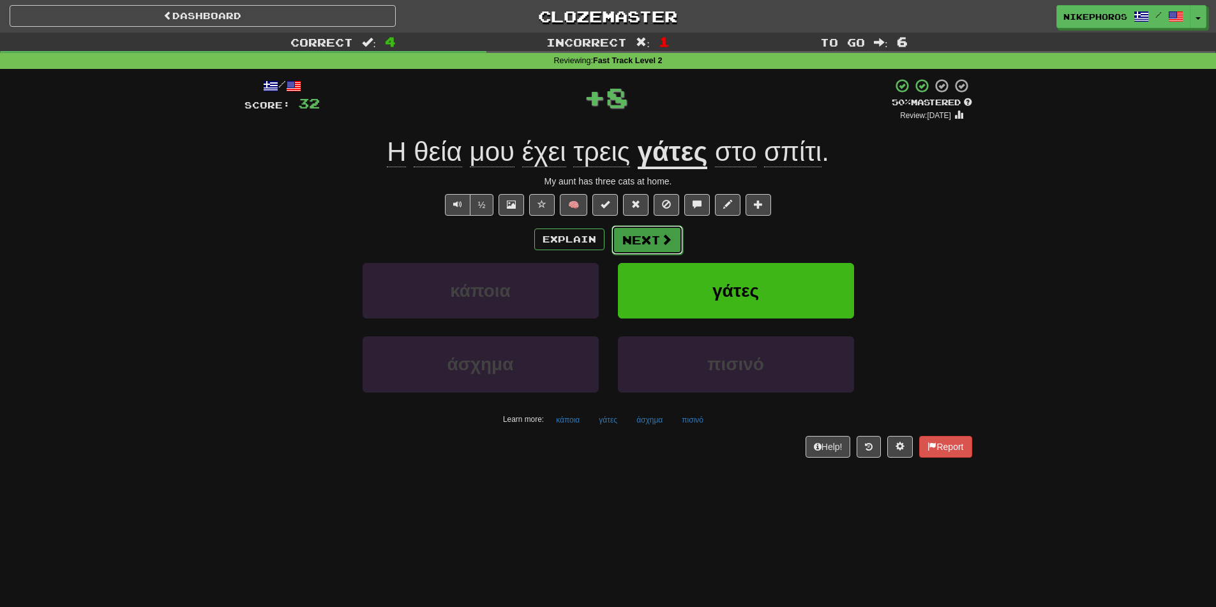
click at [646, 238] on button "Next" at bounding box center [648, 239] width 72 height 29
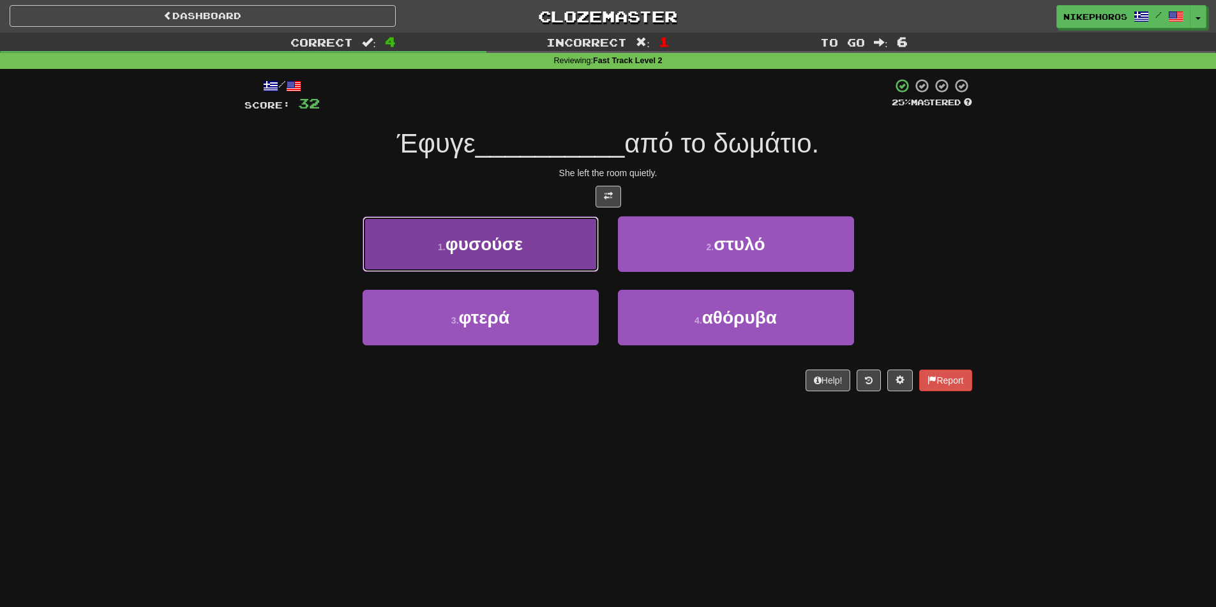
click at [495, 235] on span "φυσούσε" at bounding box center [484, 244] width 77 height 20
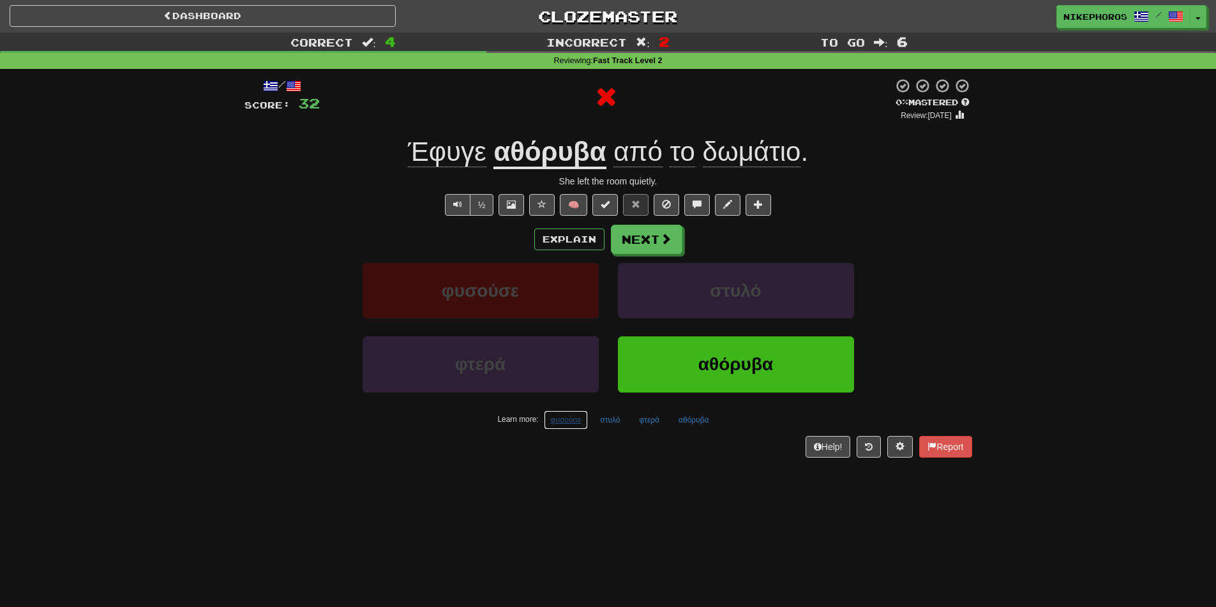
click at [569, 425] on button "φυσούσε" at bounding box center [566, 420] width 45 height 19
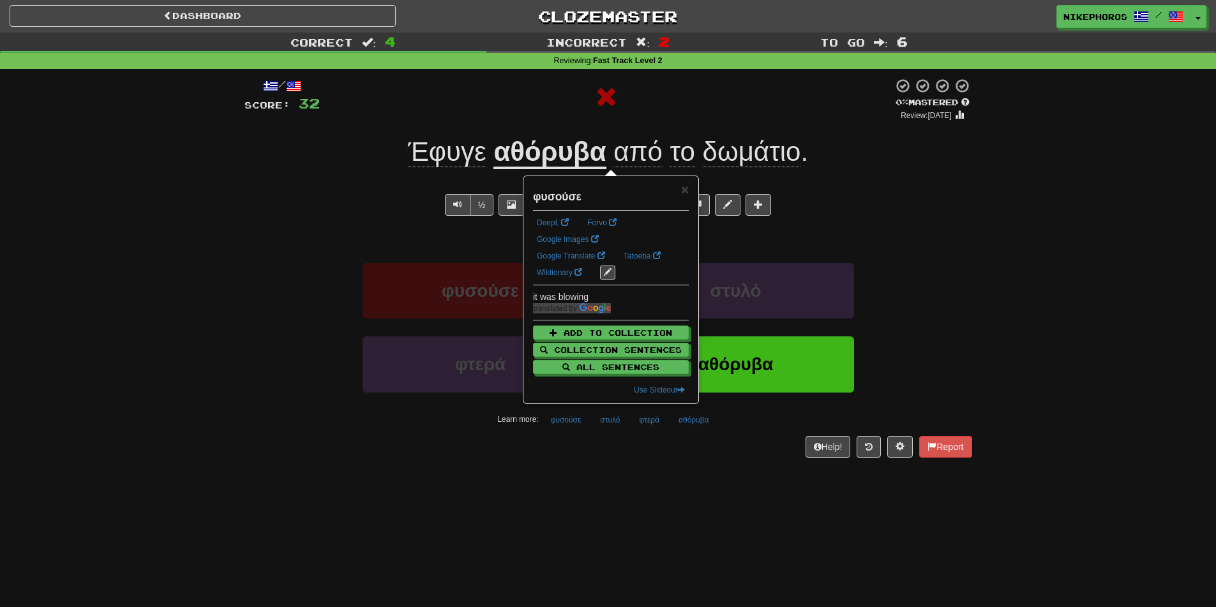
click at [594, 442] on div "Help! Report" at bounding box center [609, 447] width 728 height 22
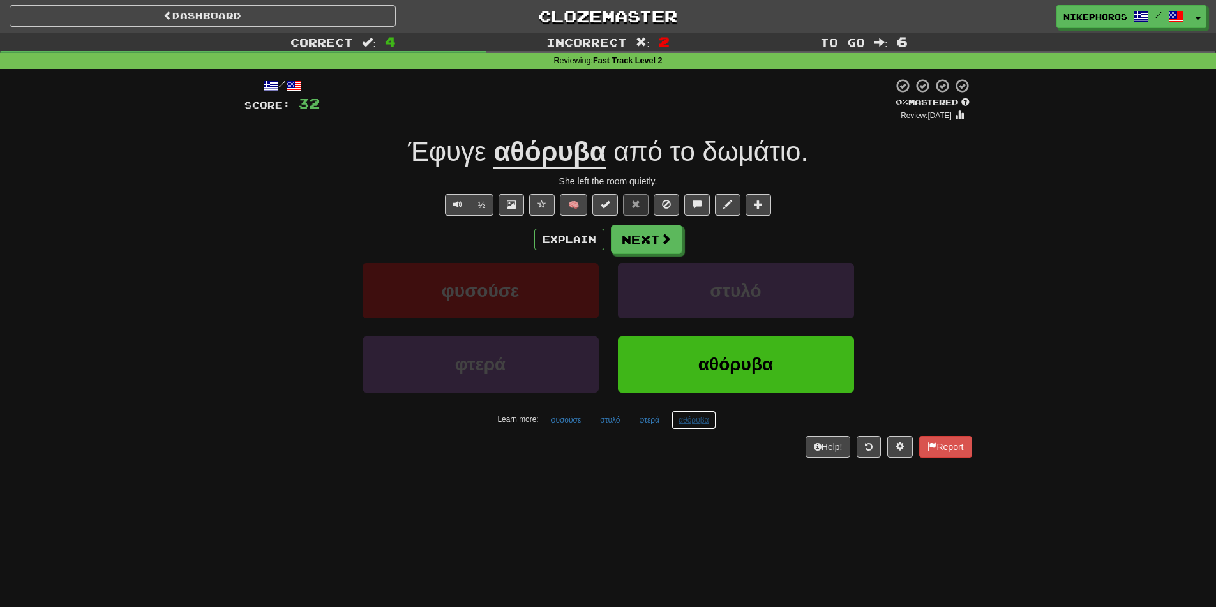
click at [687, 415] on button "αθόρυβα" at bounding box center [694, 420] width 45 height 19
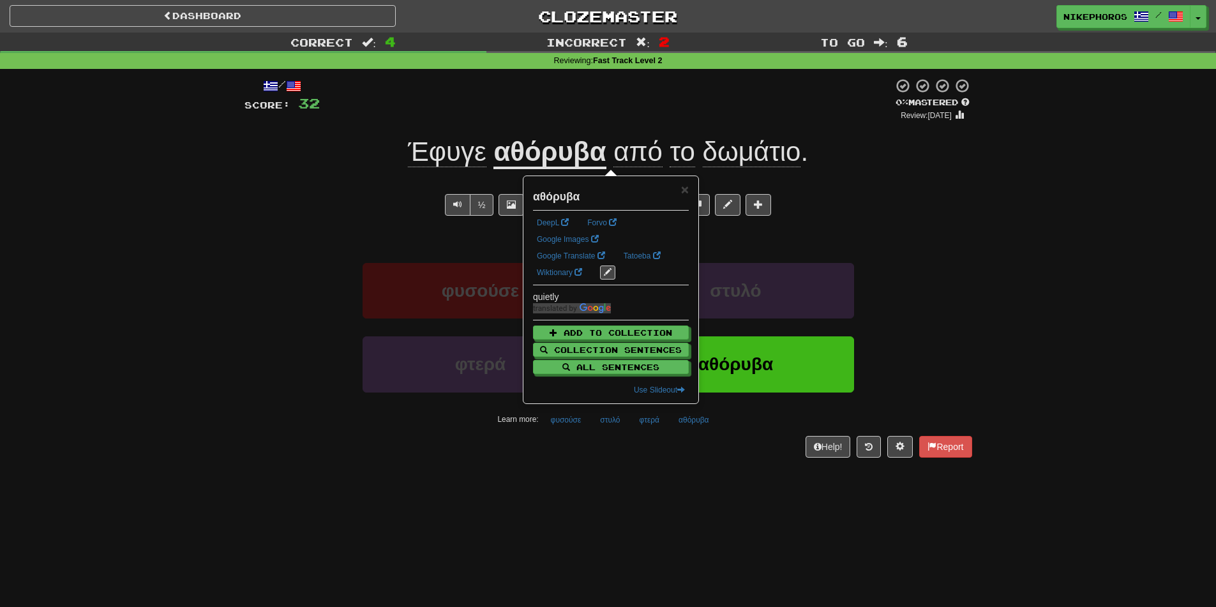
click at [718, 442] on div "Help! Report" at bounding box center [609, 447] width 728 height 22
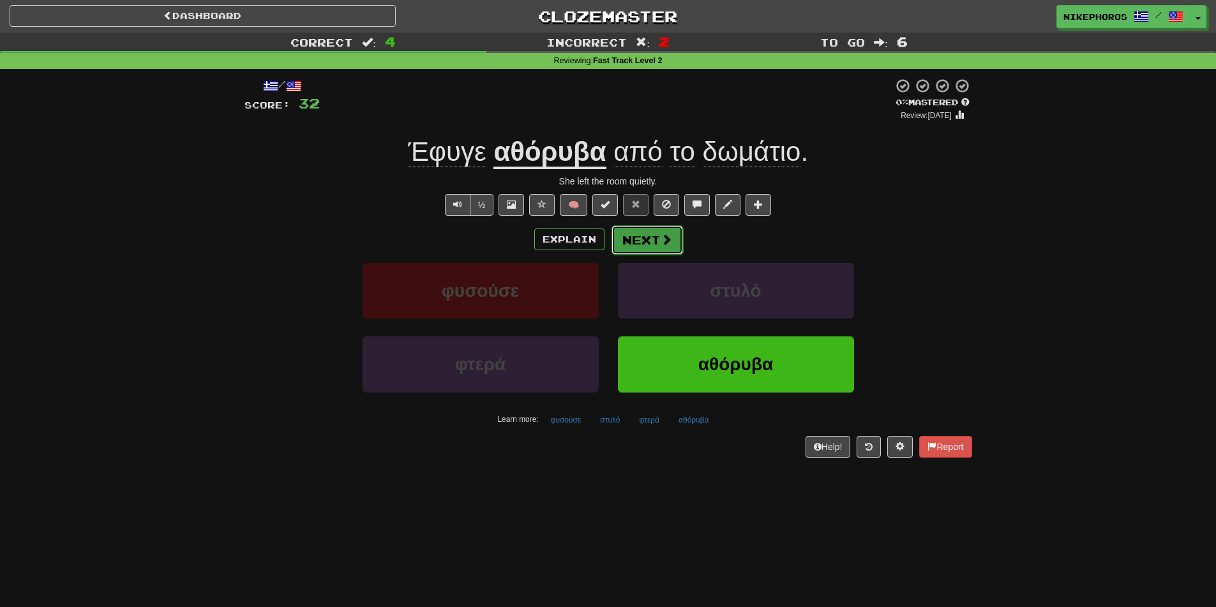
click at [667, 235] on span at bounding box center [666, 239] width 11 height 11
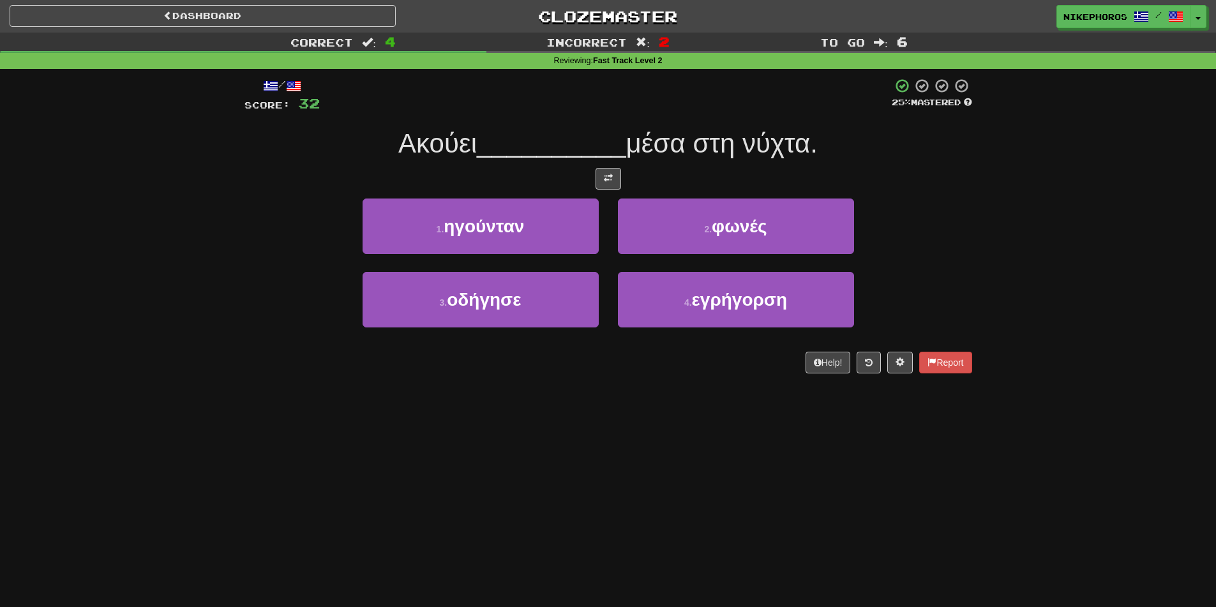
click at [877, 327] on div "3 . οδήγησε 4 . εγρήγορση" at bounding box center [608, 308] width 766 height 73
click at [875, 359] on button at bounding box center [869, 363] width 24 height 22
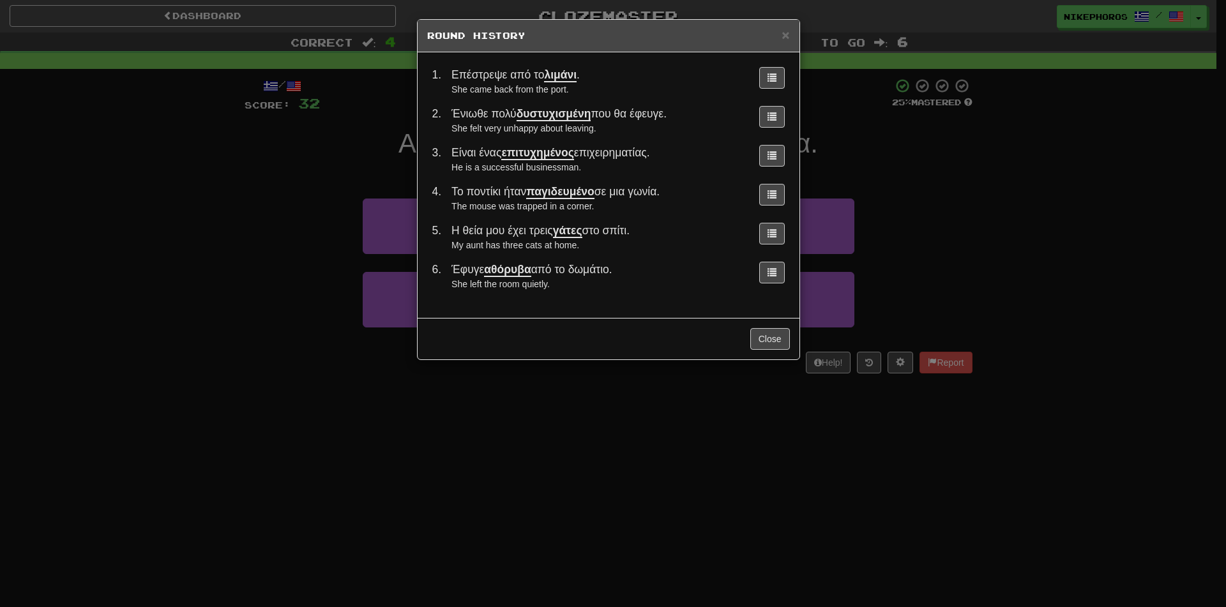
drag, startPoint x: 948, startPoint y: 210, endPoint x: 944, endPoint y: 225, distance: 15.8
click at [944, 226] on div "× Round History 1 . Επέστρεψε από το λιμάνι . She came back from the port. 2 . …" at bounding box center [613, 303] width 1226 height 607
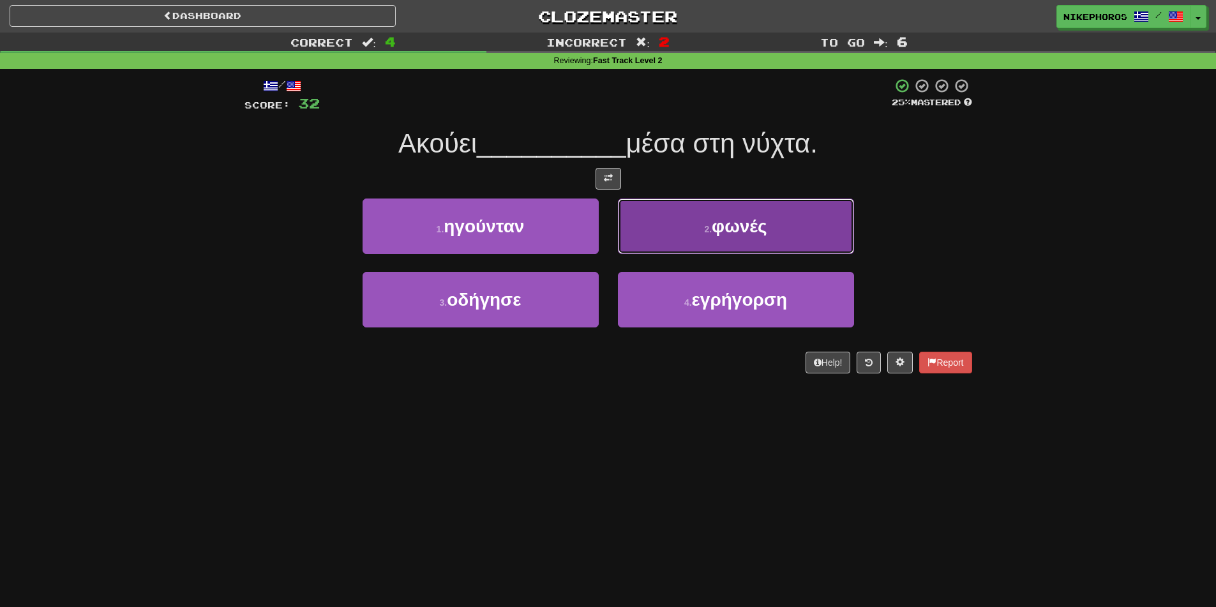
click at [813, 229] on button "2 . φωνές" at bounding box center [736, 227] width 236 height 56
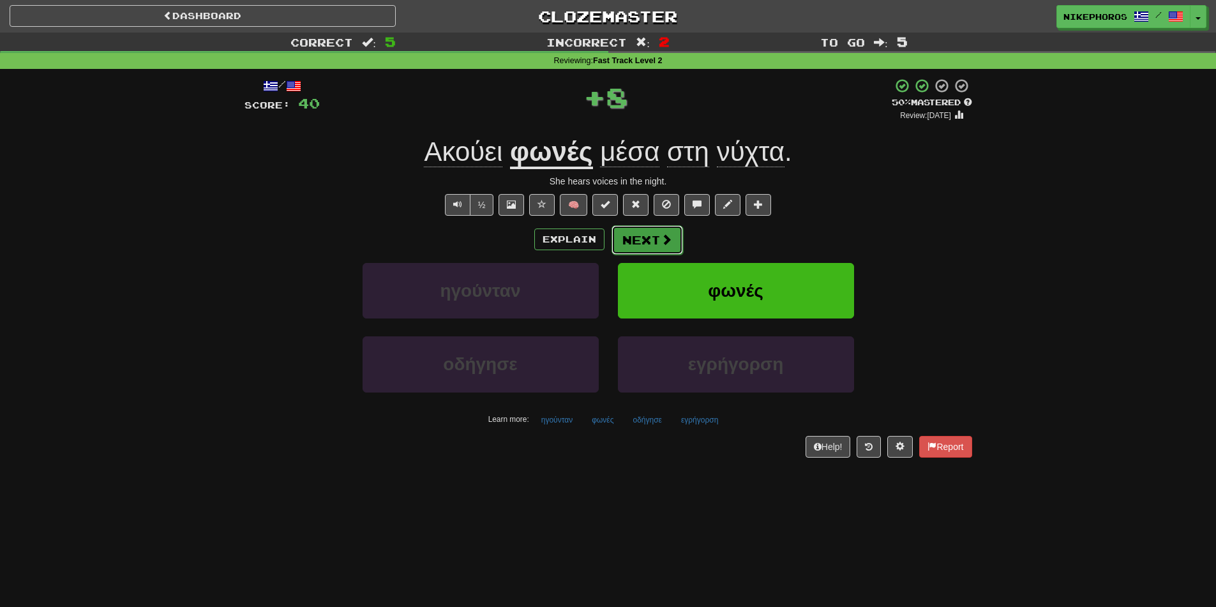
click at [660, 231] on button "Next" at bounding box center [648, 239] width 72 height 29
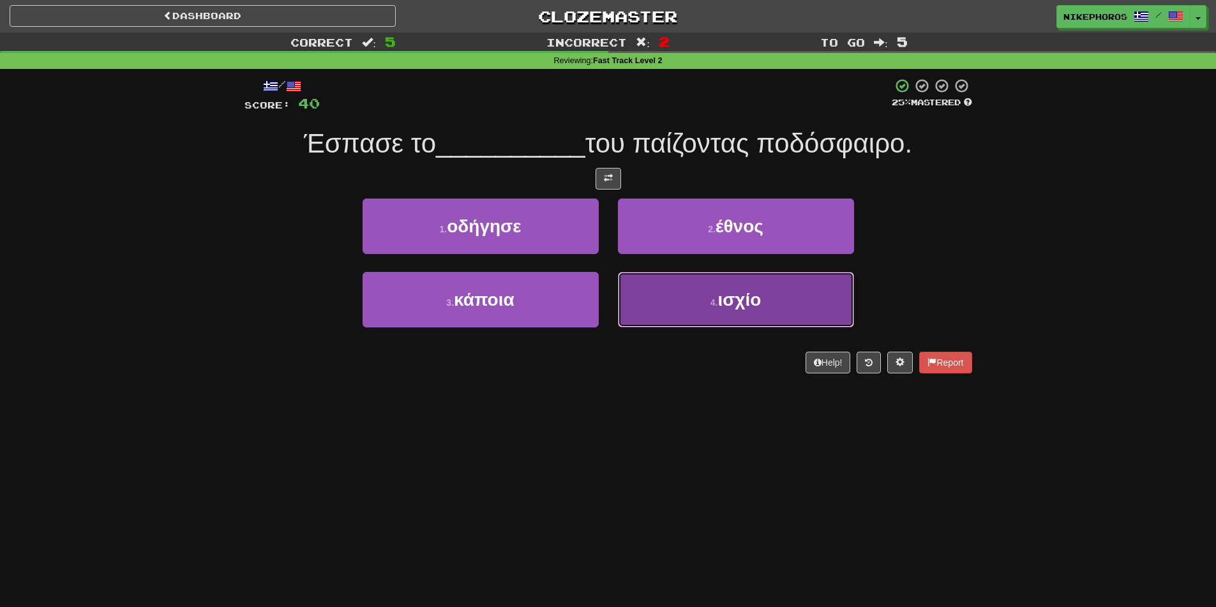
click at [747, 314] on button "4 . ισχίο" at bounding box center [736, 300] width 236 height 56
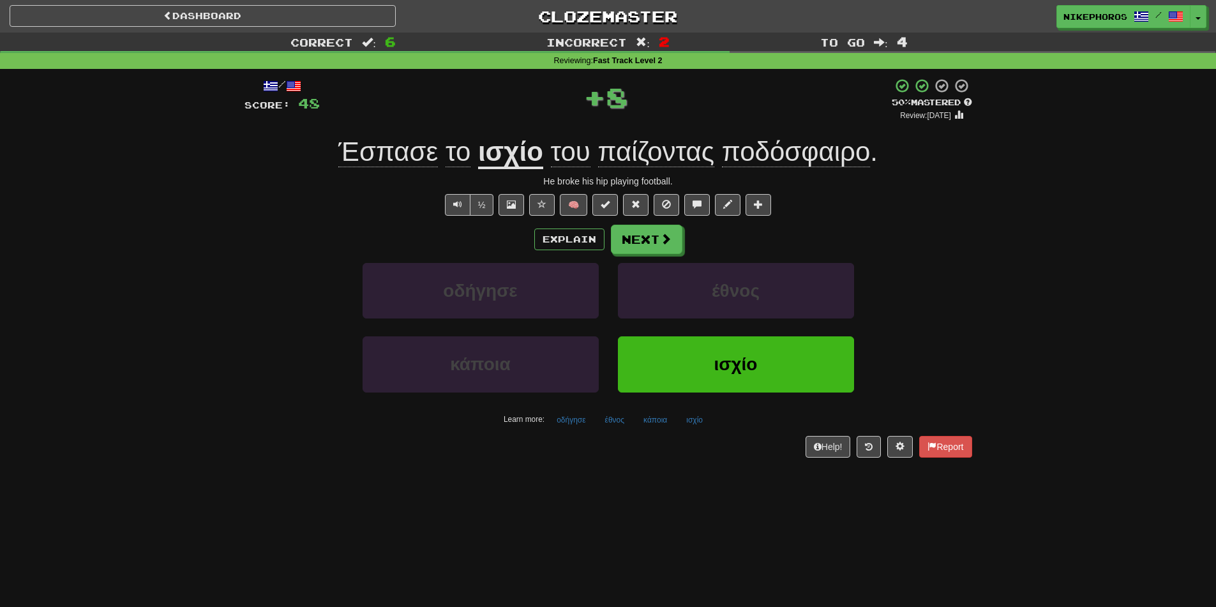
click at [527, 164] on u "ισχίο" at bounding box center [510, 153] width 65 height 33
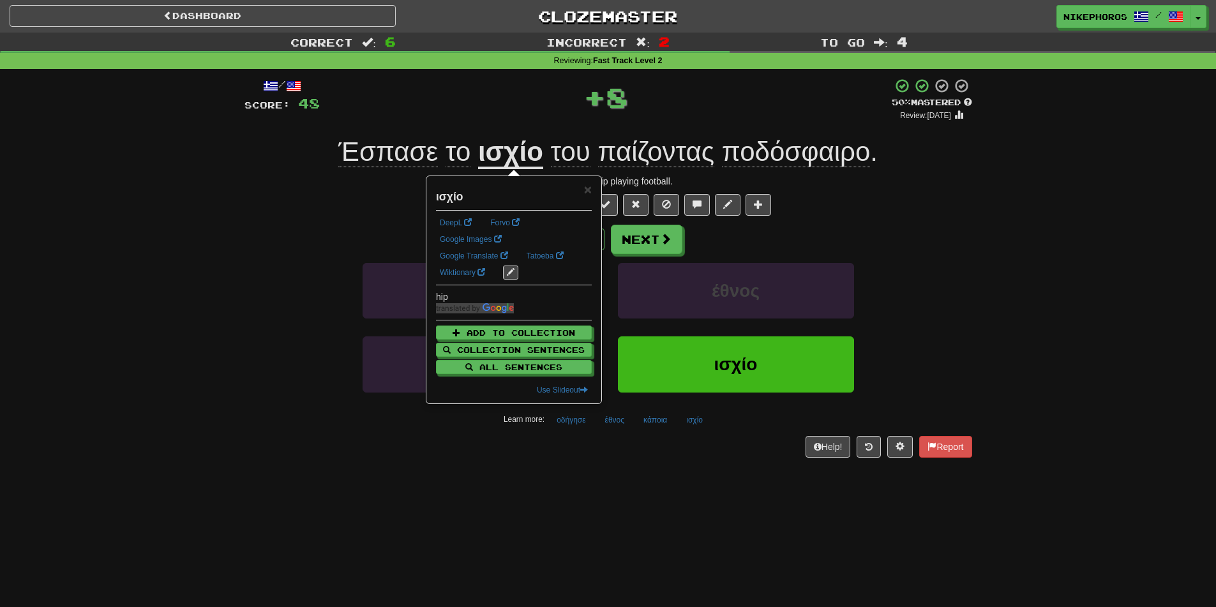
click at [563, 119] on div "+ 8" at bounding box center [606, 99] width 572 height 43
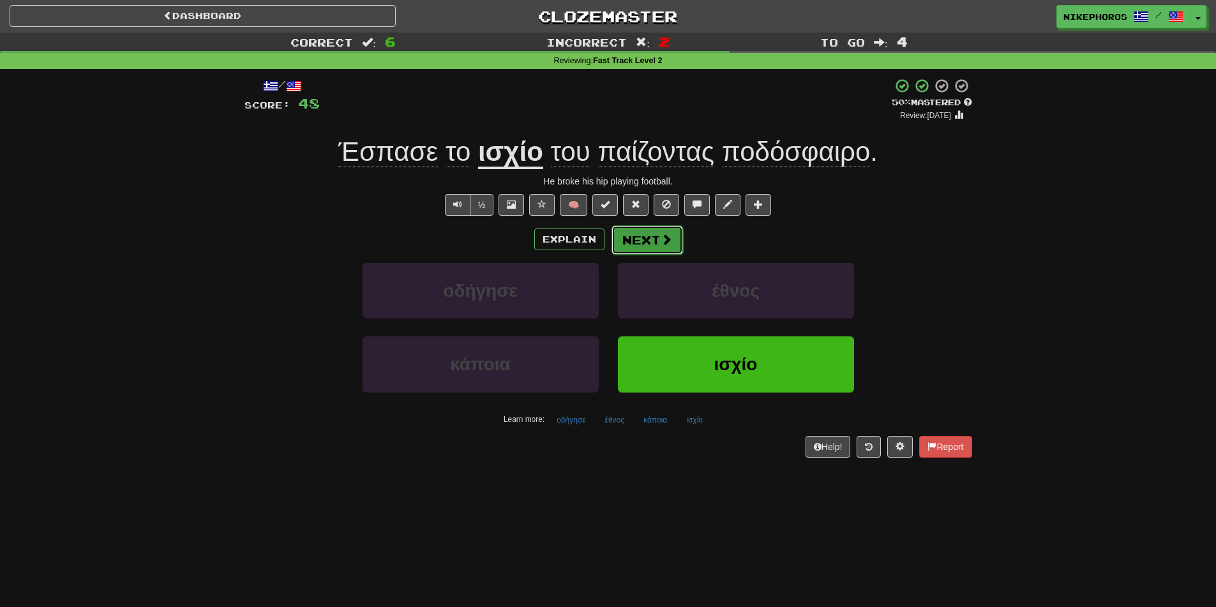
click at [650, 253] on button "Next" at bounding box center [648, 239] width 72 height 29
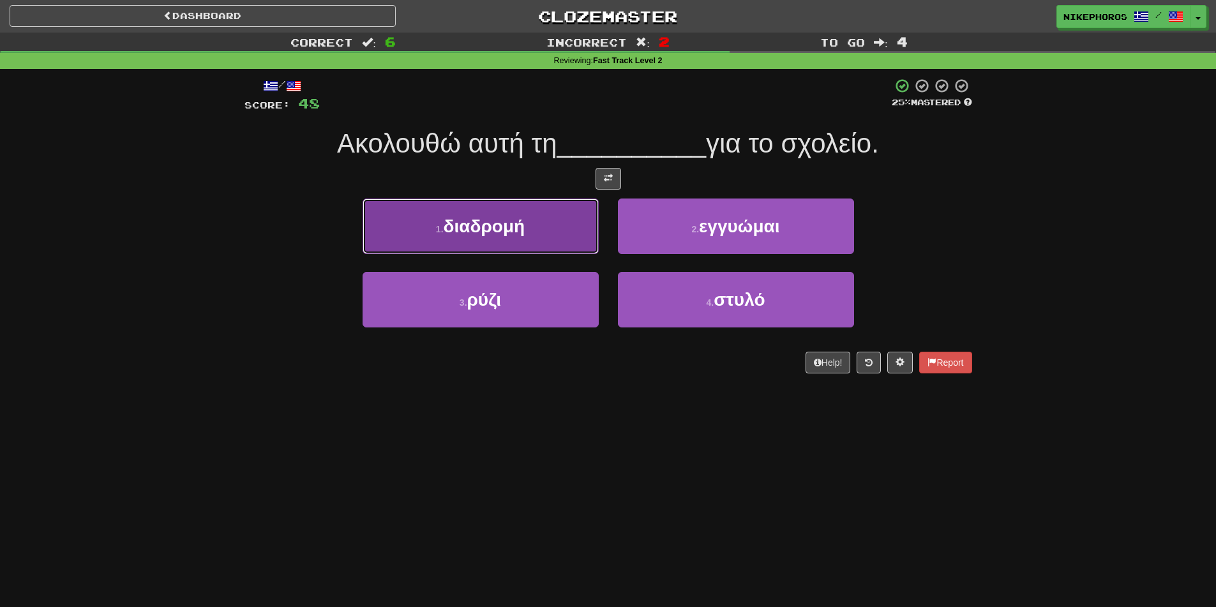
click at [520, 225] on span "διαδρομή" at bounding box center [485, 226] width 82 height 20
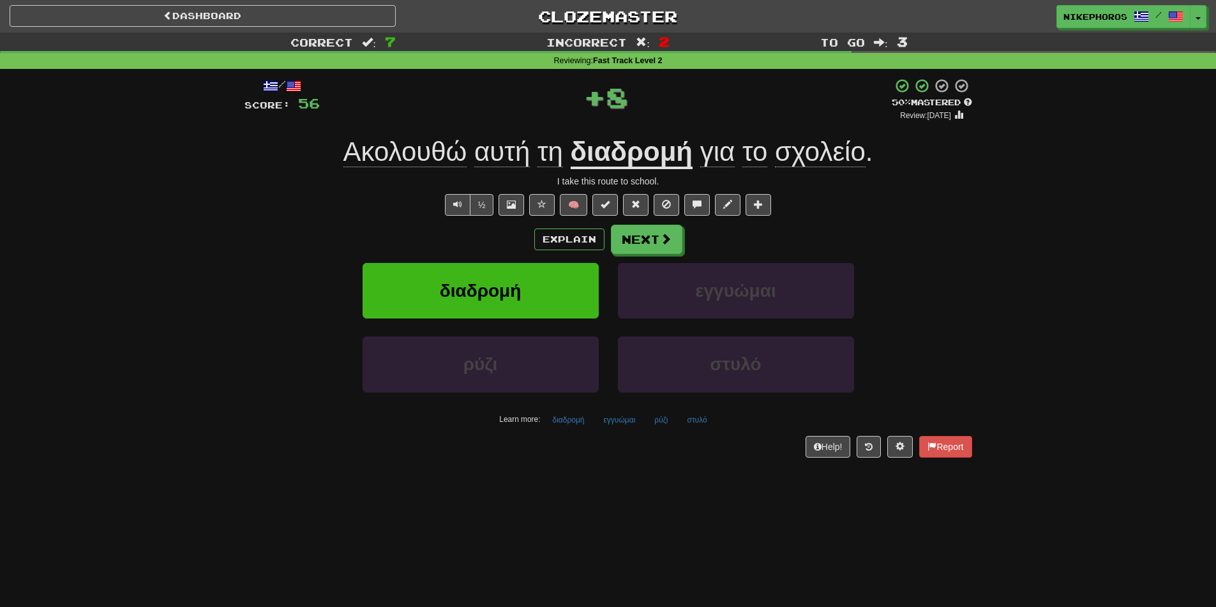
drag, startPoint x: 920, startPoint y: 186, endPoint x: 902, endPoint y: 195, distance: 20.0
click at [902, 199] on div "/ Score: 56 + 8 50 % Mastered Review: 2025-10-25 Ακολουθώ αυτή τη διαδρομή για …" at bounding box center [609, 267] width 728 height 379
click at [644, 158] on u "διαδρομή" at bounding box center [632, 153] width 122 height 33
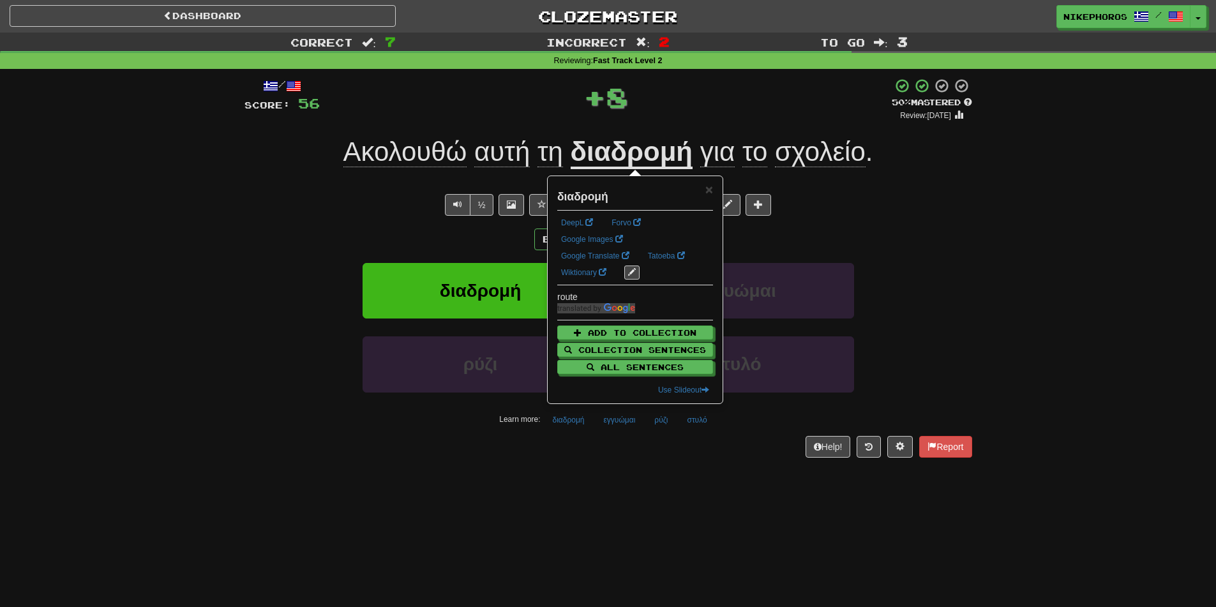
click at [681, 103] on div "+ 8" at bounding box center [606, 97] width 572 height 38
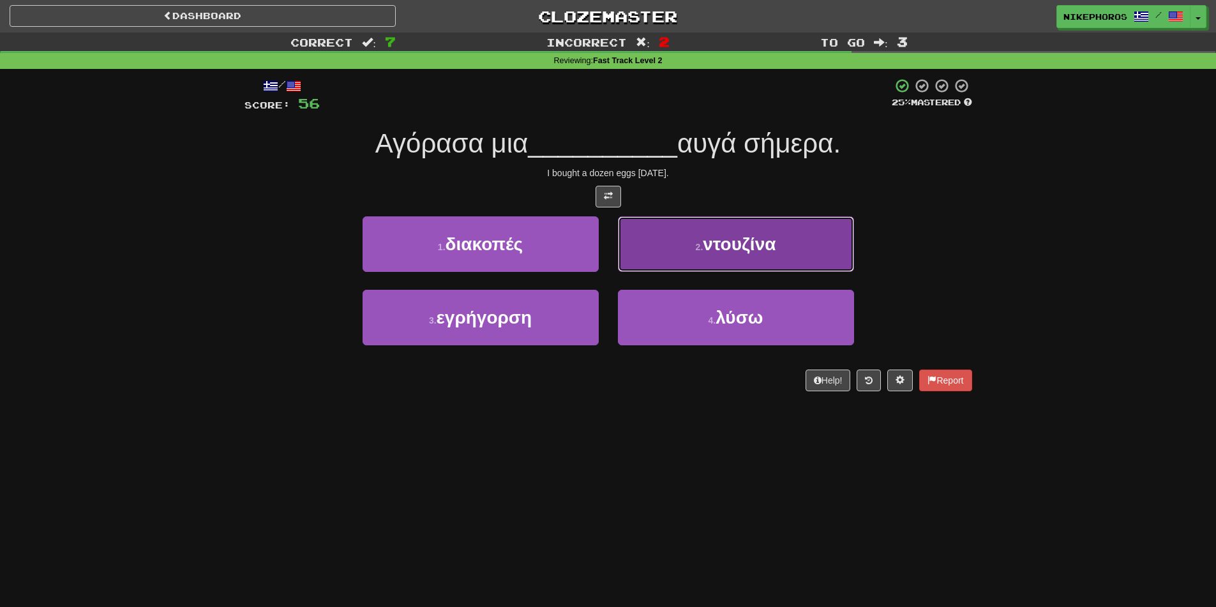
click at [745, 255] on button "2 . ντουζίνα" at bounding box center [736, 244] width 236 height 56
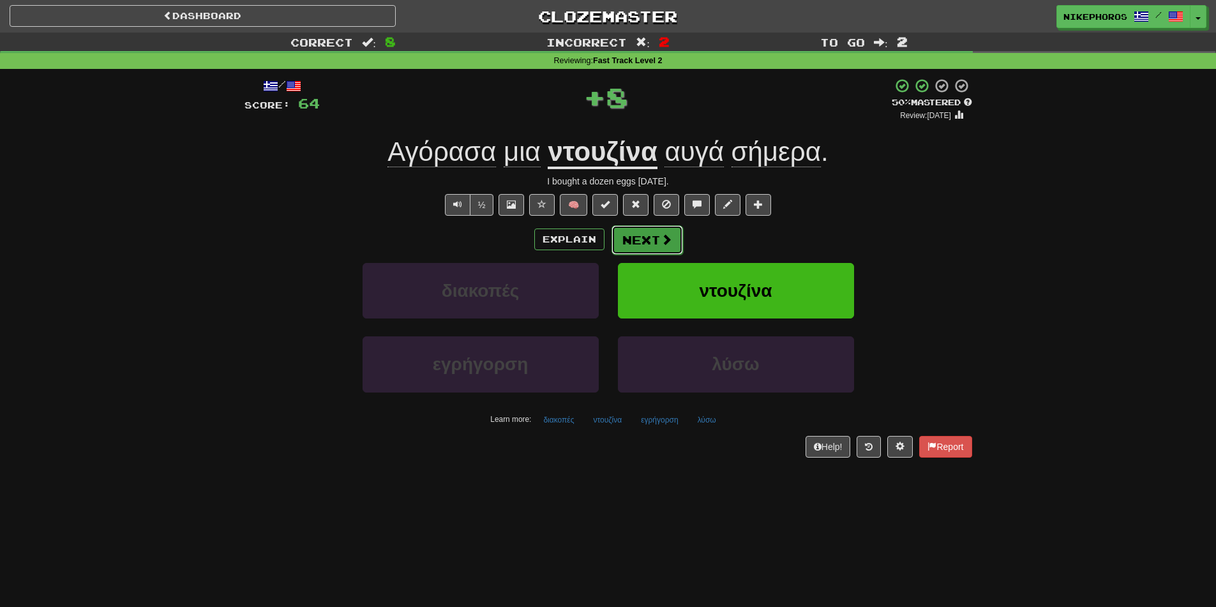
click at [679, 232] on button "Next" at bounding box center [648, 239] width 72 height 29
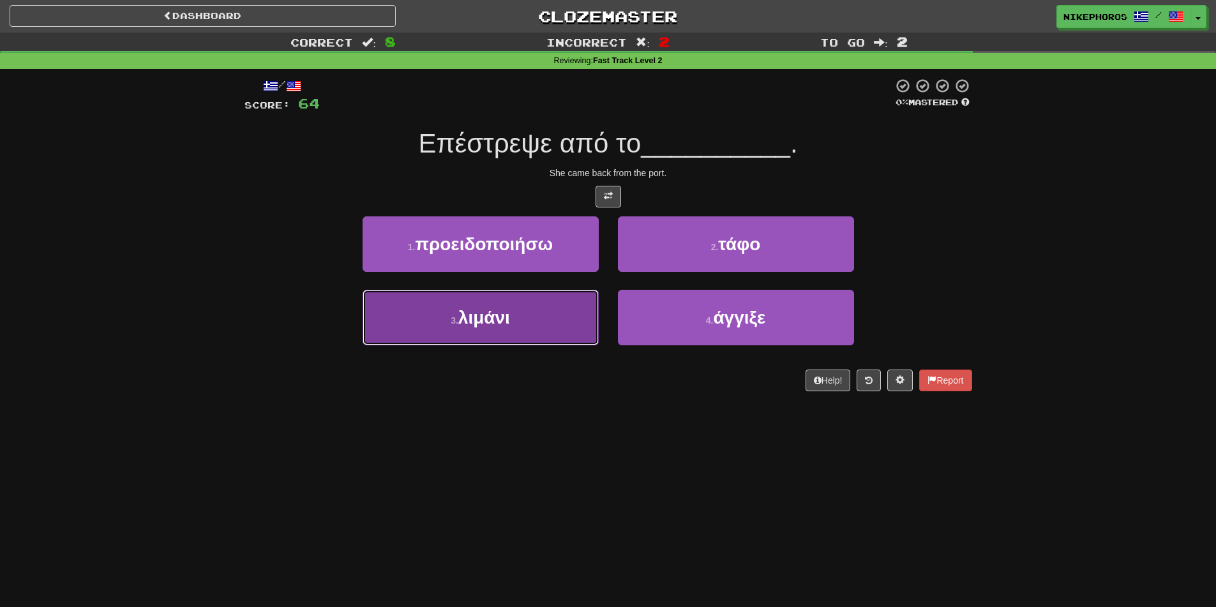
click at [577, 319] on button "3 . λιμάνι" at bounding box center [481, 318] width 236 height 56
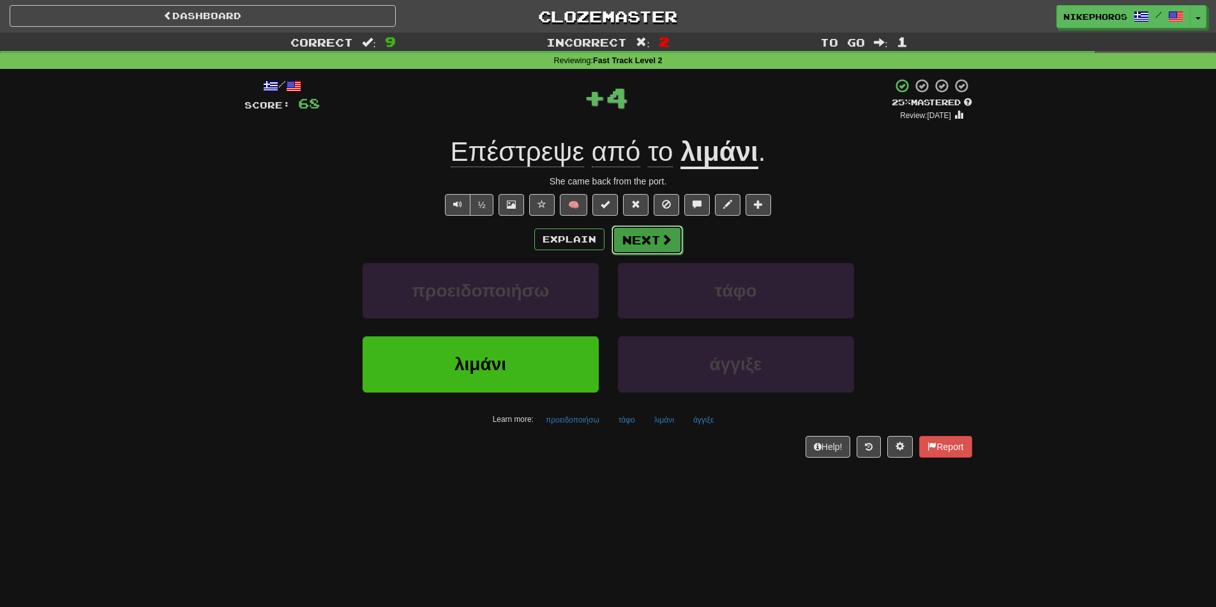
click at [666, 243] on span at bounding box center [666, 239] width 11 height 11
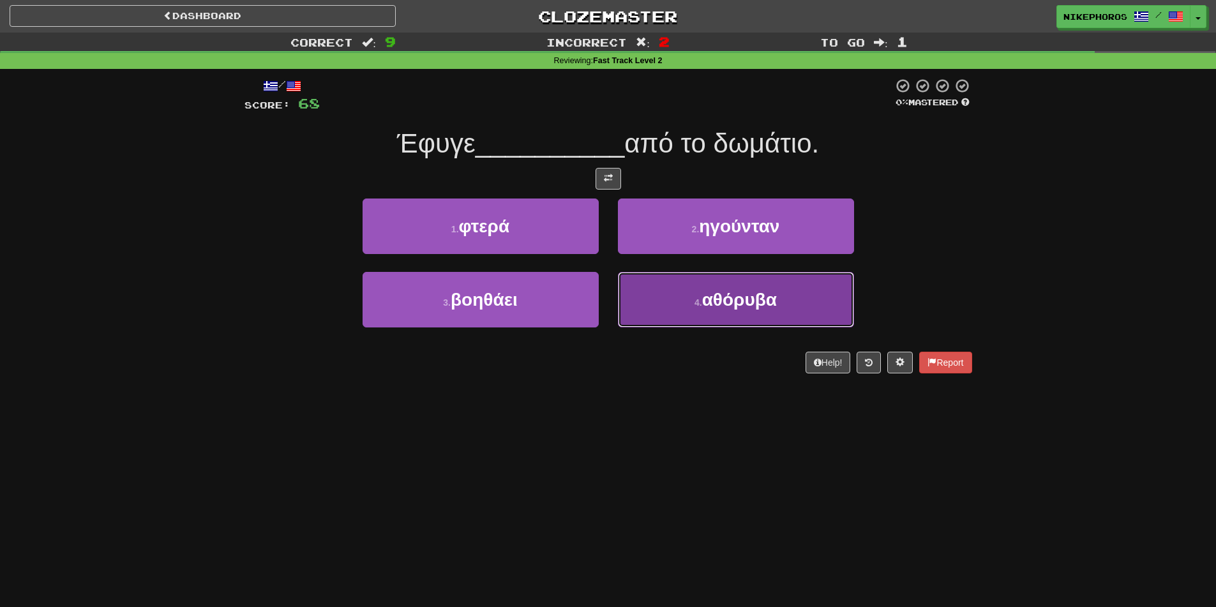
click at [777, 289] on button "4 . αθόρυβα" at bounding box center [736, 300] width 236 height 56
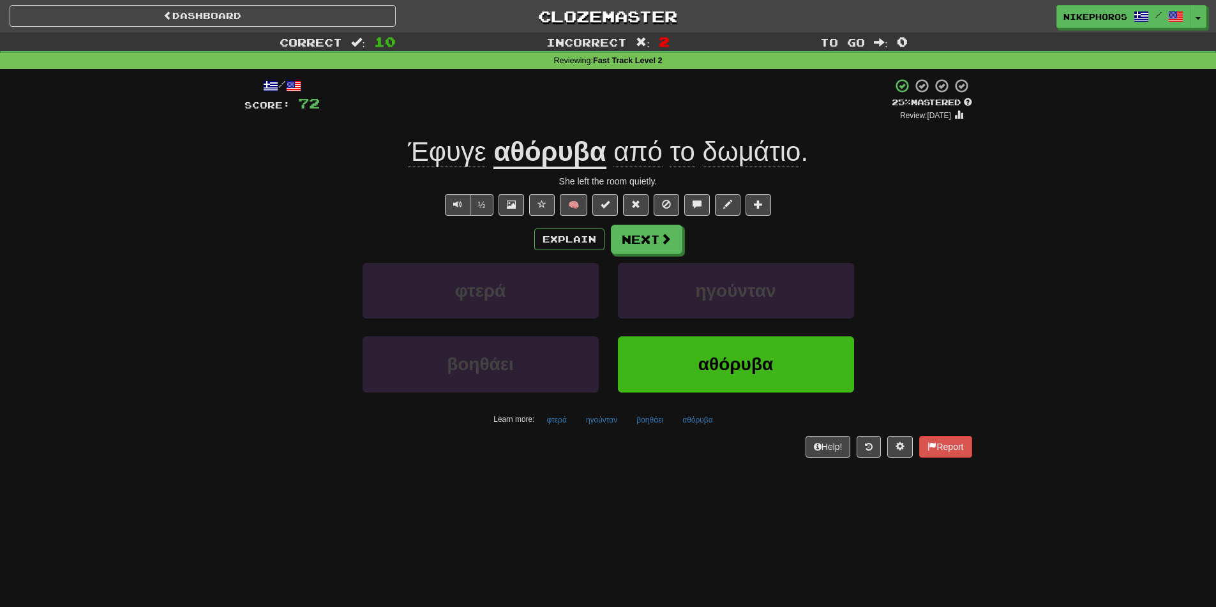
click at [971, 325] on div "φτερά ηγούνταν" at bounding box center [608, 299] width 766 height 73
click at [970, 164] on div "Έφυγε αθόρυβα από το δωμάτιο ." at bounding box center [609, 152] width 728 height 35
click at [667, 236] on span at bounding box center [666, 239] width 11 height 11
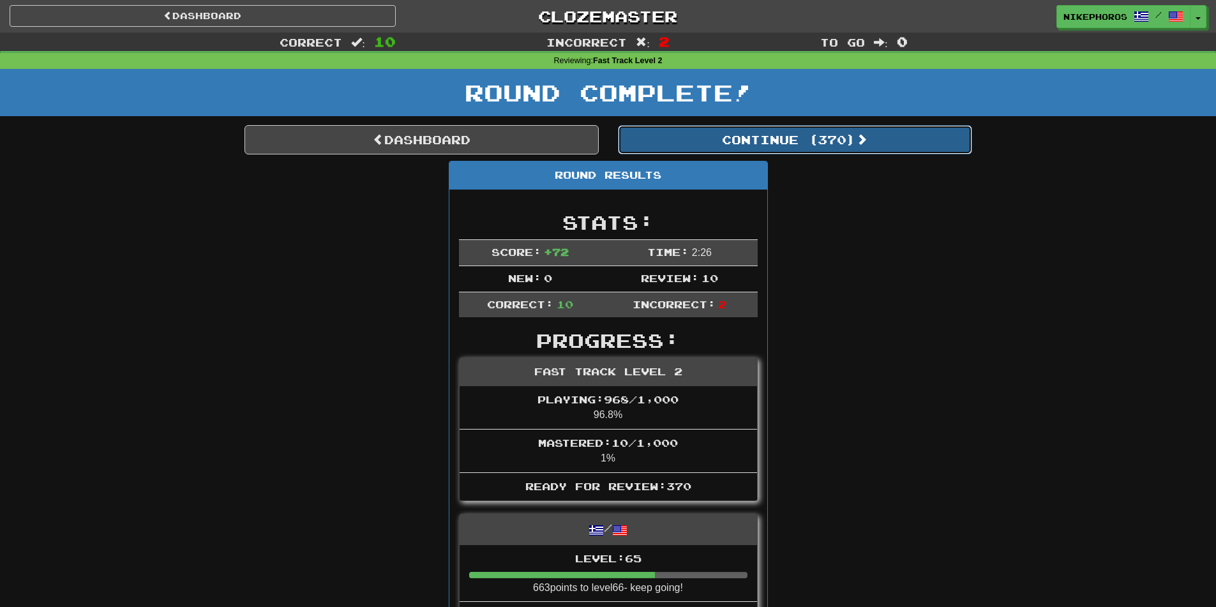
click at [793, 140] on button "Continue ( 370 )" at bounding box center [795, 139] width 354 height 29
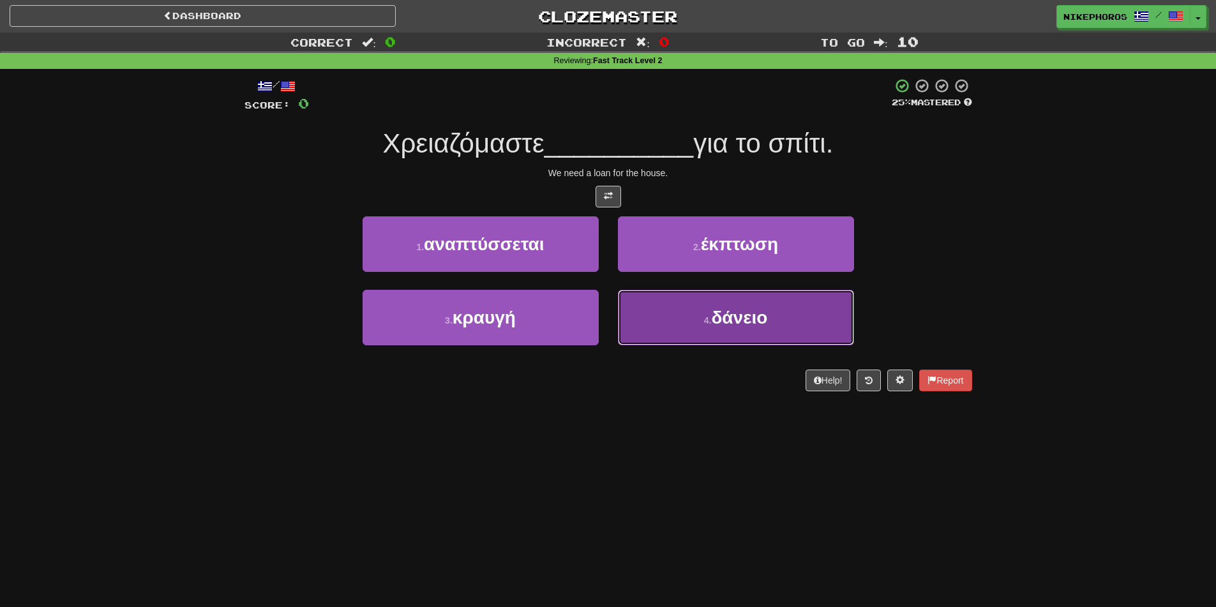
click at [755, 308] on span "δάνειο" at bounding box center [739, 318] width 56 height 20
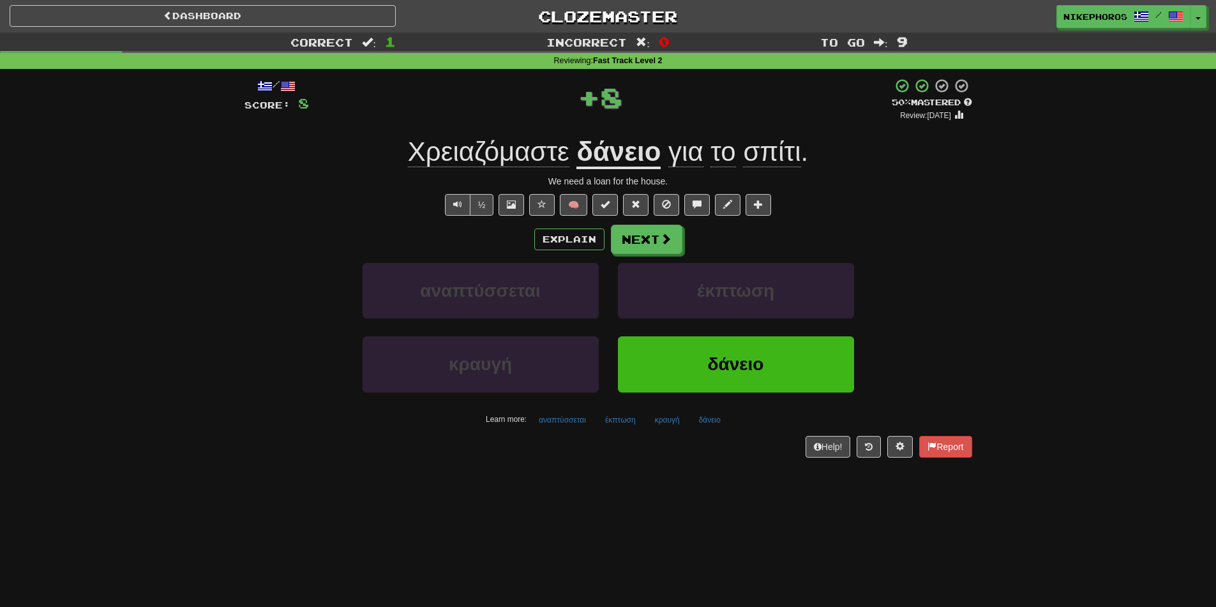
click at [635, 164] on u "δάνειο" at bounding box center [619, 153] width 84 height 33
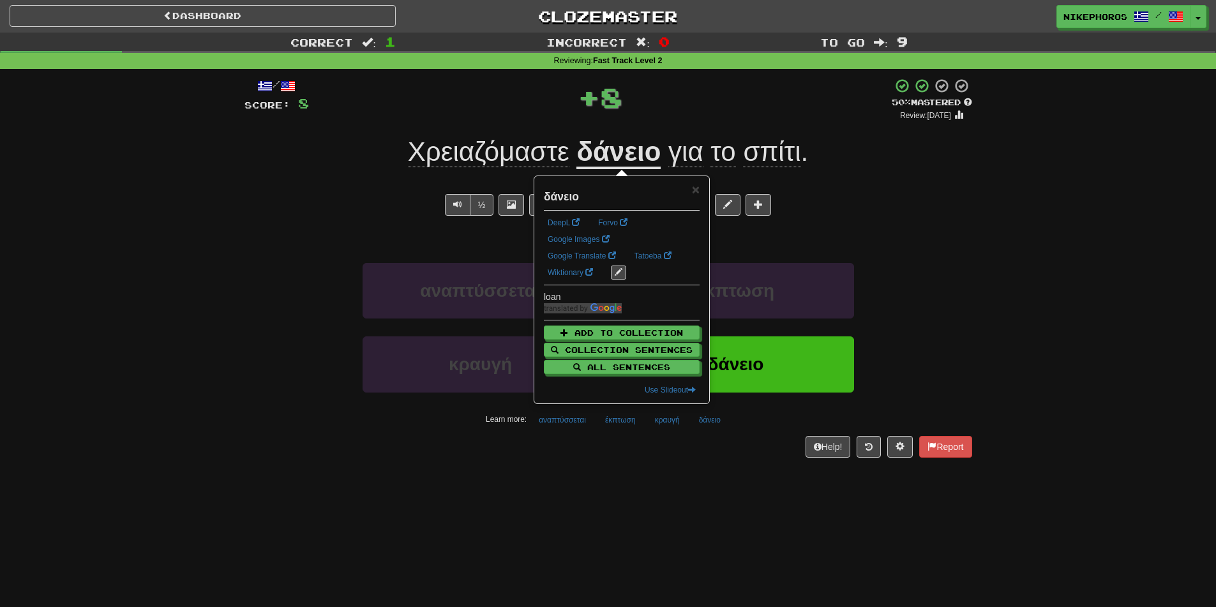
click at [875, 164] on div "Χρειαζόμαστε δάνειο για το σπίτι ." at bounding box center [609, 152] width 728 height 35
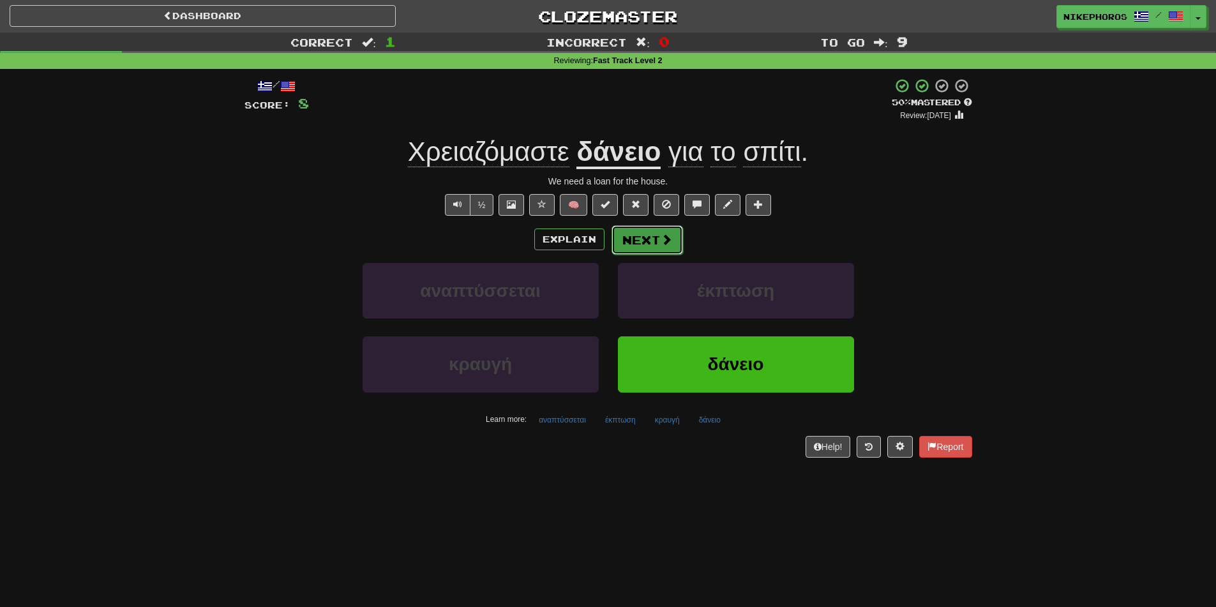
click at [671, 228] on button "Next" at bounding box center [648, 239] width 72 height 29
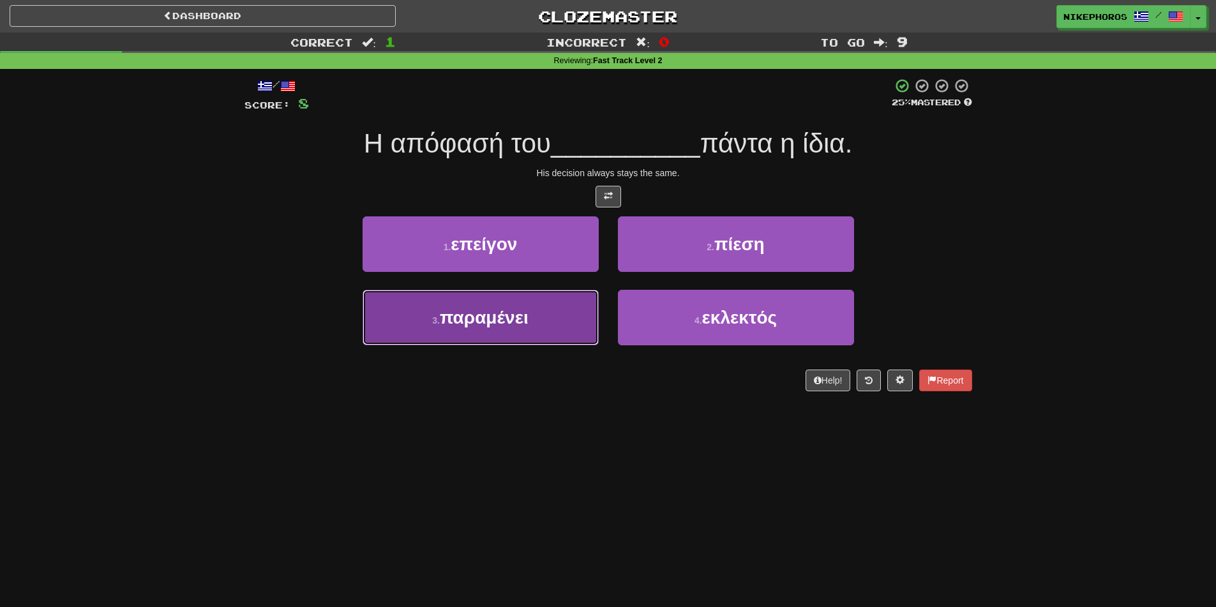
click at [552, 327] on button "3 . παραμένει" at bounding box center [481, 318] width 236 height 56
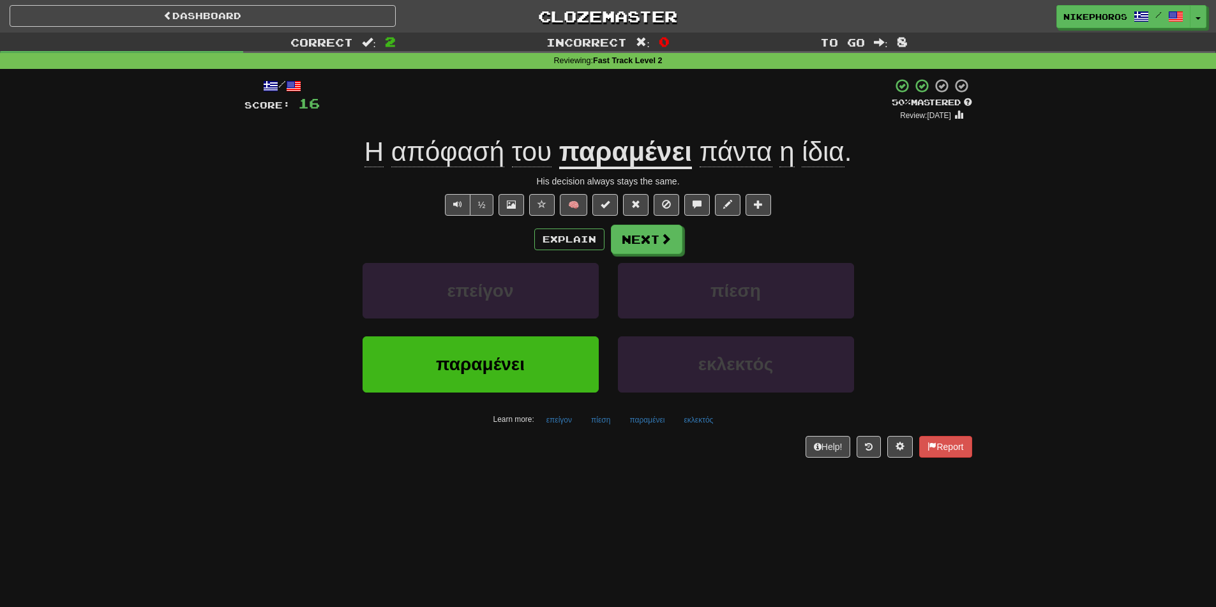
click at [834, 150] on span "ίδια" at bounding box center [823, 152] width 42 height 31
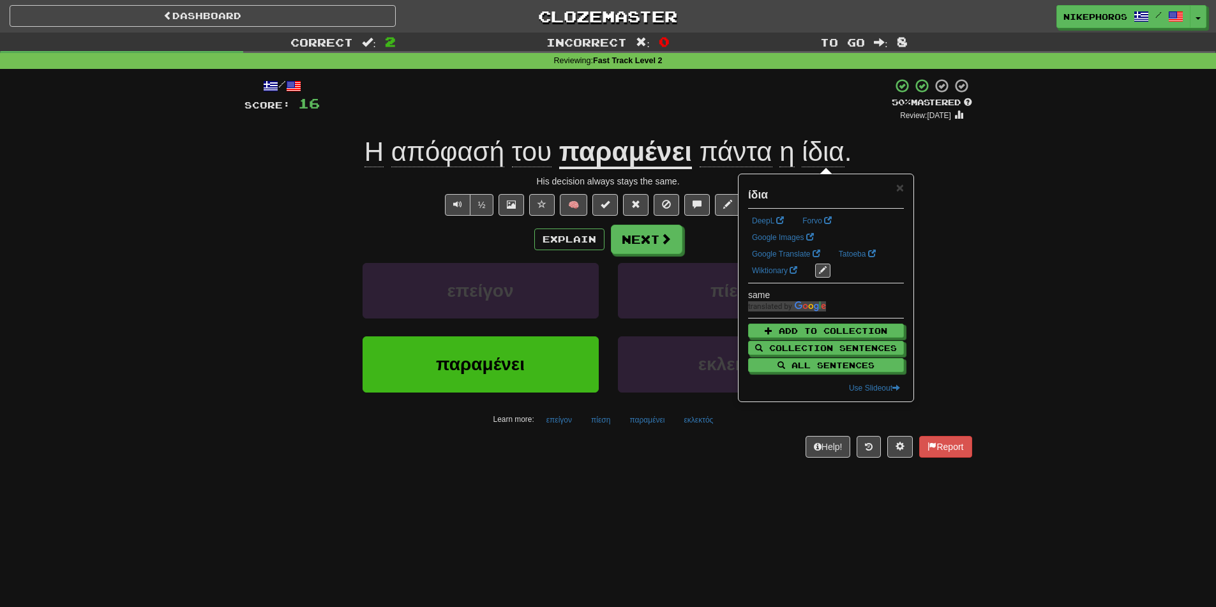
click at [923, 146] on div "Η απόφασή του παραμένει πάντα η ίδια ." at bounding box center [609, 152] width 728 height 35
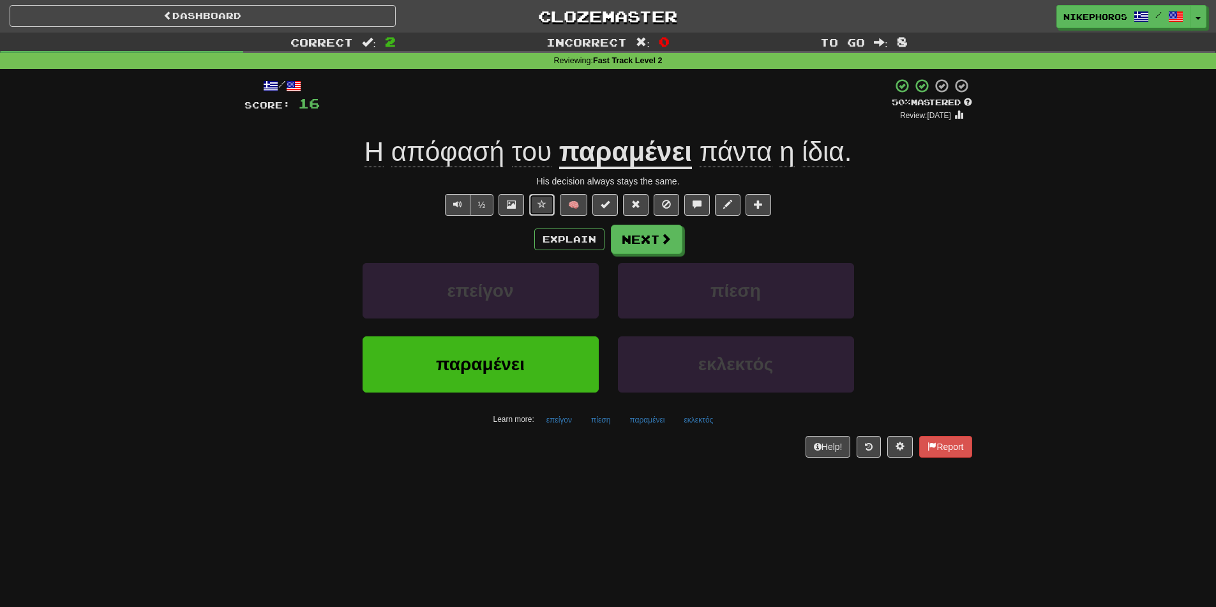
click at [552, 208] on button at bounding box center [542, 205] width 26 height 22
drag, startPoint x: 1046, startPoint y: 234, endPoint x: 969, endPoint y: 236, distance: 77.3
click at [1045, 234] on div "Correct : 2 Incorrect : 0 To go : 8 Reviewing : Fast Track Level 2 / Score: 16 …" at bounding box center [608, 254] width 1216 height 443
click at [646, 243] on button "Next" at bounding box center [648, 239] width 72 height 29
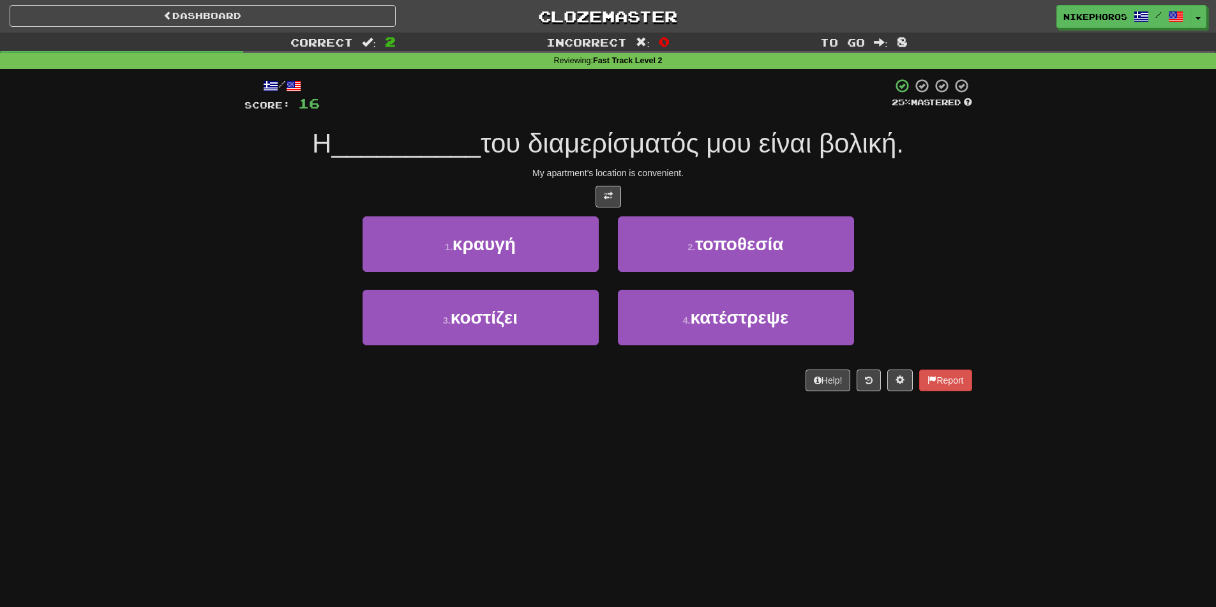
click at [834, 458] on div "Dashboard Clozemaster Nikephoros / Toggle Dropdown Dashboard Leaderboard Activi…" at bounding box center [608, 303] width 1216 height 607
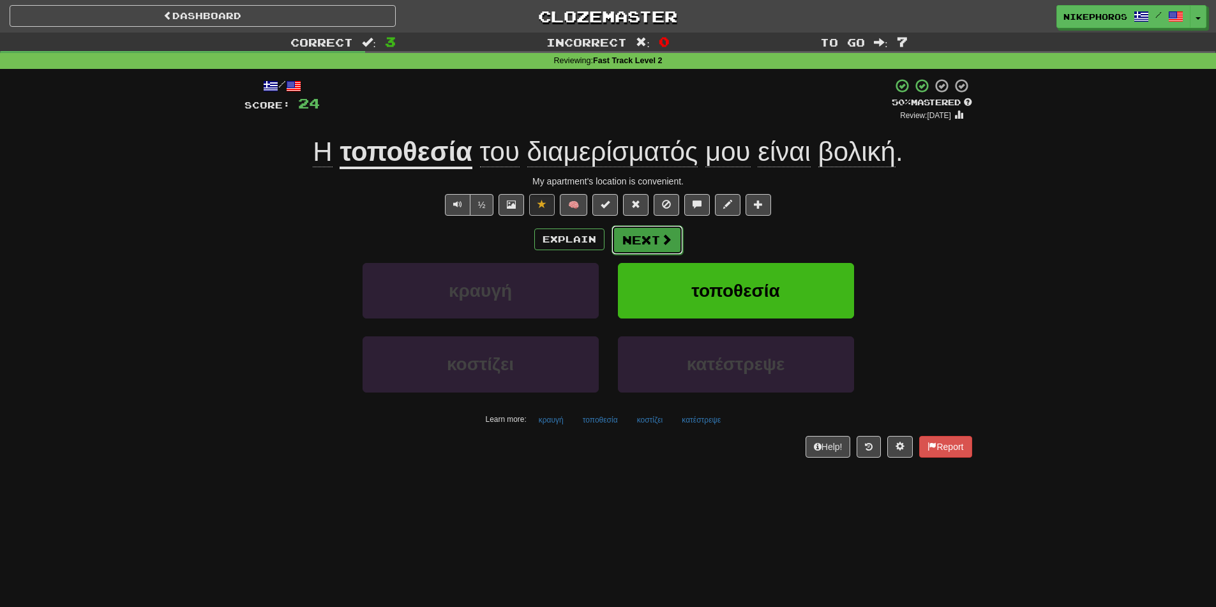
click at [661, 248] on button "Next" at bounding box center [648, 239] width 72 height 29
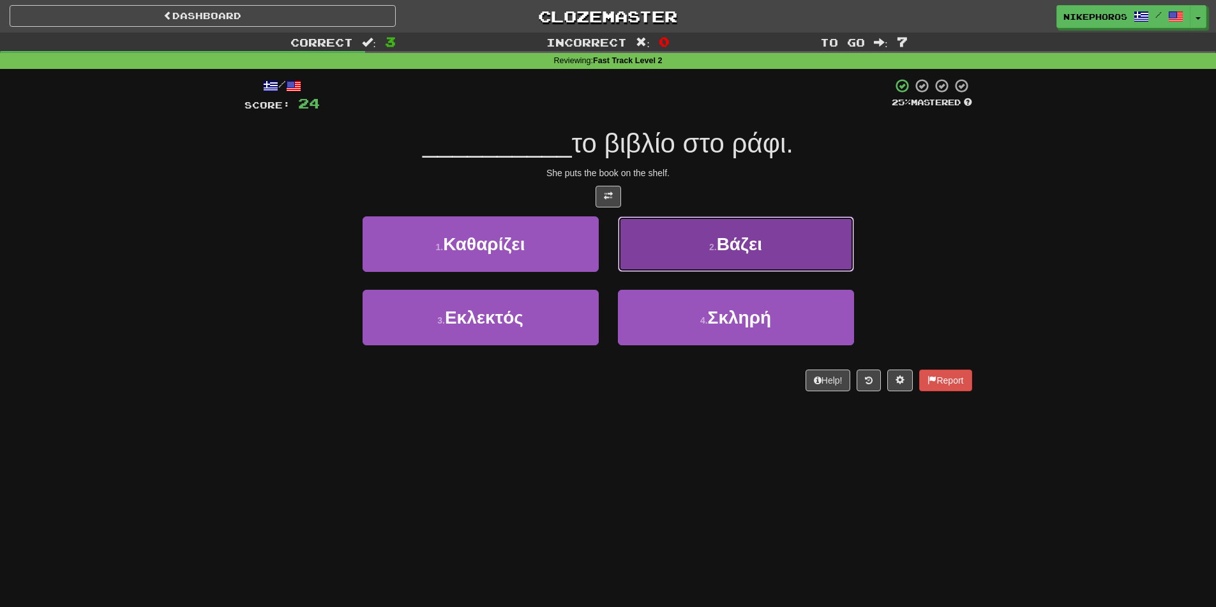
click at [780, 245] on button "2 . Βάζει" at bounding box center [736, 244] width 236 height 56
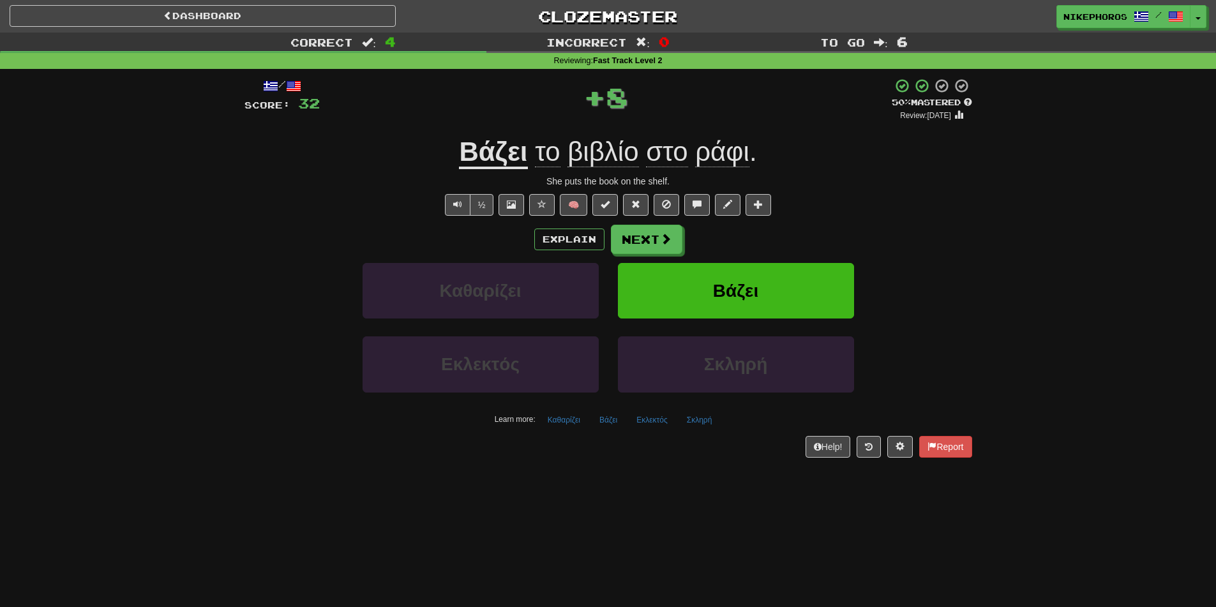
click at [499, 141] on u "Βάζει" at bounding box center [493, 153] width 68 height 33
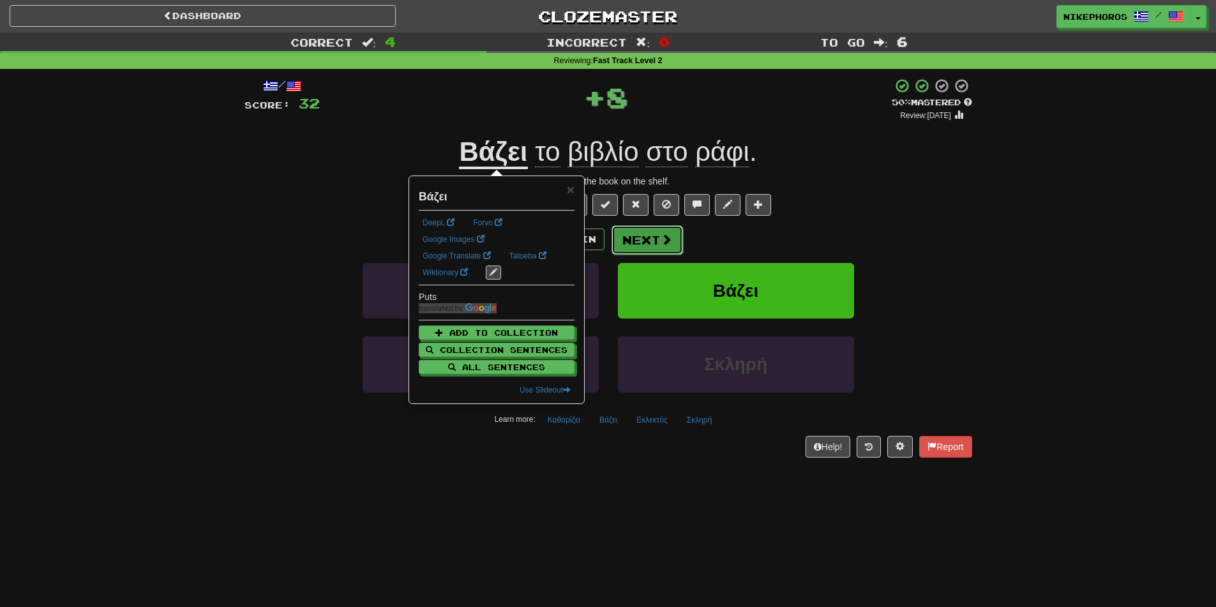
click at [653, 240] on button "Next" at bounding box center [648, 239] width 72 height 29
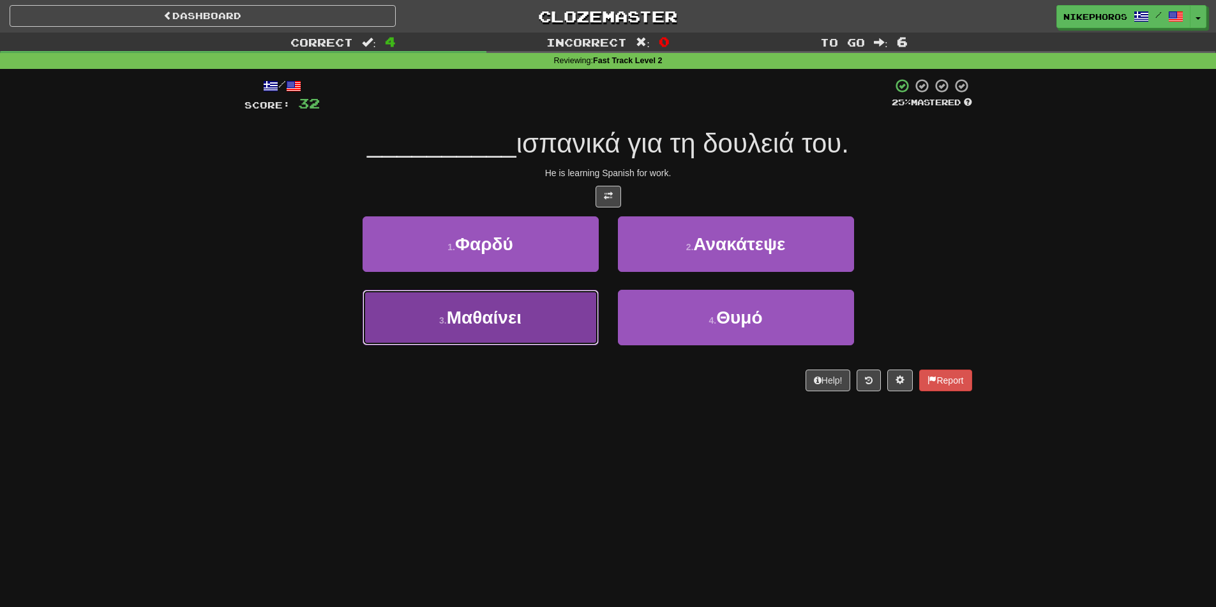
click at [552, 325] on button "3 . Μαθαίνει" at bounding box center [481, 318] width 236 height 56
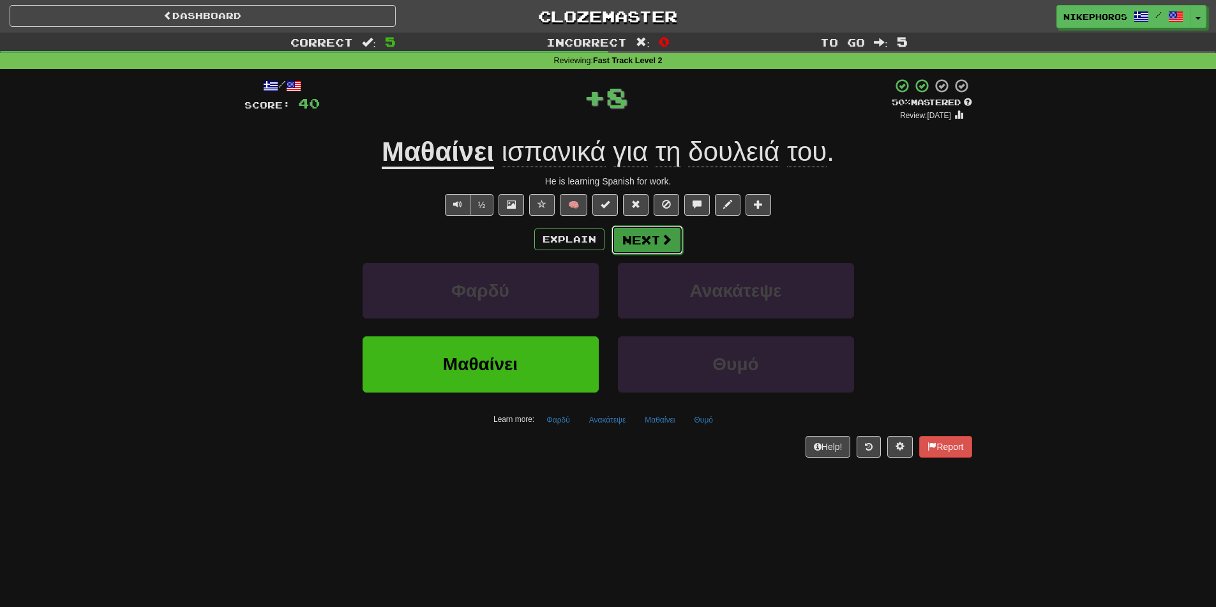
click at [634, 249] on button "Next" at bounding box center [648, 239] width 72 height 29
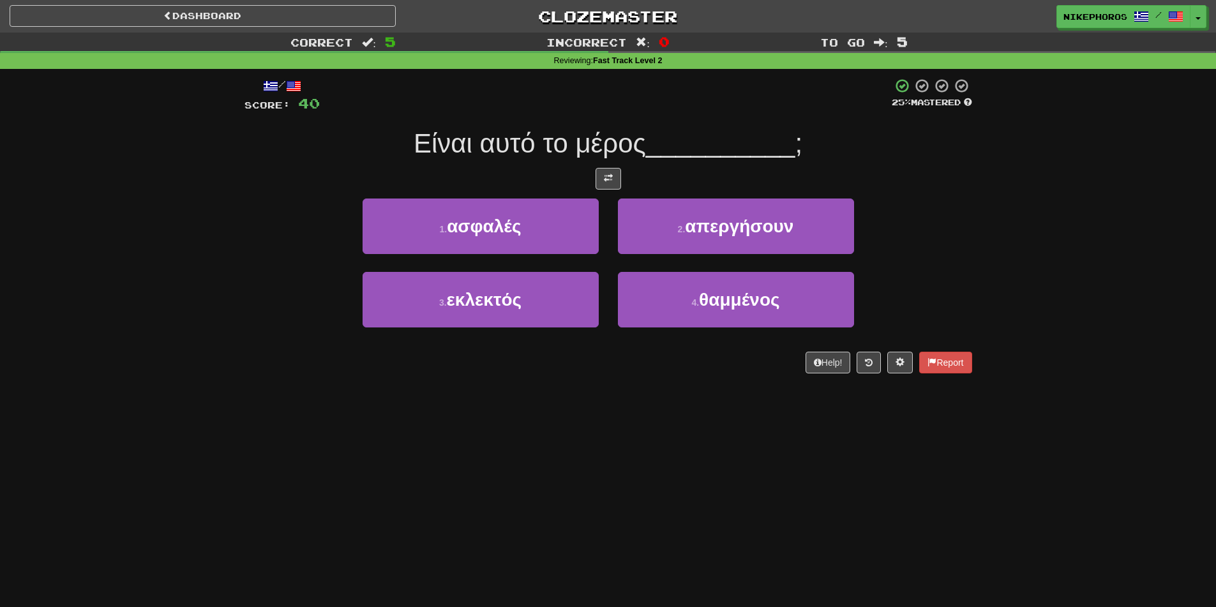
click at [514, 420] on div "Dashboard Clozemaster Nikephoros / Toggle Dropdown Dashboard Leaderboard Activi…" at bounding box center [608, 303] width 1216 height 607
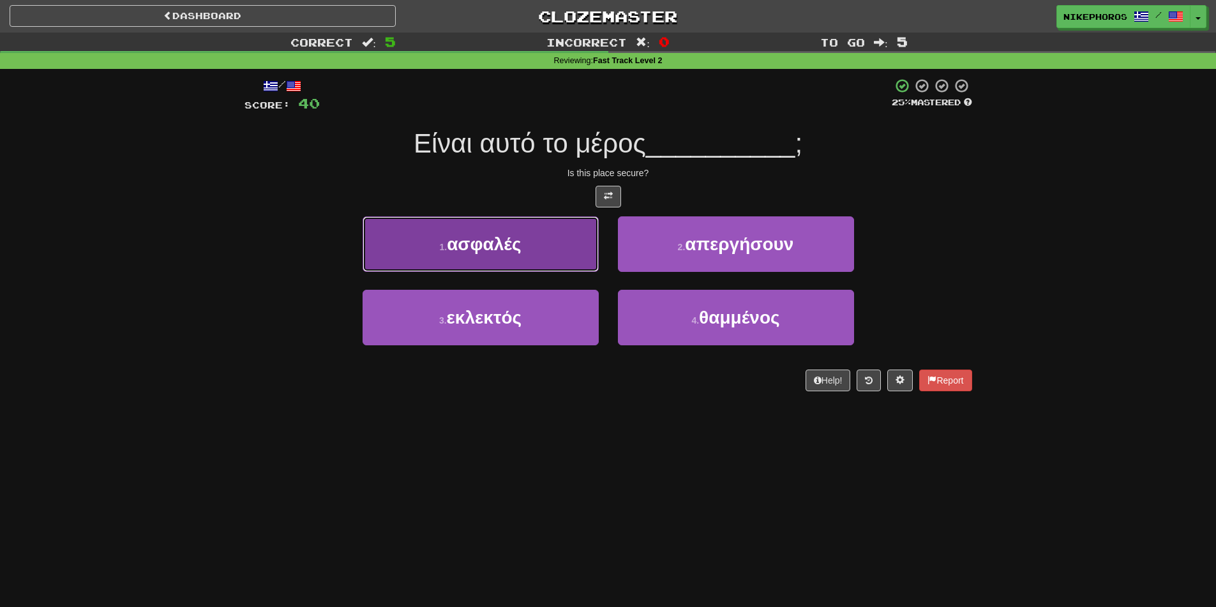
click at [538, 222] on button "1 . ασφαλές" at bounding box center [481, 244] width 236 height 56
